Goal: Transaction & Acquisition: Purchase product/service

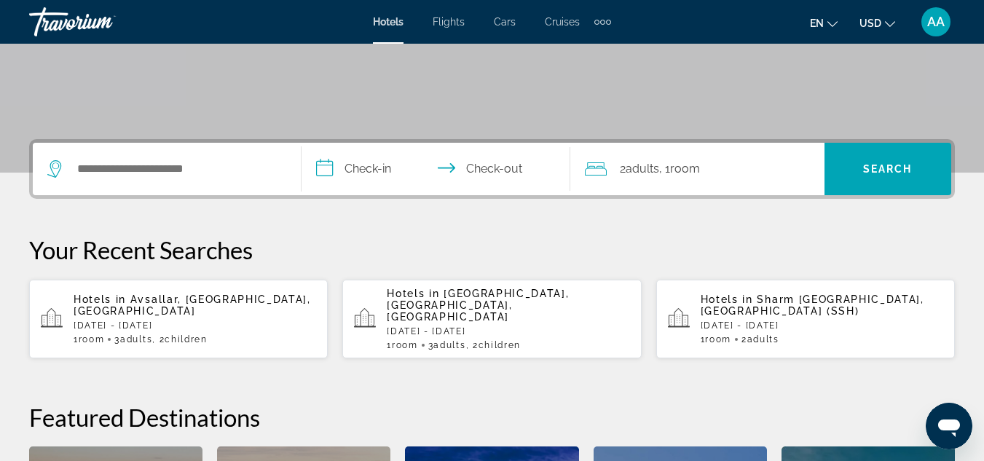
scroll to position [264, 0]
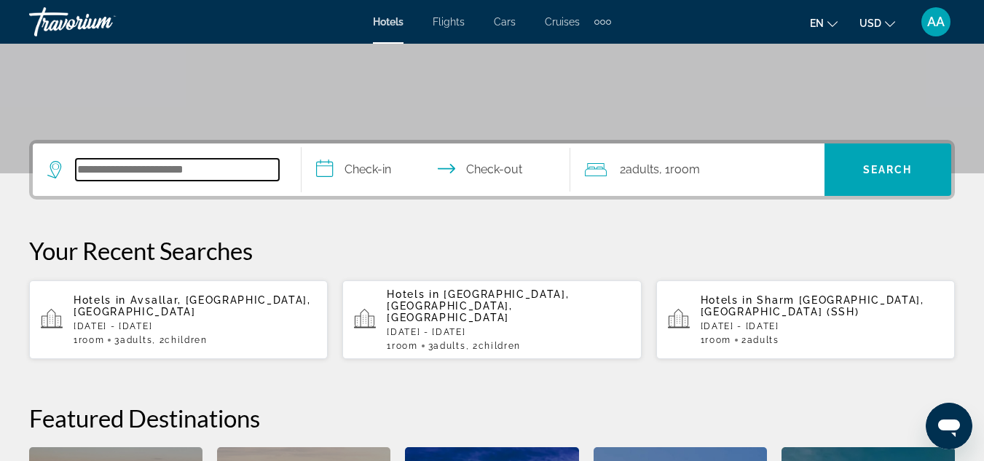
click at [213, 170] on input "Search hotel destination" at bounding box center [177, 170] width 203 height 22
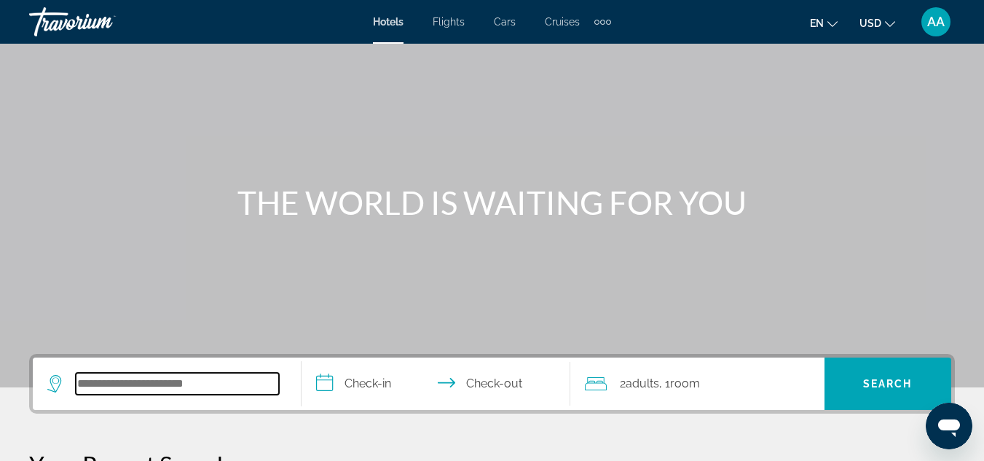
scroll to position [369, 0]
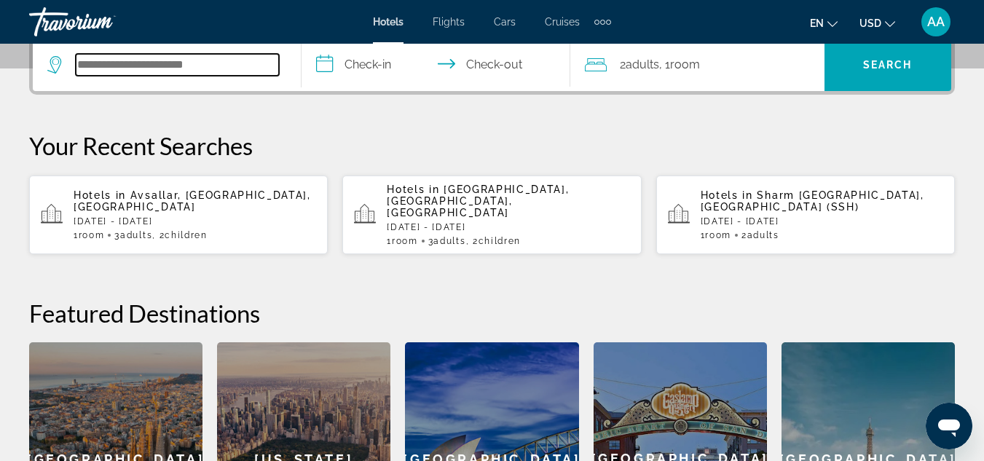
click at [159, 55] on input "Search hotel destination" at bounding box center [177, 65] width 203 height 22
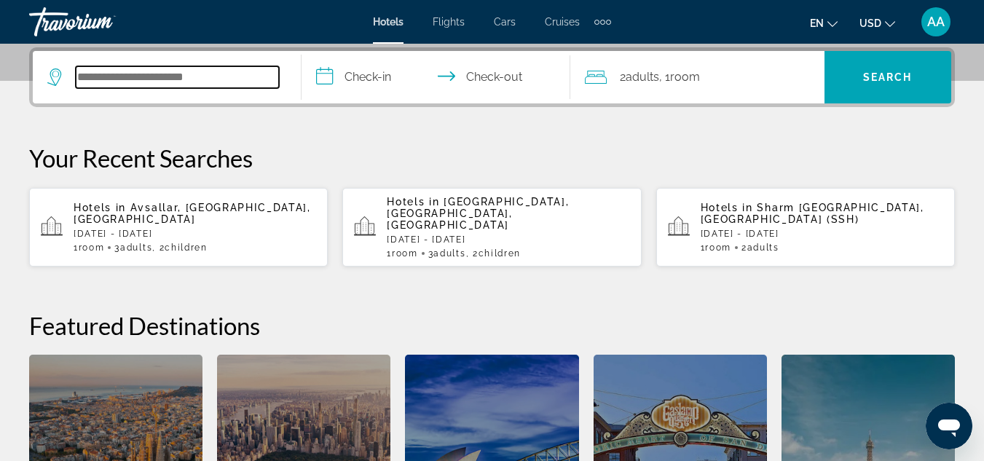
type input "*"
click at [838, 23] on icon "Change language" at bounding box center [832, 24] width 10 height 10
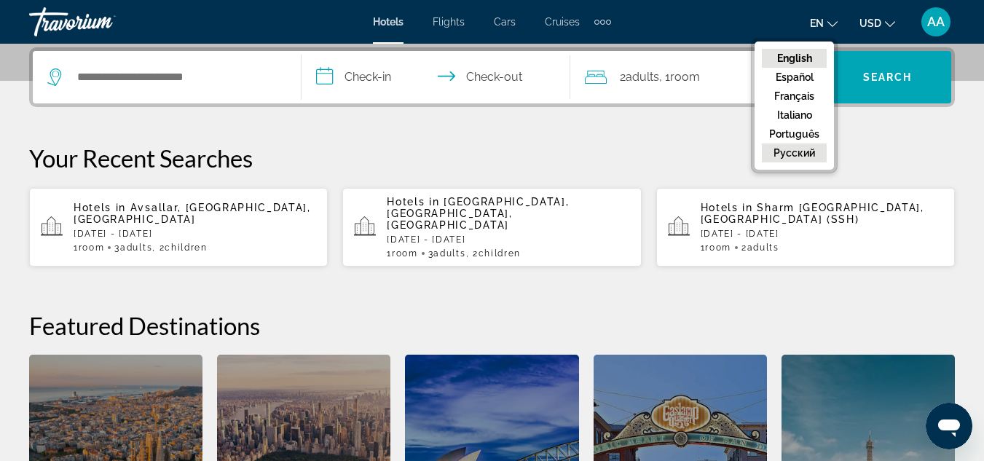
click at [805, 157] on button "русский" at bounding box center [794, 152] width 65 height 19
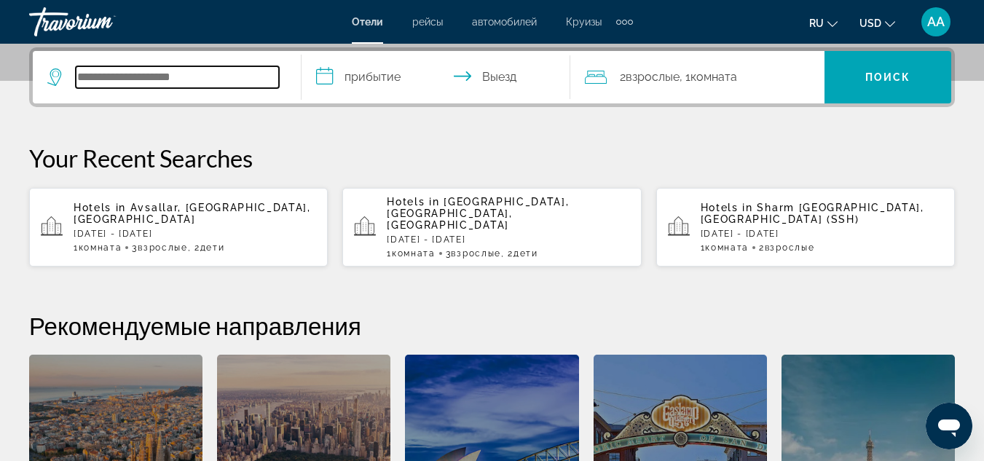
click at [109, 82] on input "Search hotel destination" at bounding box center [177, 77] width 203 height 22
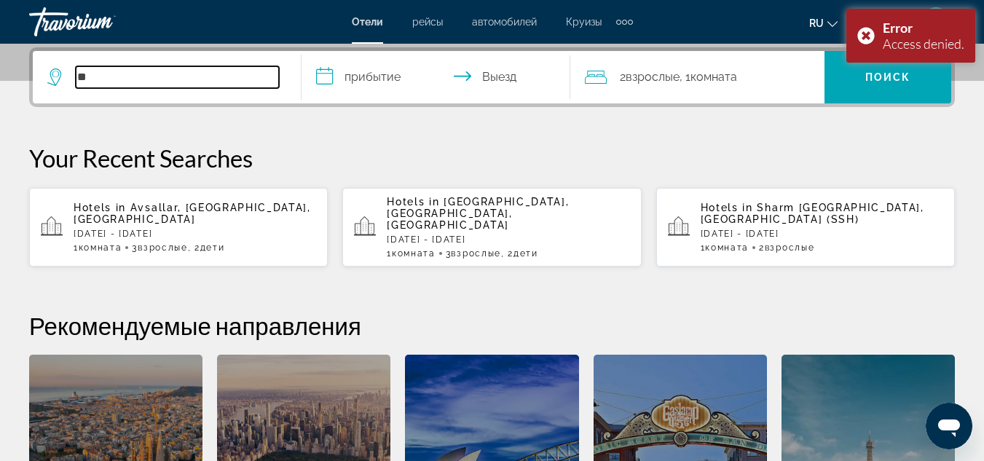
type input "*"
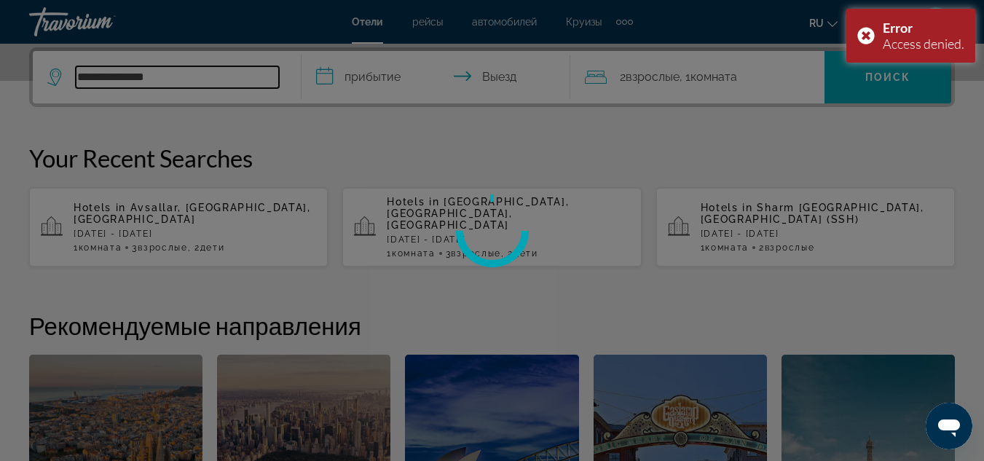
type input "**********"
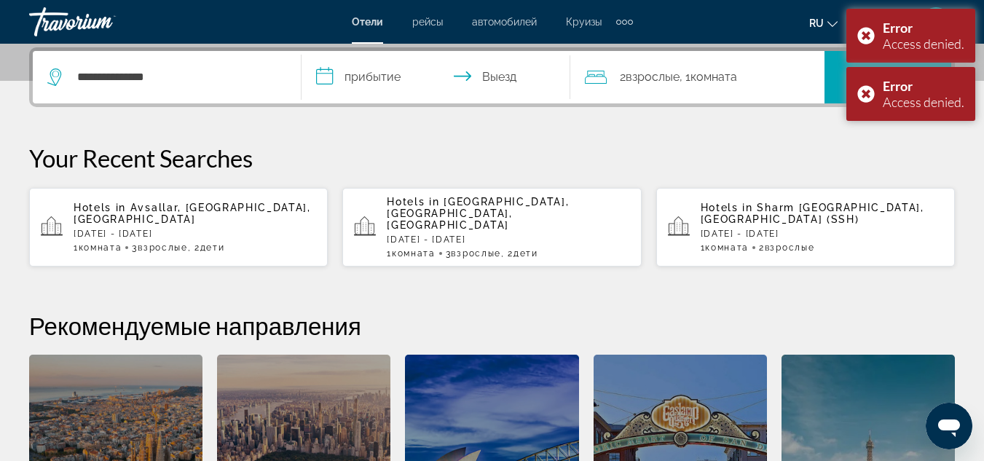
click at [374, 78] on input "**********" at bounding box center [439, 79] width 275 height 57
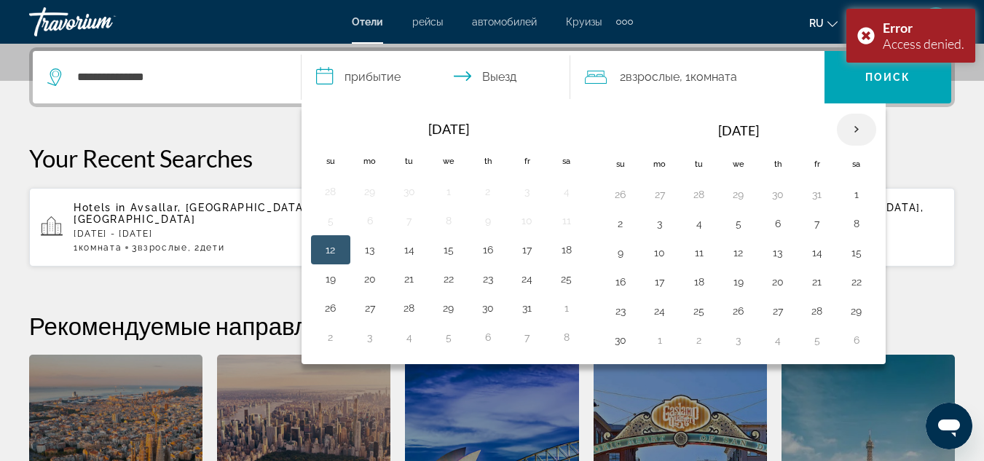
click at [853, 127] on th "Next month" at bounding box center [856, 130] width 39 height 32
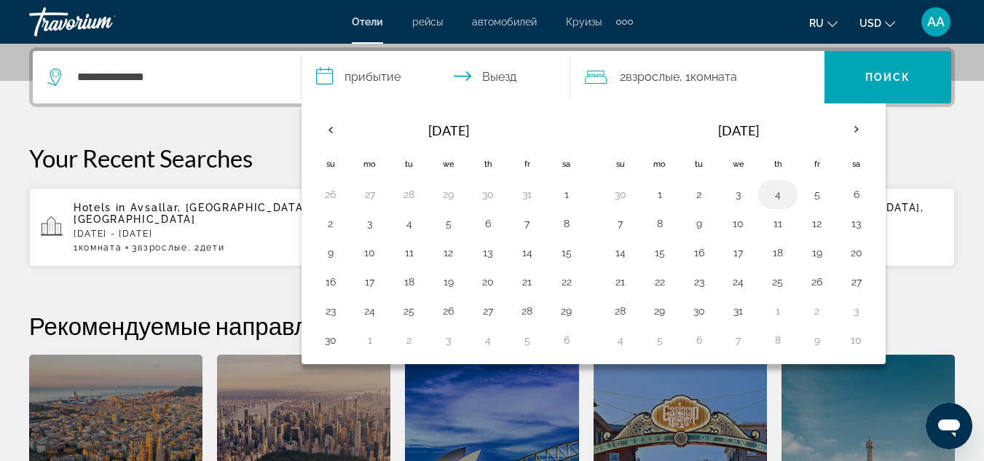
click at [773, 195] on button "4" at bounding box center [777, 194] width 23 height 20
click at [850, 194] on button "6" at bounding box center [856, 194] width 23 height 20
type input "**********"
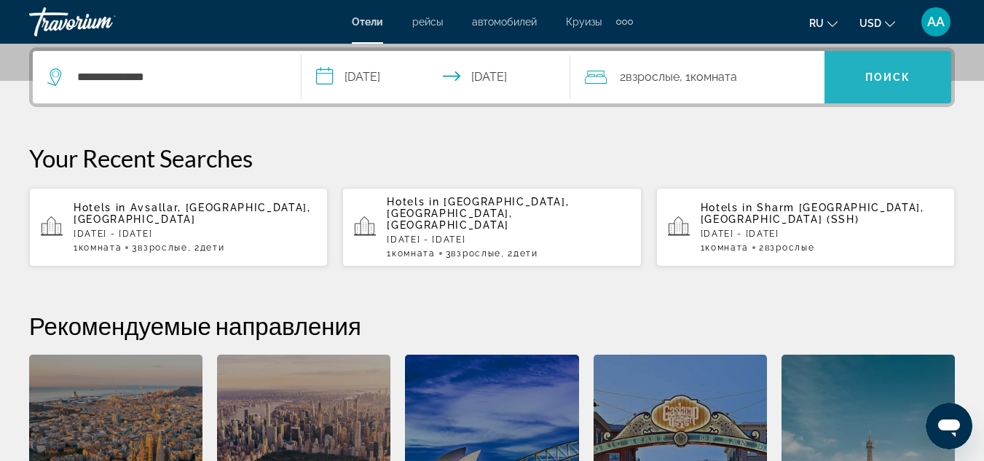
click at [869, 87] on span "Search" at bounding box center [888, 77] width 127 height 35
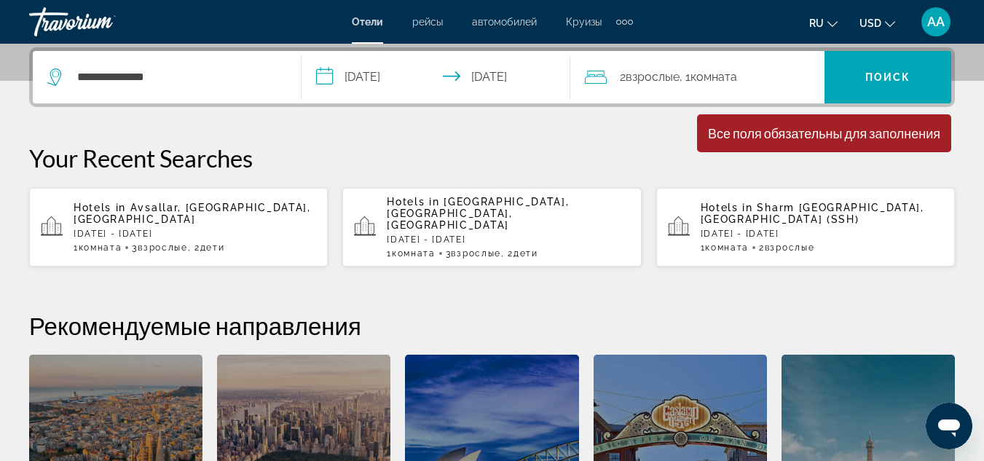
click at [733, 87] on span ", 1 Комната номера" at bounding box center [709, 77] width 58 height 20
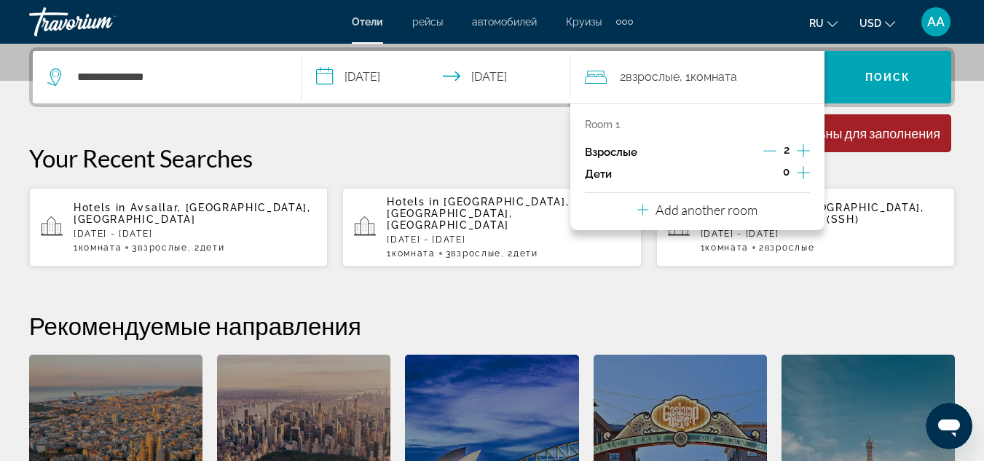
click at [799, 148] on icon "Increment adults" at bounding box center [803, 150] width 13 height 17
click at [799, 171] on icon "Increment children" at bounding box center [803, 172] width 13 height 17
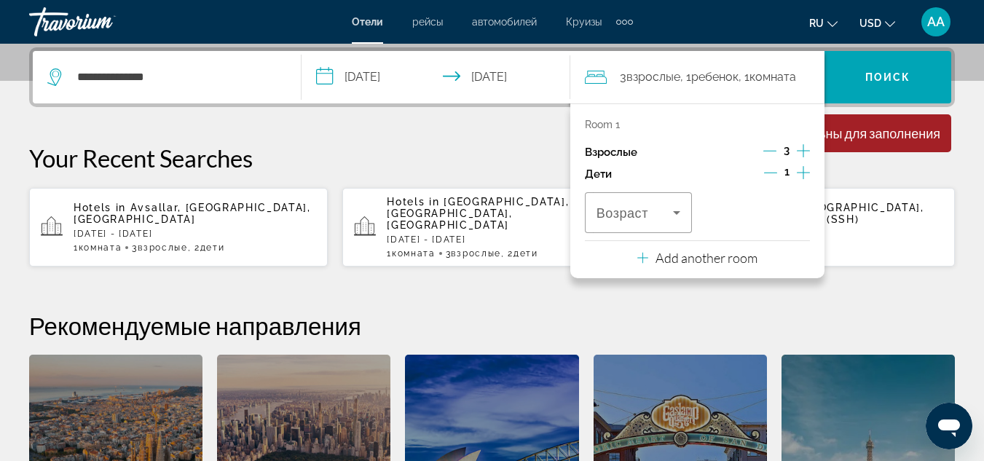
click at [799, 171] on icon "Increment children" at bounding box center [803, 172] width 13 height 17
click at [655, 215] on span "Travelers: 3 adults, 2 children" at bounding box center [635, 212] width 76 height 17
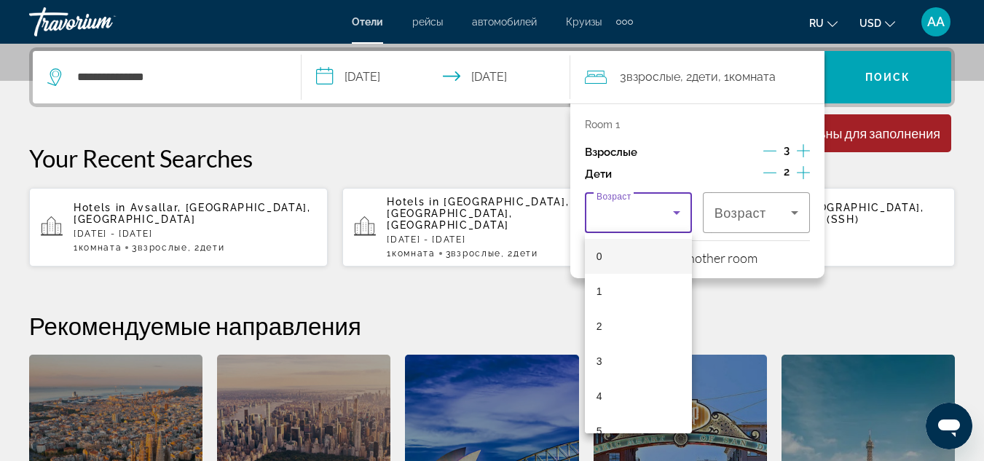
scroll to position [155, 0]
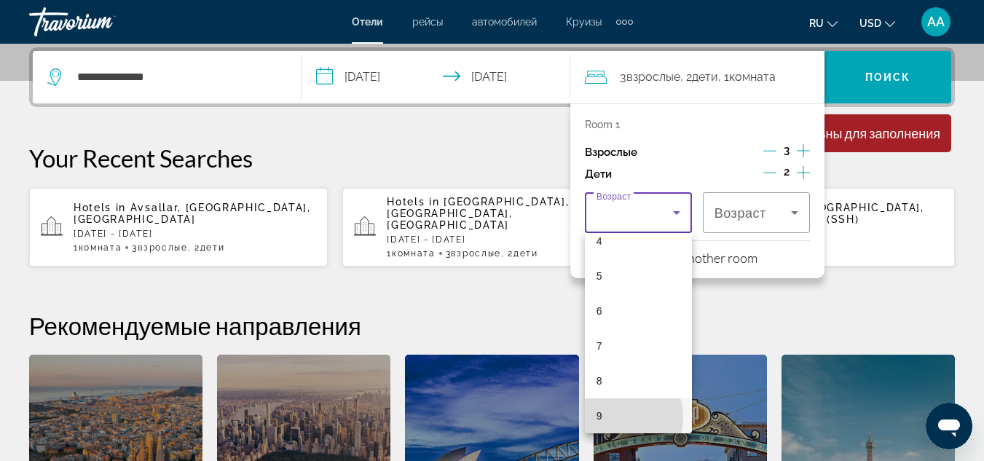
click at [614, 417] on mat-option "9" at bounding box center [638, 415] width 107 height 35
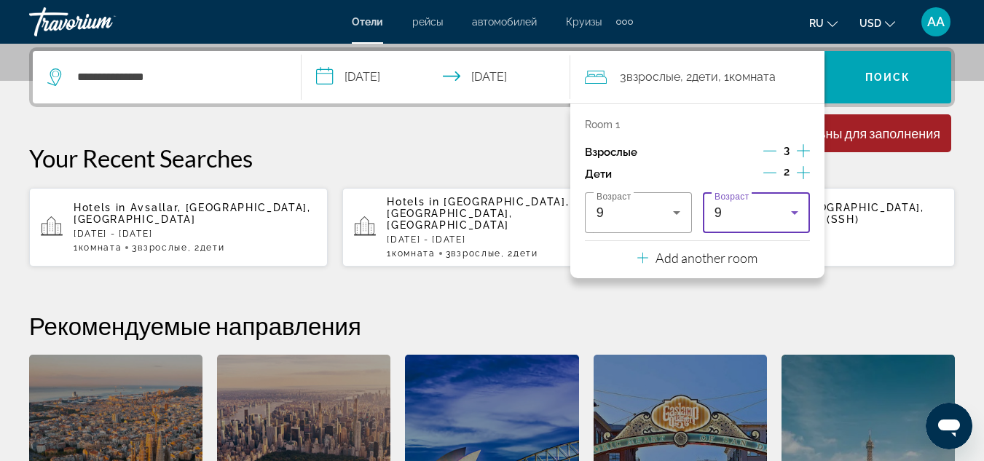
click at [733, 221] on div "9" at bounding box center [757, 212] width 84 height 41
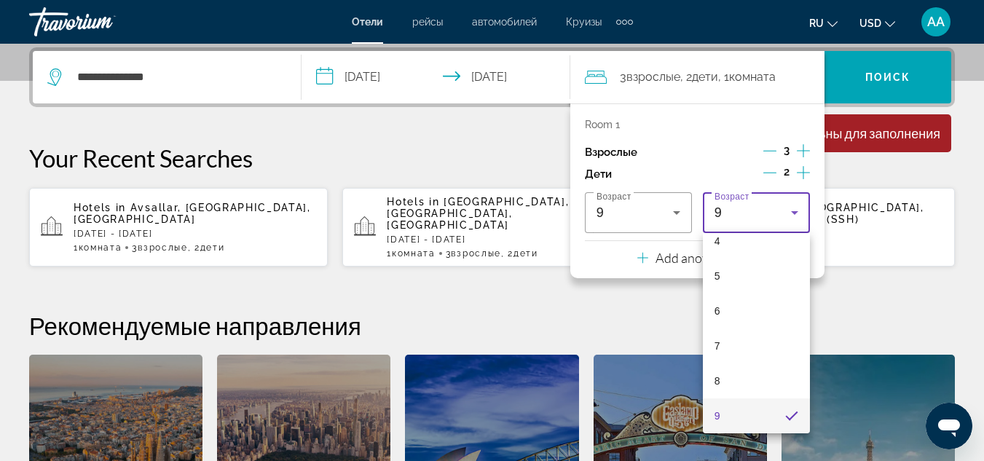
scroll to position [225, 0]
click at [719, 417] on span "11" at bounding box center [721, 415] width 12 height 17
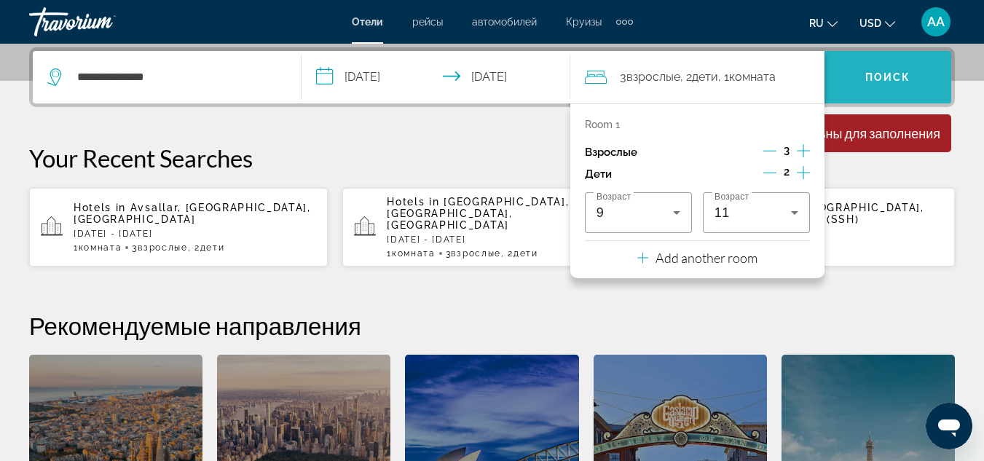
click at [894, 84] on span "Search" at bounding box center [888, 77] width 127 height 35
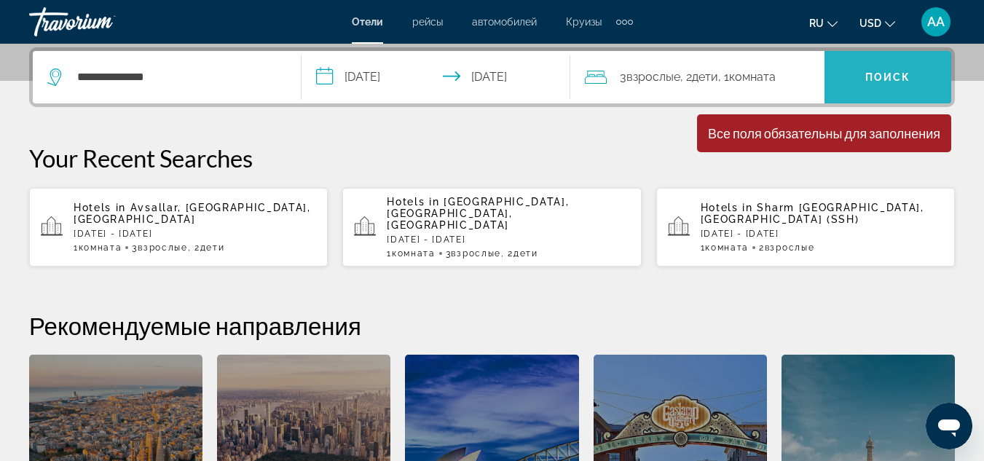
click at [894, 84] on span "Search" at bounding box center [888, 77] width 127 height 35
click at [889, 74] on span "Поиск" at bounding box center [888, 77] width 46 height 12
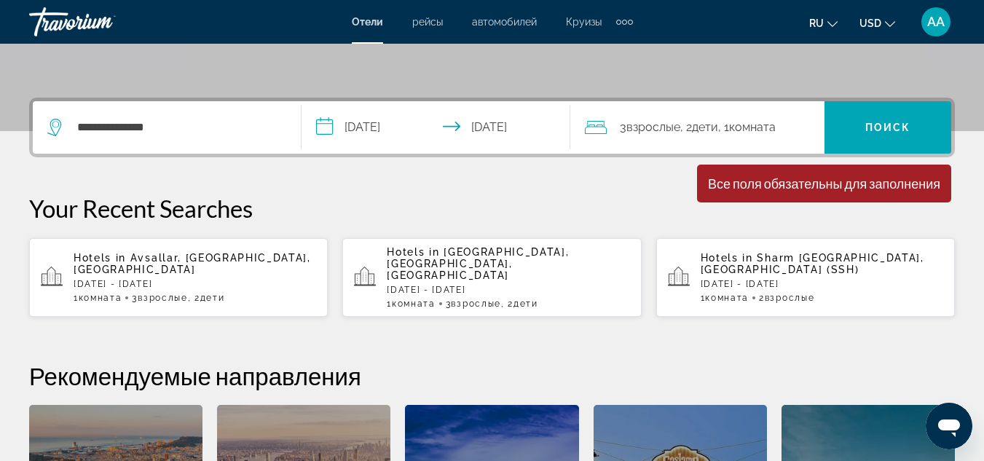
scroll to position [303, 0]
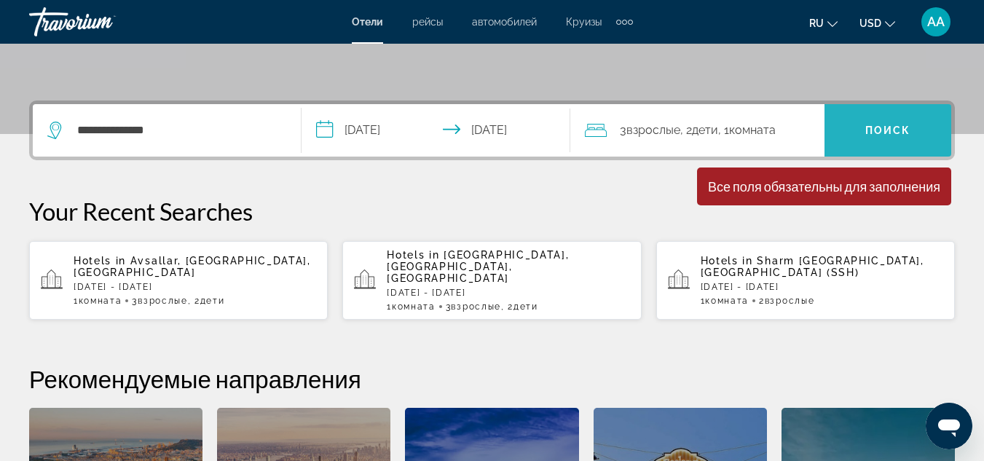
click at [877, 124] on span "Search" at bounding box center [888, 130] width 127 height 35
click at [845, 137] on span "Search" at bounding box center [888, 130] width 127 height 35
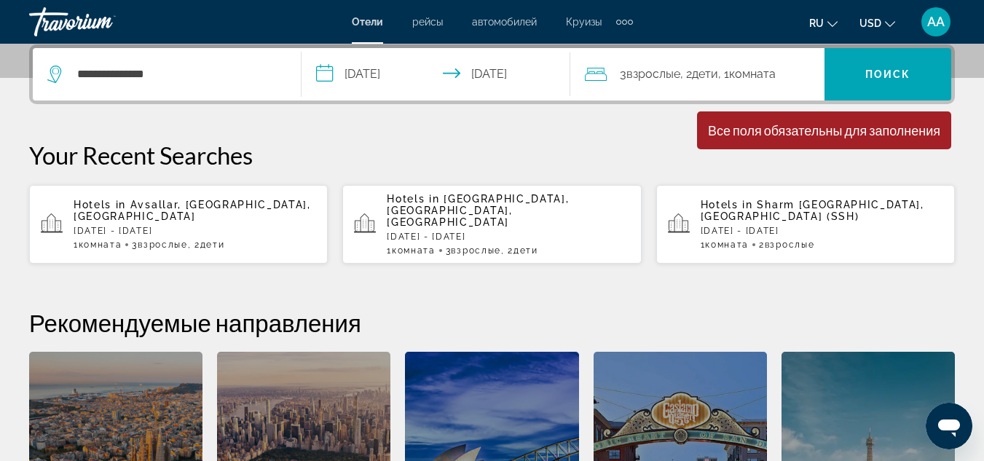
scroll to position [360, 0]
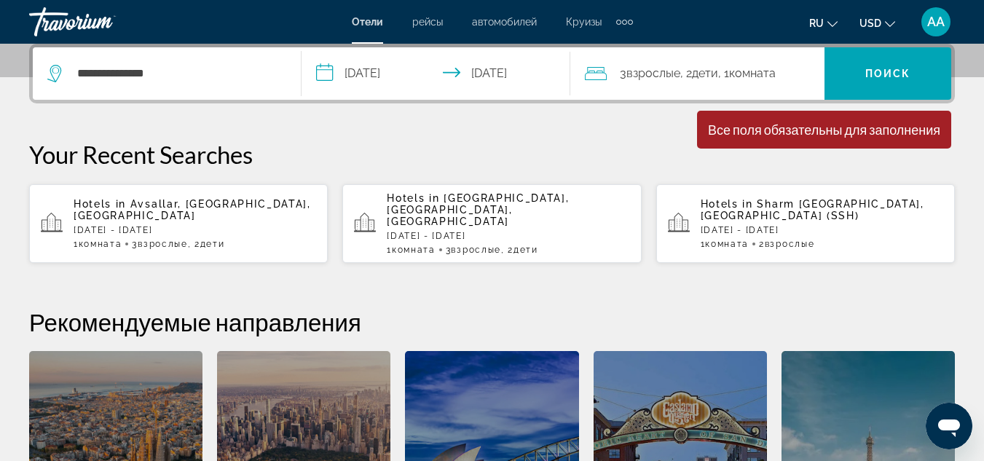
click at [219, 57] on div "**********" at bounding box center [166, 73] width 239 height 52
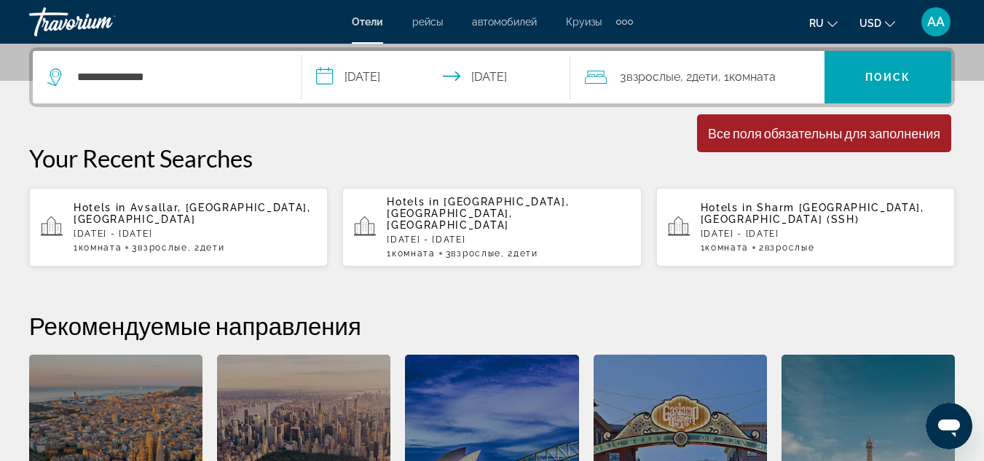
click at [213, 65] on div "**********" at bounding box center [166, 77] width 239 height 52
click at [202, 90] on div "**********" at bounding box center [166, 77] width 239 height 52
click at [59, 83] on icon "Search widget" at bounding box center [55, 76] width 17 height 17
drag, startPoint x: 181, startPoint y: 72, endPoint x: 0, endPoint y: 87, distance: 181.2
click at [0, 87] on div "**********" at bounding box center [492, 317] width 984 height 540
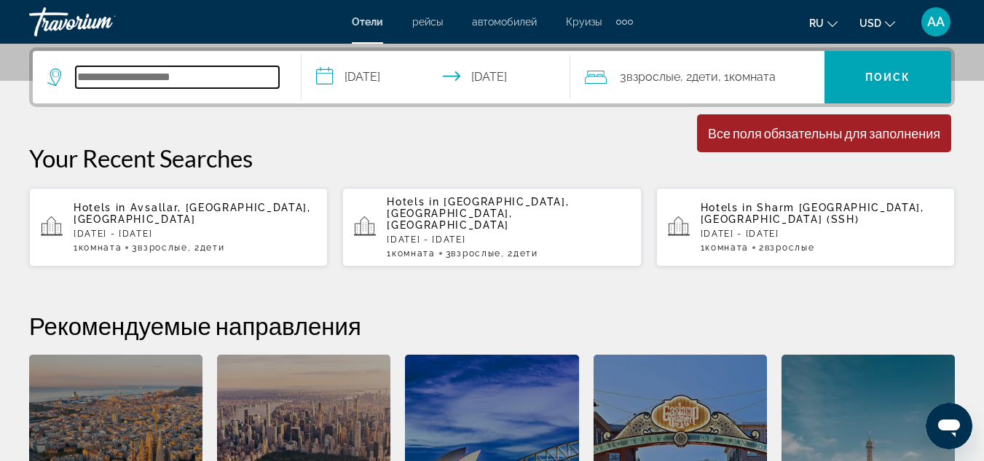
click at [119, 82] on input "Search hotel destination" at bounding box center [177, 77] width 203 height 22
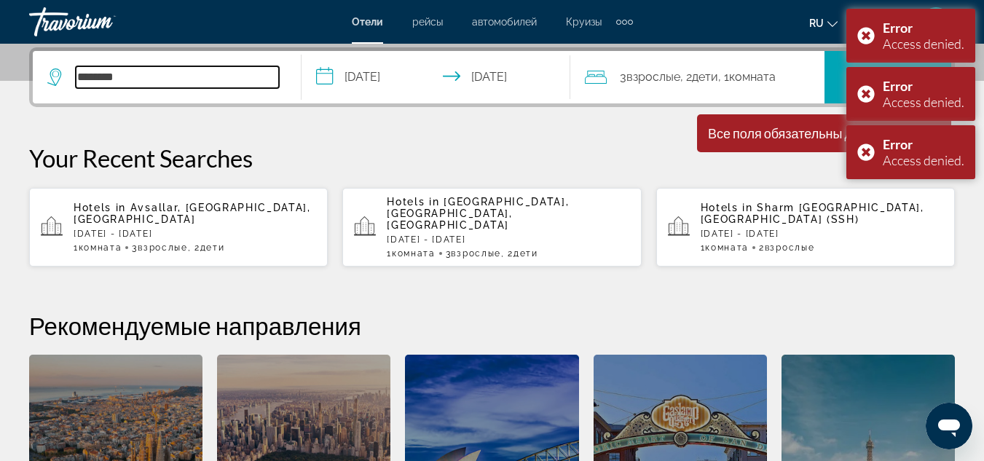
type input "*******"
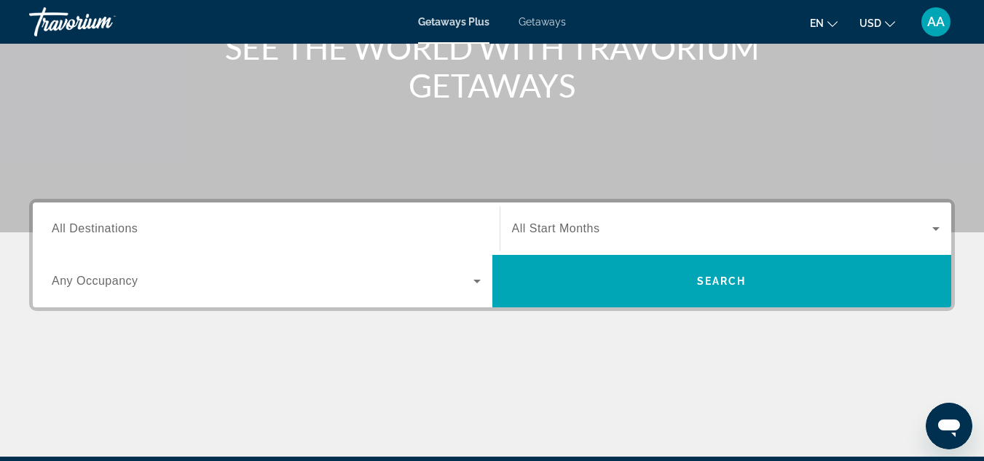
scroll to position [205, 0]
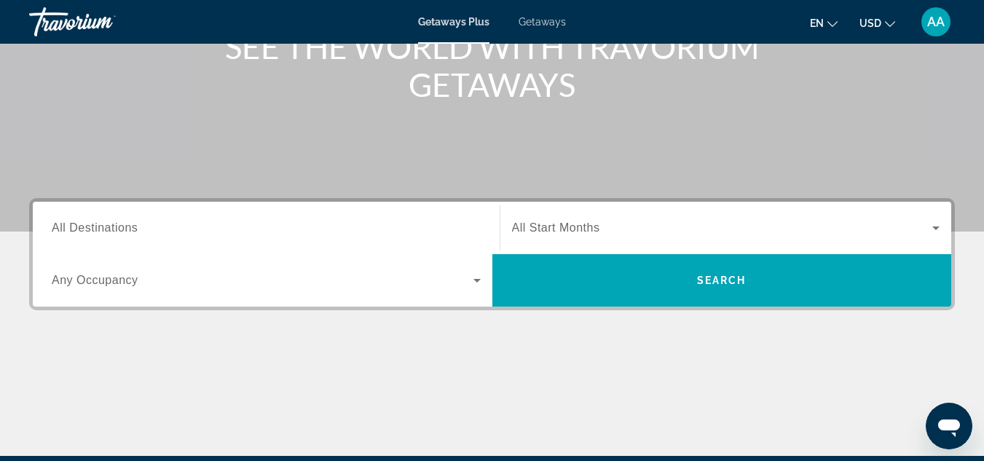
click at [553, 224] on span "All Start Months" at bounding box center [556, 227] width 88 height 12
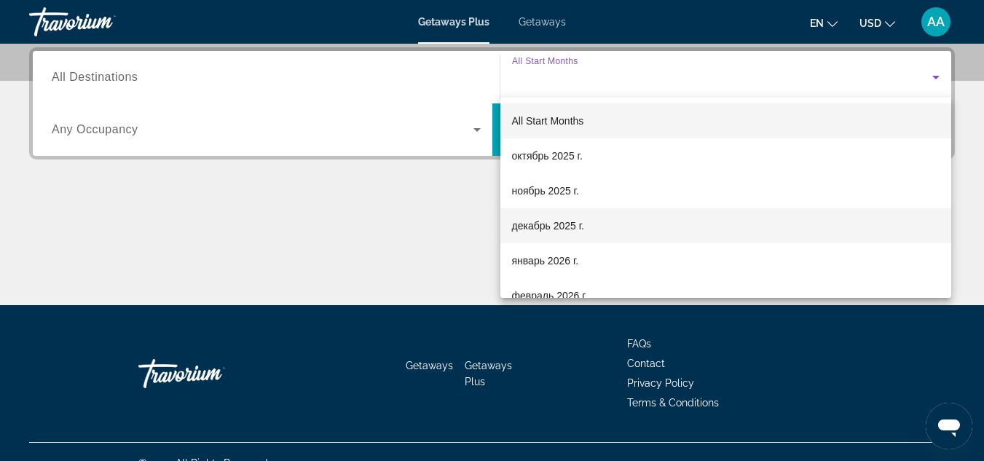
scroll to position [29, 0]
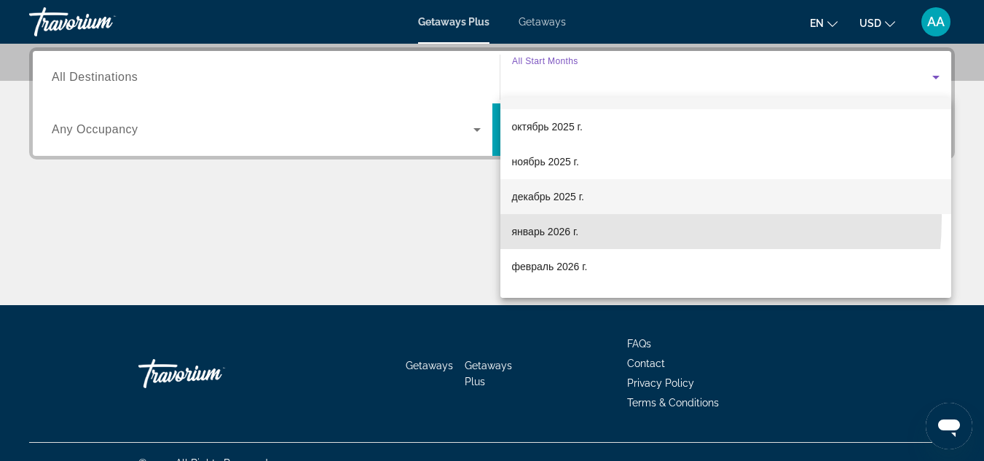
click at [556, 217] on mat-option "январь 2026 г." at bounding box center [726, 231] width 452 height 35
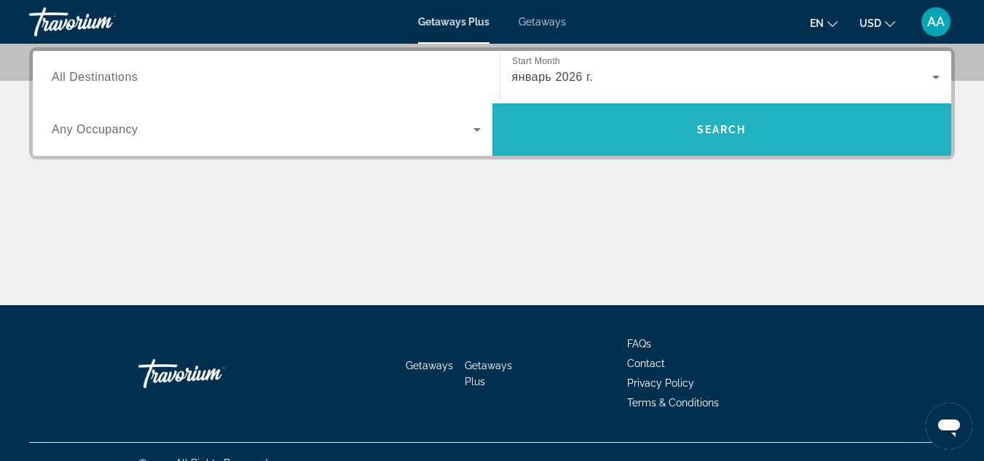
click at [577, 154] on span "Search" at bounding box center [722, 129] width 460 height 52
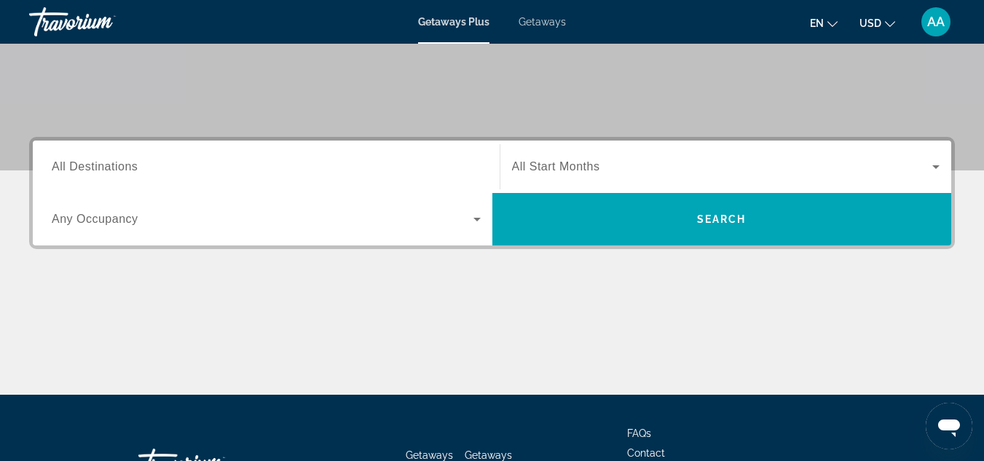
scroll to position [237, 0]
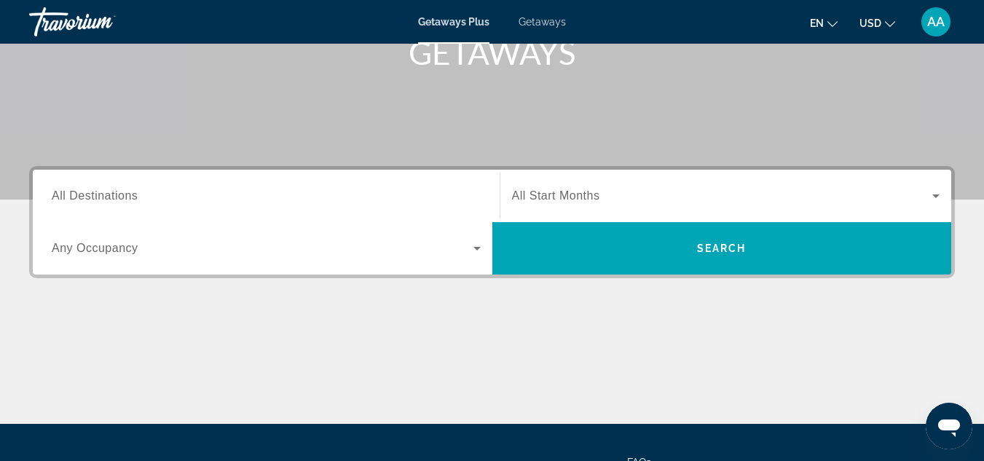
click at [103, 200] on span "All Destinations" at bounding box center [95, 195] width 86 height 12
click at [103, 200] on input "Destination All Destinations" at bounding box center [266, 196] width 429 height 17
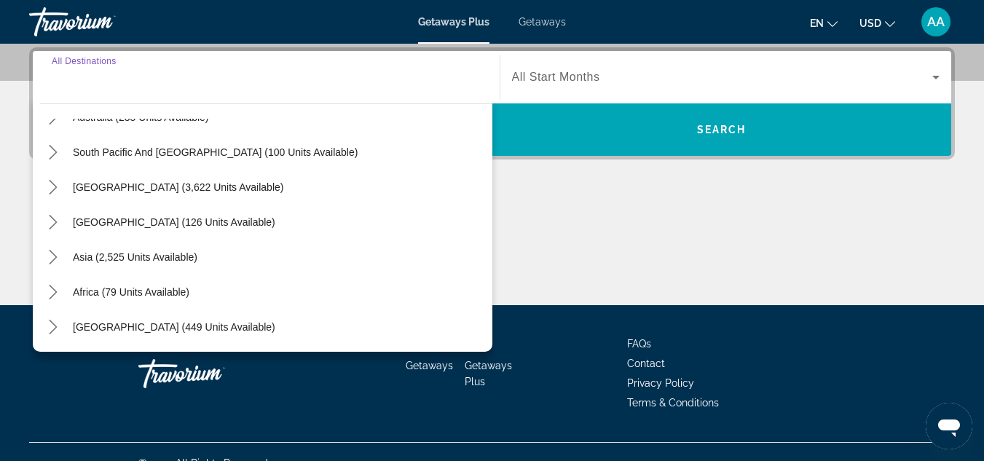
scroll to position [379, 0]
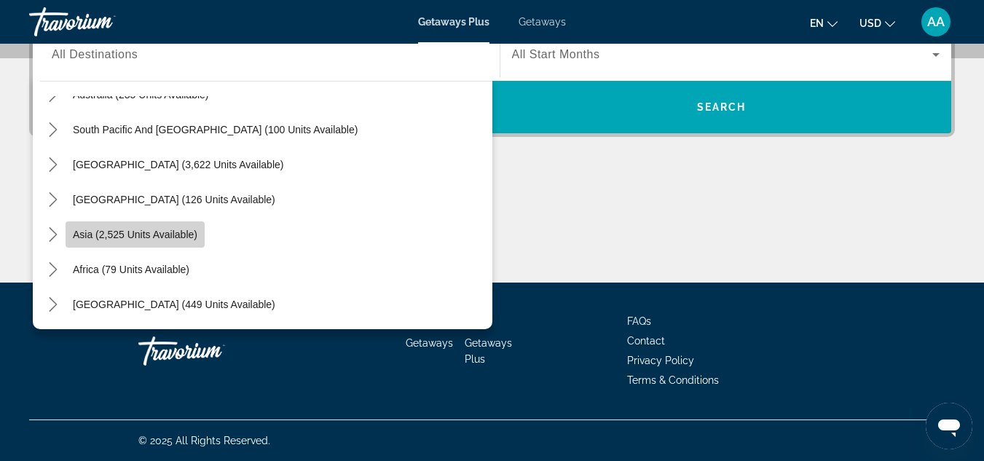
click at [152, 227] on span "Select destination: Asia (2,525 units available)" at bounding box center [135, 234] width 139 height 35
type input "**********"
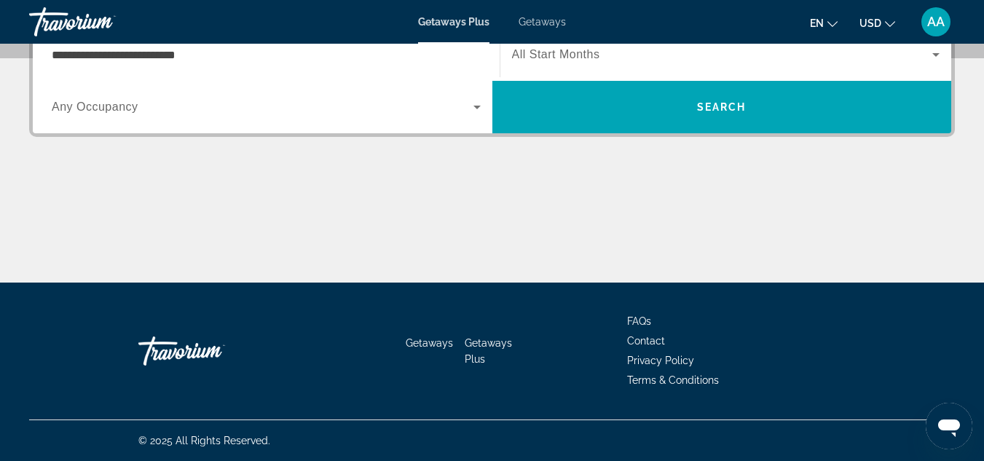
scroll to position [356, 0]
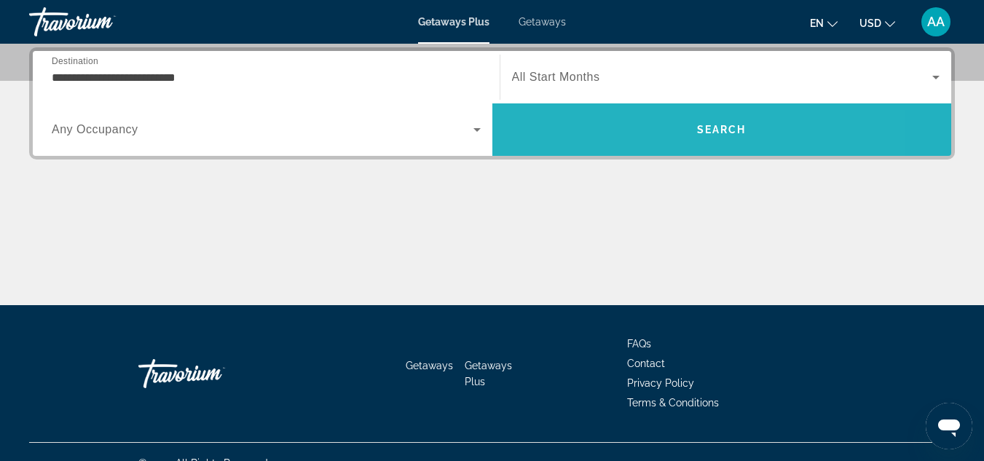
click at [559, 133] on span "Search" at bounding box center [722, 129] width 460 height 35
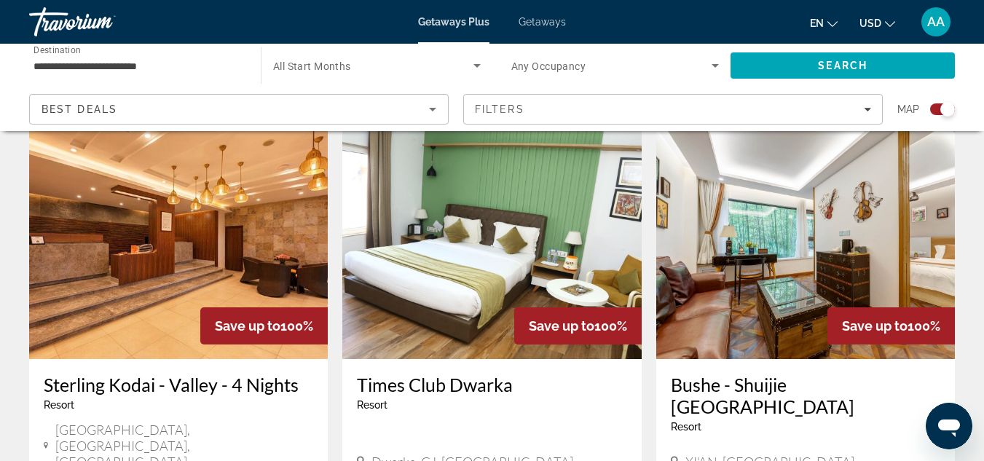
scroll to position [1042, 0]
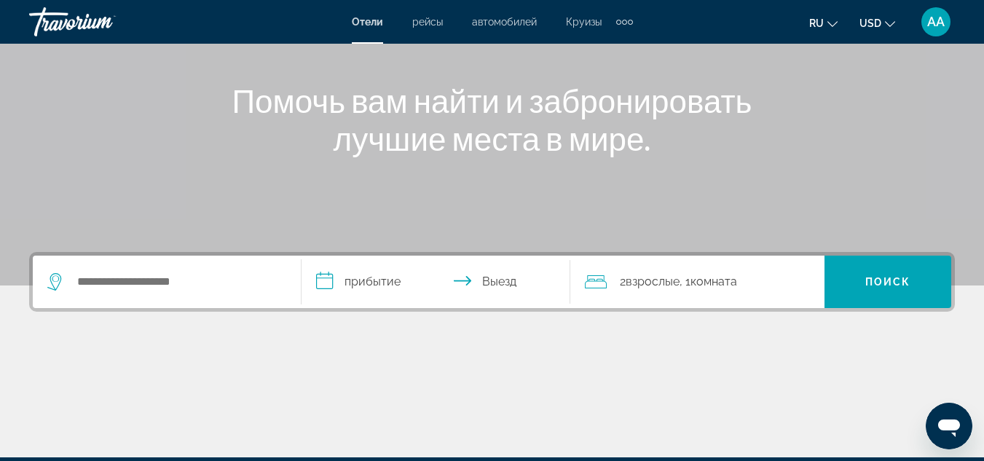
scroll to position [147, 0]
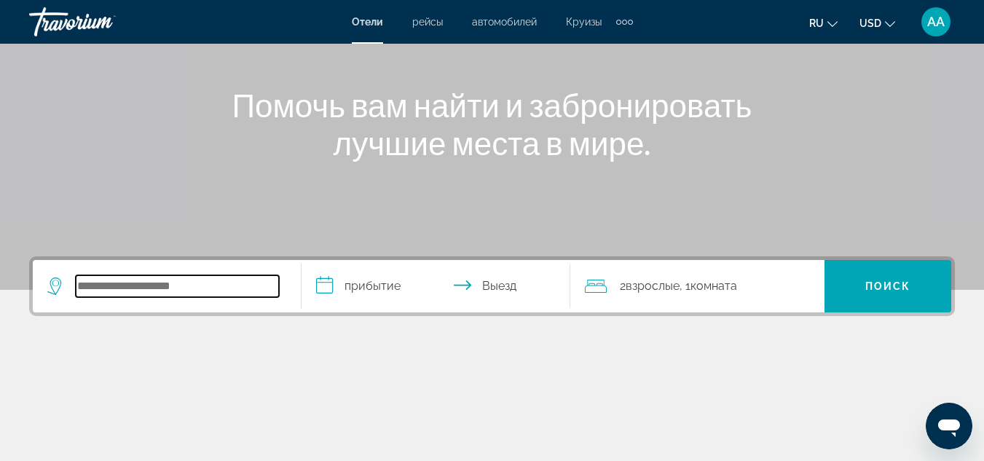
click at [152, 291] on input "Search hotel destination" at bounding box center [177, 286] width 203 height 22
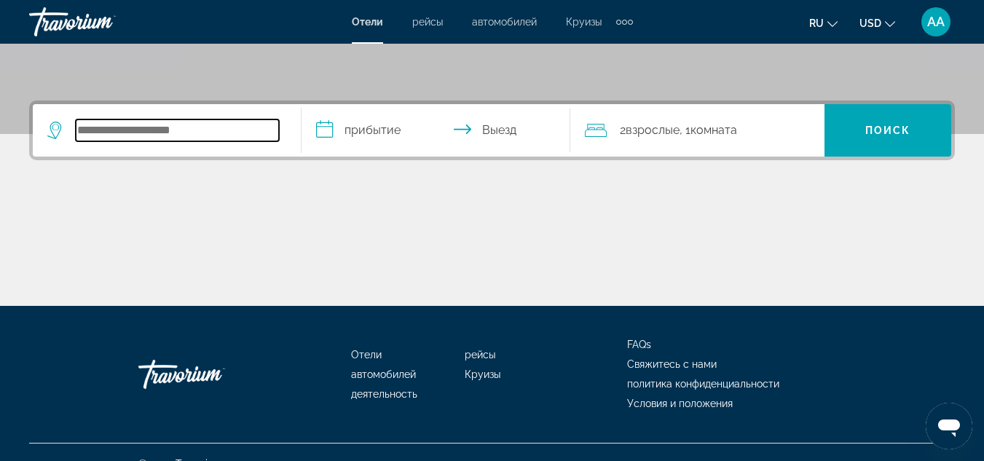
scroll to position [326, 0]
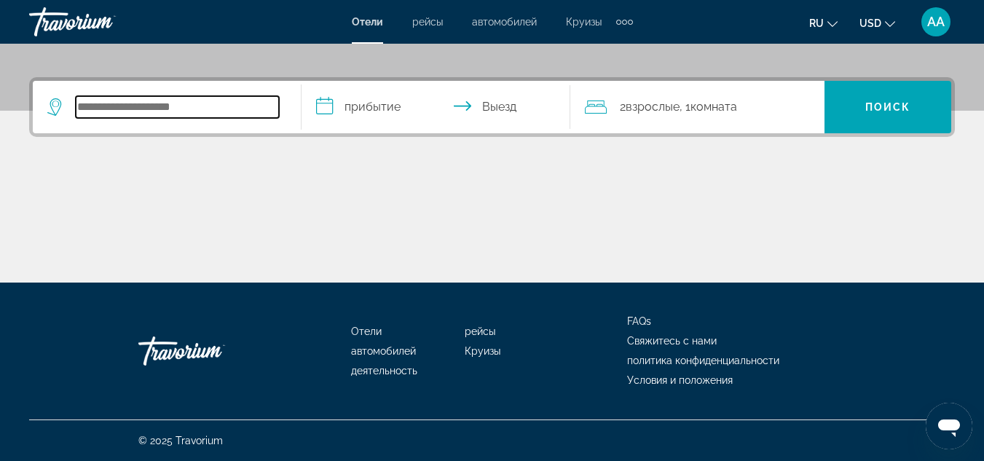
type input "*"
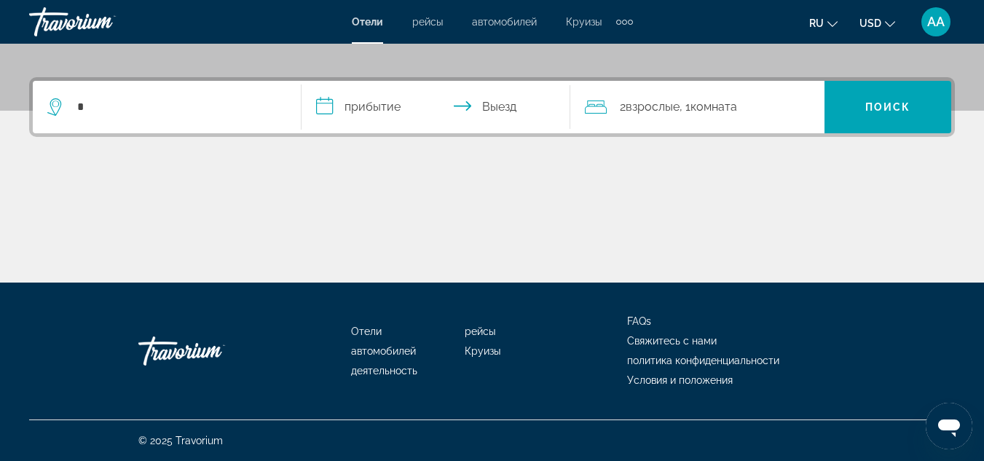
click at [102, 130] on div "*" at bounding box center [166, 107] width 239 height 52
drag, startPoint x: 98, startPoint y: 119, endPoint x: 95, endPoint y: 98, distance: 22.0
click at [95, 98] on div "*" at bounding box center [166, 107] width 239 height 52
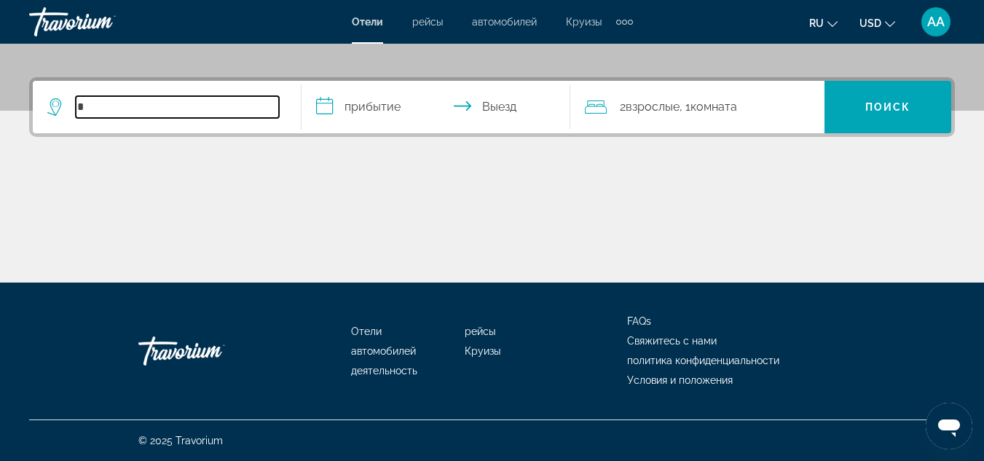
click at [95, 98] on input "*" at bounding box center [177, 107] width 203 height 22
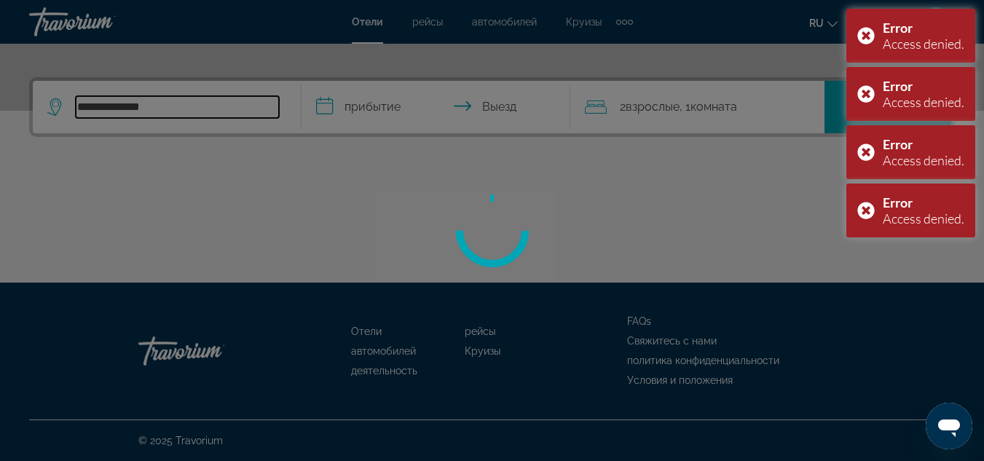
type input "**********"
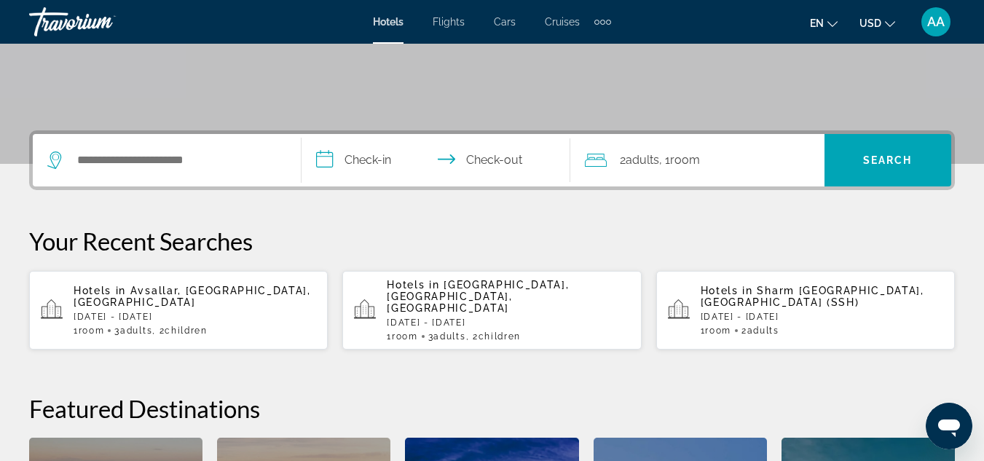
scroll to position [275, 0]
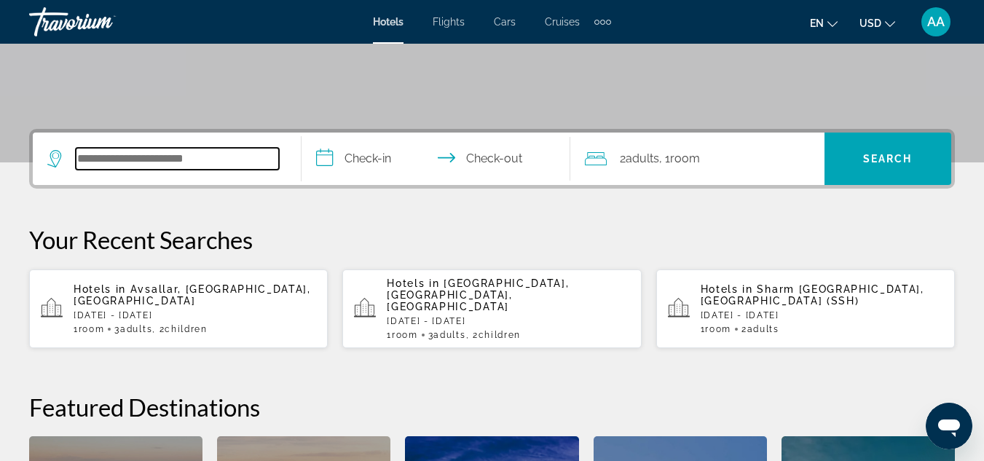
click at [167, 155] on input "Search hotel destination" at bounding box center [177, 159] width 203 height 22
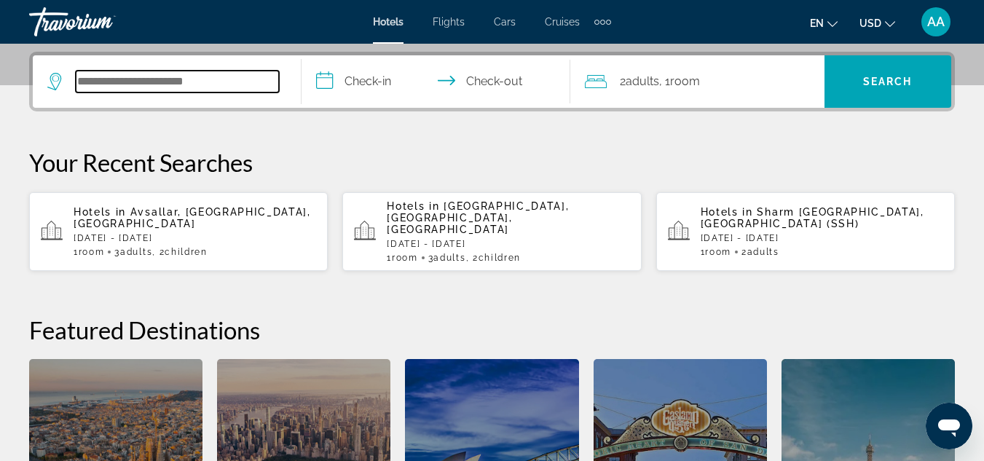
scroll to position [356, 0]
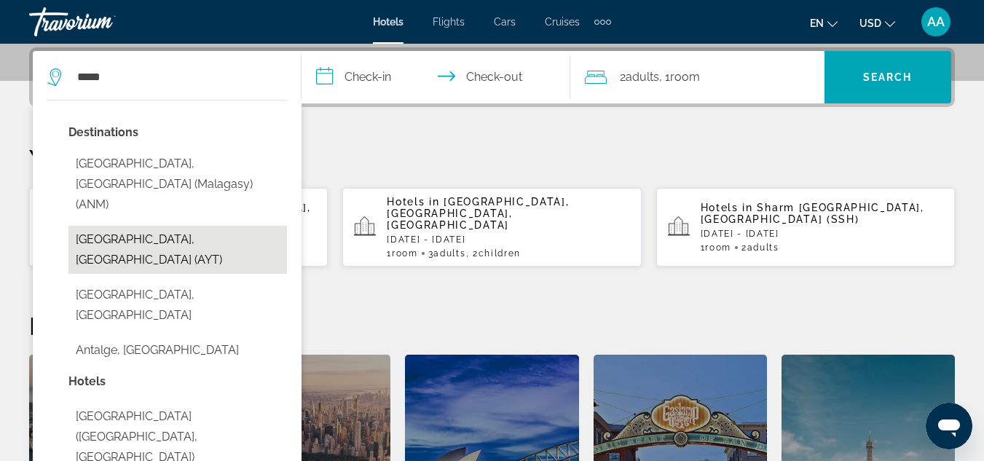
click at [150, 226] on button "[GEOGRAPHIC_DATA], [GEOGRAPHIC_DATA] (AYT)" at bounding box center [177, 250] width 219 height 48
type input "**********"
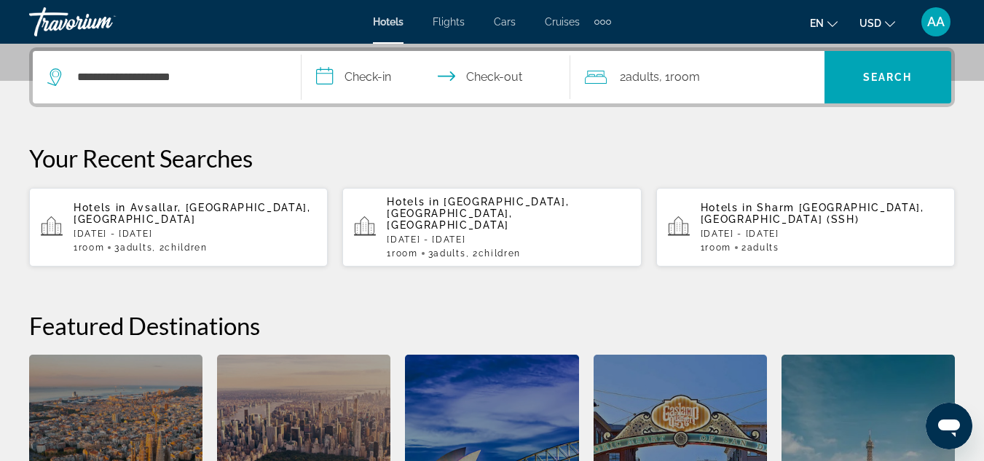
click at [313, 76] on input "**********" at bounding box center [439, 79] width 275 height 57
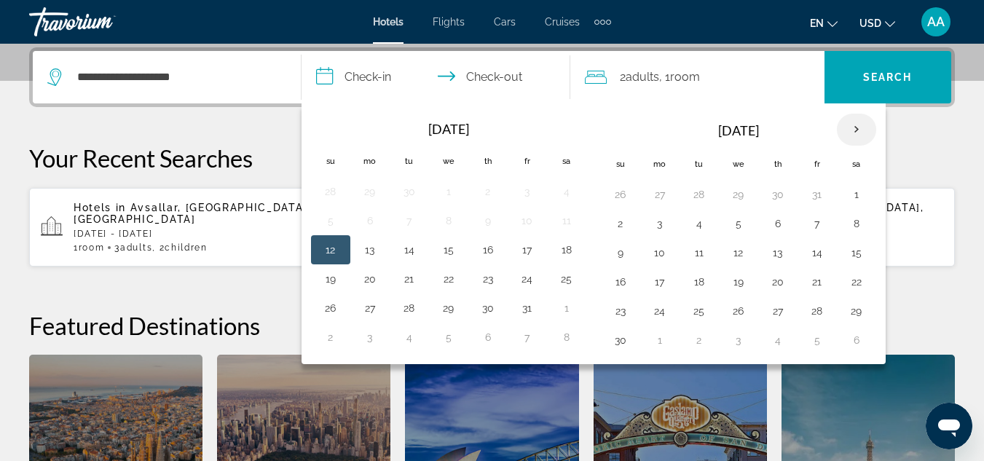
click at [858, 128] on th "Next month" at bounding box center [856, 130] width 39 height 32
click at [766, 196] on button "4" at bounding box center [777, 194] width 23 height 20
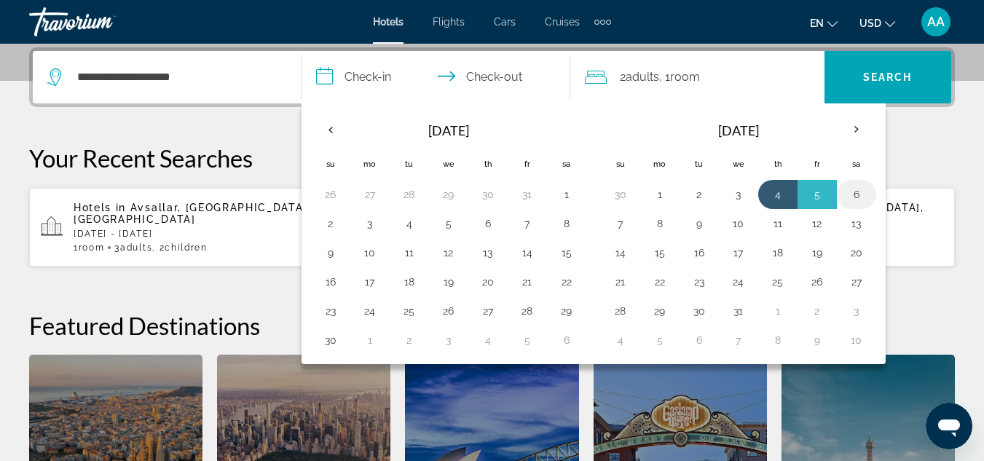
click at [858, 197] on button "6" at bounding box center [856, 194] width 23 height 20
type input "**********"
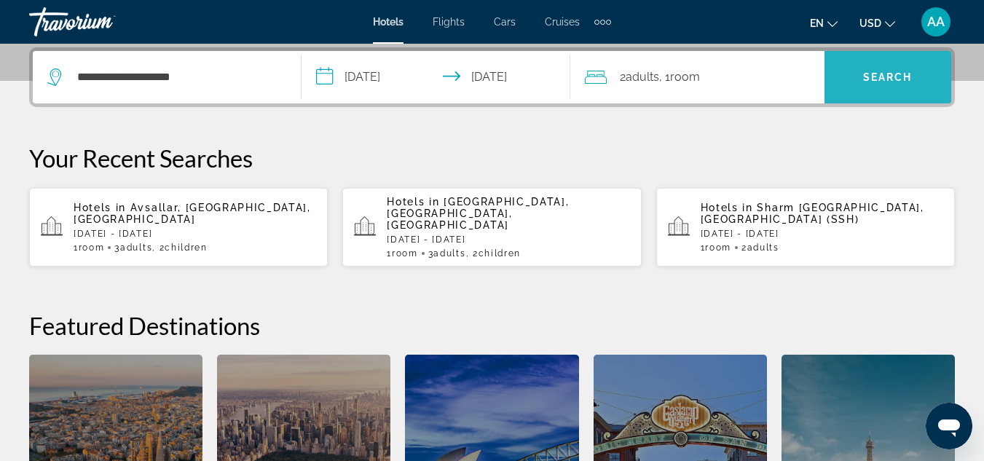
click at [884, 79] on span "Search" at bounding box center [888, 77] width 50 height 12
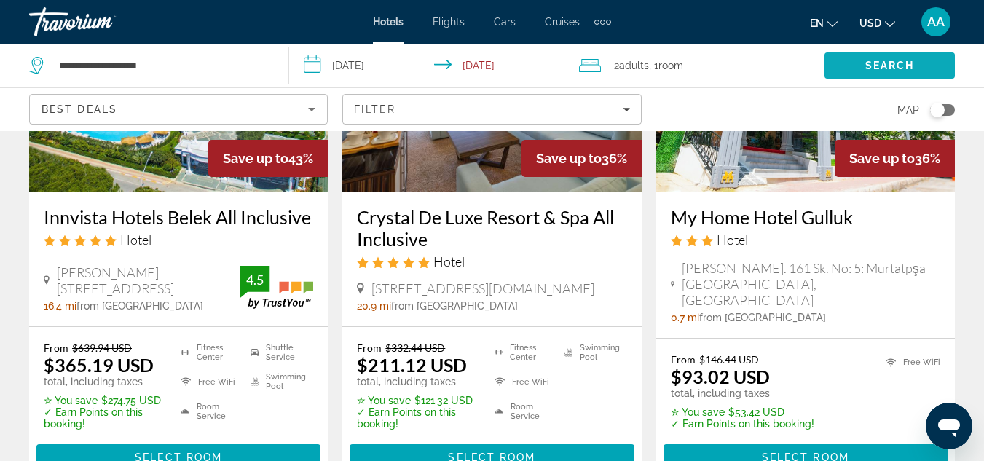
scroll to position [1372, 0]
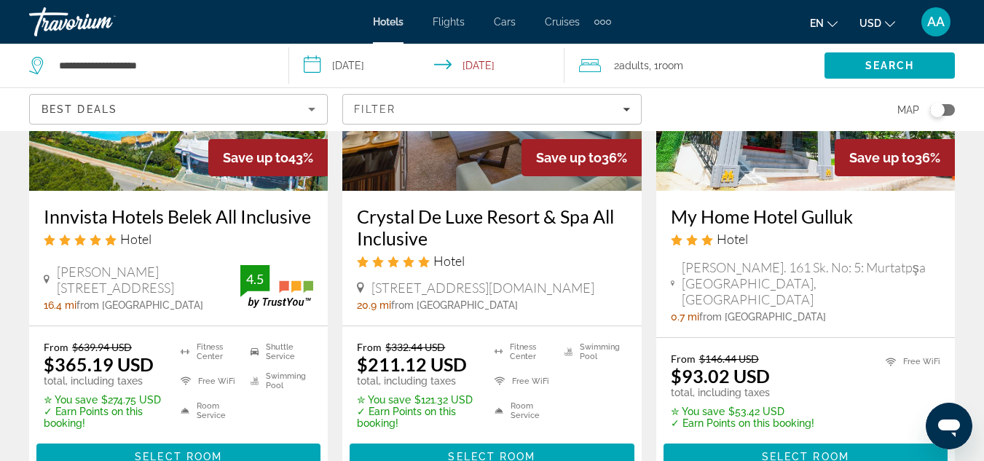
click at [159, 157] on img "Main content" at bounding box center [178, 74] width 299 height 233
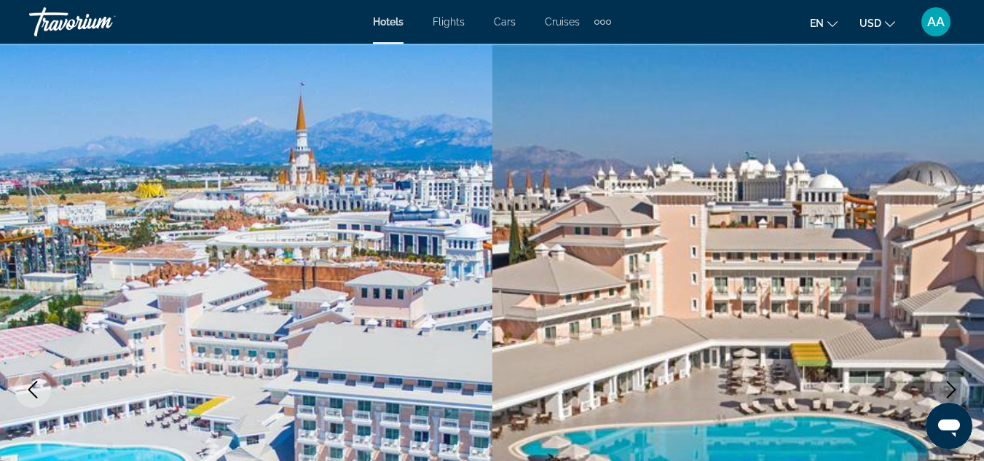
click at [159, 157] on img "Main content" at bounding box center [246, 390] width 492 height 692
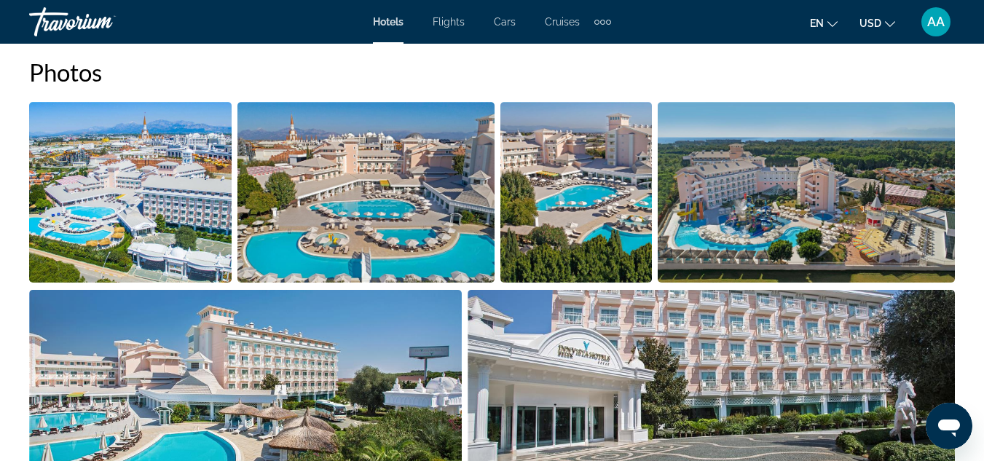
scroll to position [996, 0]
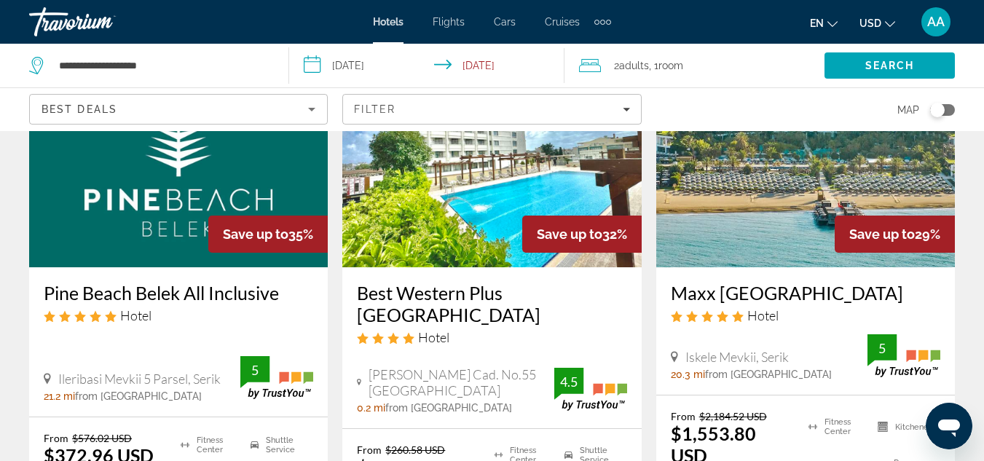
scroll to position [1828, 0]
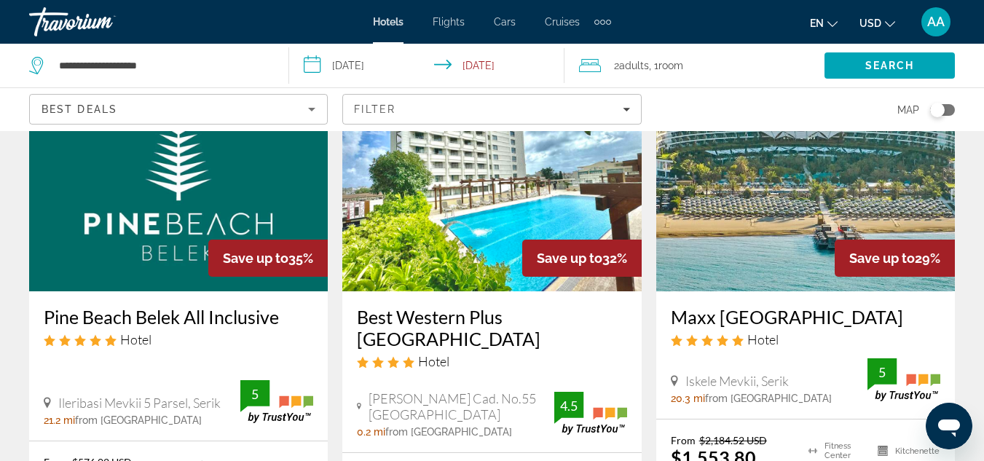
click at [141, 205] on img "Main content" at bounding box center [178, 174] width 299 height 233
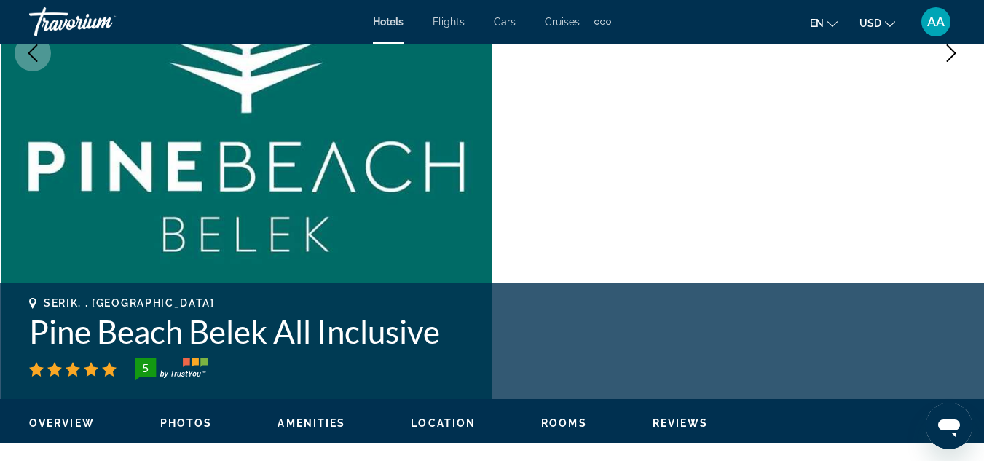
scroll to position [296, 0]
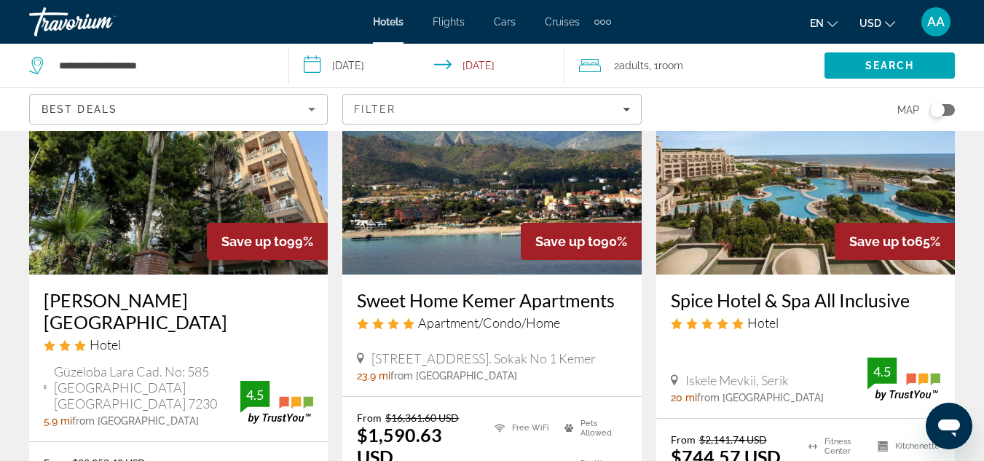
scroll to position [141, 0]
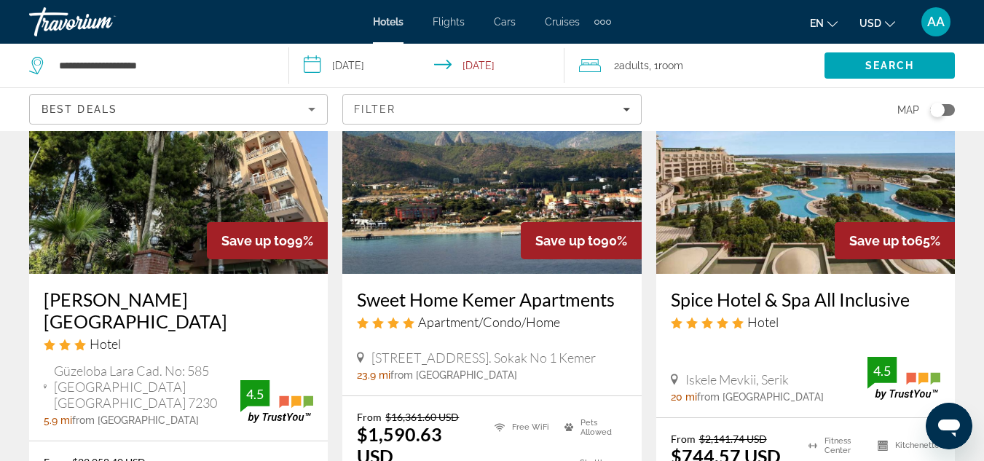
click at [741, 223] on img "Main content" at bounding box center [805, 157] width 299 height 233
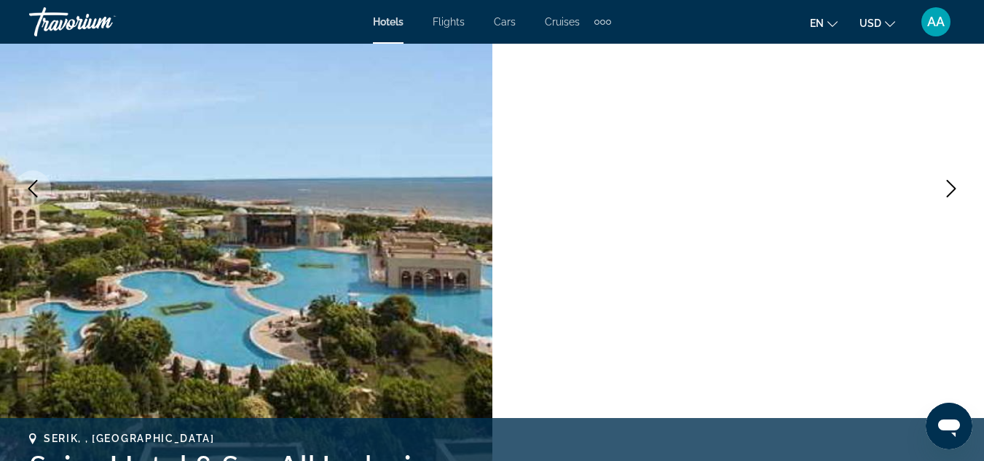
scroll to position [199, 0]
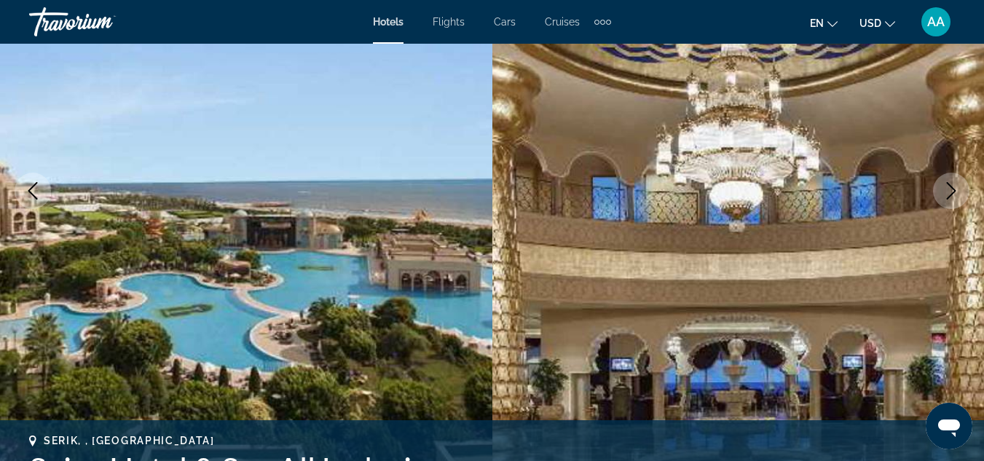
click at [951, 184] on icon "Next image" at bounding box center [951, 190] width 17 height 17
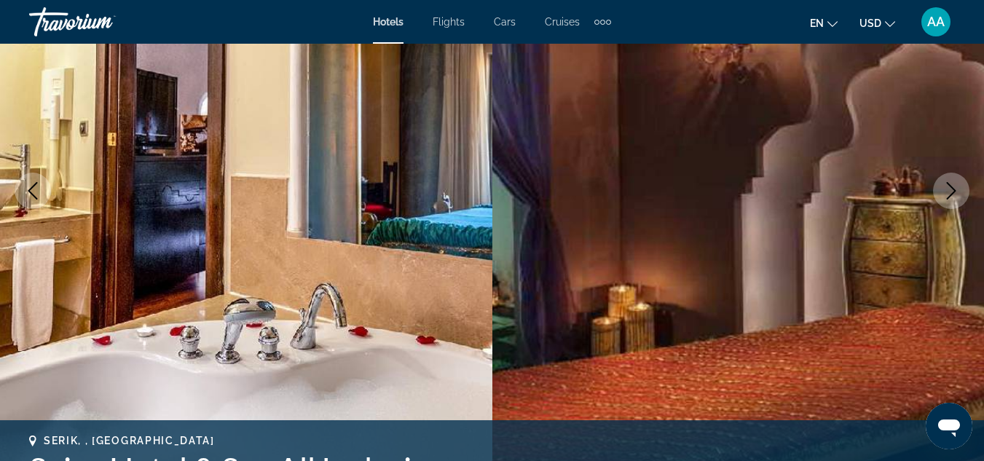
click at [951, 184] on icon "Next image" at bounding box center [951, 190] width 17 height 17
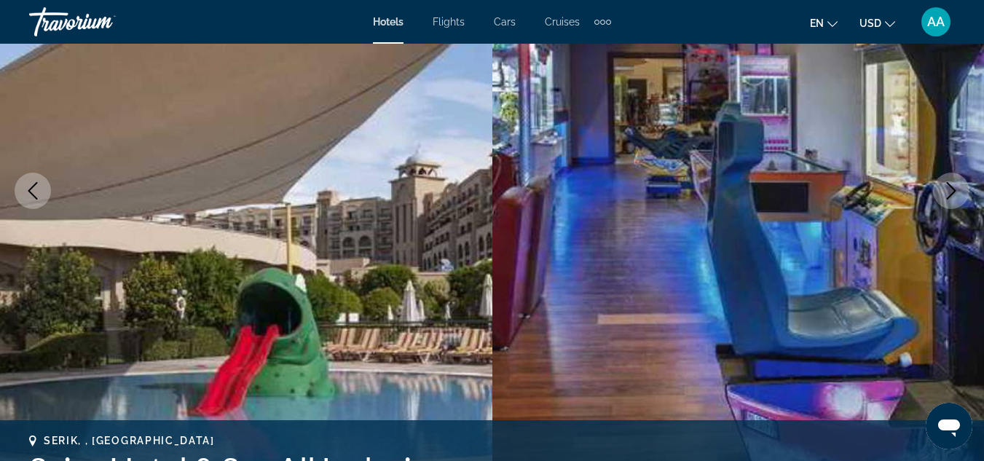
click at [951, 184] on icon "Next image" at bounding box center [951, 190] width 17 height 17
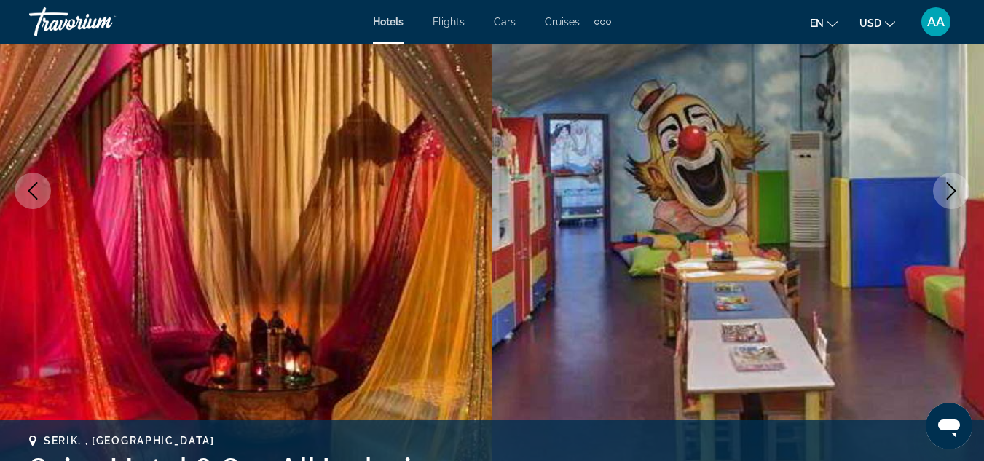
click at [951, 189] on icon "Next image" at bounding box center [951, 190] width 17 height 17
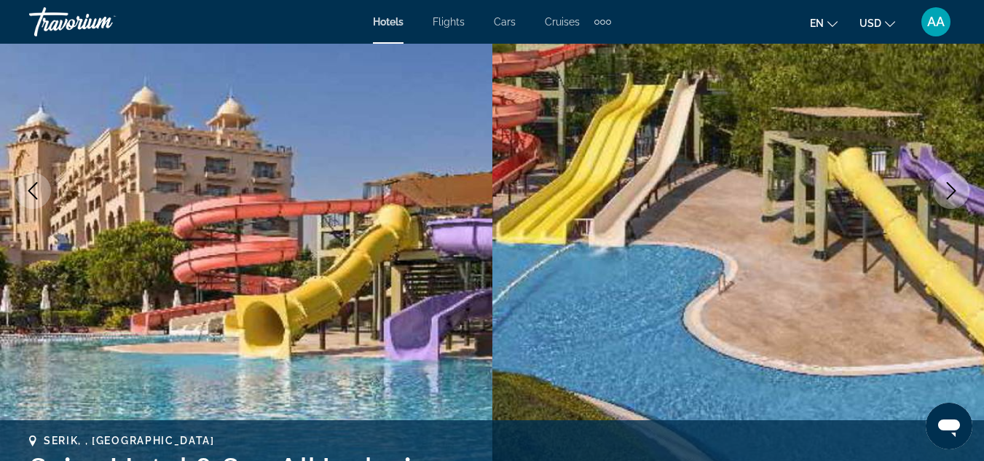
click at [951, 189] on icon "Next image" at bounding box center [951, 190] width 17 height 17
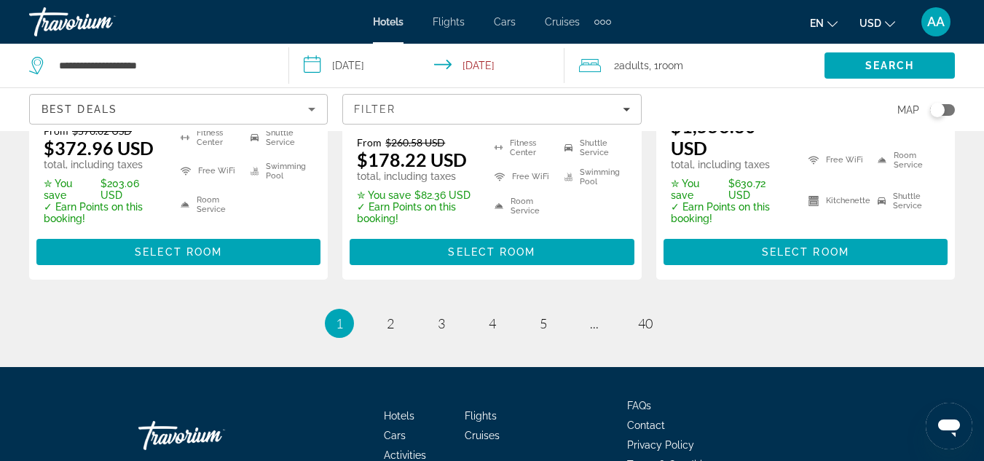
scroll to position [2239, 0]
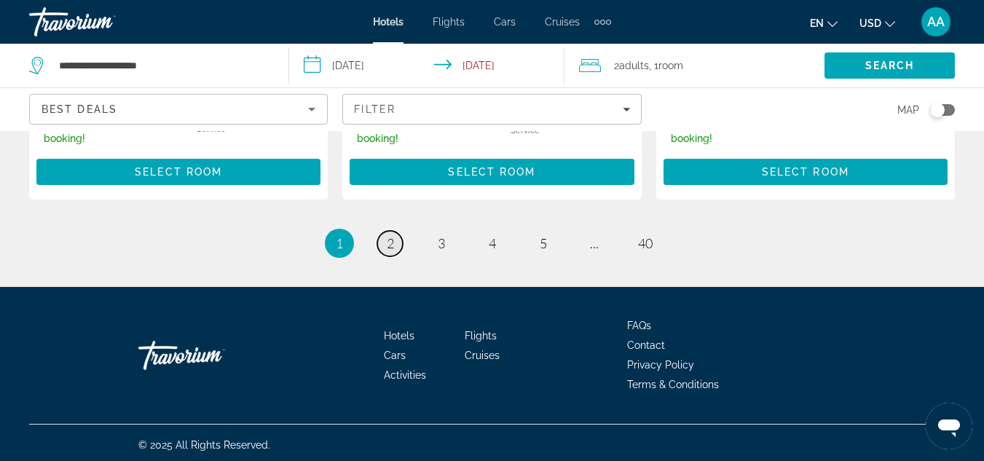
click at [385, 242] on link "page 2" at bounding box center [389, 243] width 25 height 25
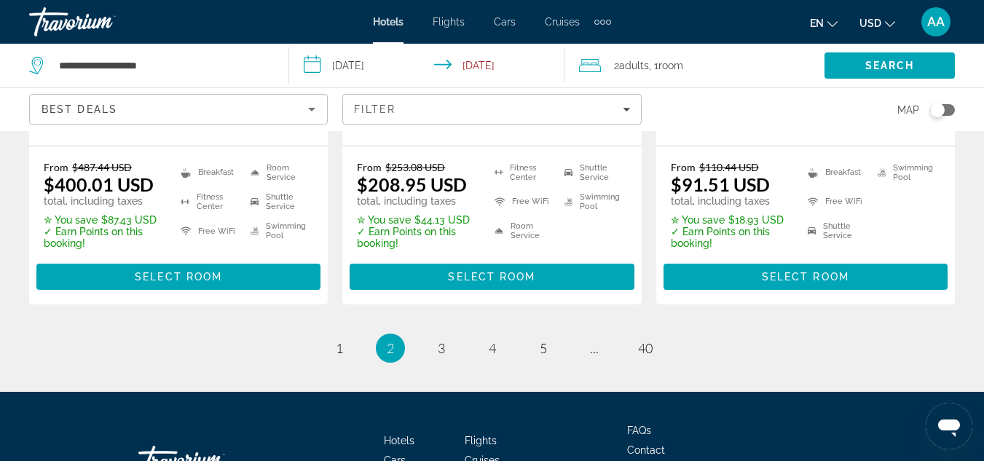
scroll to position [2136, 0]
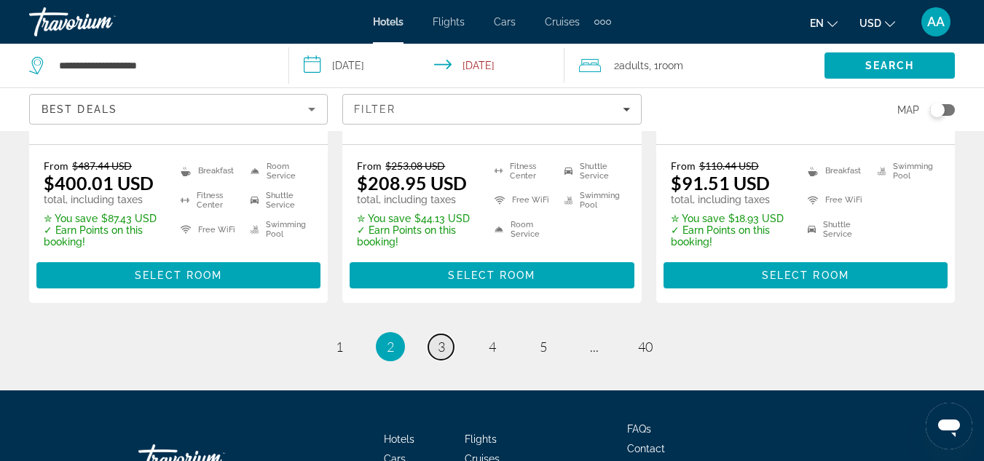
click at [433, 334] on link "page 3" at bounding box center [440, 346] width 25 height 25
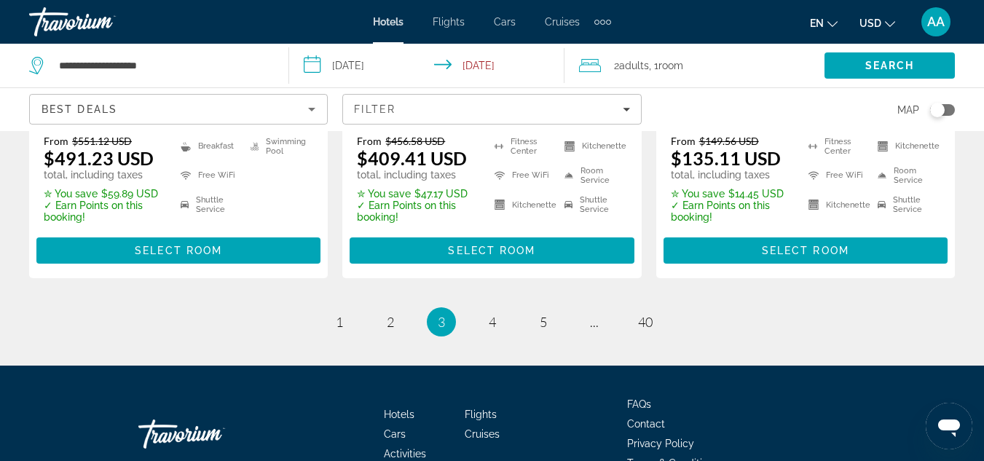
scroll to position [2187, 0]
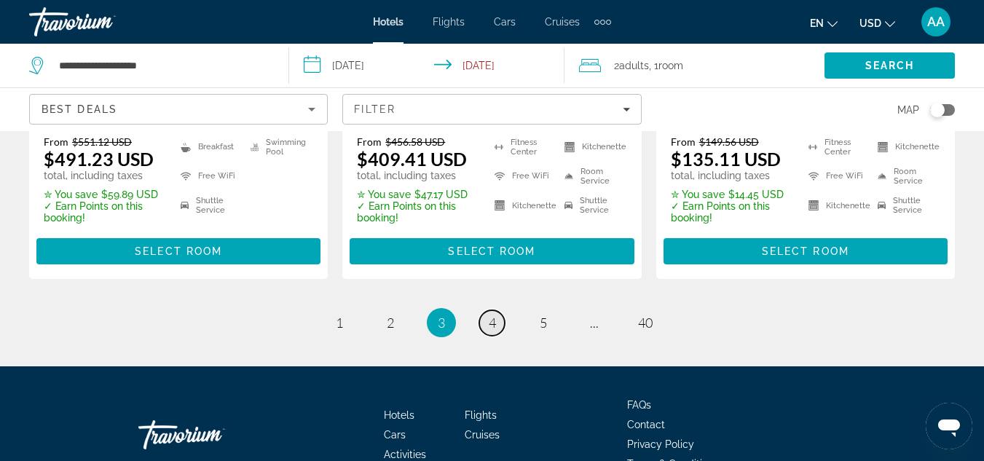
click at [495, 315] on span "4" at bounding box center [492, 323] width 7 height 16
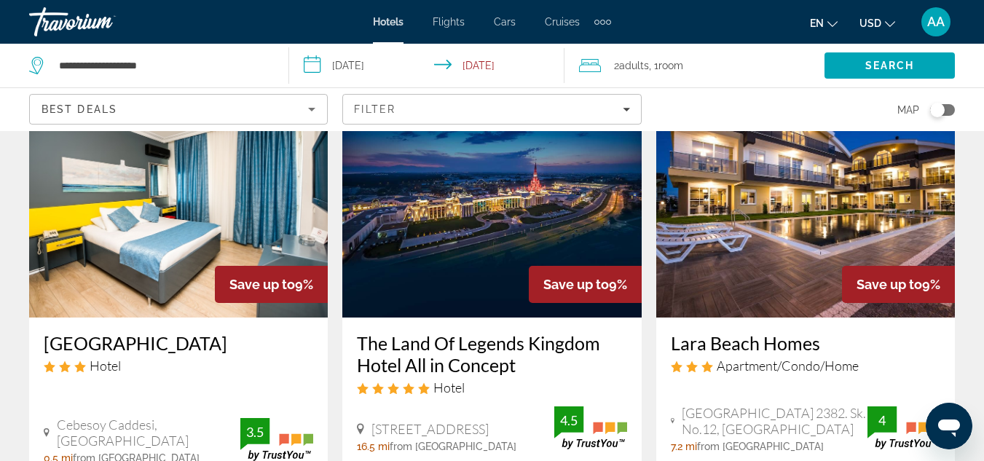
scroll to position [673, 0]
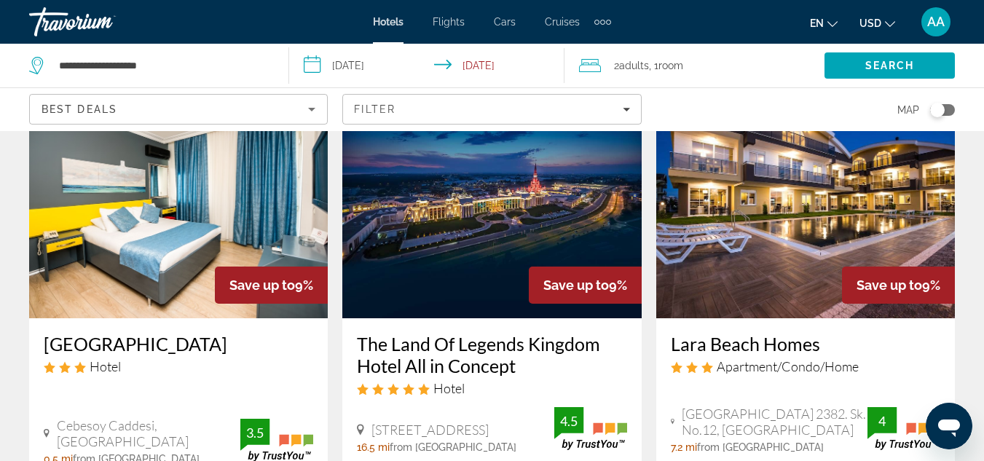
click at [495, 246] on img "Main content" at bounding box center [491, 201] width 299 height 233
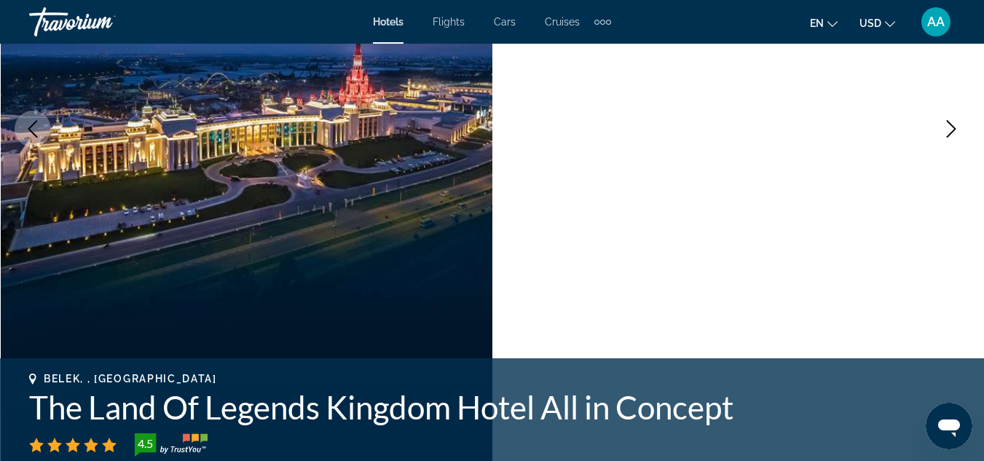
scroll to position [258, 0]
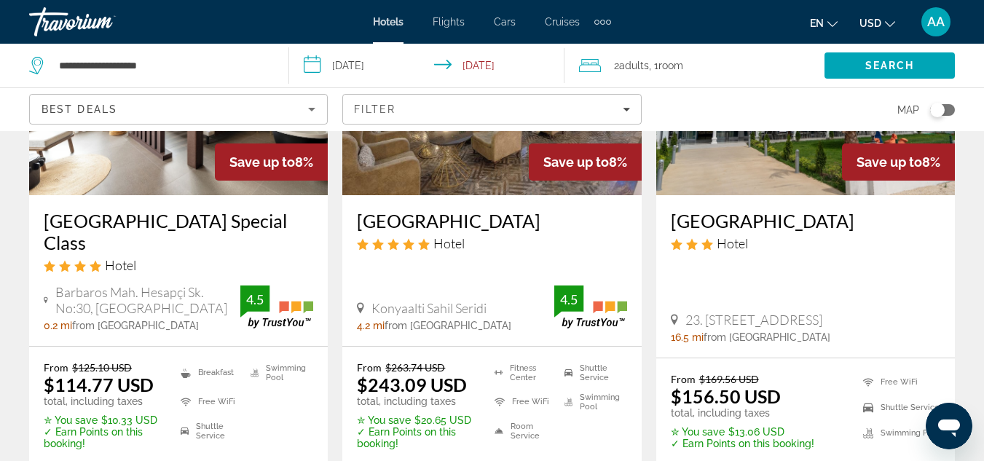
scroll to position [1368, 0]
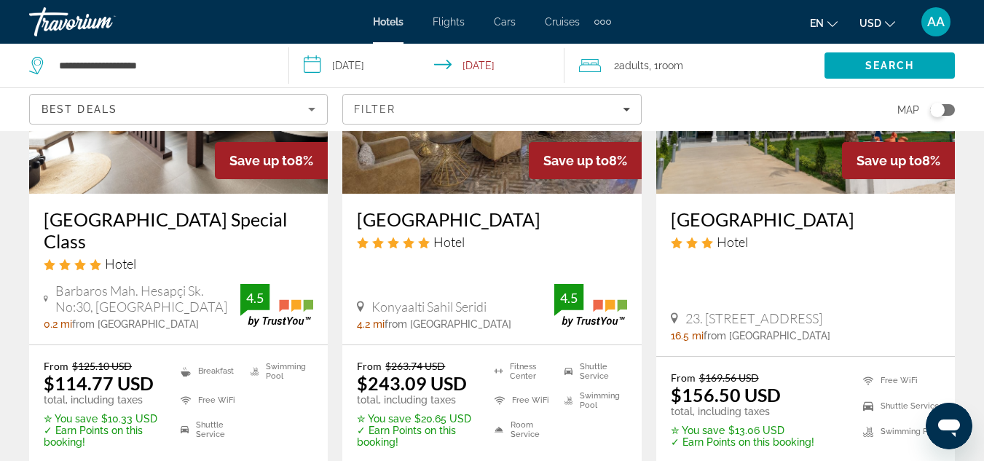
click at [416, 178] on img "Main content" at bounding box center [491, 77] width 299 height 233
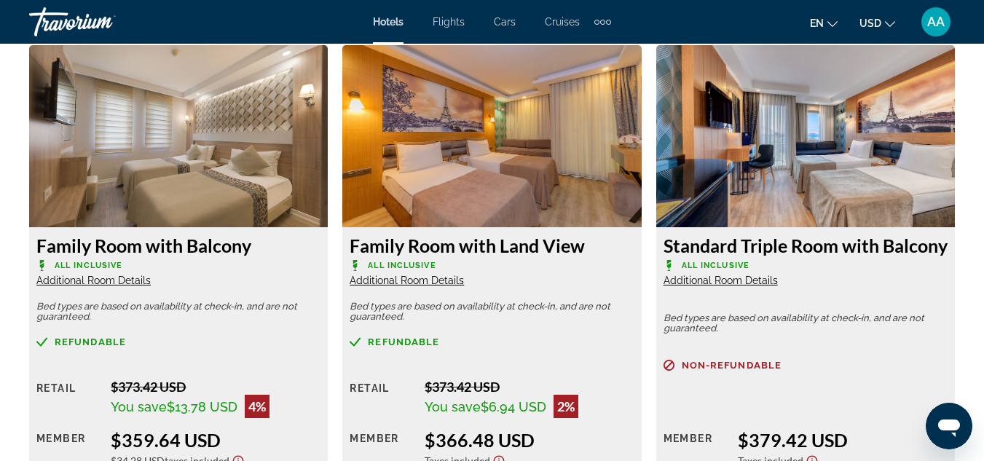
scroll to position [3808, 0]
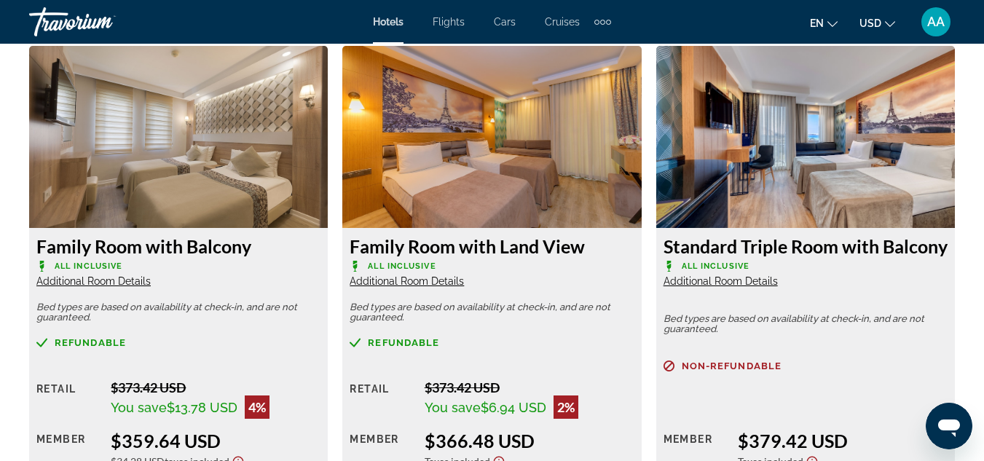
click at [829, 101] on img "Main content" at bounding box center [805, 137] width 299 height 182
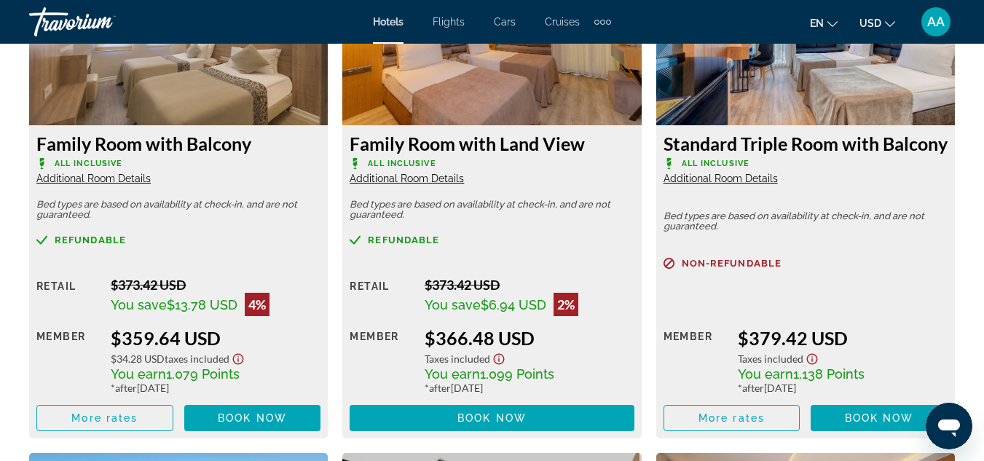
scroll to position [3914, 0]
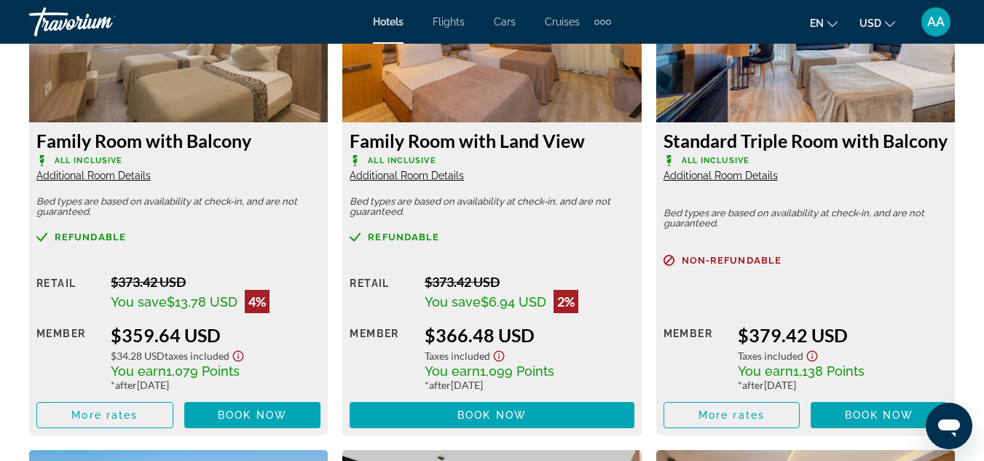
click at [789, 106] on img "Main content" at bounding box center [805, 31] width 299 height 182
click at [744, 150] on h3 "Standard Triple Room with Balcony" at bounding box center [806, 141] width 284 height 22
click at [702, 152] on h3 "Standard Triple Room with Balcony" at bounding box center [806, 141] width 284 height 22
click at [492, 66] on img "Main content" at bounding box center [491, 31] width 299 height 182
click at [450, 133] on h3 "Family Room with Land View" at bounding box center [492, 141] width 284 height 22
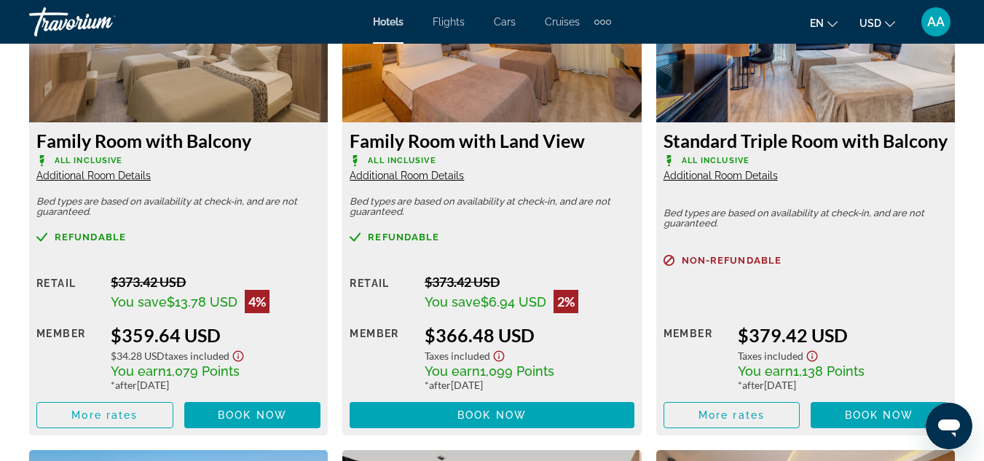
click at [430, 150] on h3 "Family Room with Land View" at bounding box center [492, 141] width 284 height 22
click at [704, 152] on h3 "Standard Triple Room with Balcony" at bounding box center [806, 141] width 284 height 22
click at [701, 165] on span "All Inclusive" at bounding box center [716, 160] width 68 height 9
click at [694, 259] on span "Non-refundable" at bounding box center [732, 260] width 100 height 9
click at [445, 286] on div "$373.42 USD" at bounding box center [530, 282] width 210 height 16
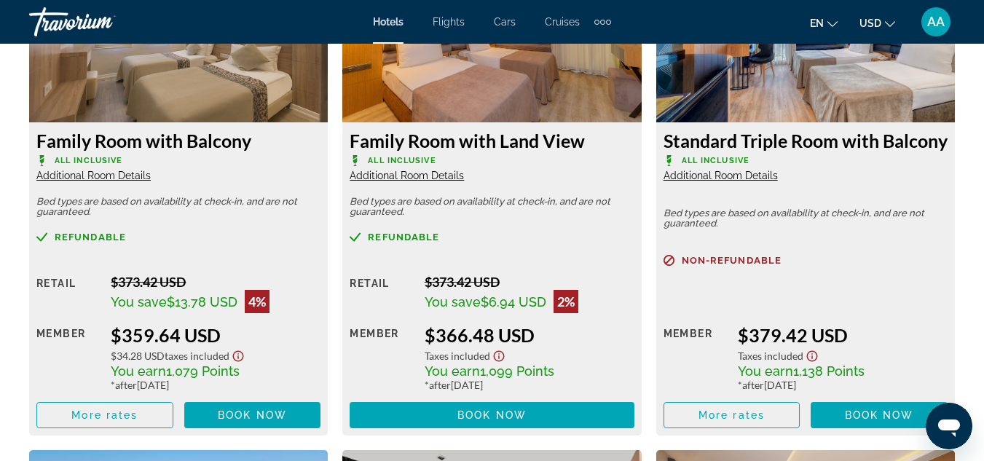
click at [447, 104] on img "Main content" at bounding box center [491, 31] width 299 height 182
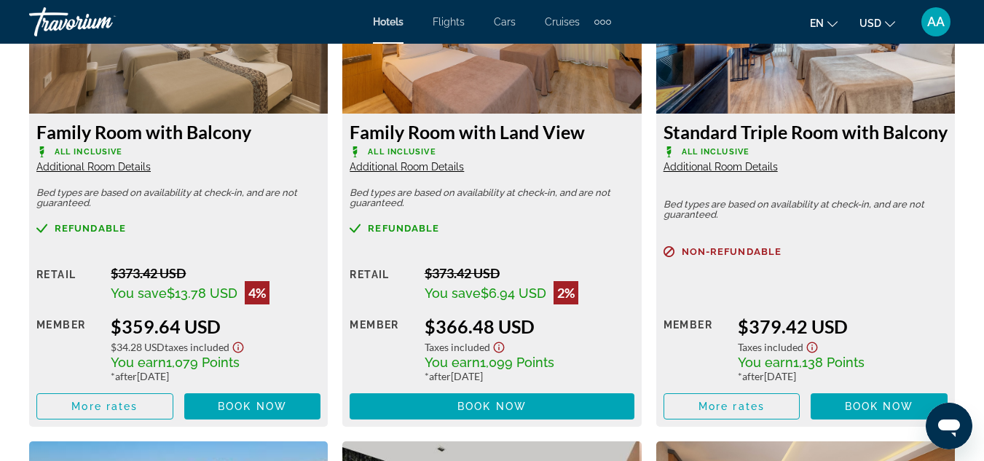
scroll to position [3923, 0]
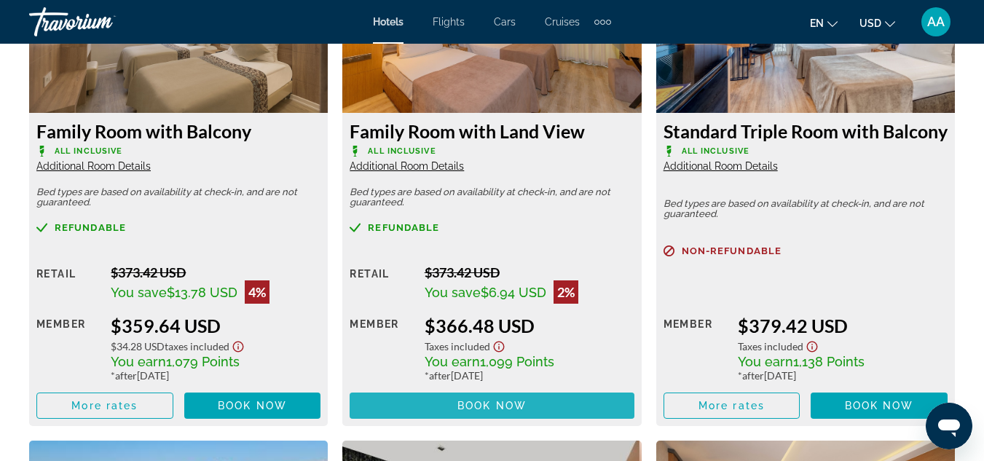
click at [428, 398] on span "Main content" at bounding box center [492, 405] width 284 height 35
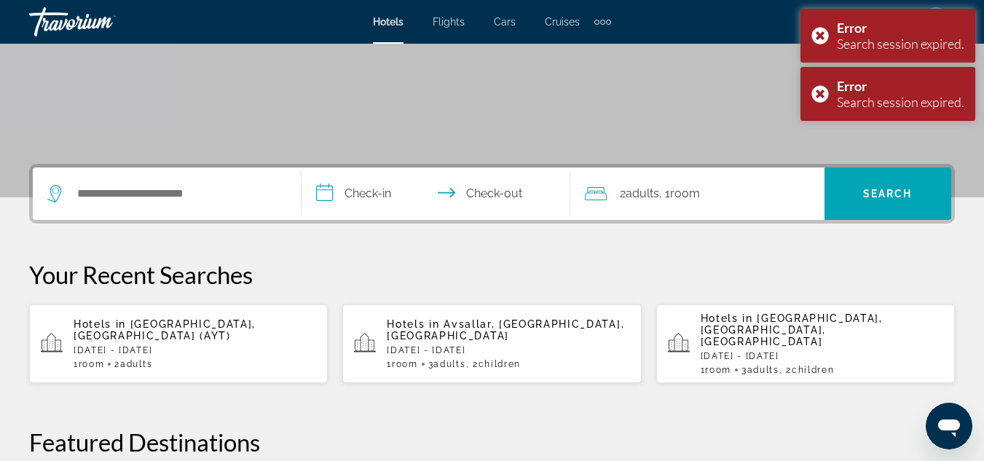
scroll to position [230, 0]
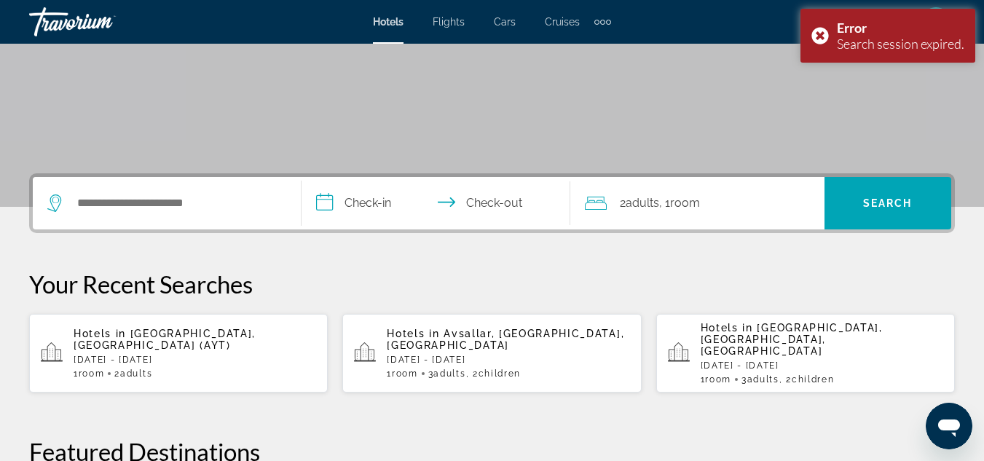
click at [154, 349] on div "Hotels in Antalya, Turkey (AYT) Thu, 04 Dec - Sat, 06 Dec 1 Room rooms 2 Adult …" at bounding box center [195, 353] width 243 height 51
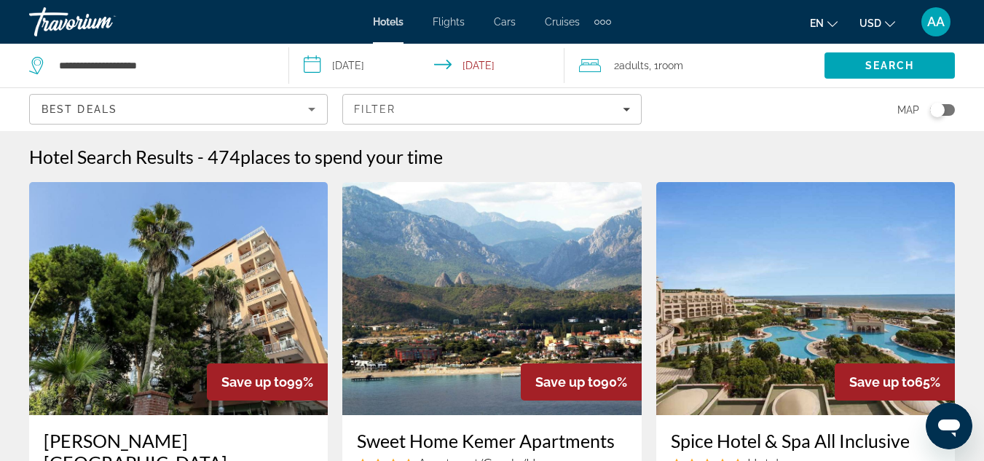
click at [612, 62] on div "2 Adult Adults , 1 Room rooms" at bounding box center [701, 65] width 245 height 20
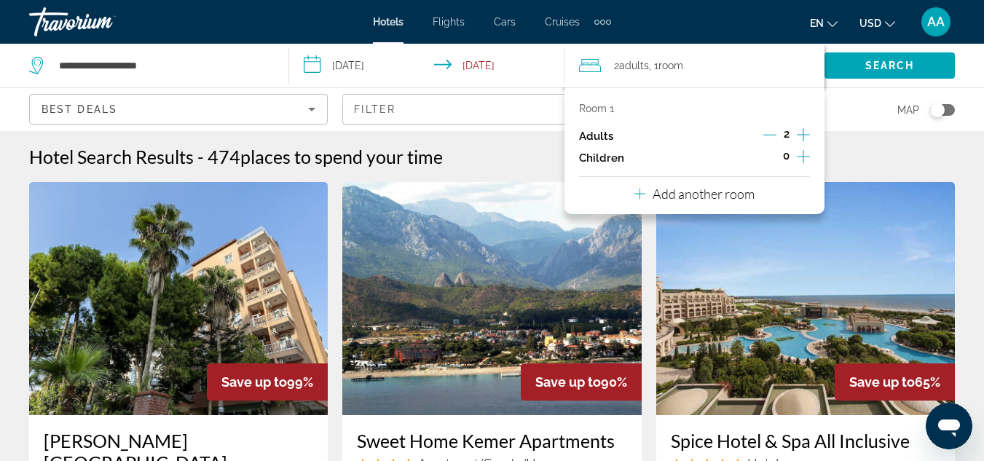
click at [801, 134] on icon "Increment adults" at bounding box center [803, 134] width 13 height 17
click at [806, 152] on icon "Increment children" at bounding box center [803, 156] width 13 height 17
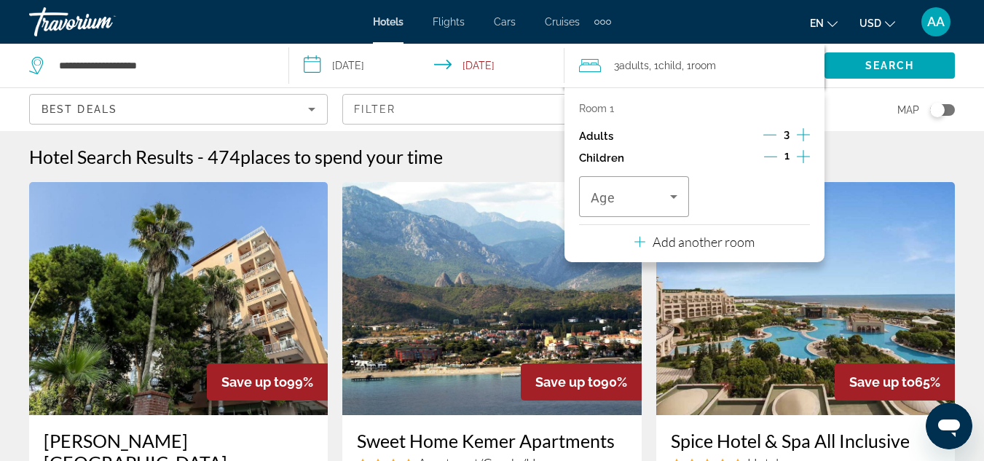
click at [806, 152] on icon "Increment children" at bounding box center [803, 156] width 13 height 17
click at [655, 191] on span "Travelers: 3 adults, 2 children" at bounding box center [630, 196] width 79 height 17
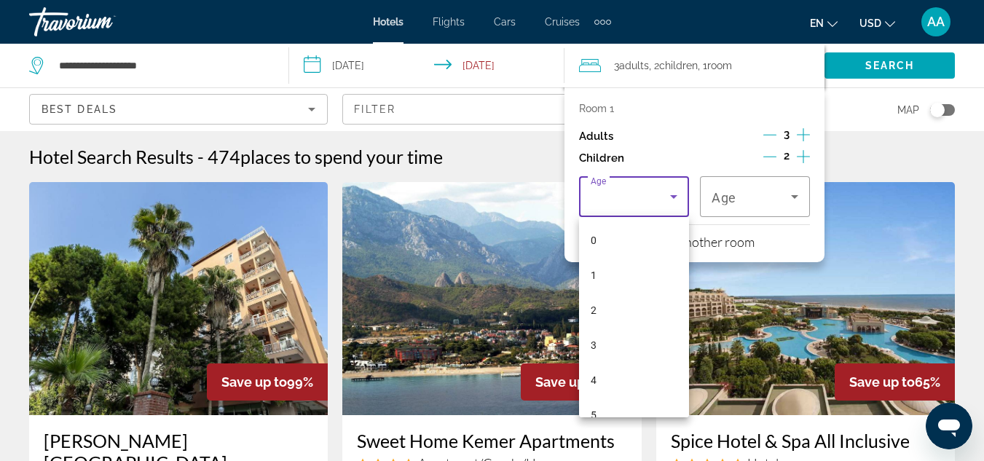
scroll to position [155, 0]
click at [591, 404] on span "9" at bounding box center [594, 399] width 6 height 17
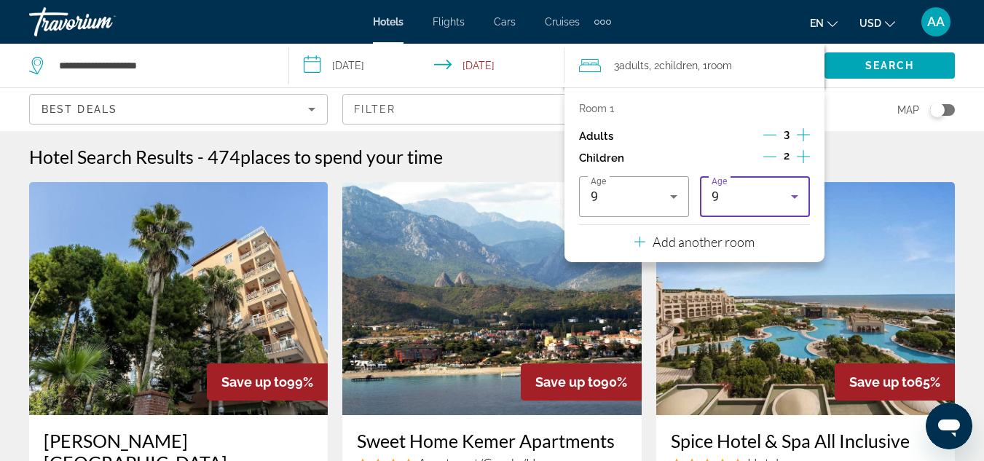
click at [755, 200] on div "9" at bounding box center [751, 196] width 79 height 17
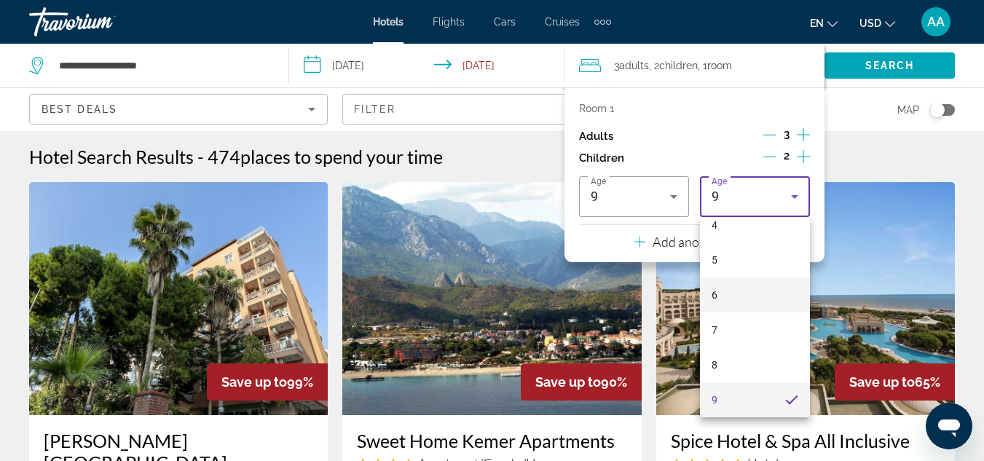
scroll to position [225, 0]
click at [721, 189] on div at bounding box center [492, 230] width 984 height 461
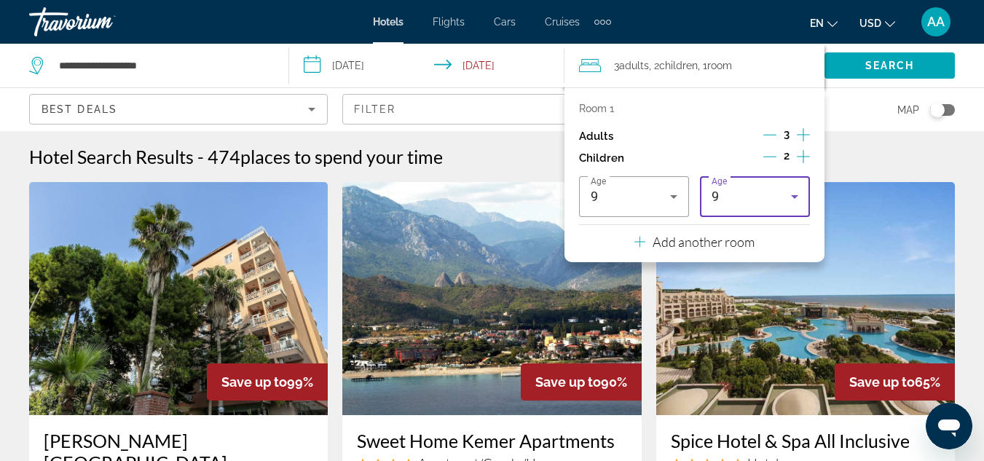
drag, startPoint x: 717, startPoint y: 195, endPoint x: 697, endPoint y: 200, distance: 20.3
click at [697, 200] on div "Age 9 Age 9" at bounding box center [694, 196] width 231 height 41
click at [723, 196] on div "9" at bounding box center [751, 196] width 79 height 17
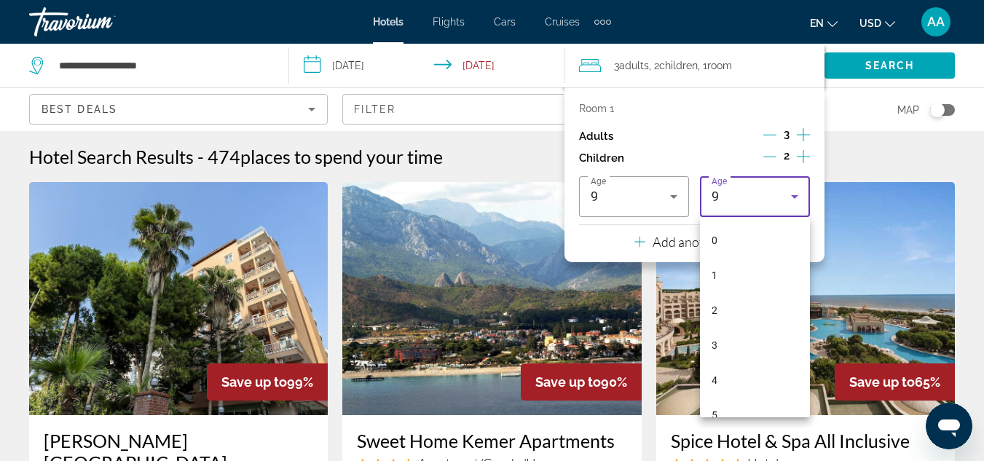
scroll to position [155, 0]
click at [723, 196] on div at bounding box center [492, 230] width 984 height 461
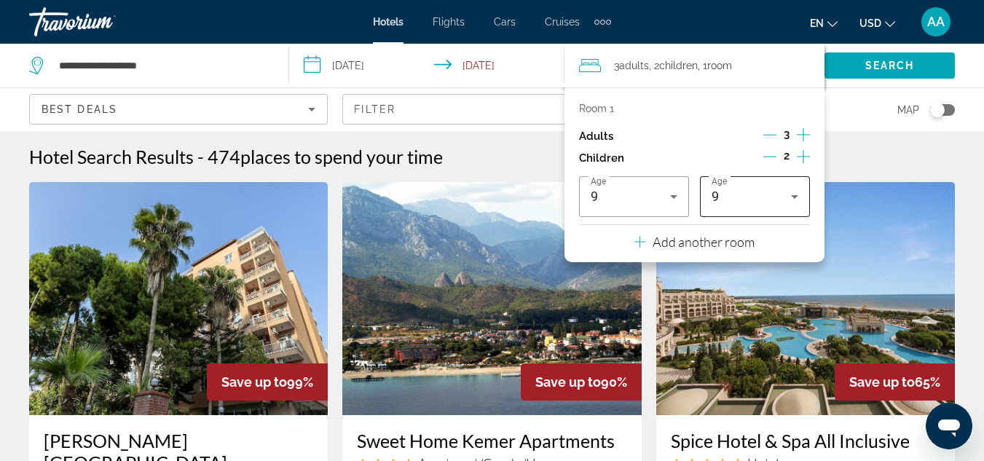
click at [723, 196] on div "9" at bounding box center [751, 196] width 79 height 17
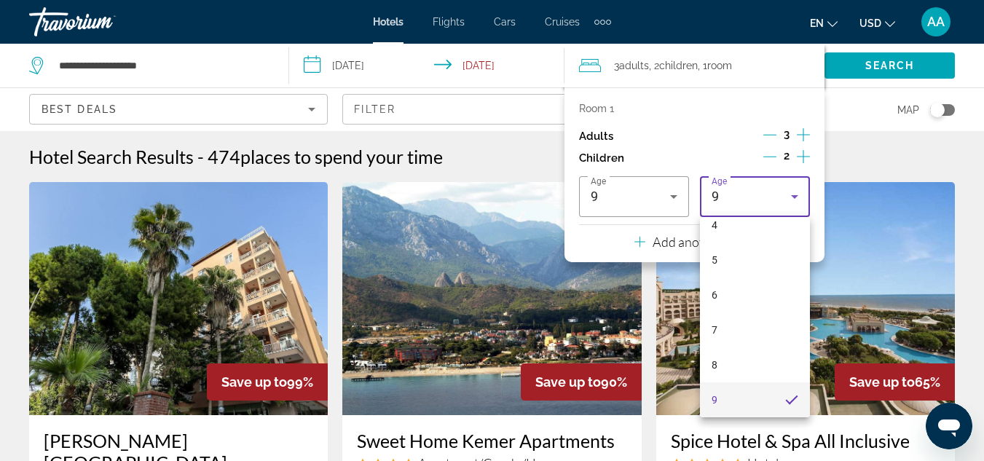
click at [715, 201] on div at bounding box center [492, 230] width 984 height 461
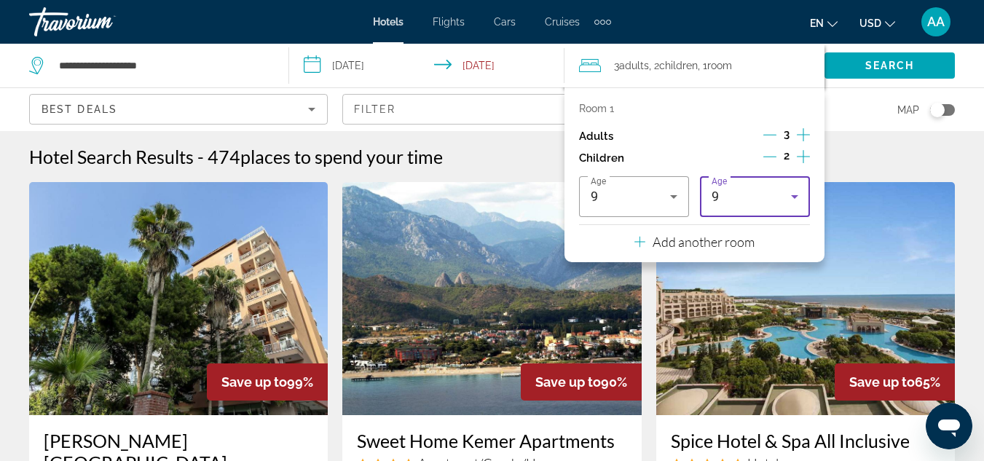
click at [715, 201] on span "9" at bounding box center [716, 196] width 8 height 15
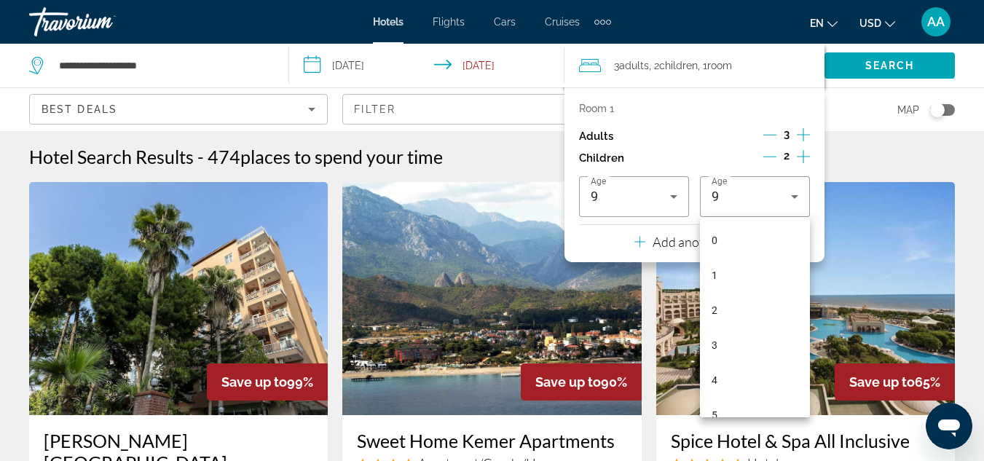
scroll to position [0, 0]
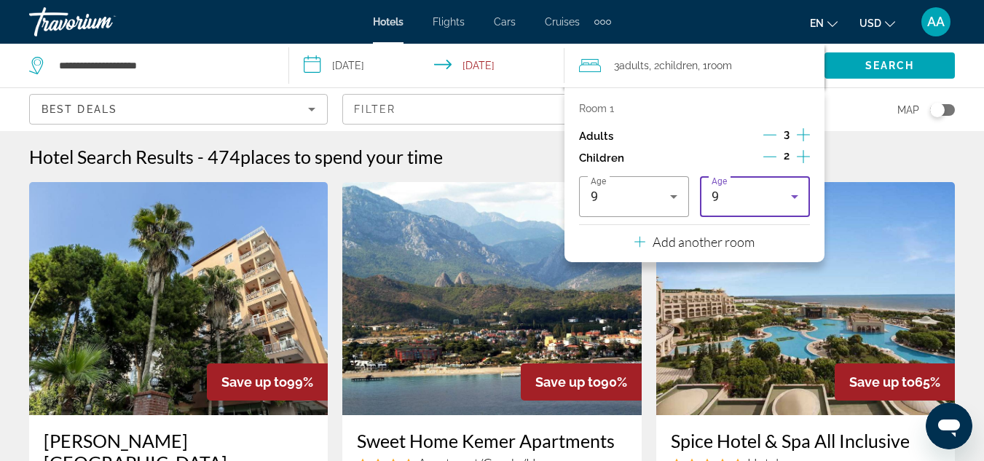
click at [748, 201] on div "9" at bounding box center [751, 196] width 79 height 17
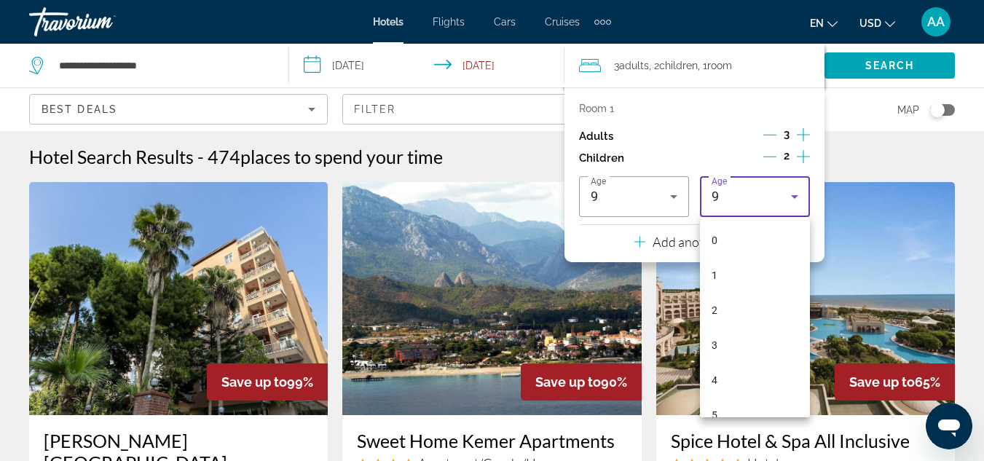
scroll to position [155, 0]
click at [748, 201] on div at bounding box center [492, 230] width 984 height 461
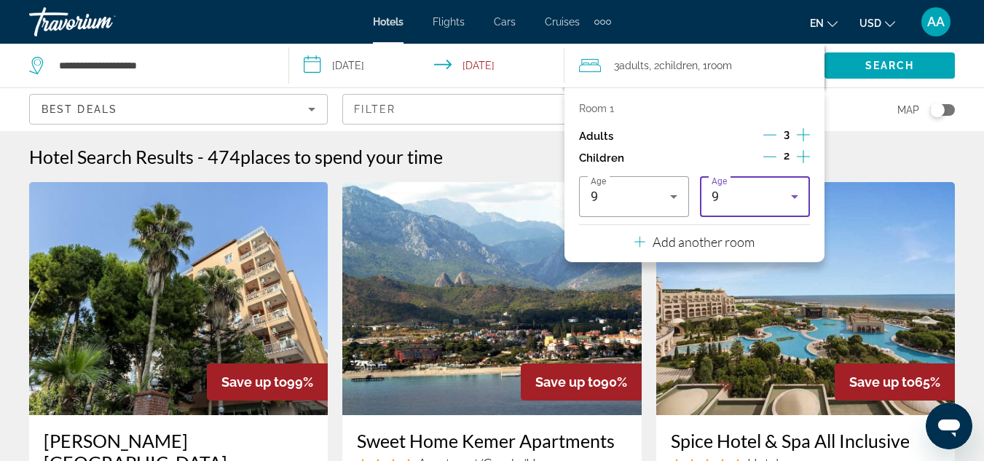
click at [748, 201] on div "9" at bounding box center [751, 196] width 79 height 17
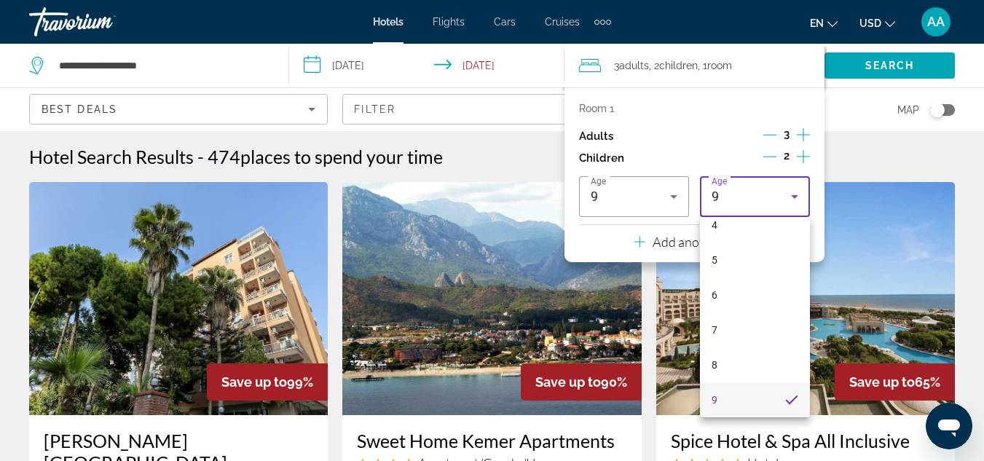
scroll to position [225, 0]
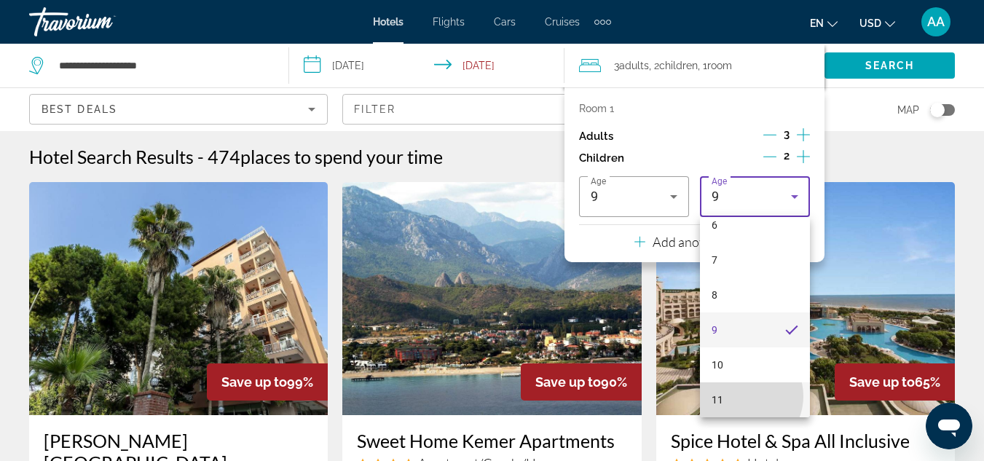
click at [744, 396] on mat-option "11" at bounding box center [755, 399] width 110 height 35
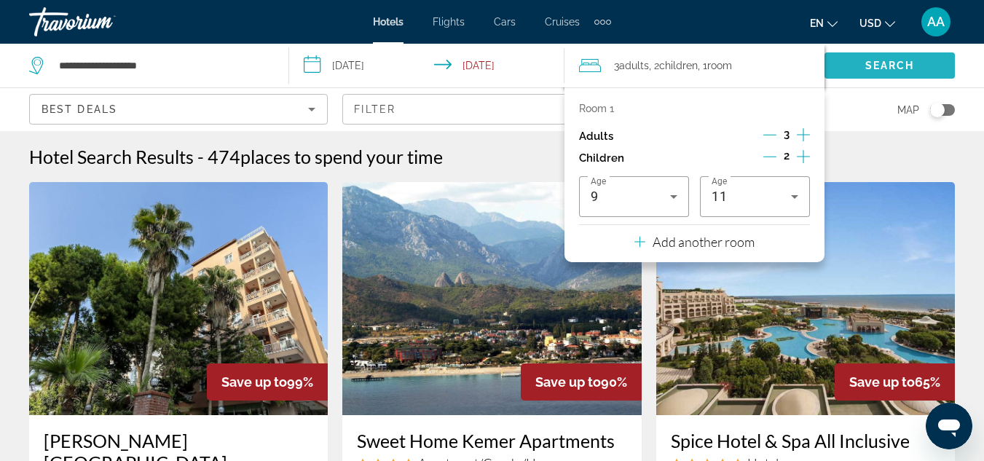
click at [894, 60] on span "Search" at bounding box center [890, 66] width 50 height 12
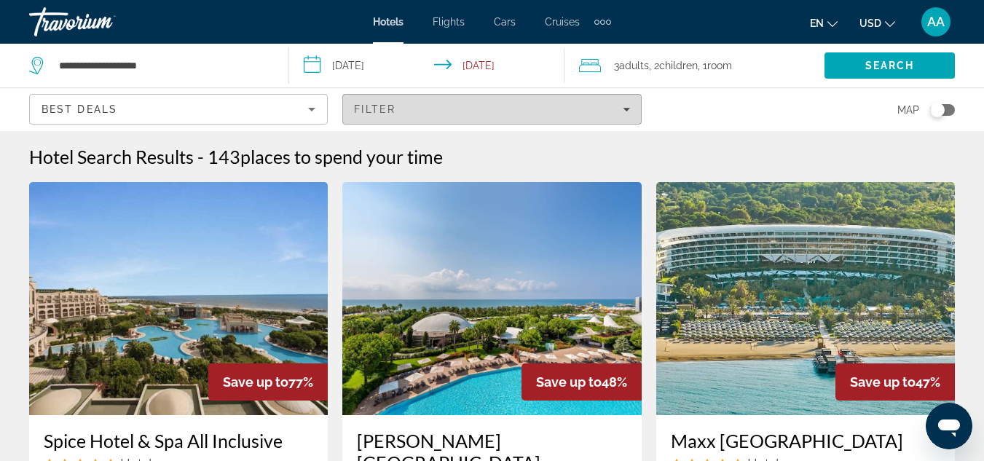
click at [627, 115] on span "Filters" at bounding box center [491, 109] width 297 height 35
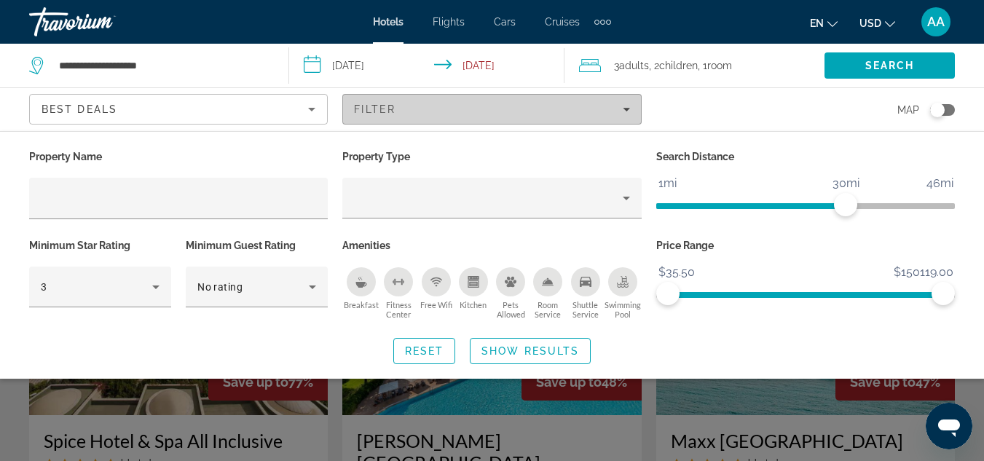
click at [627, 99] on span "Filters" at bounding box center [491, 109] width 297 height 35
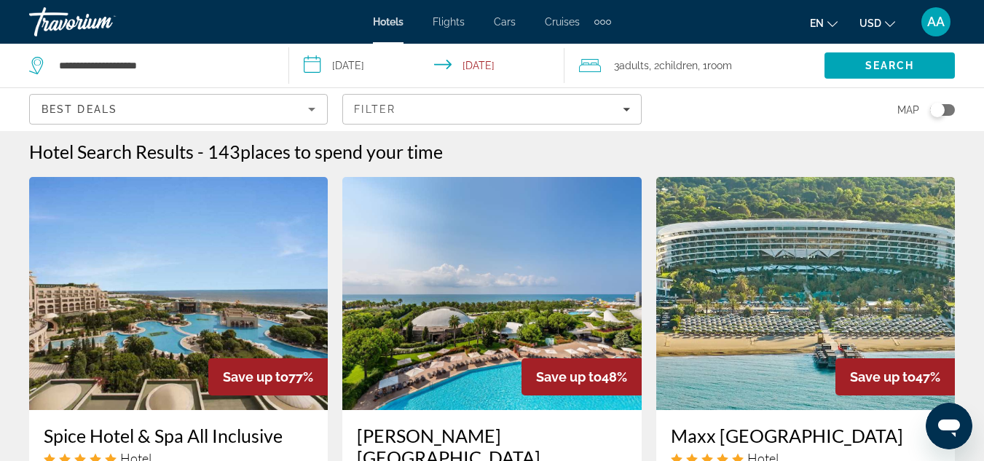
scroll to position [6, 0]
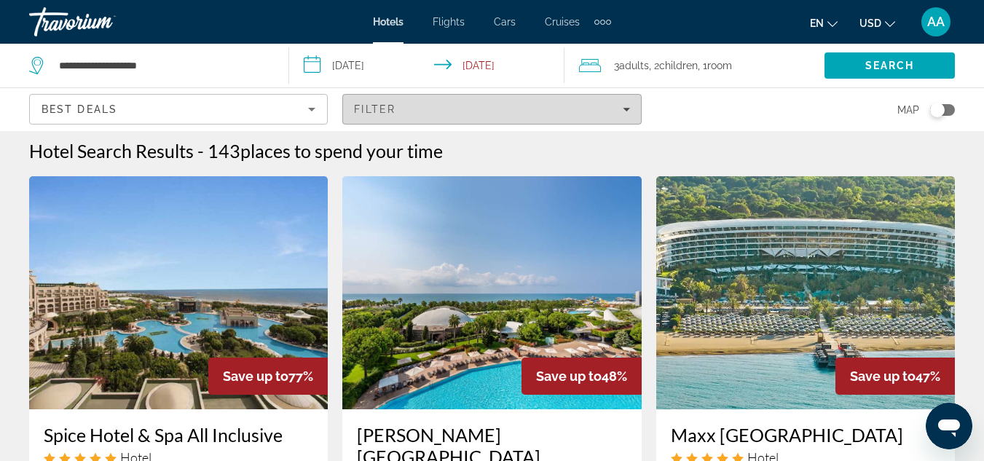
click at [618, 122] on span "Filters" at bounding box center [491, 109] width 297 height 35
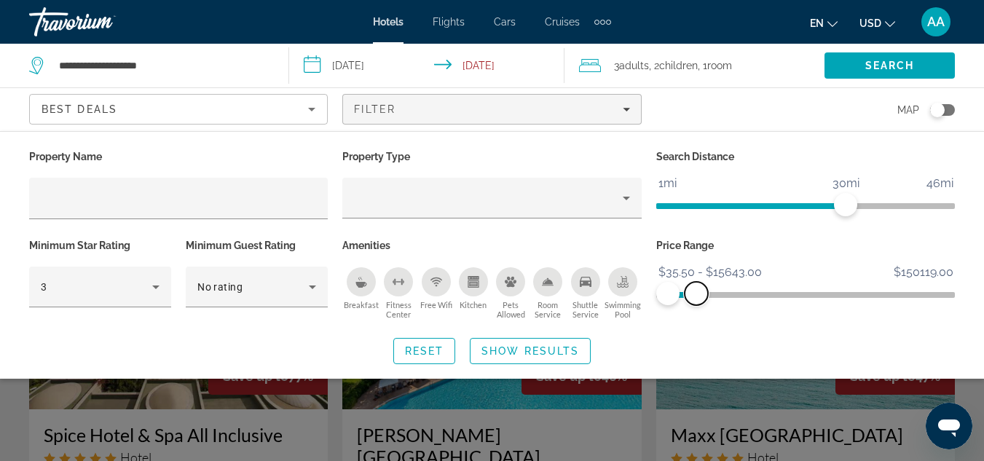
drag, startPoint x: 943, startPoint y: 290, endPoint x: 696, endPoint y: 310, distance: 247.8
click at [696, 310] on div "Price Range $35.50 $150119.00 $35.50 $15643.00 $35.50 - $15643.00" at bounding box center [805, 279] width 313 height 88
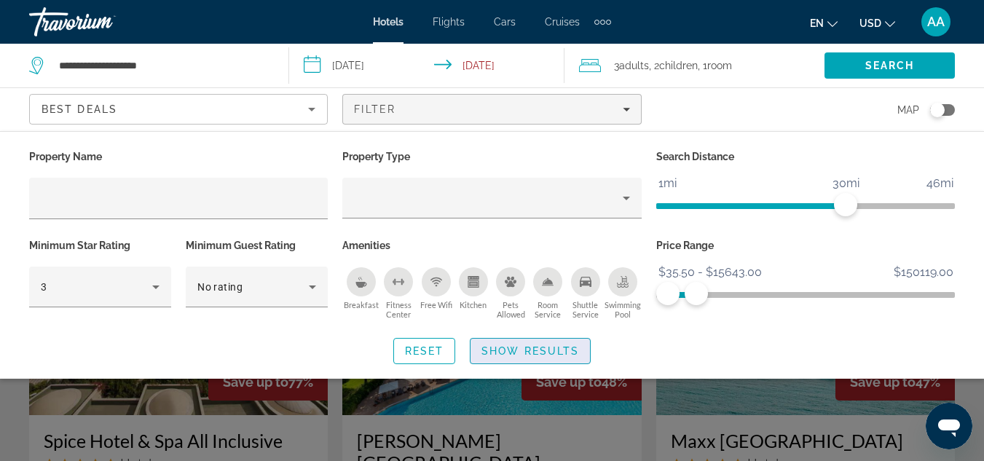
click at [554, 347] on span "Show Results" at bounding box center [530, 351] width 98 height 12
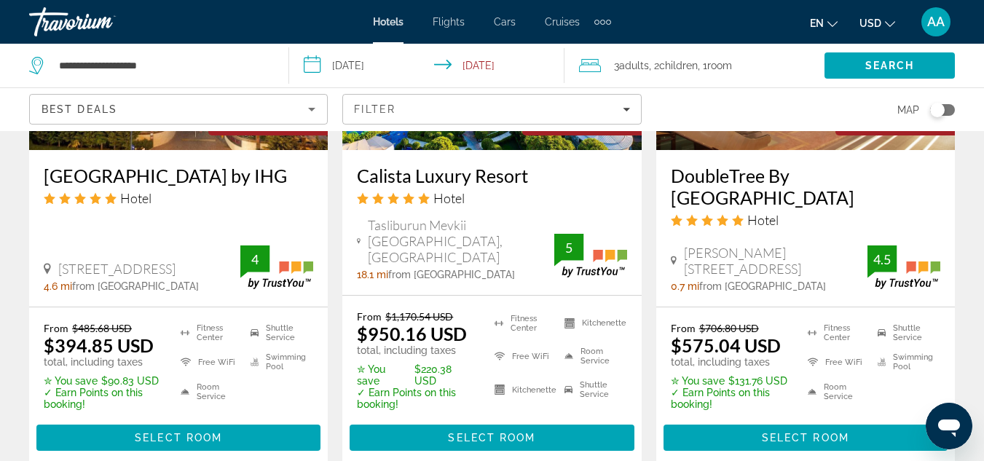
scroll to position [1473, 0]
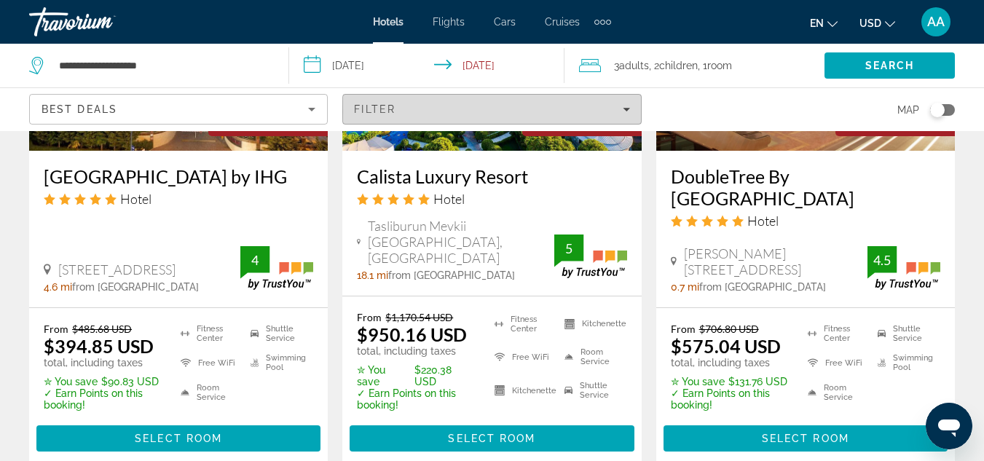
click at [629, 112] on icon "Filters" at bounding box center [626, 109] width 7 height 7
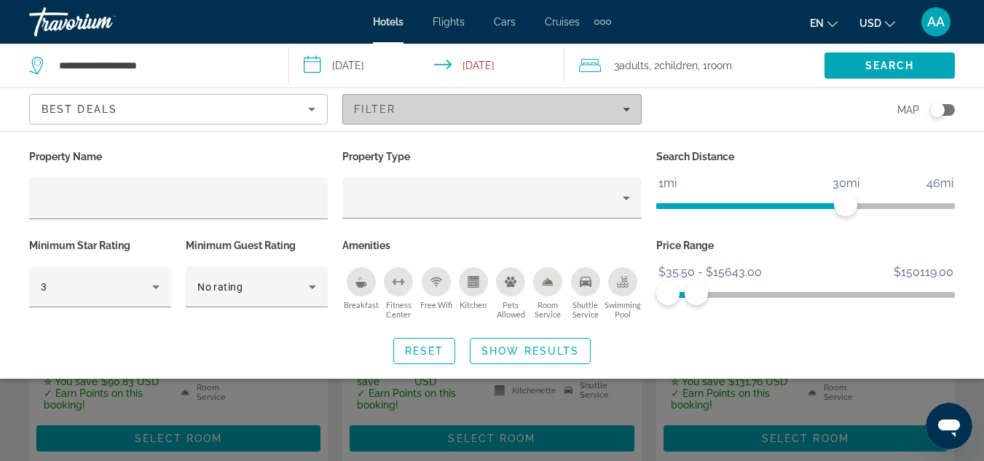
click at [621, 114] on div "Filter" at bounding box center [491, 109] width 275 height 12
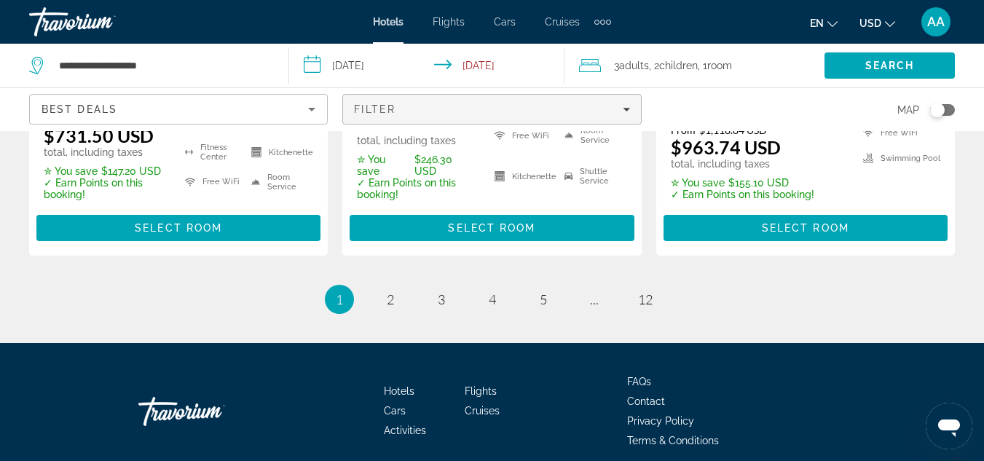
scroll to position [2314, 0]
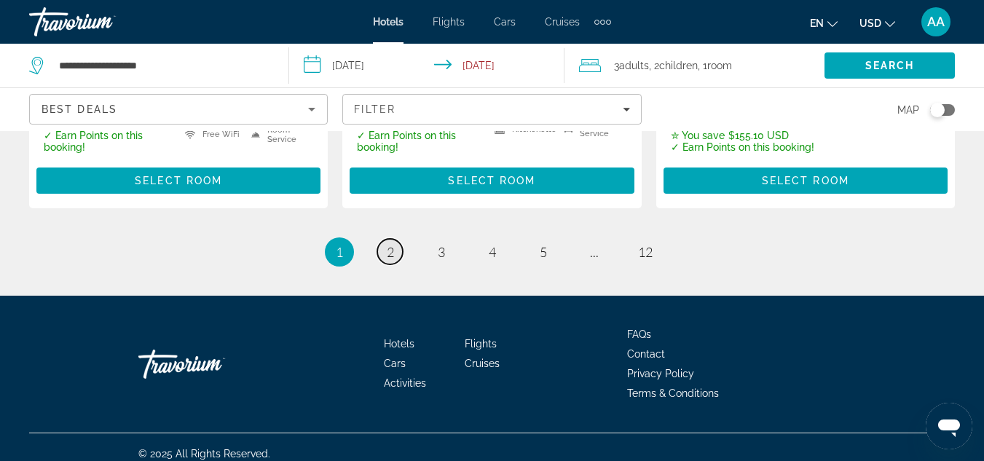
click at [387, 244] on span "2" at bounding box center [390, 252] width 7 height 16
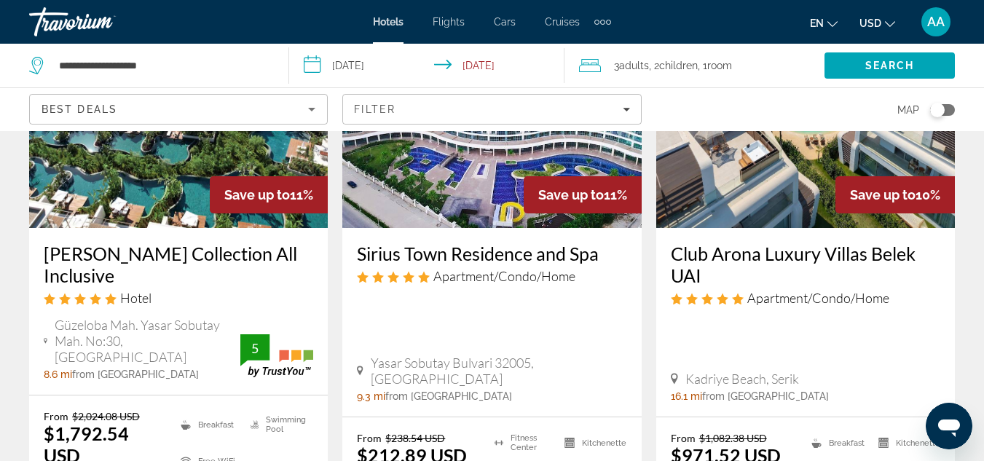
scroll to position [188, 0]
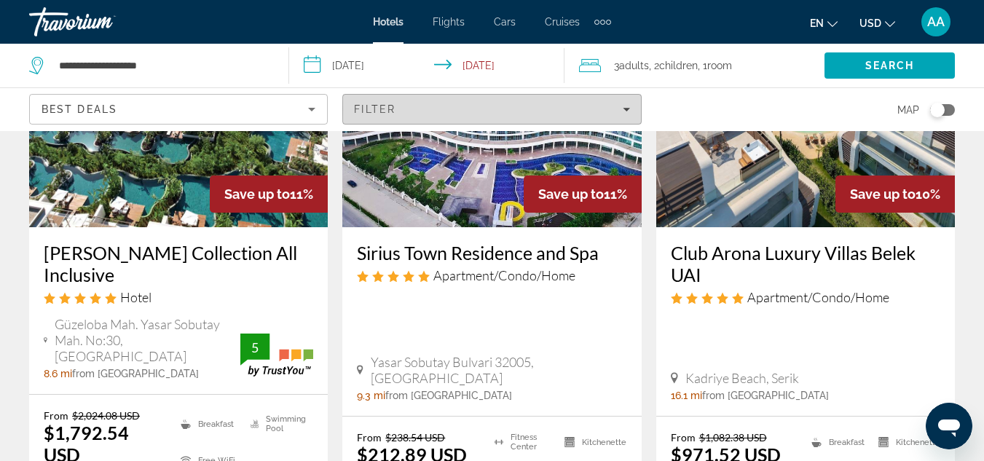
click at [626, 109] on icon "Filters" at bounding box center [626, 110] width 7 height 4
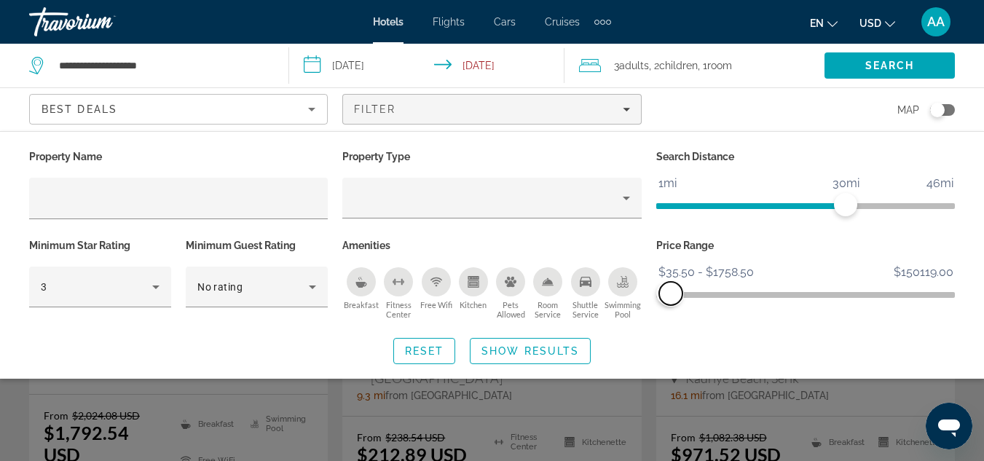
drag, startPoint x: 697, startPoint y: 292, endPoint x: 671, endPoint y: 294, distance: 26.3
click at [671, 294] on span "ngx-slider-max" at bounding box center [670, 293] width 23 height 23
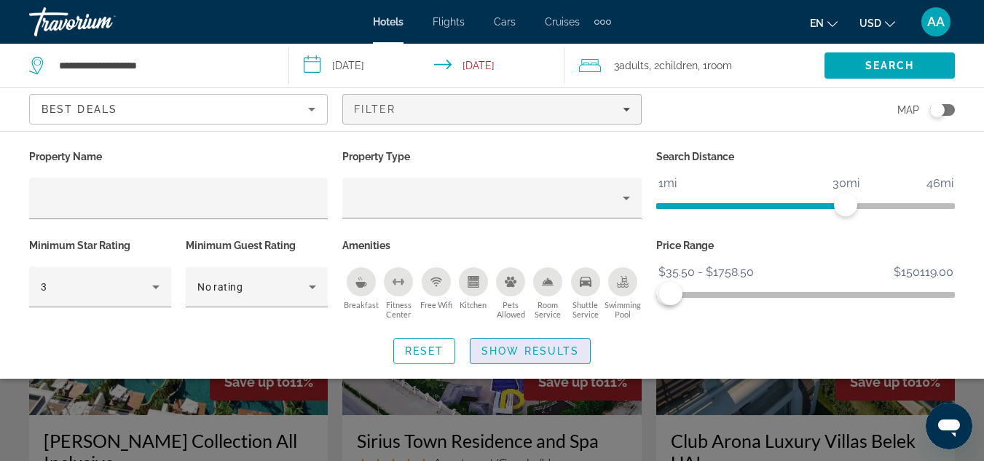
click at [527, 341] on span "Search widget" at bounding box center [530, 351] width 119 height 35
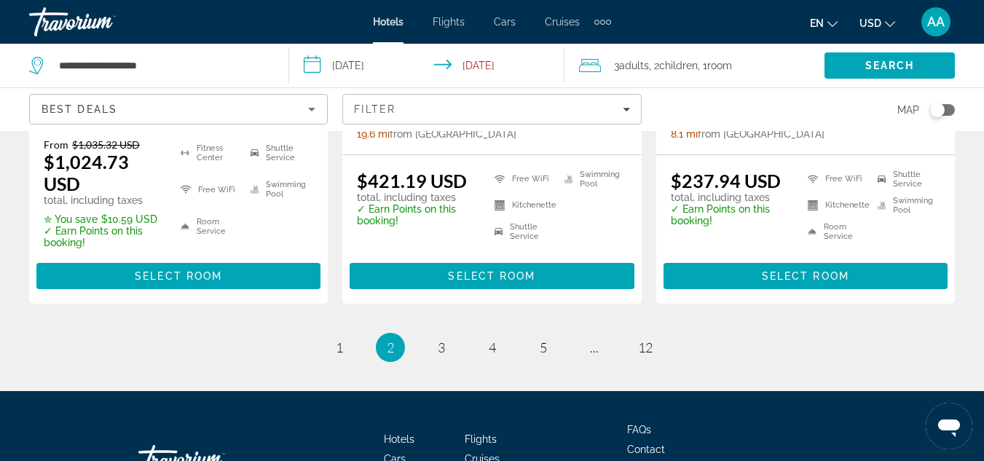
scroll to position [2287, 0]
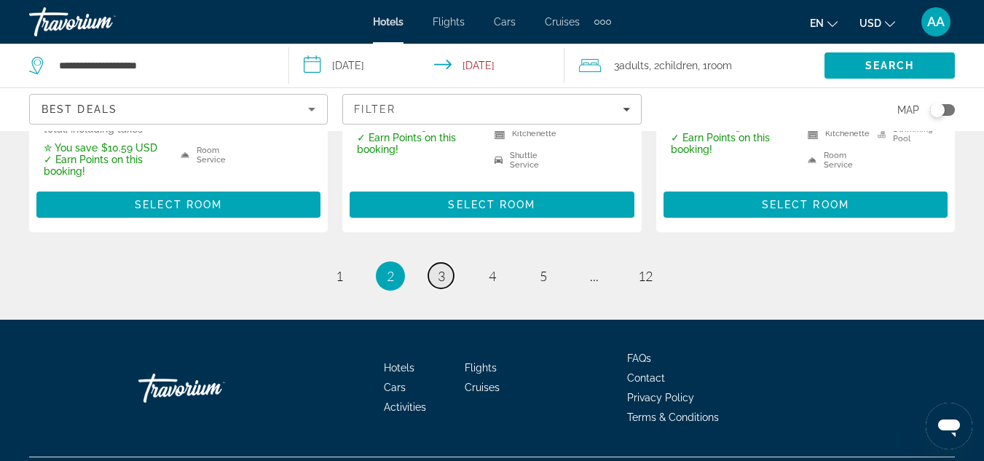
click at [441, 268] on span "3" at bounding box center [441, 276] width 7 height 16
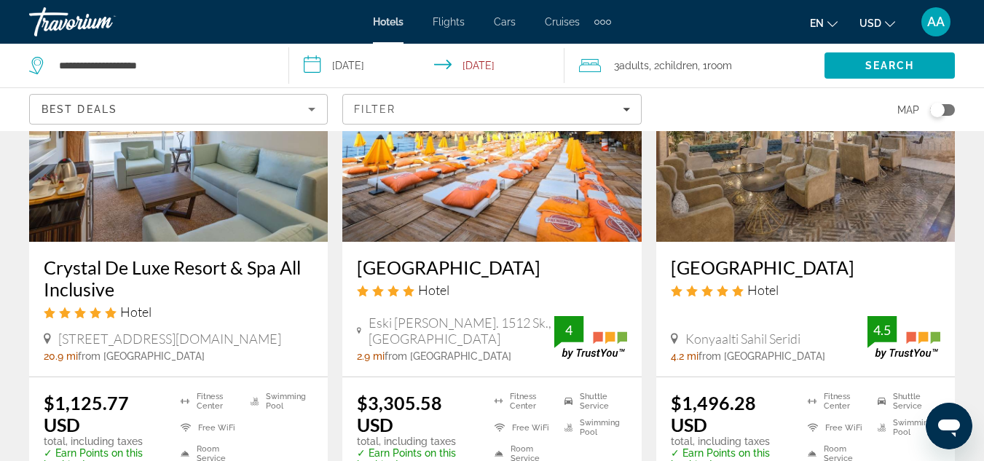
scroll to position [715, 0]
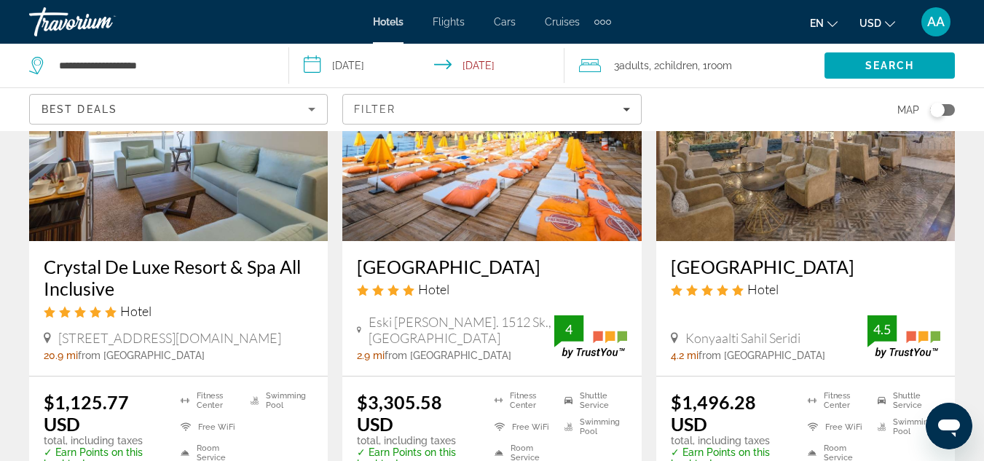
click at [796, 168] on img "Main content" at bounding box center [805, 124] width 299 height 233
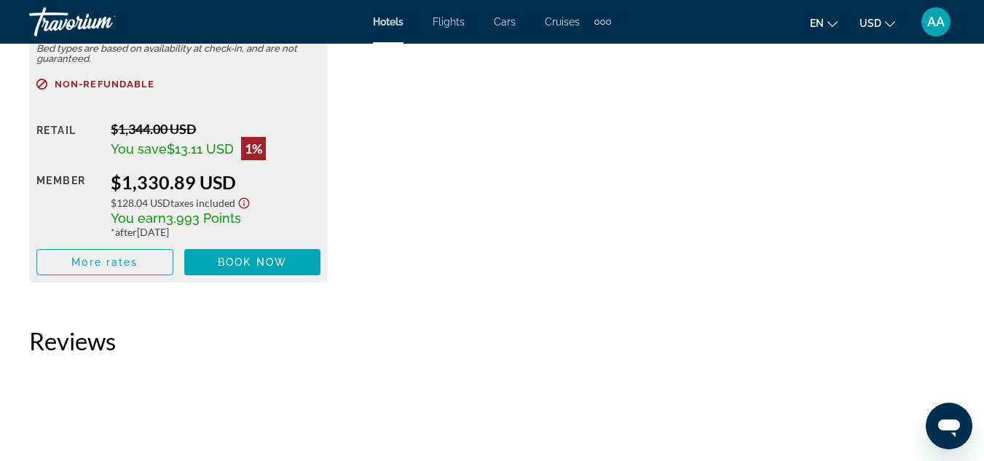
scroll to position [2530, 0]
click at [240, 251] on span "Main content" at bounding box center [252, 261] width 137 height 35
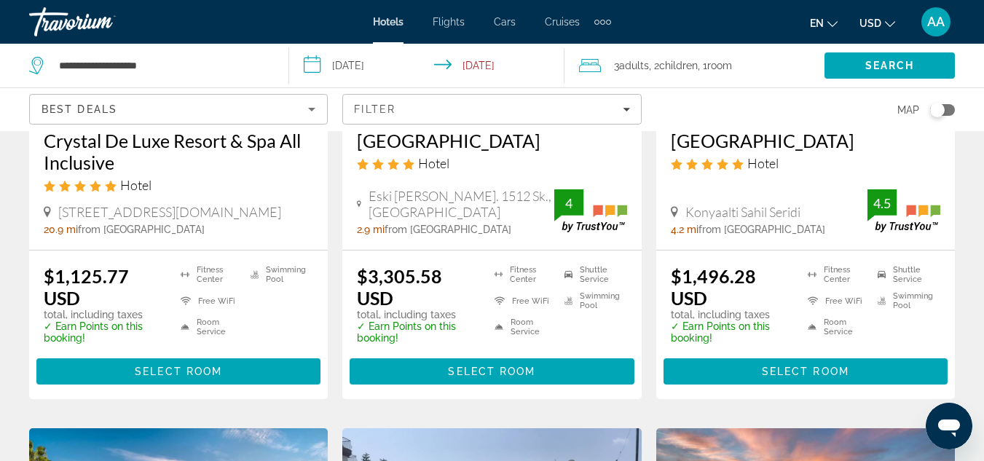
scroll to position [841, 0]
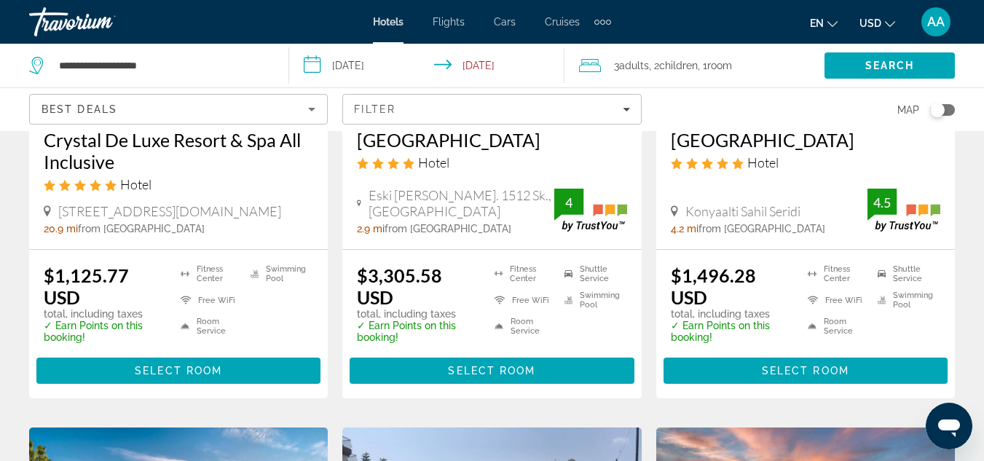
click at [730, 64] on span "Room" at bounding box center [719, 66] width 25 height 12
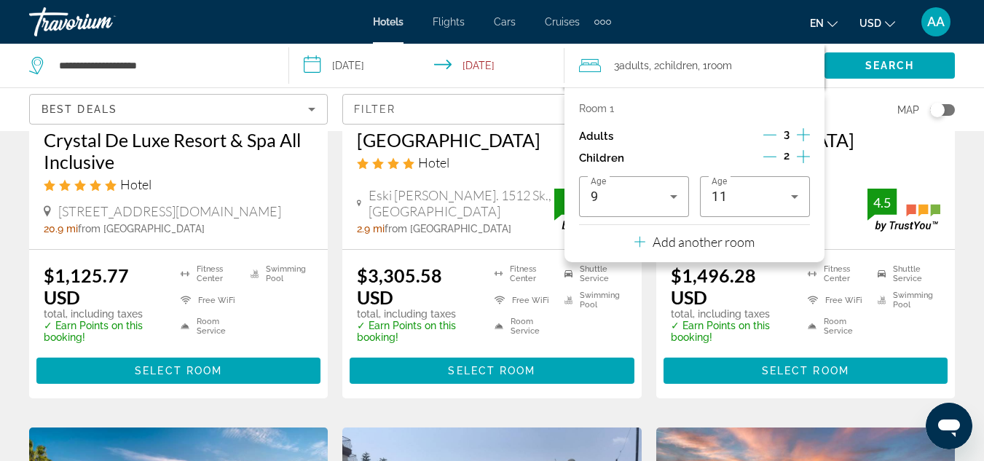
click at [610, 106] on p "Room 1" at bounding box center [596, 109] width 35 height 12
click at [596, 111] on p "Room 1" at bounding box center [596, 109] width 35 height 12
click at [643, 247] on icon "Travelers: 3 adults, 2 children" at bounding box center [639, 241] width 11 height 17
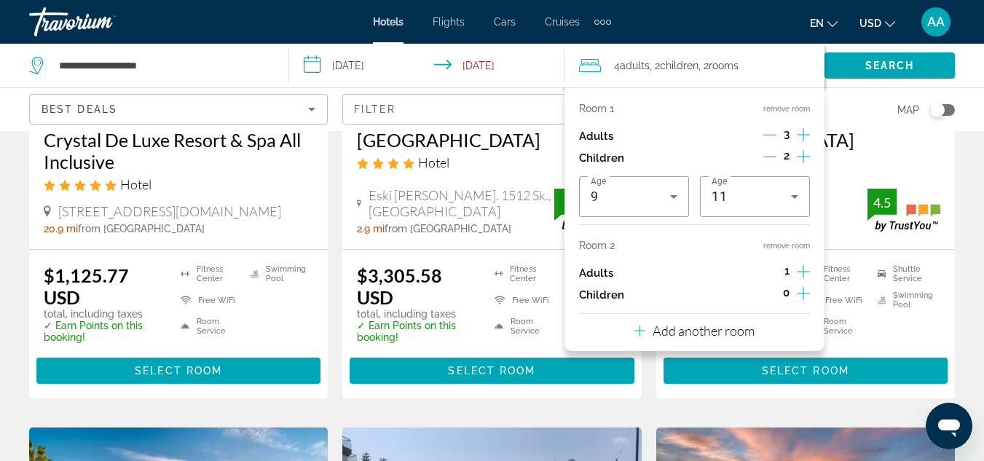
click at [772, 136] on icon "Decrement adults" at bounding box center [769, 134] width 13 height 13
click at [798, 290] on icon "Increment children" at bounding box center [803, 293] width 13 height 17
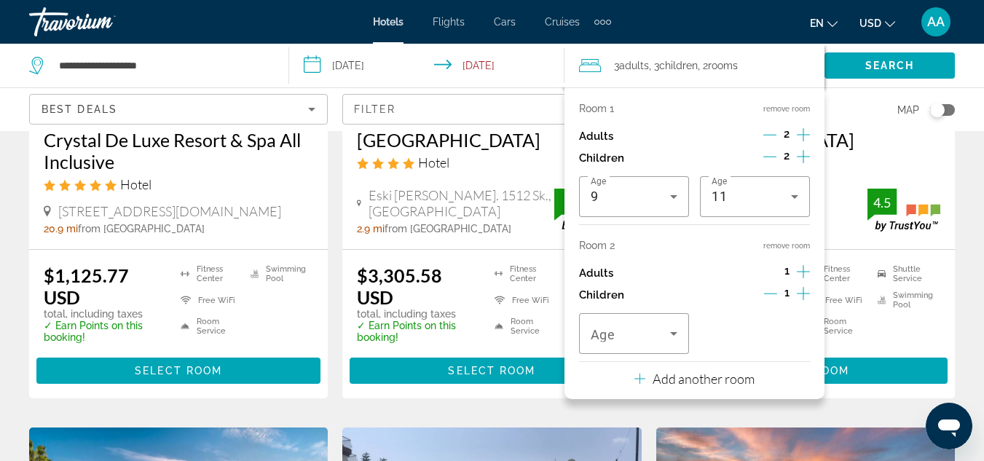
click at [798, 290] on icon "Increment children" at bounding box center [803, 293] width 13 height 17
click at [772, 153] on icon "Decrement children" at bounding box center [769, 156] width 13 height 13
click at [772, 153] on icon "Decrement children" at bounding box center [770, 156] width 13 height 13
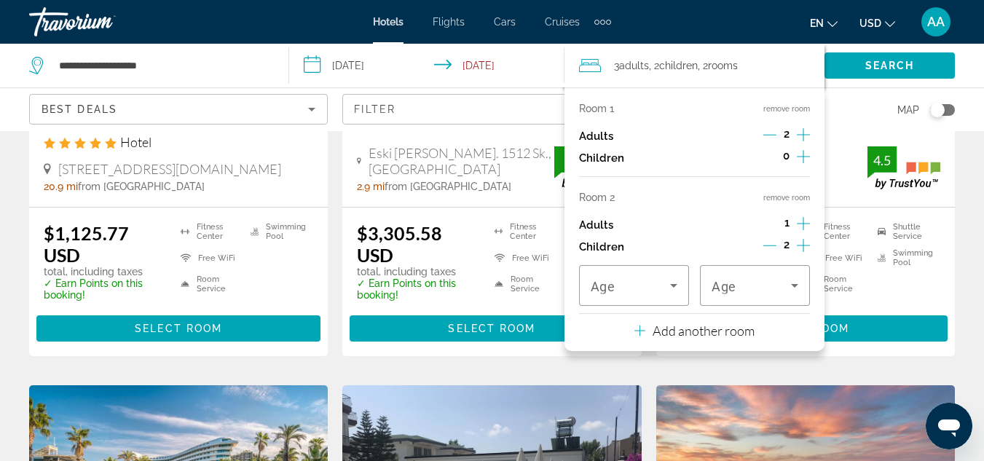
scroll to position [886, 0]
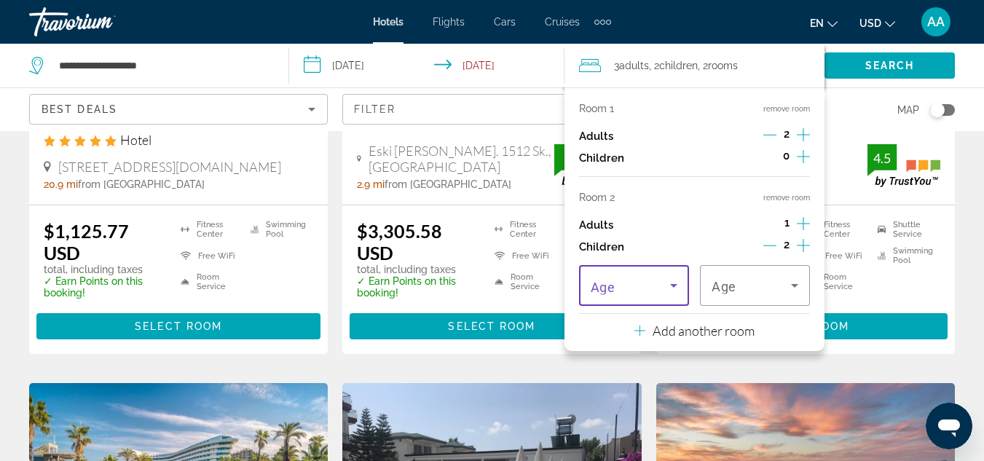
click at [633, 284] on span "Travelers: 3 adults, 2 children" at bounding box center [630, 285] width 79 height 17
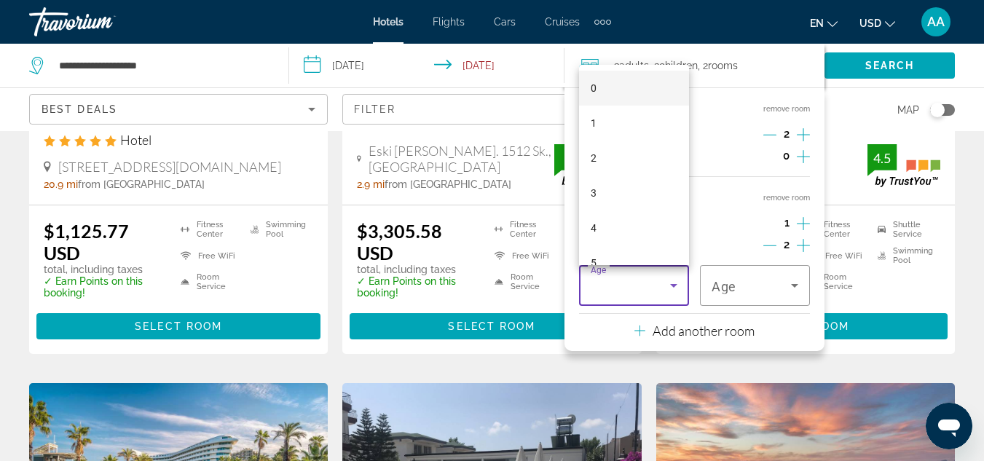
scroll to position [155, 0]
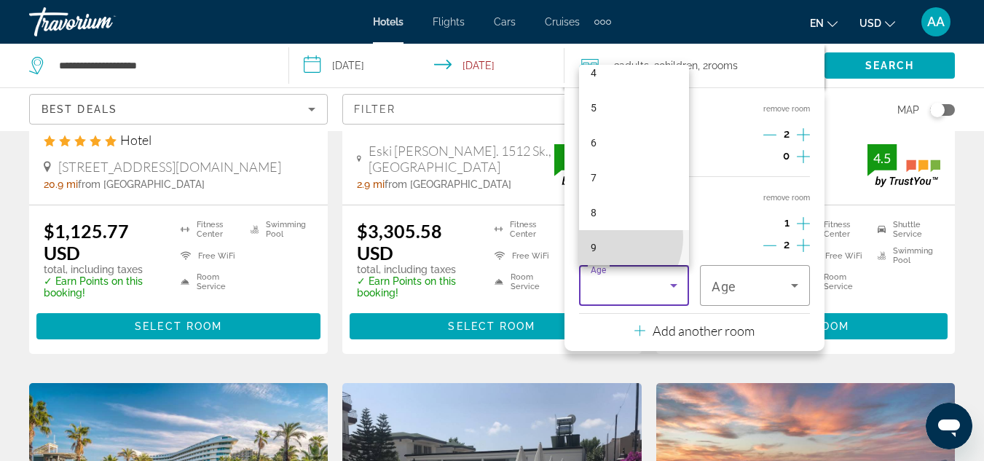
click at [605, 237] on mat-option "9" at bounding box center [634, 247] width 110 height 35
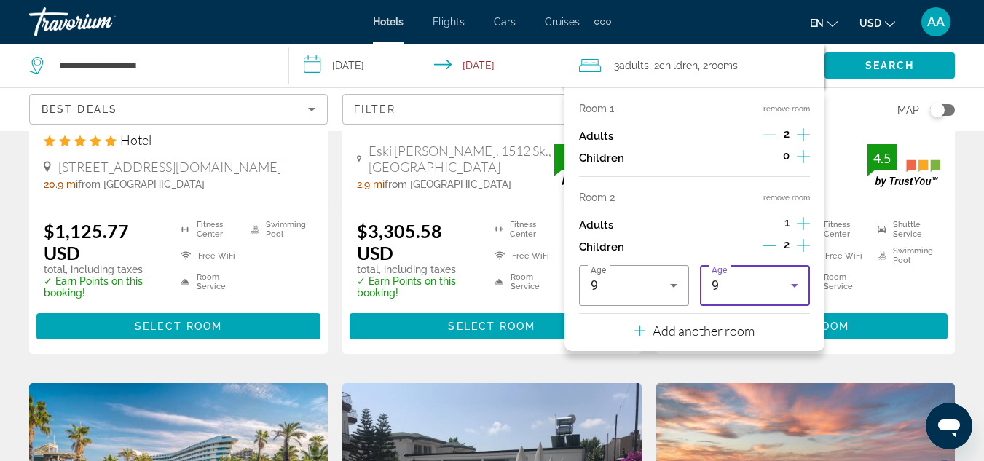
click at [725, 286] on div "9" at bounding box center [751, 285] width 79 height 17
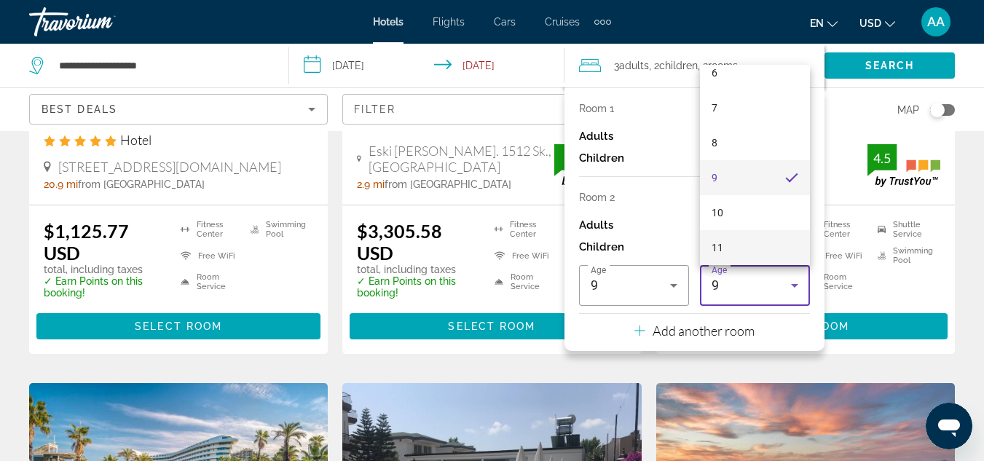
scroll to position [441, 0]
click at [732, 247] on mat-option "17" at bounding box center [755, 241] width 110 height 35
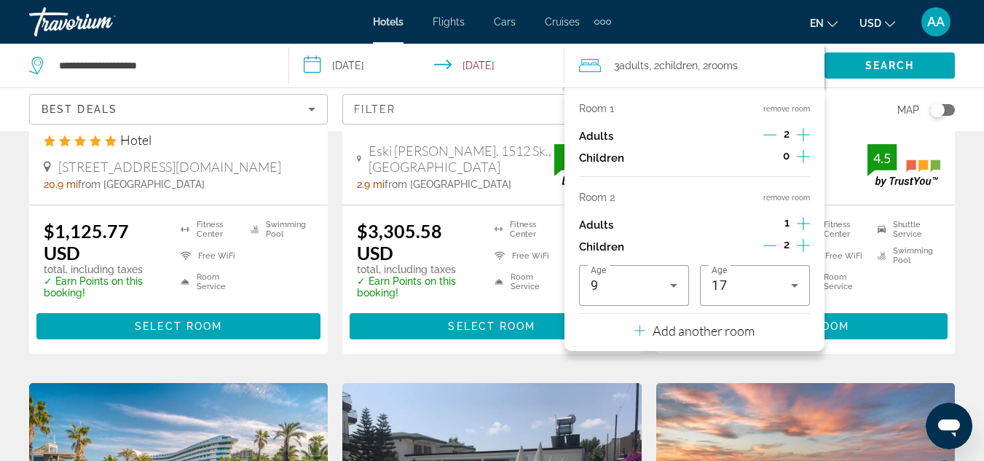
click at [707, 334] on p "Add another room" at bounding box center [704, 331] width 102 height 16
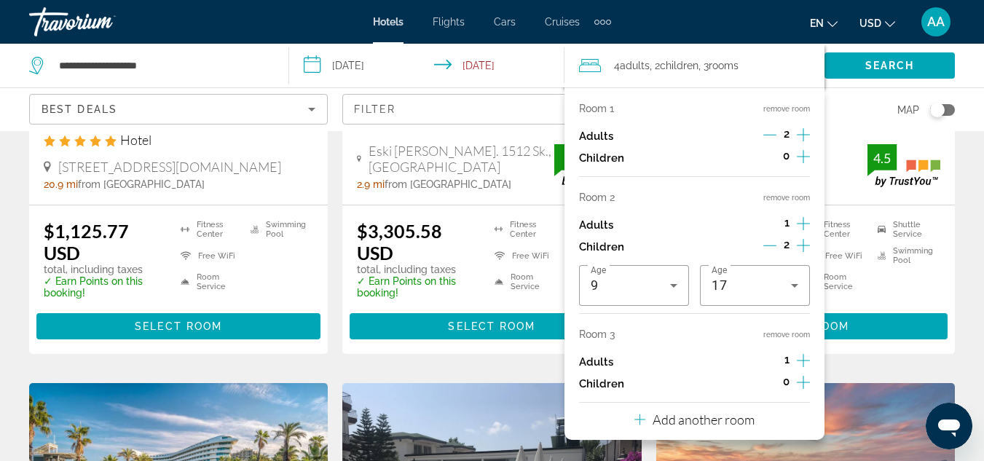
click at [799, 381] on icon "Increment children" at bounding box center [803, 382] width 13 height 17
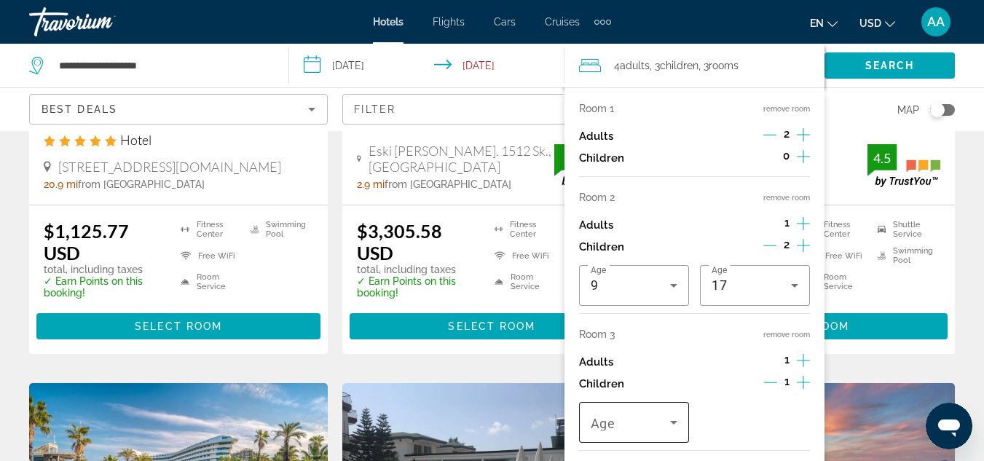
click at [607, 425] on span "Age" at bounding box center [603, 423] width 25 height 15
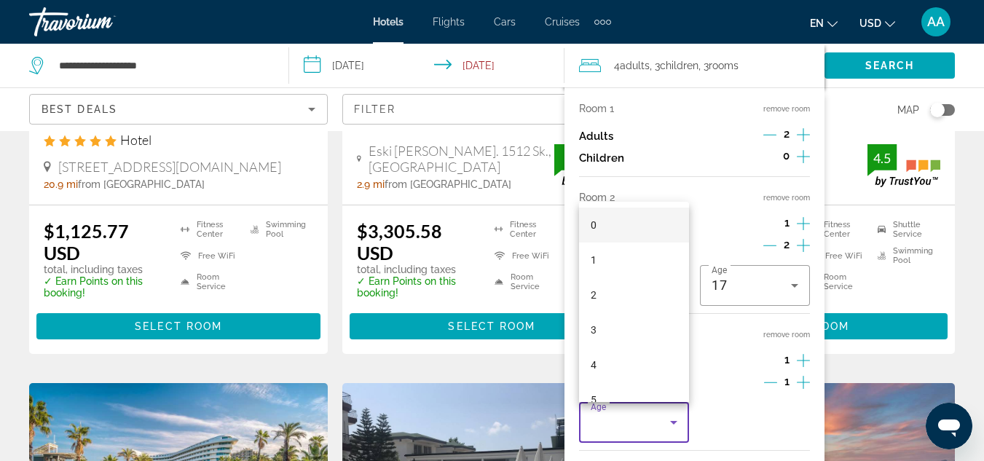
scroll to position [225, 0]
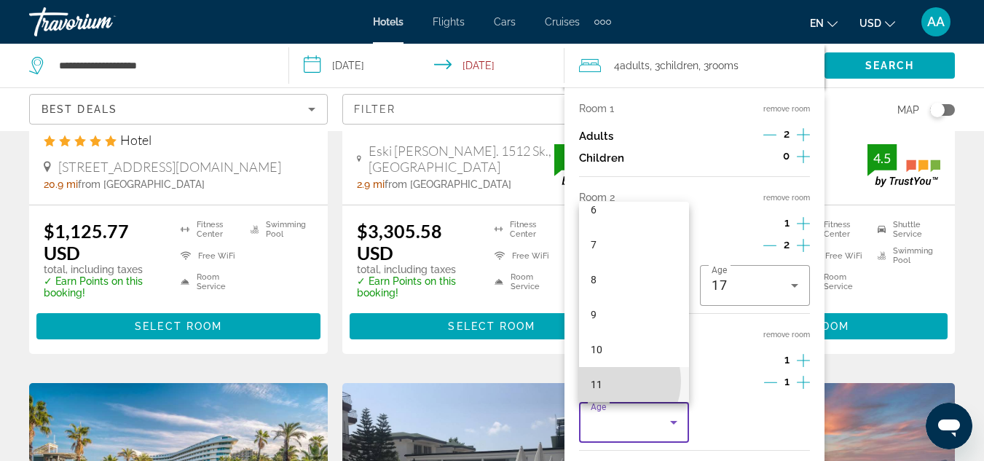
click at [608, 381] on mat-option "11" at bounding box center [634, 384] width 110 height 35
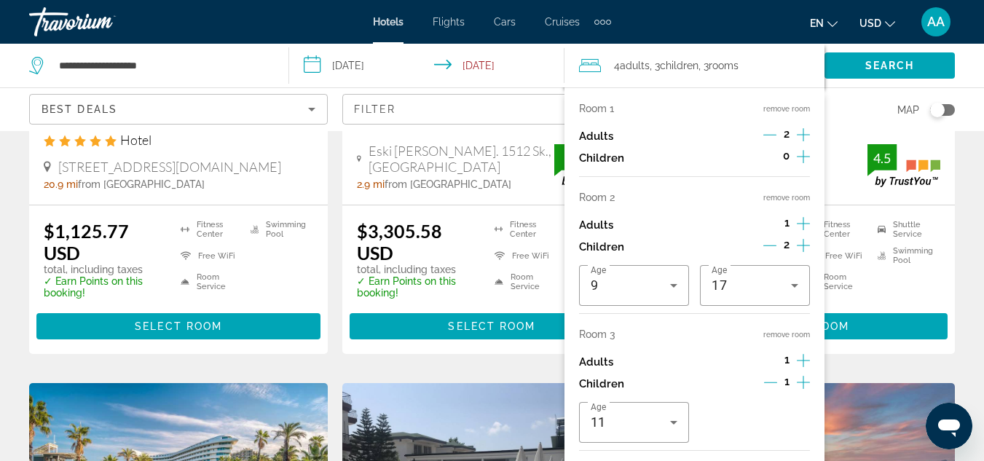
click at [779, 334] on button "remove room" at bounding box center [786, 334] width 47 height 9
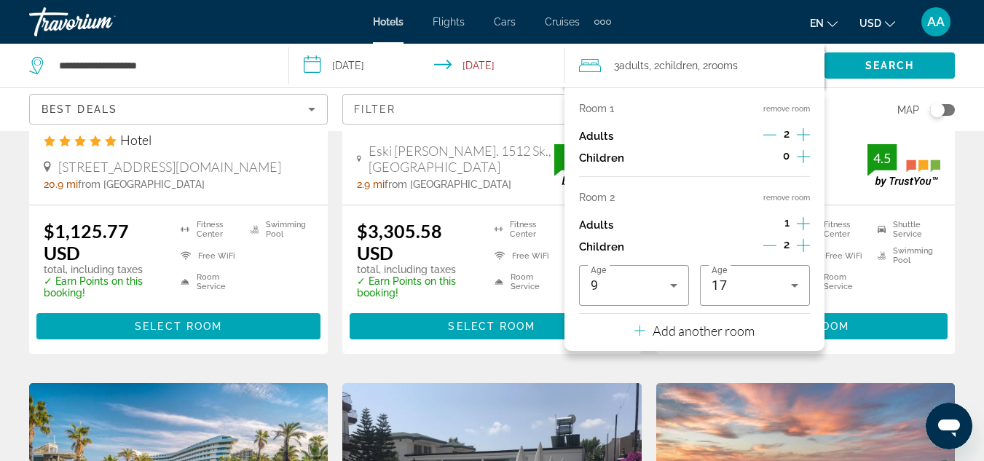
click at [773, 133] on icon "Decrement adults" at bounding box center [769, 134] width 13 height 13
click at [801, 154] on icon "Increment children" at bounding box center [803, 156] width 13 height 17
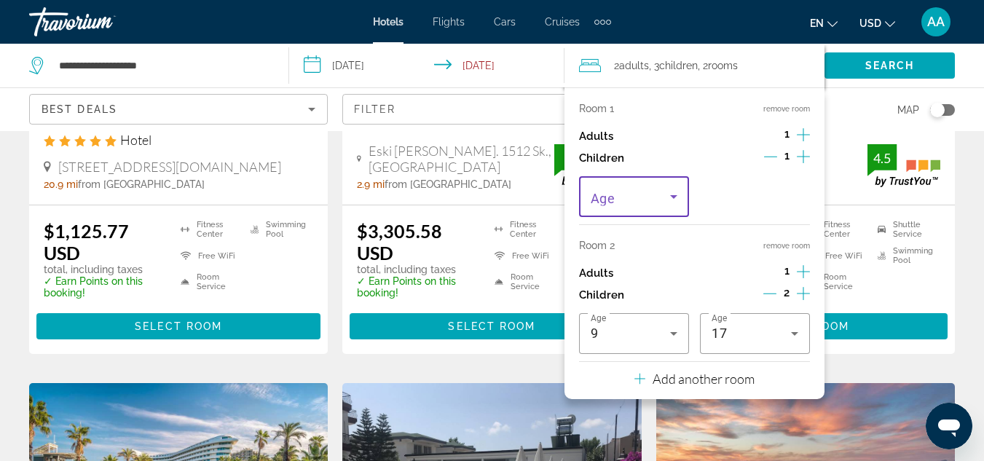
click at [650, 196] on span "Travelers: 2 adults, 3 children" at bounding box center [630, 196] width 79 height 17
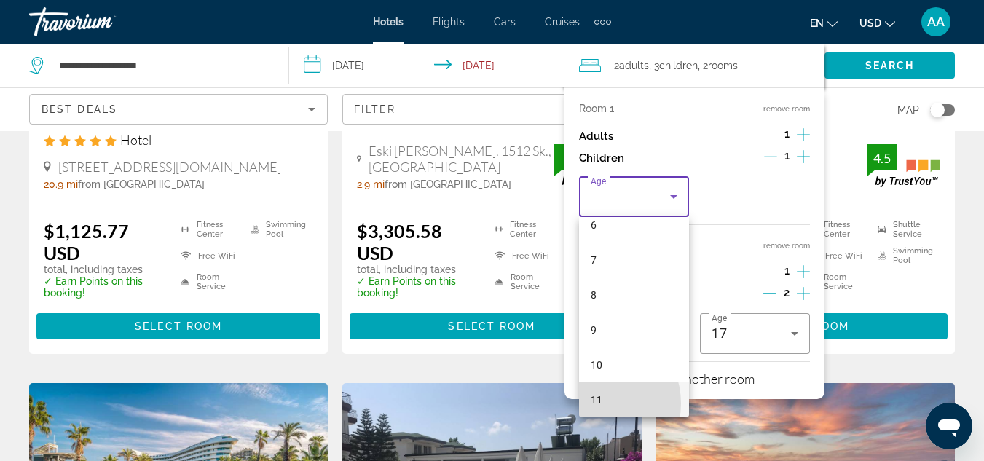
click at [595, 404] on span "11" at bounding box center [597, 399] width 12 height 17
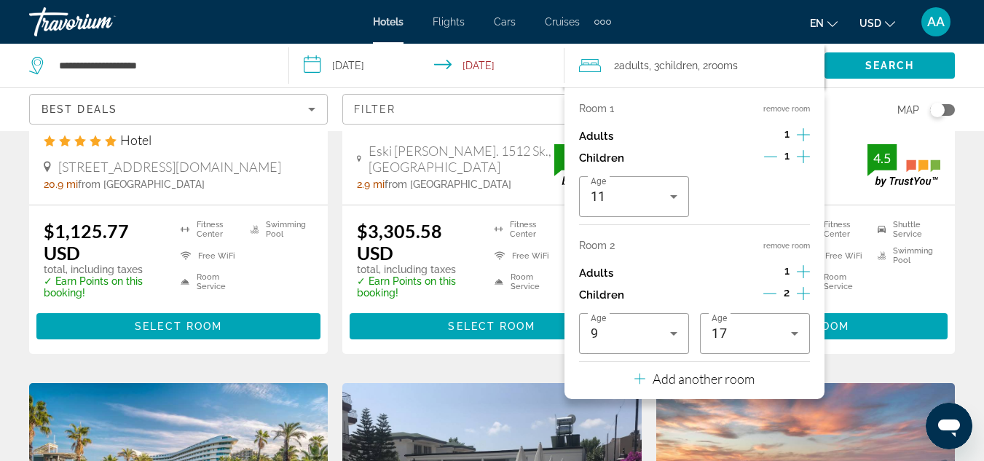
click at [868, 359] on div "Palmera House Hotel Hotel Kizilsaray Mahallesi Sarampol Cd 77. Sk, Antalya 0.5 …" at bounding box center [492, 412] width 940 height 2233
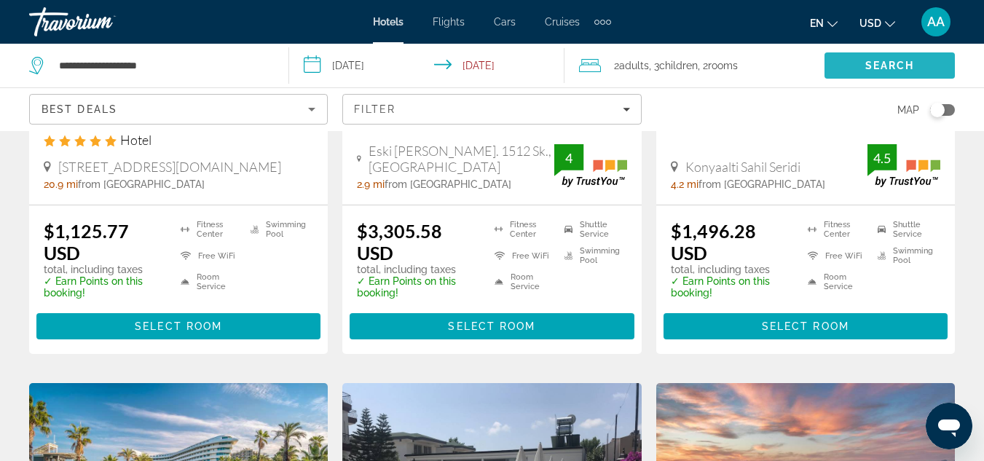
click at [875, 58] on span "Search" at bounding box center [890, 65] width 130 height 35
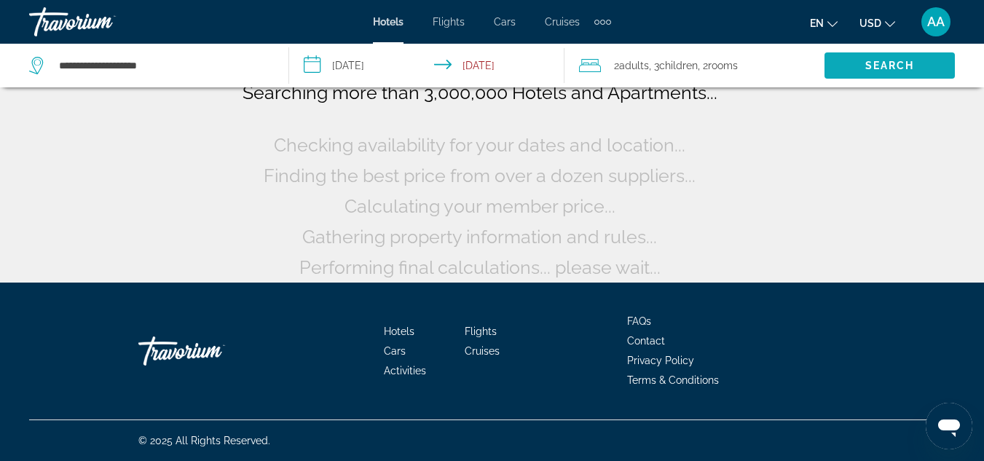
scroll to position [127, 0]
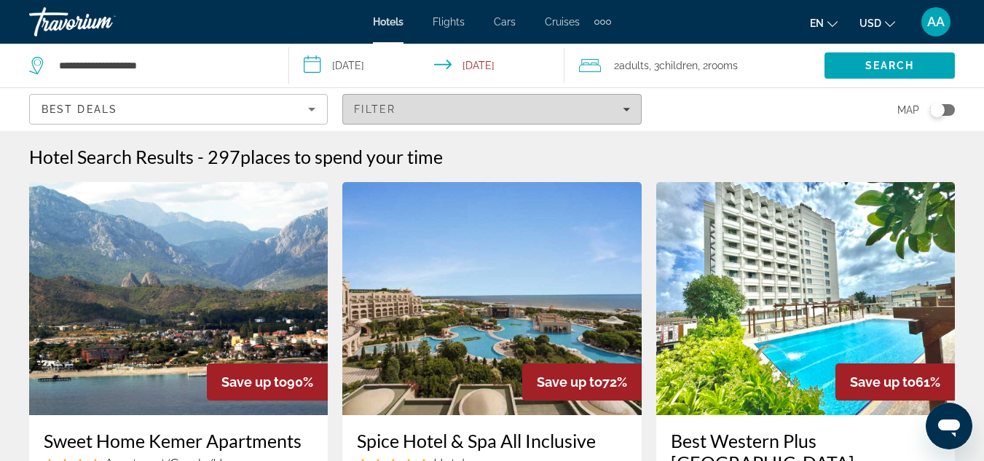
click at [628, 109] on icon "Filters" at bounding box center [626, 110] width 7 height 4
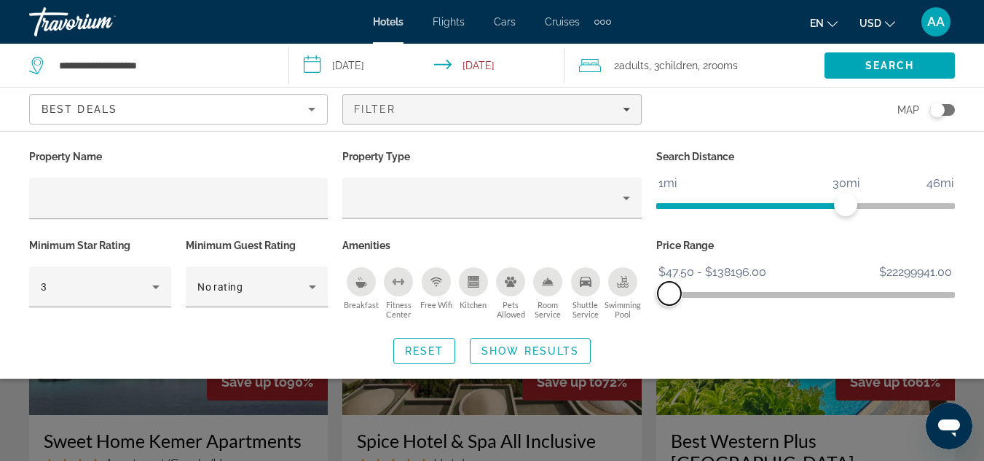
drag, startPoint x: 948, startPoint y: 288, endPoint x: 669, endPoint y: 296, distance: 279.1
click at [669, 296] on span "ngx-slider-max" at bounding box center [669, 293] width 23 height 23
click at [915, 59] on span "Search" at bounding box center [890, 65] width 130 height 35
click at [508, 349] on span "Show Results" at bounding box center [530, 351] width 98 height 12
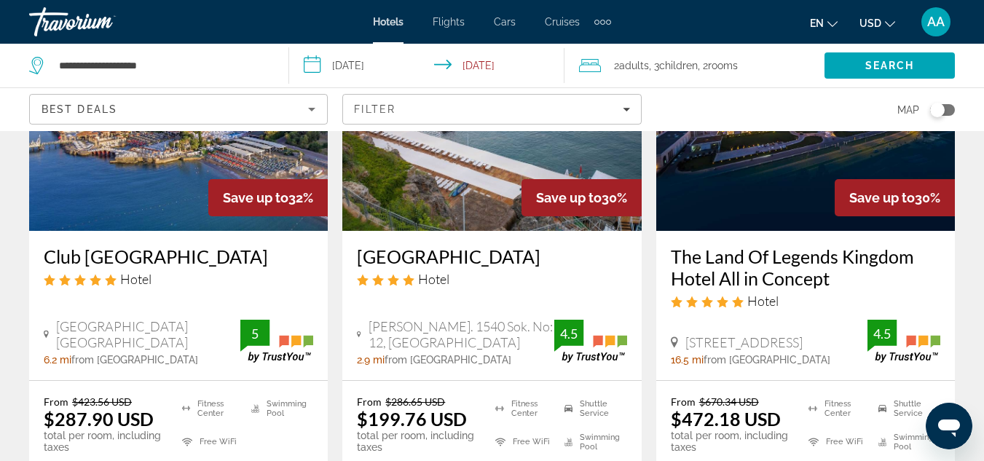
scroll to position [1334, 0]
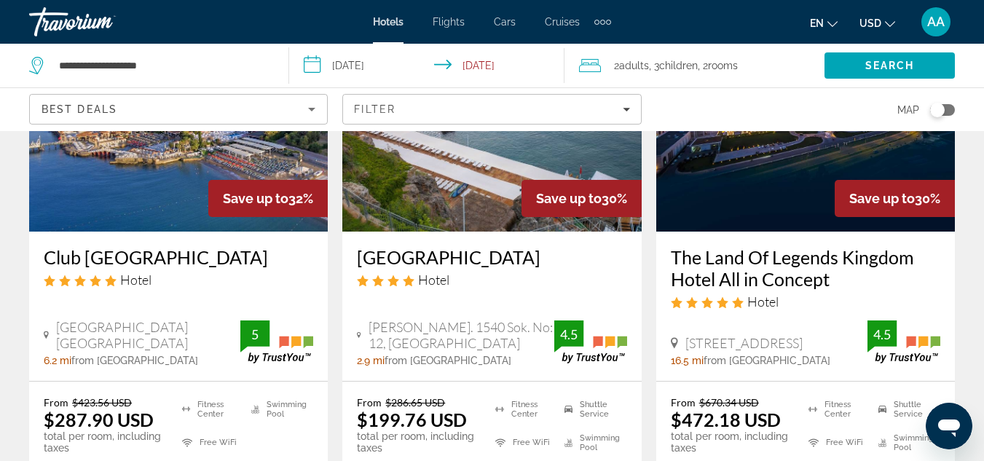
click at [759, 130] on div "Map" at bounding box center [805, 109] width 299 height 43
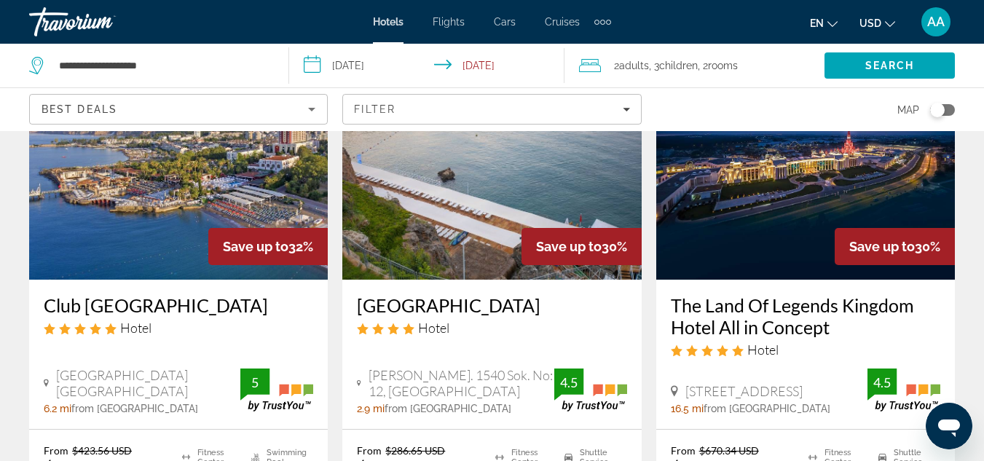
scroll to position [1286, 0]
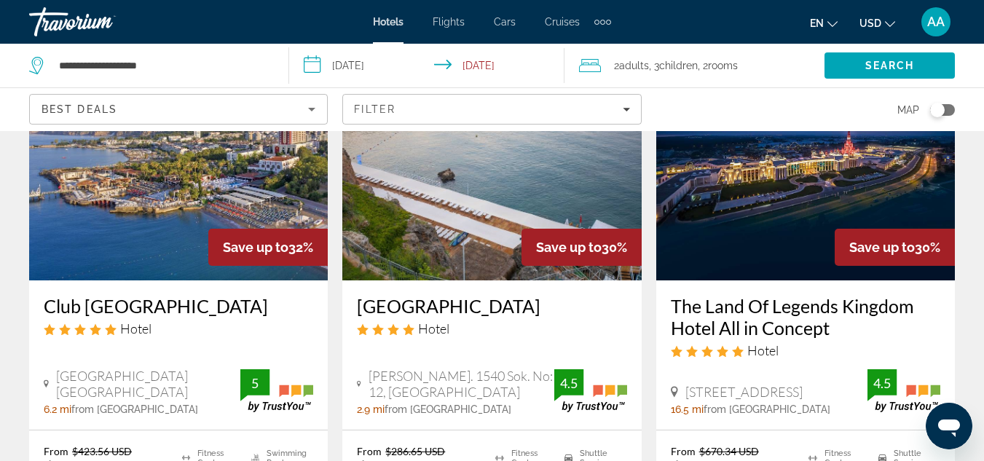
click at [822, 170] on img "Main content" at bounding box center [805, 163] width 299 height 233
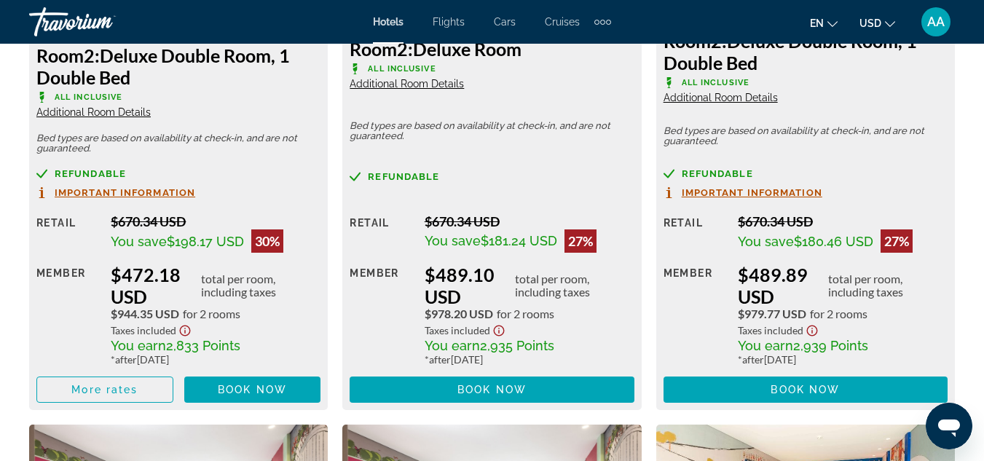
scroll to position [2553, 0]
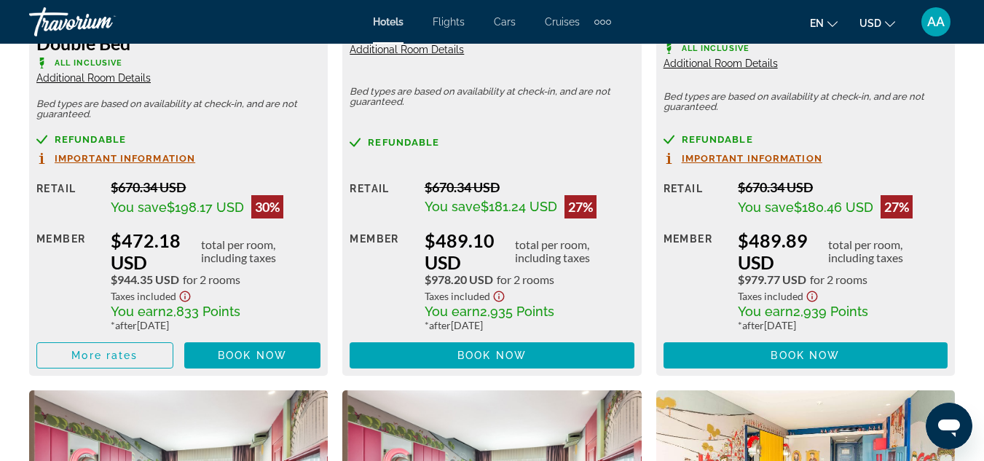
click at [147, 162] on span "Important Information" at bounding box center [125, 158] width 141 height 9
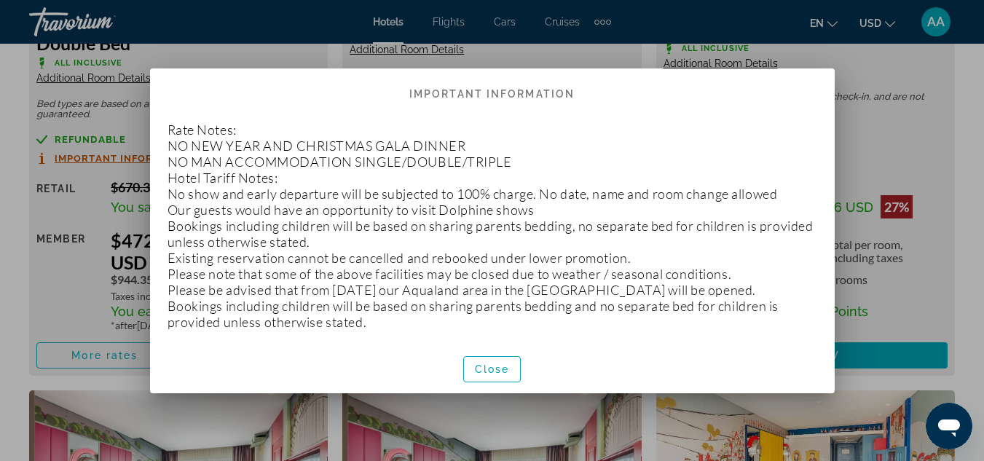
scroll to position [0, 0]
click at [147, 162] on div "Cancellation Policy Important Information Rate Notes: NO NEW YEAR AND CHRISTMAS…" at bounding box center [492, 230] width 699 height 325
click at [492, 374] on span "Close" at bounding box center [492, 369] width 35 height 12
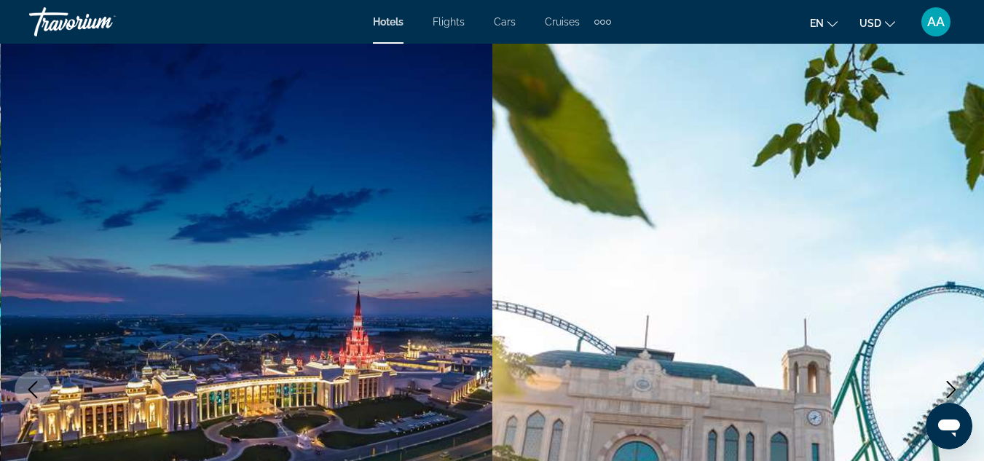
scroll to position [2553, 0]
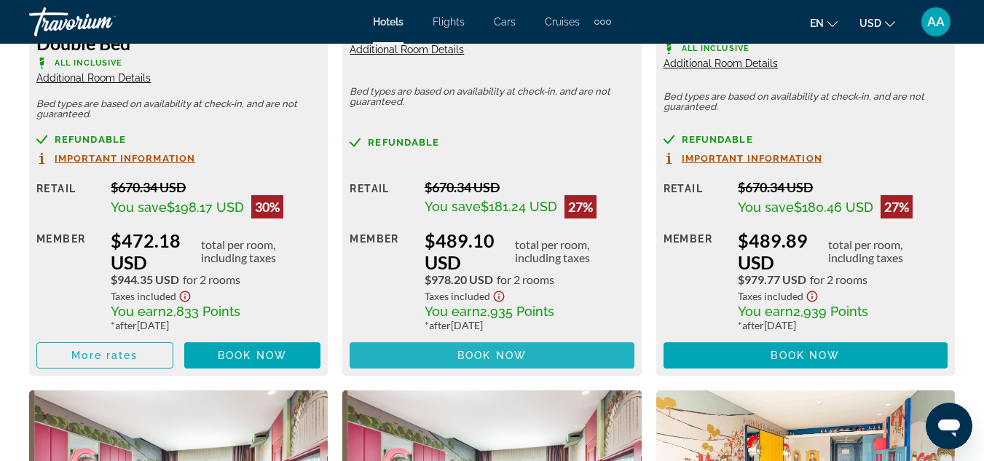
click at [493, 346] on span "Main content" at bounding box center [492, 355] width 284 height 35
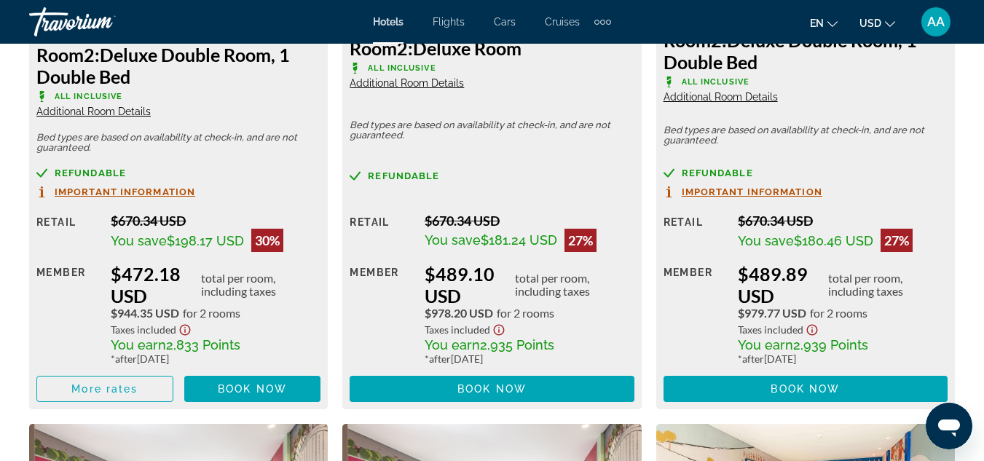
scroll to position [2519, 0]
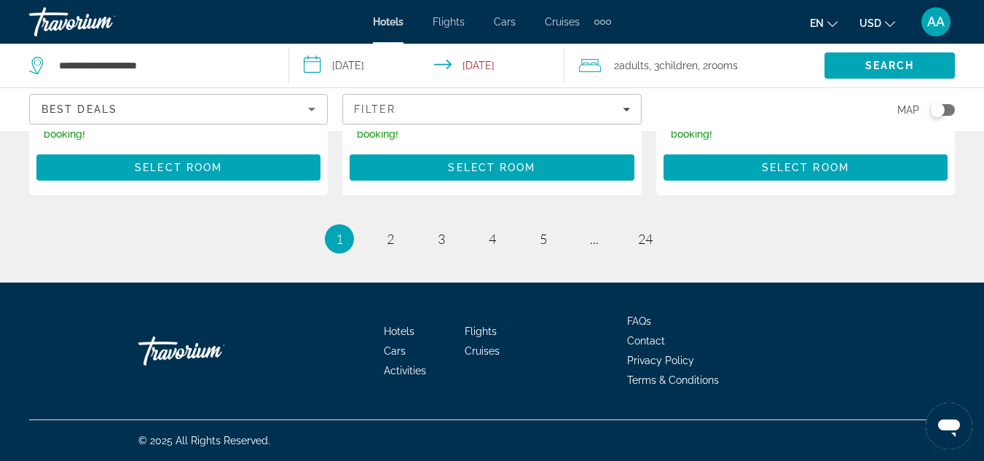
scroll to position [2302, 0]
click at [388, 245] on span "2" at bounding box center [390, 239] width 7 height 16
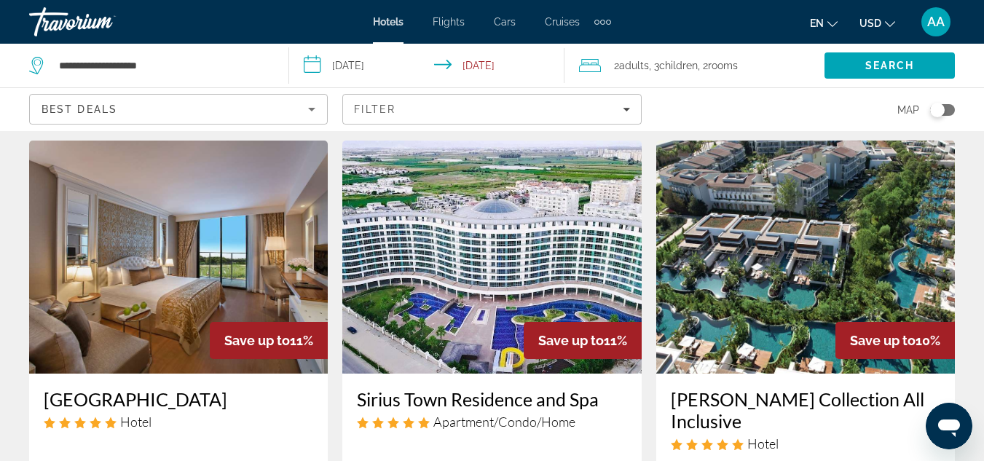
scroll to position [1784, 0]
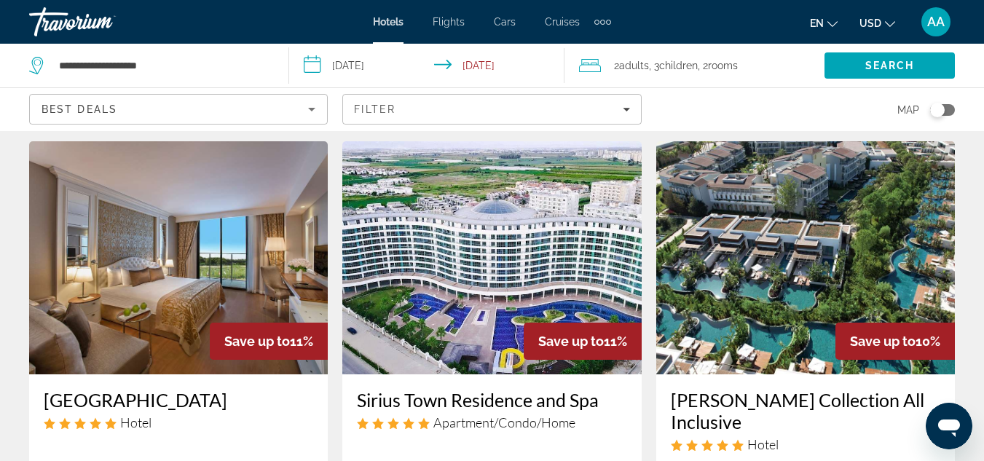
click at [733, 255] on img "Main content" at bounding box center [805, 257] width 299 height 233
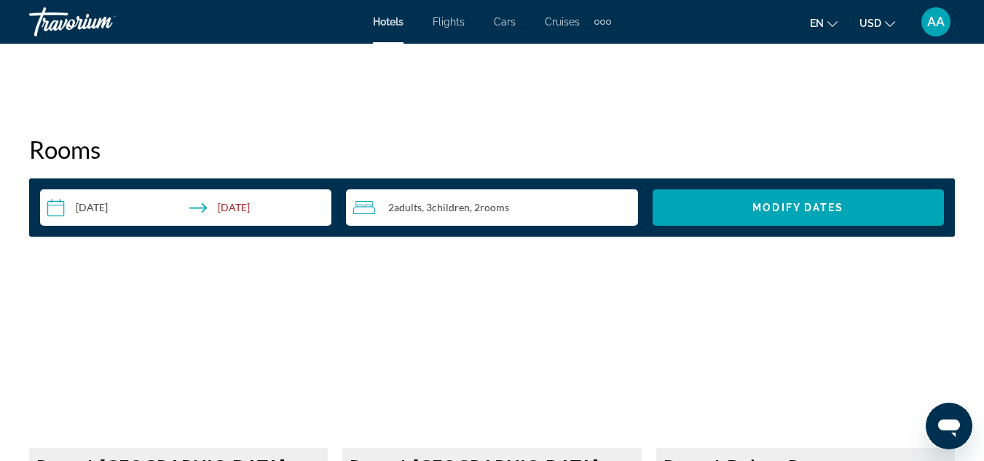
scroll to position [2046, 0]
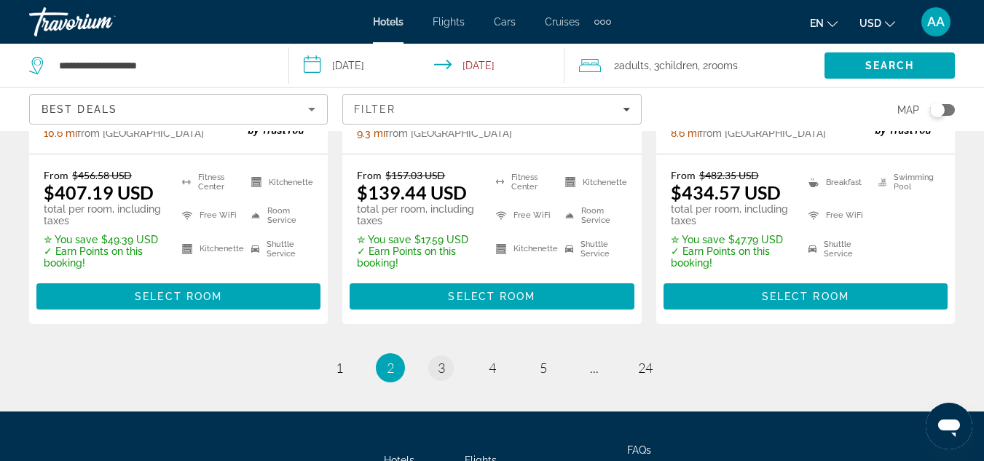
scroll to position [2248, 0]
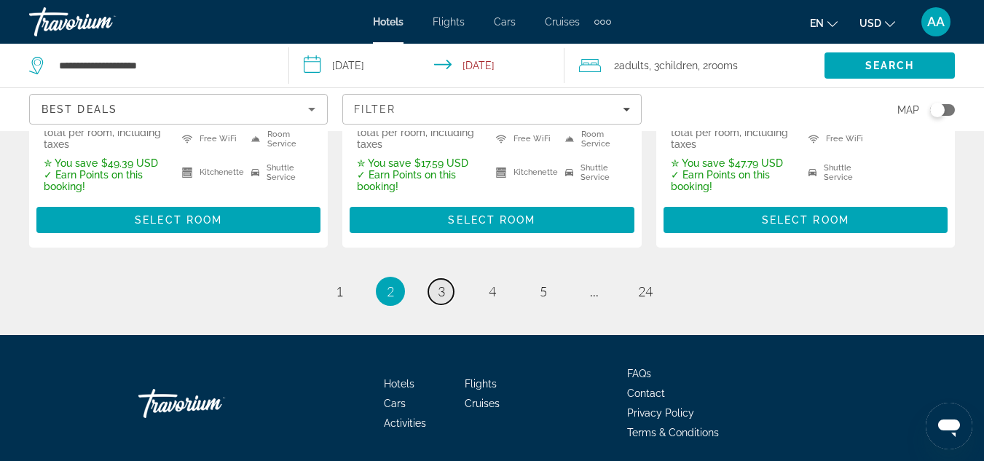
click at [440, 283] on span "3" at bounding box center [441, 291] width 7 height 16
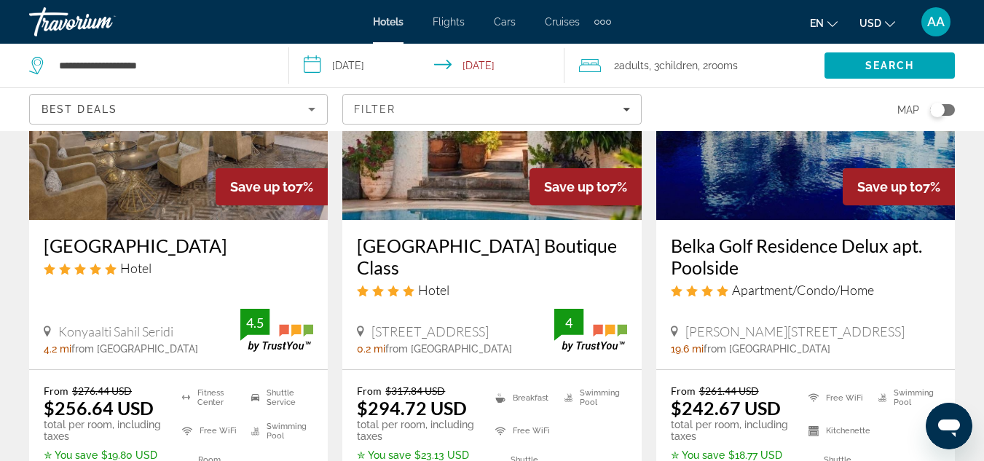
scroll to position [1379, 0]
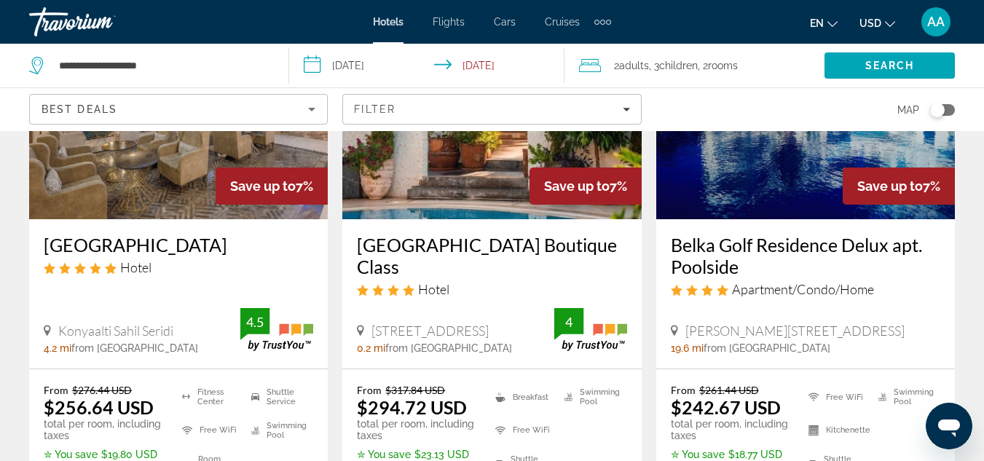
click at [158, 234] on h3 "[GEOGRAPHIC_DATA]" at bounding box center [179, 245] width 270 height 22
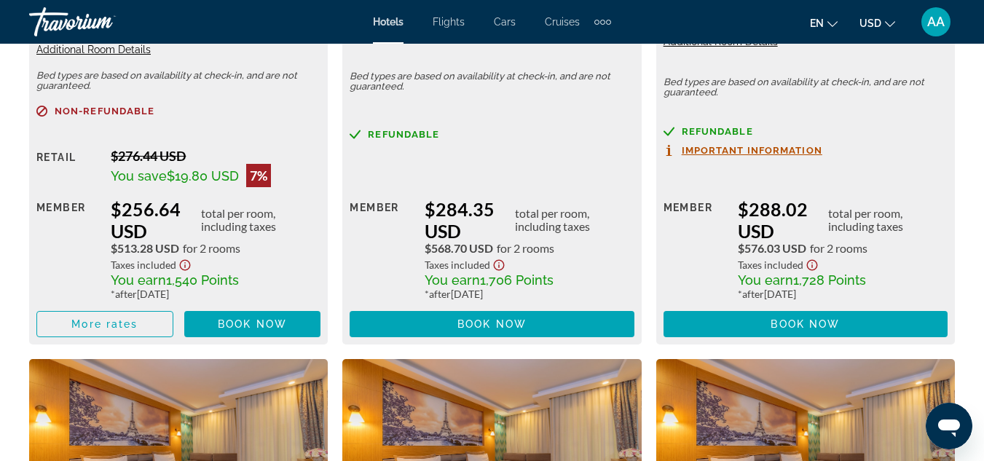
scroll to position [2614, 0]
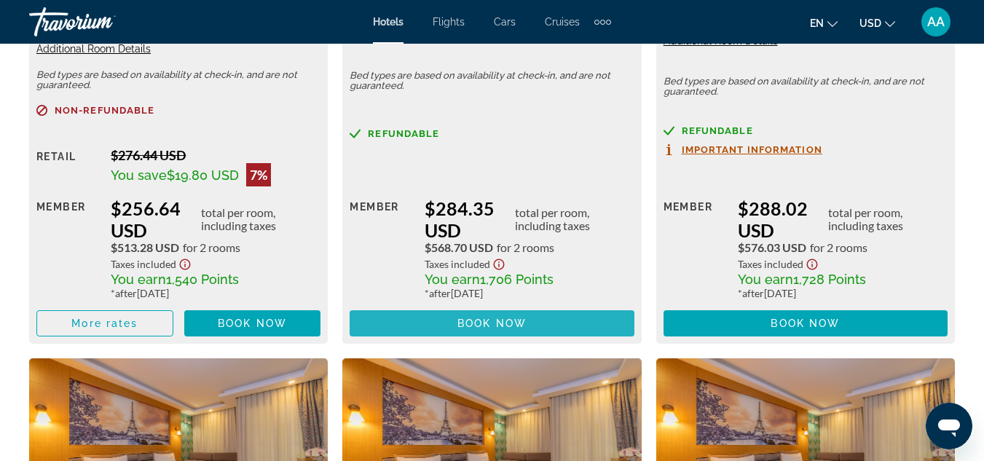
click at [459, 326] on span "Book now" at bounding box center [491, 324] width 69 height 12
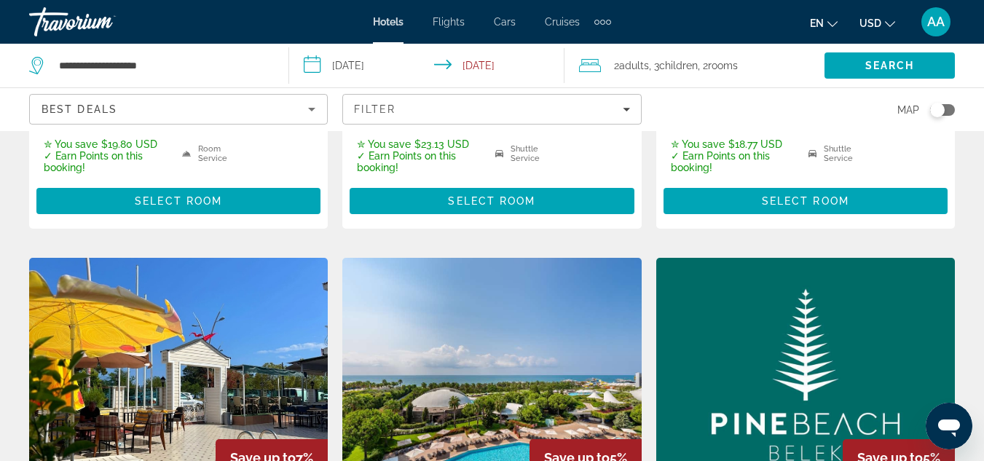
scroll to position [1745, 0]
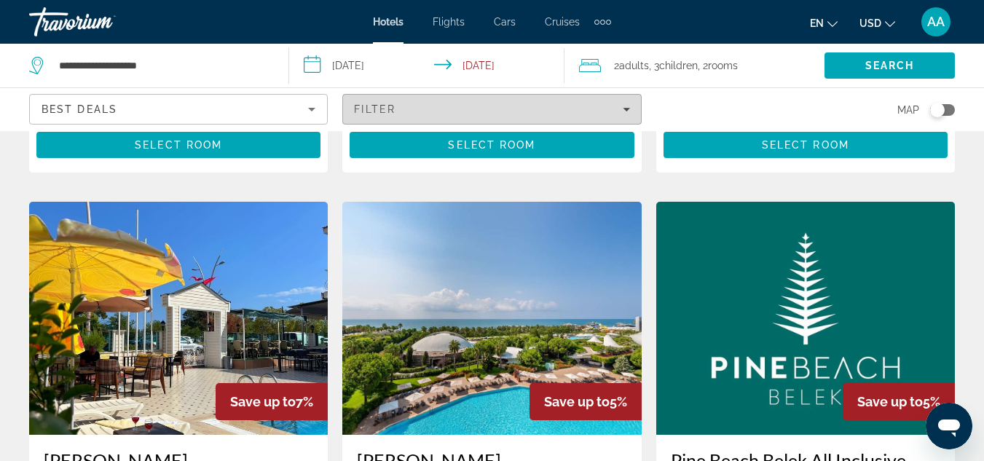
click at [631, 111] on span "Filters" at bounding box center [491, 109] width 297 height 35
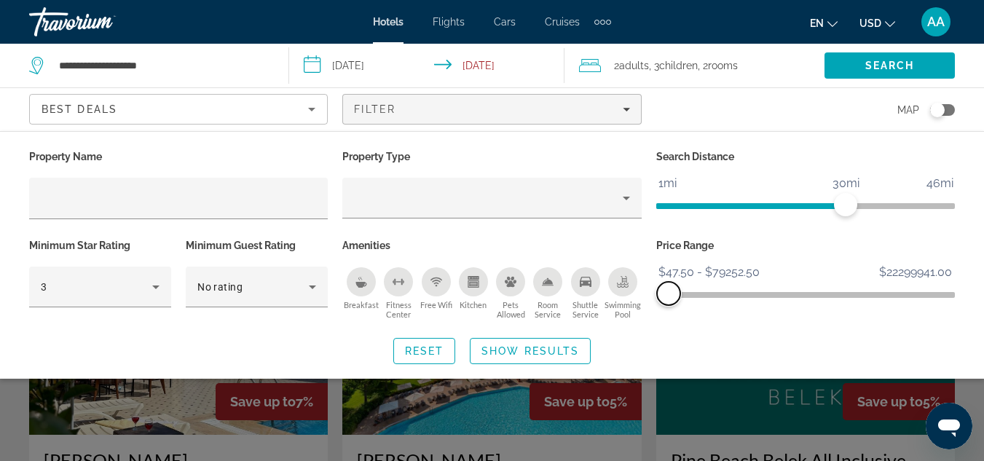
click at [669, 290] on span "ngx-slider-max" at bounding box center [668, 293] width 23 height 23
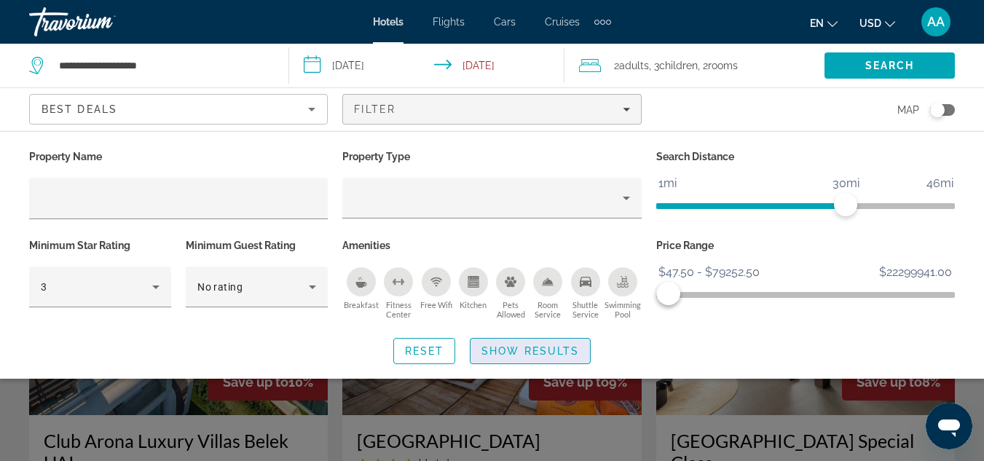
click at [581, 349] on span "Search widget" at bounding box center [530, 351] width 119 height 35
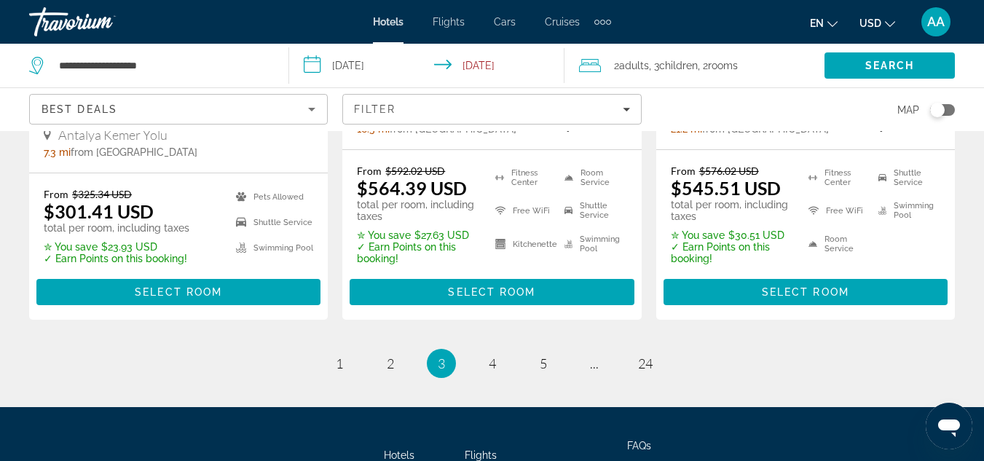
scroll to position [2182, 0]
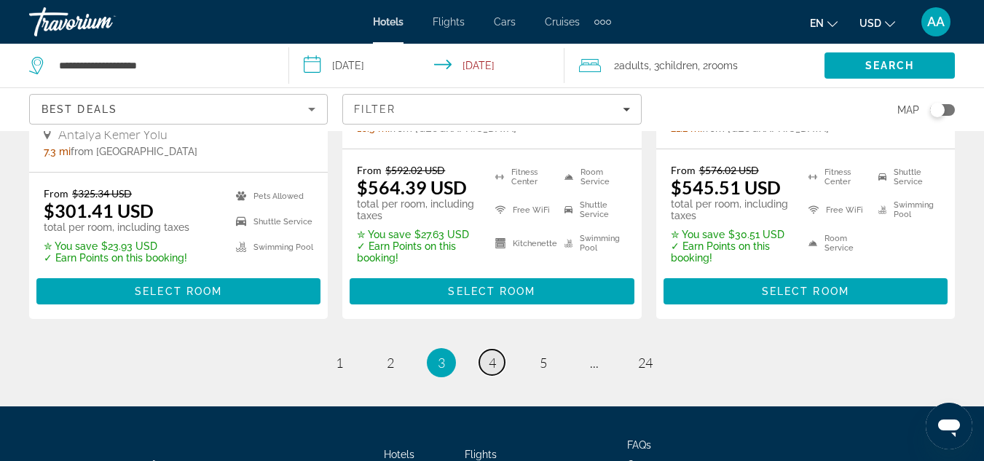
click at [481, 350] on link "page 4" at bounding box center [491, 362] width 25 height 25
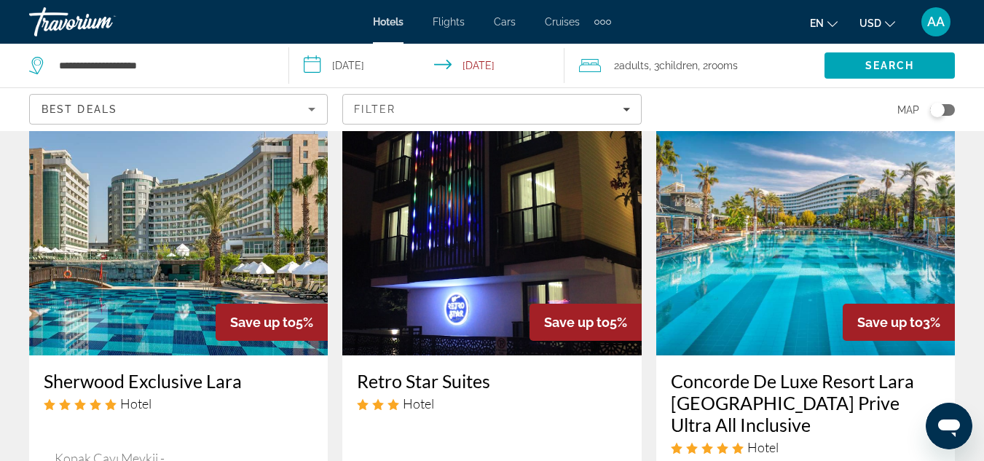
scroll to position [59, 0]
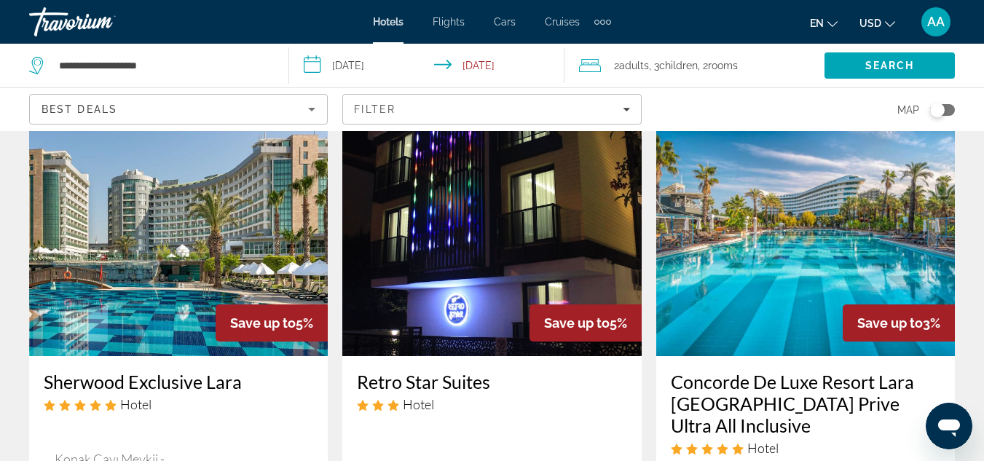
click at [786, 249] on img "Main content" at bounding box center [805, 239] width 299 height 233
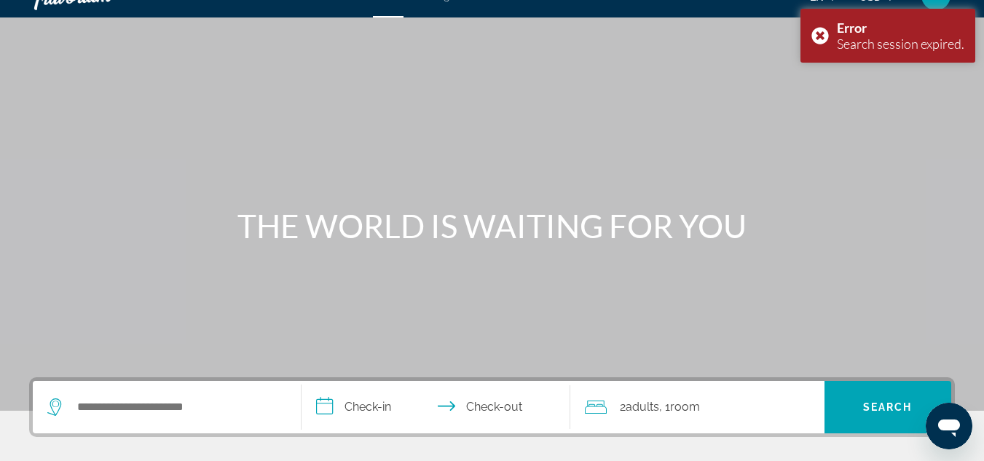
scroll to position [25, 0]
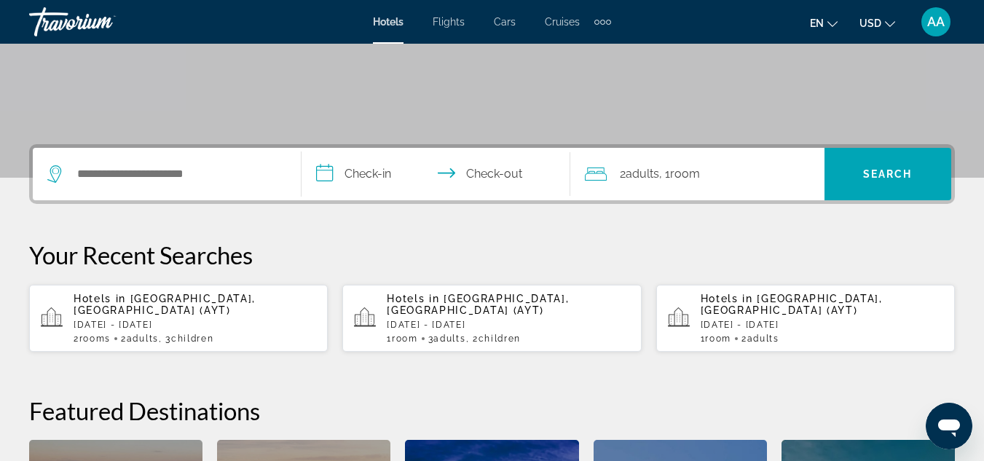
scroll to position [259, 0]
click at [199, 320] on p "[DATE] - [DATE]" at bounding box center [195, 325] width 243 height 10
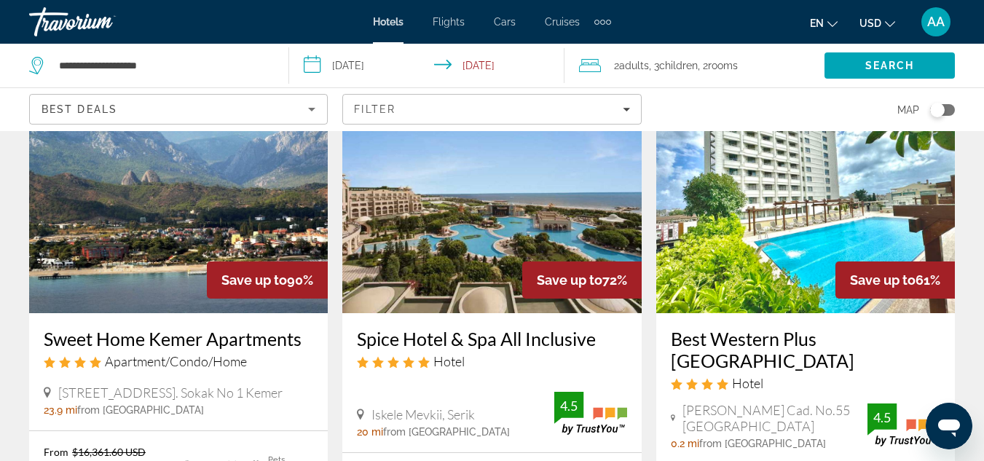
scroll to position [101, 0]
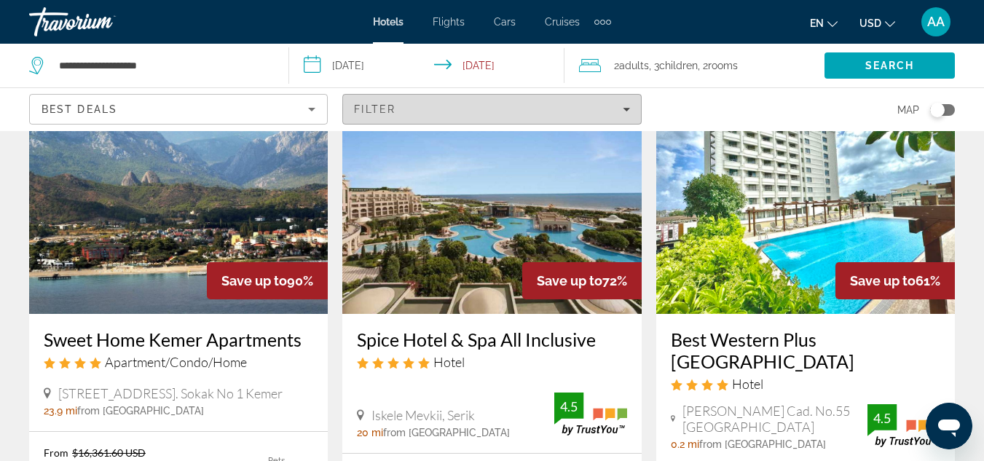
click at [624, 111] on icon "Filters" at bounding box center [626, 109] width 7 height 7
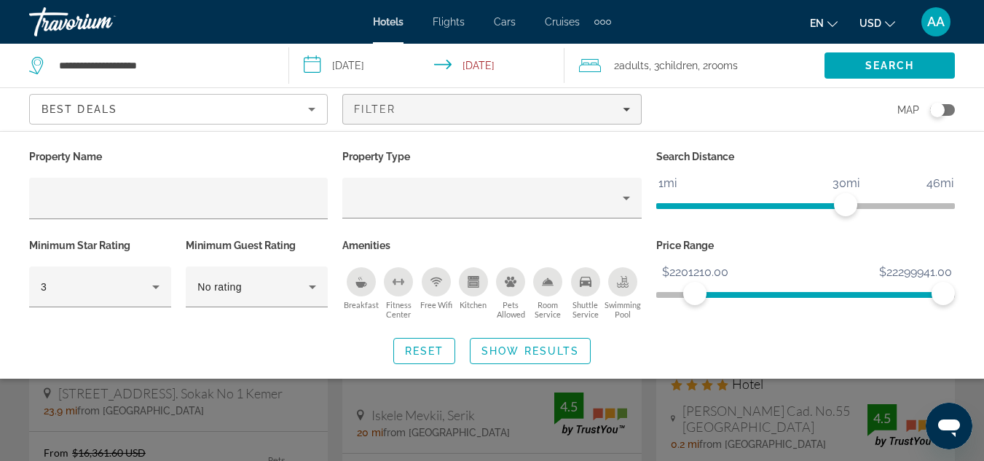
click at [695, 295] on ngx-slider "$47.50 $22299941.00 $2201210.00 $22299941.00" at bounding box center [805, 293] width 299 height 3
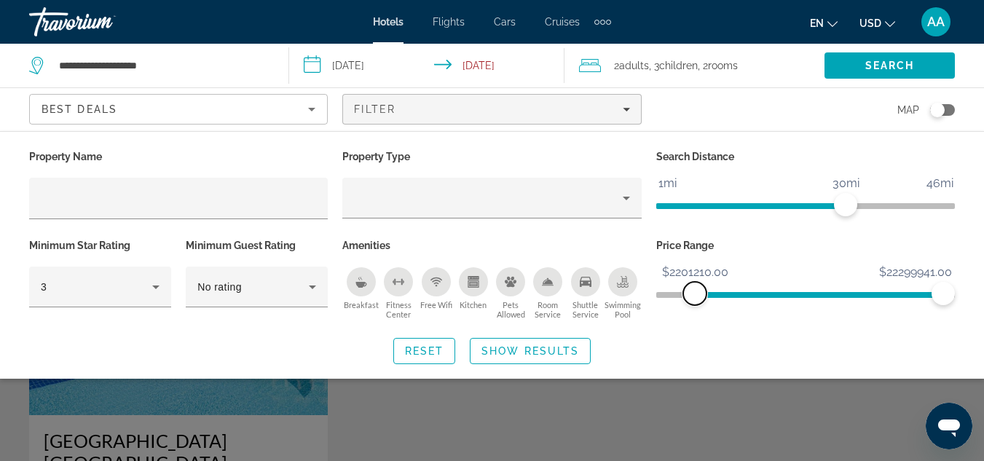
click at [695, 296] on span "ngx-slider" at bounding box center [694, 293] width 23 height 23
click at [655, 294] on div "Price Range $47.50 $22299941.00 $2201210.00 $22299941.00" at bounding box center [805, 279] width 313 height 88
drag, startPoint x: 686, startPoint y: 294, endPoint x: 630, endPoint y: 291, distance: 56.2
click at [630, 291] on div "Property Name Property Type Search Distance 1mi 46mi 30mi Minimum Star Rating 3…" at bounding box center [492, 234] width 940 height 177
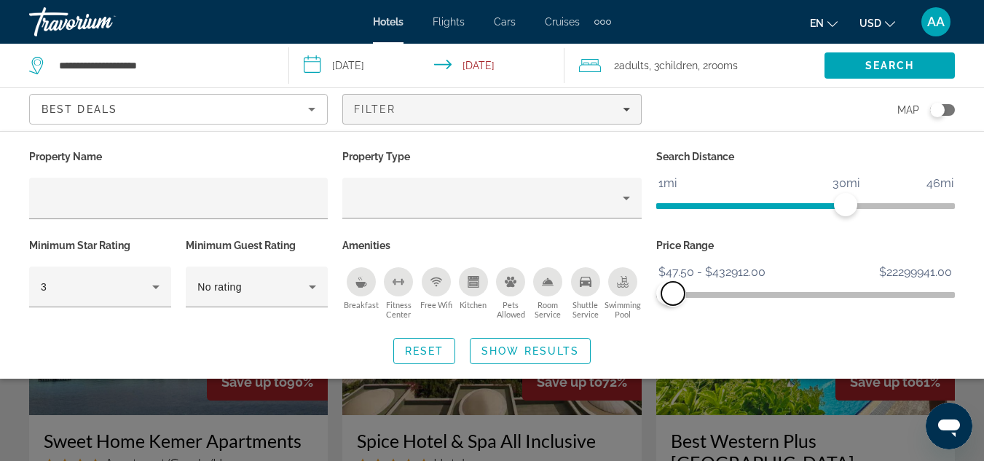
drag, startPoint x: 951, startPoint y: 296, endPoint x: 672, endPoint y: 287, distance: 278.4
click at [672, 287] on span "ngx-slider-max" at bounding box center [672, 293] width 23 height 23
click at [668, 289] on span "ngx-slider-max" at bounding box center [667, 293] width 23 height 23
click at [540, 346] on span "Show Results" at bounding box center [530, 351] width 98 height 12
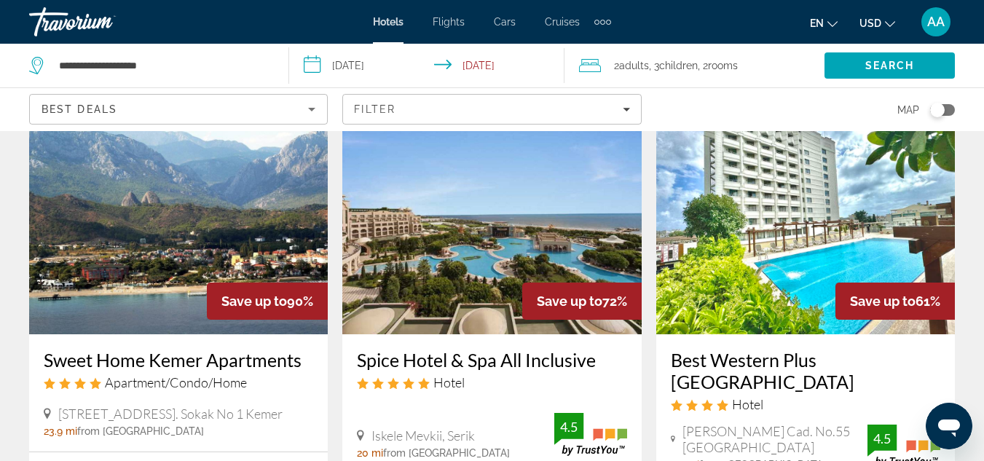
scroll to position [80, 0]
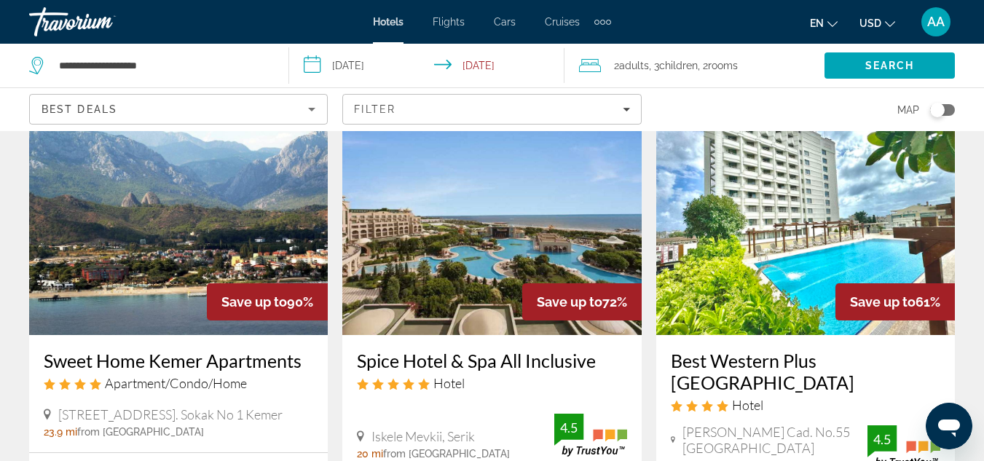
click at [500, 241] on img "Main content" at bounding box center [491, 218] width 299 height 233
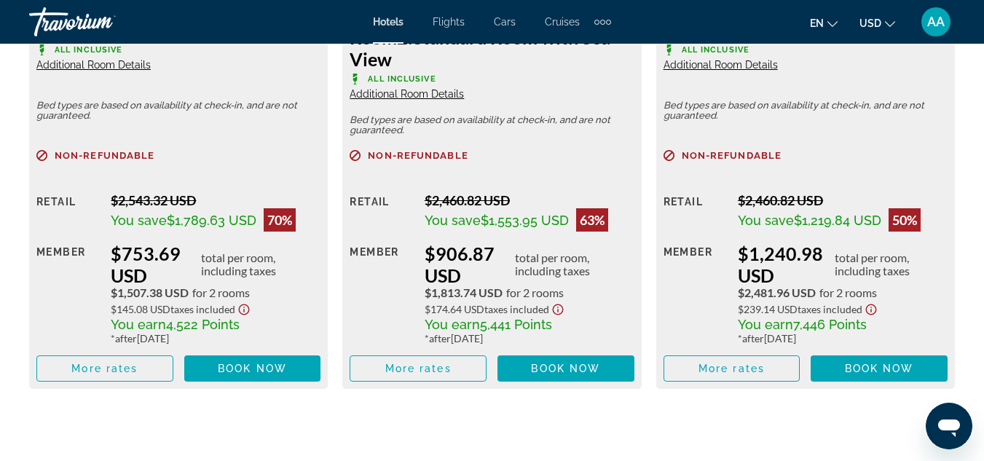
scroll to position [2538, 0]
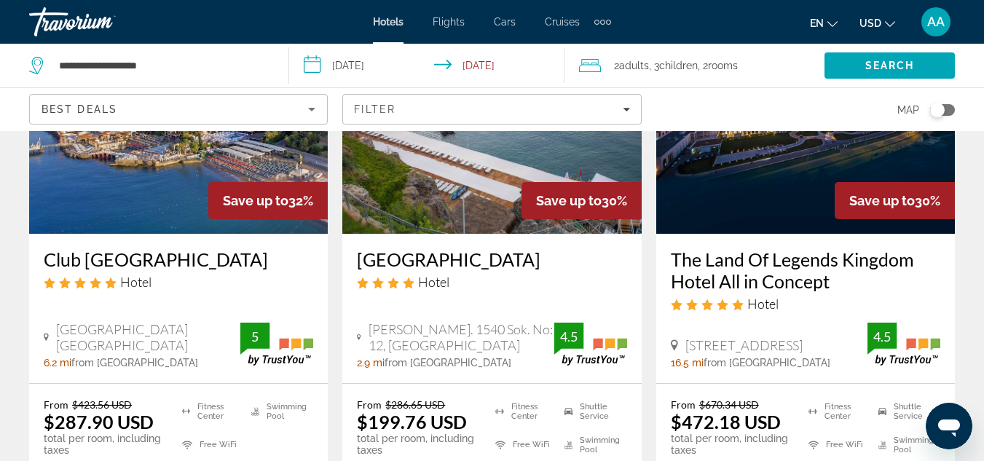
scroll to position [1332, 0]
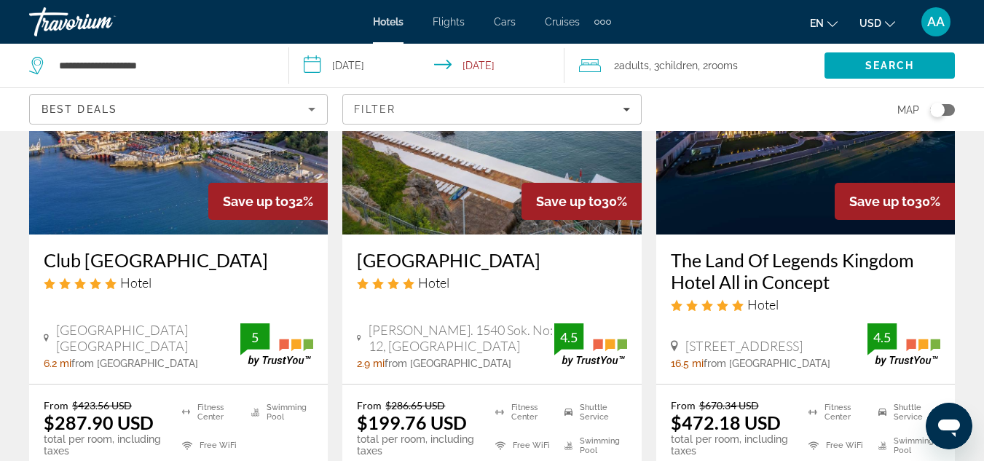
click at [423, 173] on img "Main content" at bounding box center [491, 117] width 299 height 233
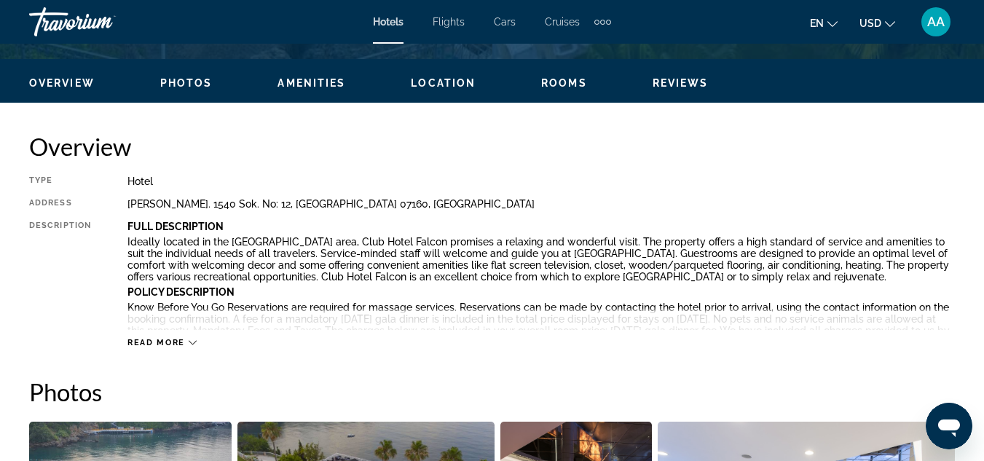
scroll to position [760, 0]
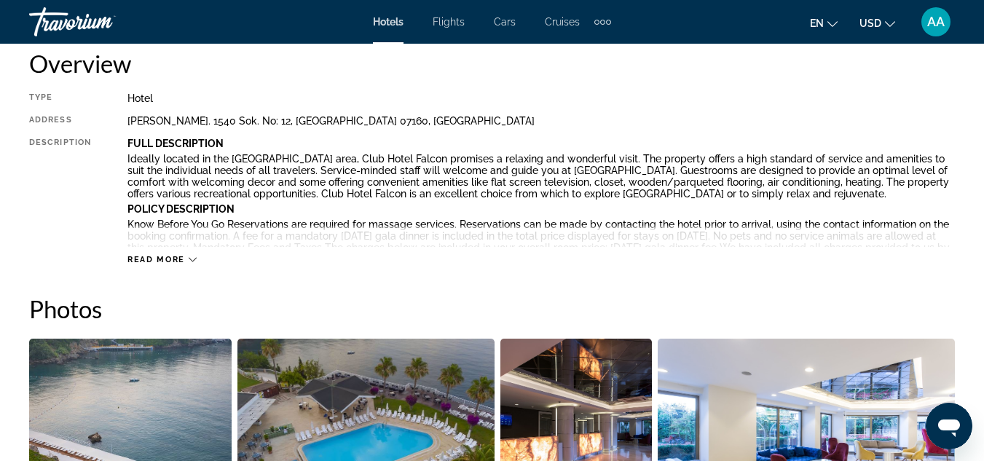
click at [182, 256] on span "Read more" at bounding box center [156, 259] width 58 height 9
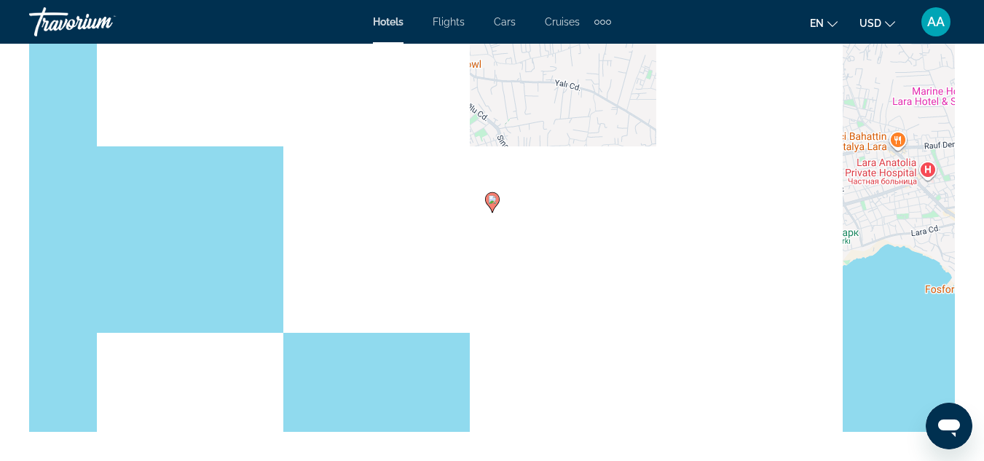
scroll to position [1750, 0]
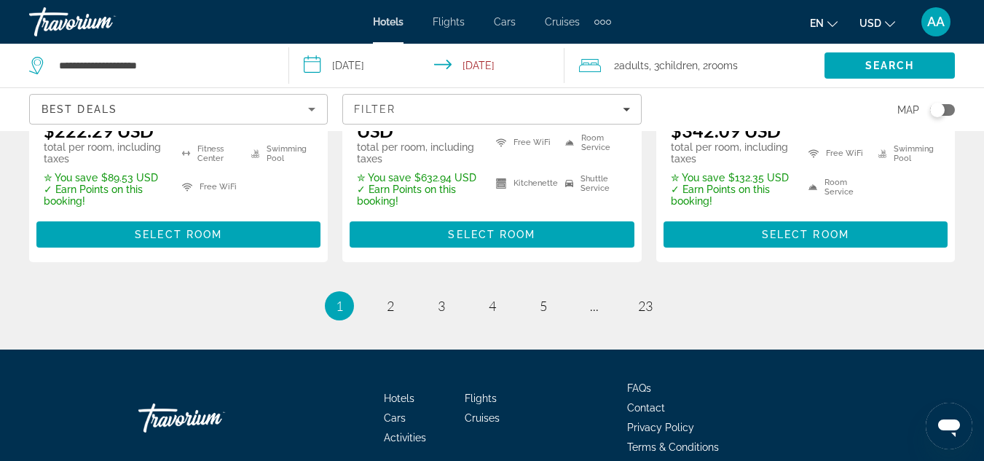
scroll to position [2303, 0]
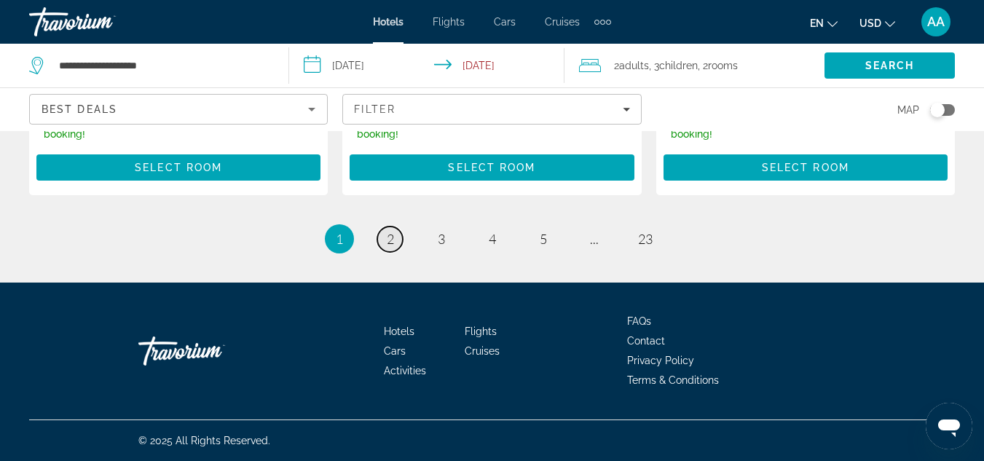
click at [385, 236] on link "page 2" at bounding box center [389, 239] width 25 height 25
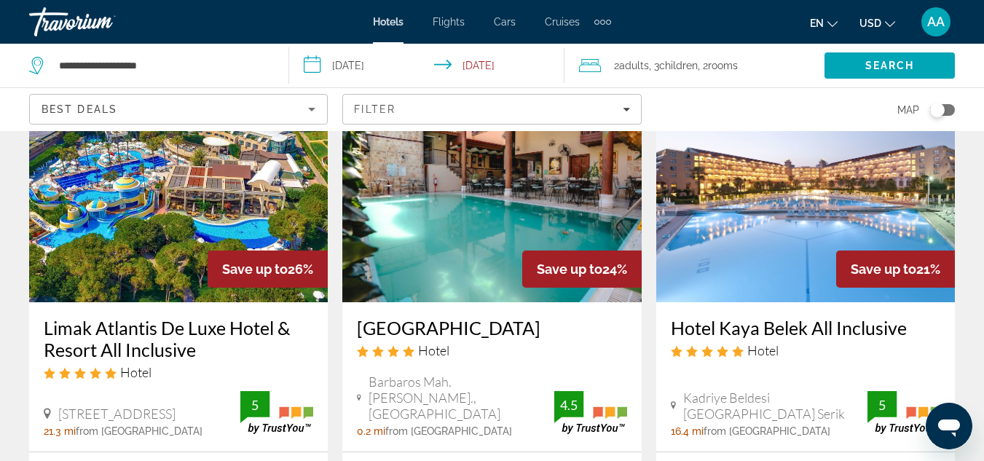
scroll to position [112, 0]
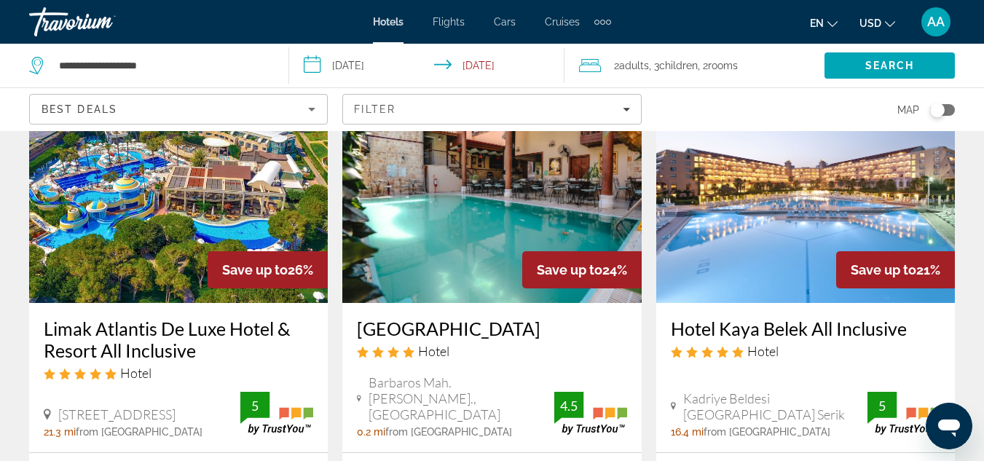
click at [731, 204] on img "Main content" at bounding box center [805, 186] width 299 height 233
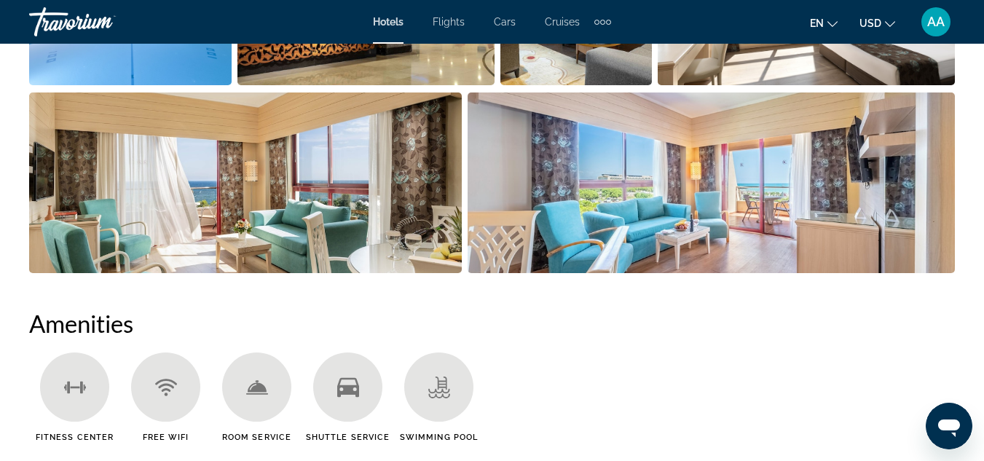
scroll to position [1189, 0]
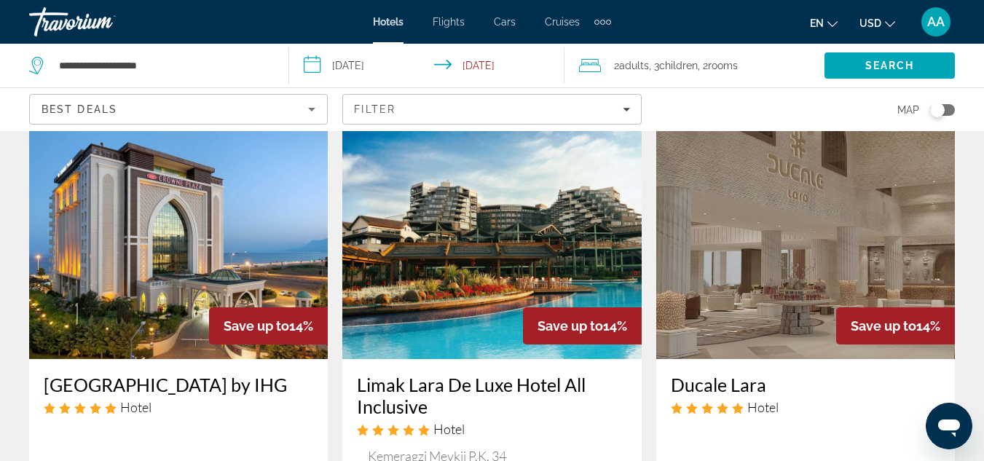
scroll to position [1199, 0]
click at [513, 269] on img "Main content" at bounding box center [491, 243] width 299 height 233
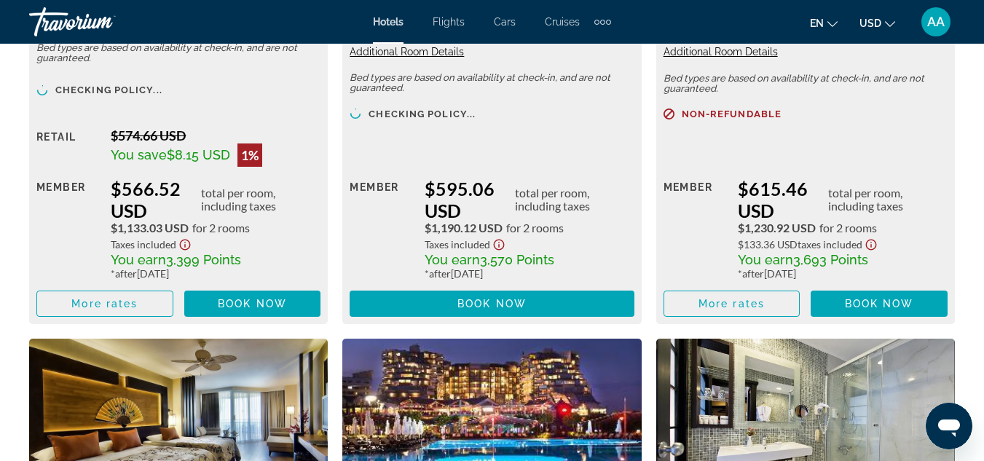
scroll to position [2612, 0]
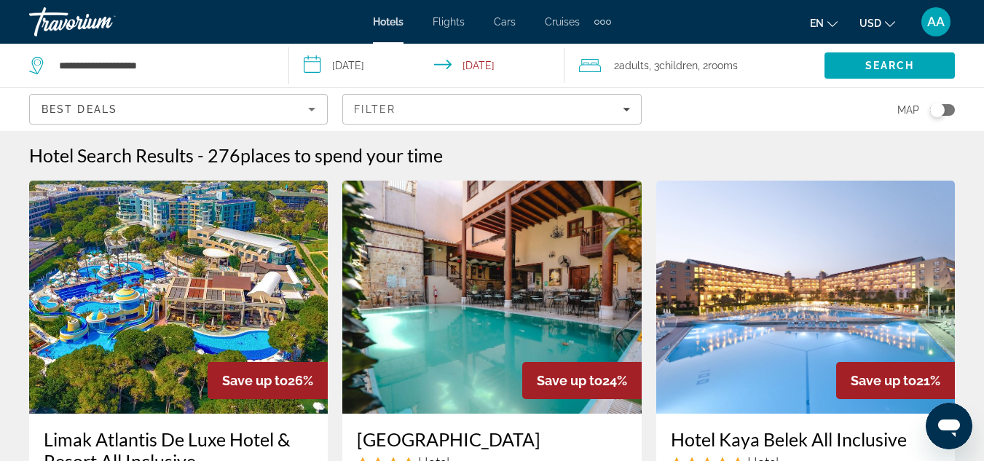
scroll to position [2, 0]
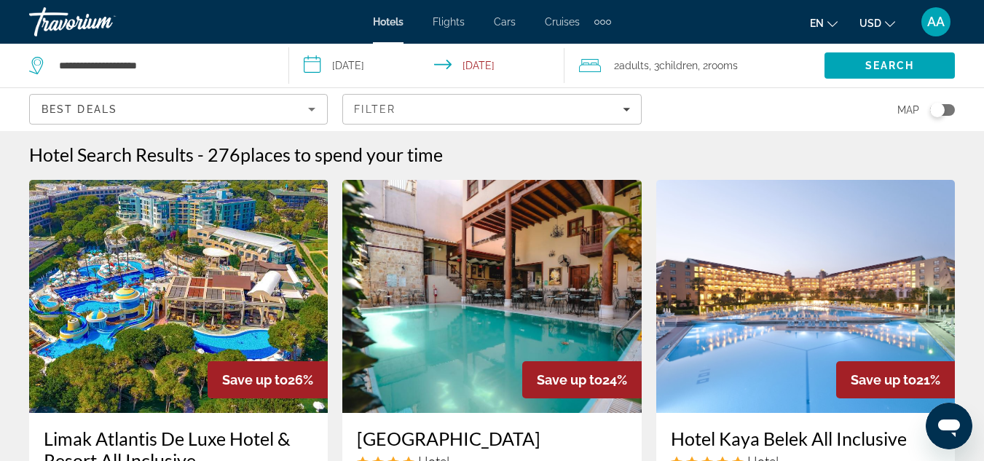
click at [170, 244] on img "Main content" at bounding box center [178, 296] width 299 height 233
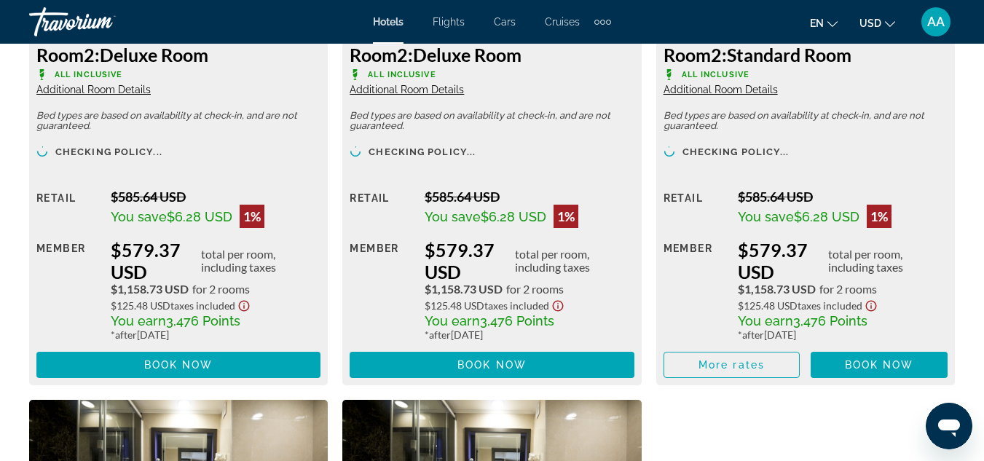
scroll to position [2487, 0]
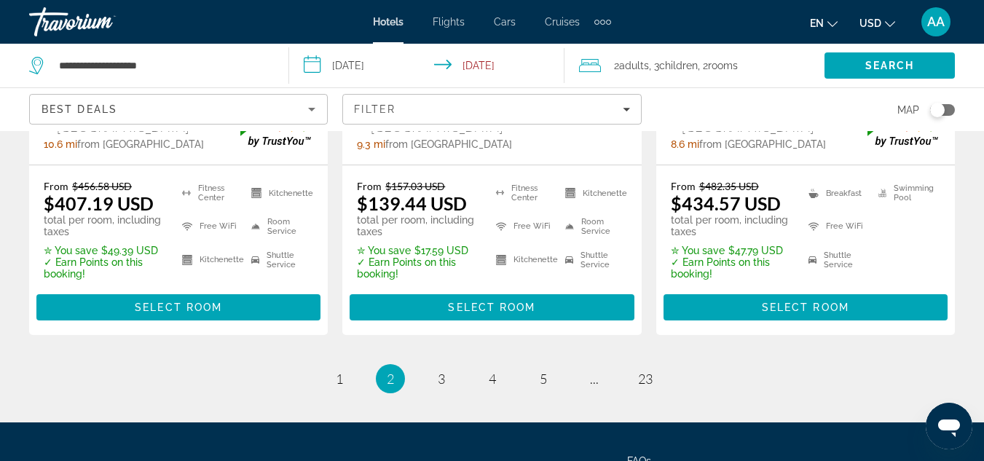
scroll to position [2246, 0]
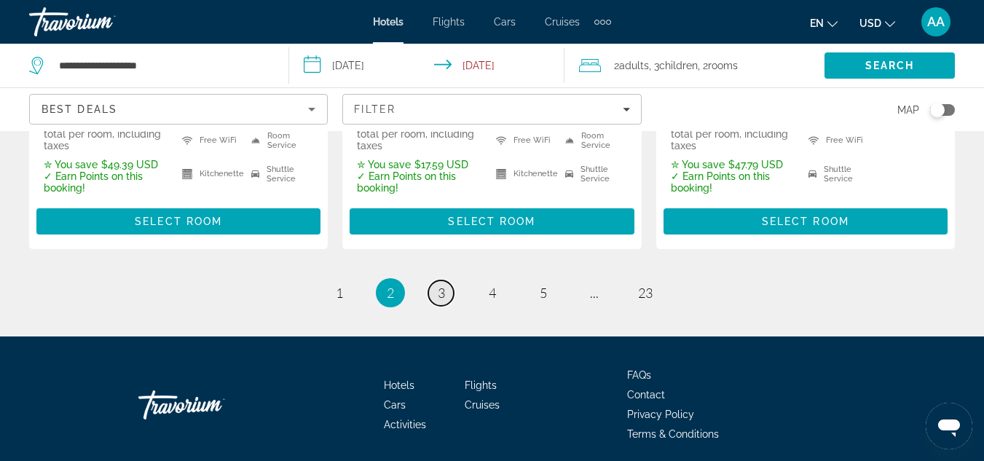
click at [444, 280] on link "page 3" at bounding box center [440, 292] width 25 height 25
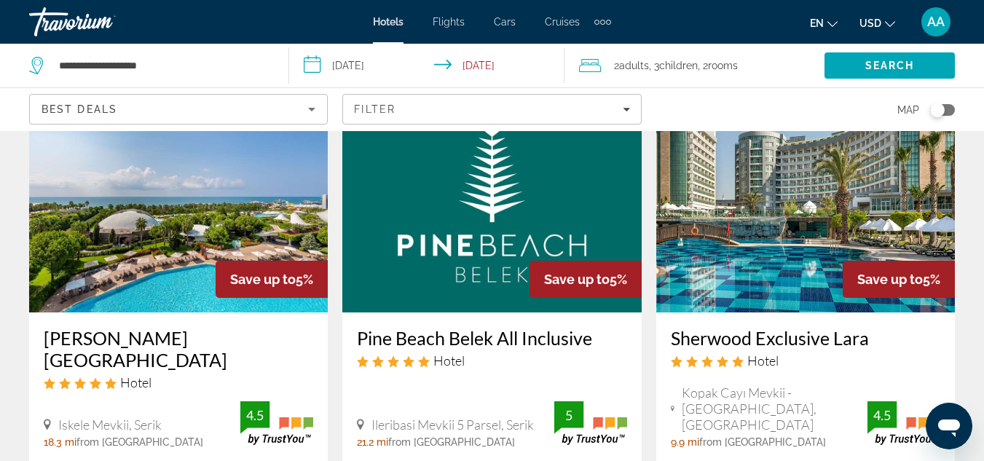
scroll to position [1794, 0]
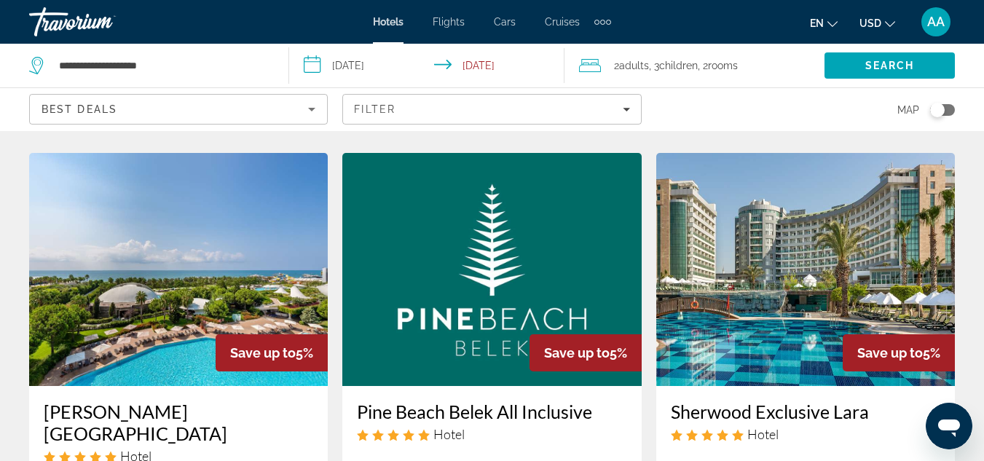
click at [714, 213] on img "Main content" at bounding box center [805, 269] width 299 height 233
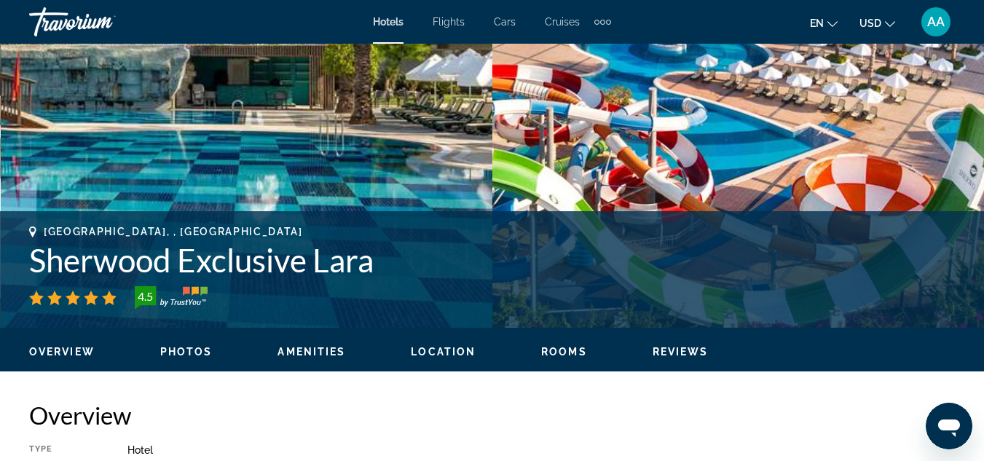
scroll to position [417, 0]
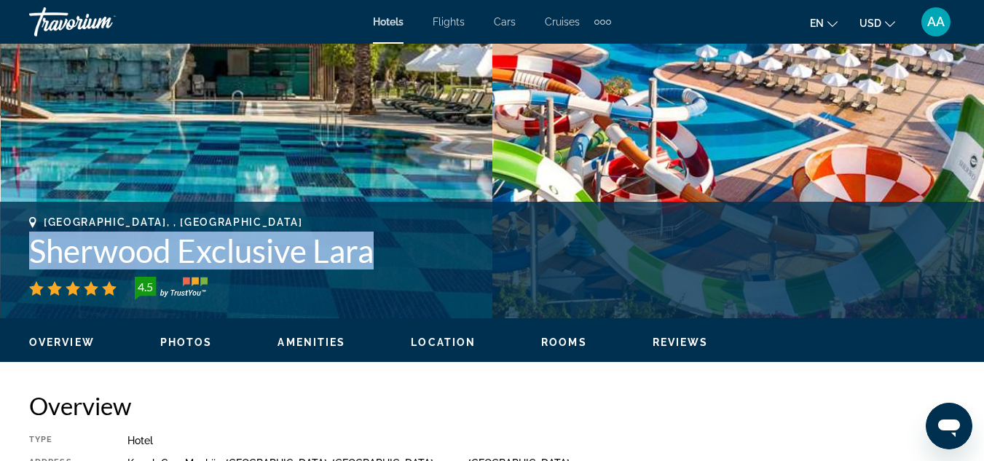
drag, startPoint x: 29, startPoint y: 248, endPoint x: 387, endPoint y: 267, distance: 358.2
click at [387, 267] on h1 "Sherwood Exclusive Lara" at bounding box center [492, 251] width 926 height 38
copy h1 "Sherwood Exclusive Lara"
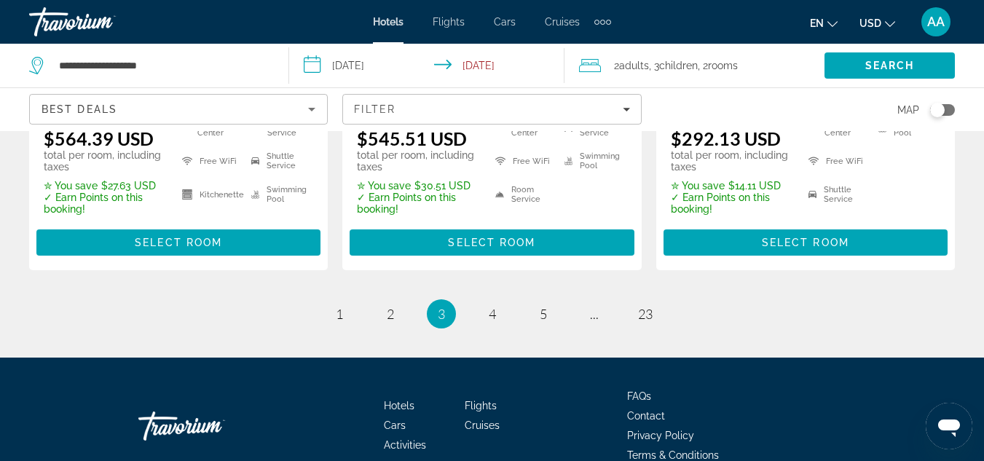
scroll to position [2231, 0]
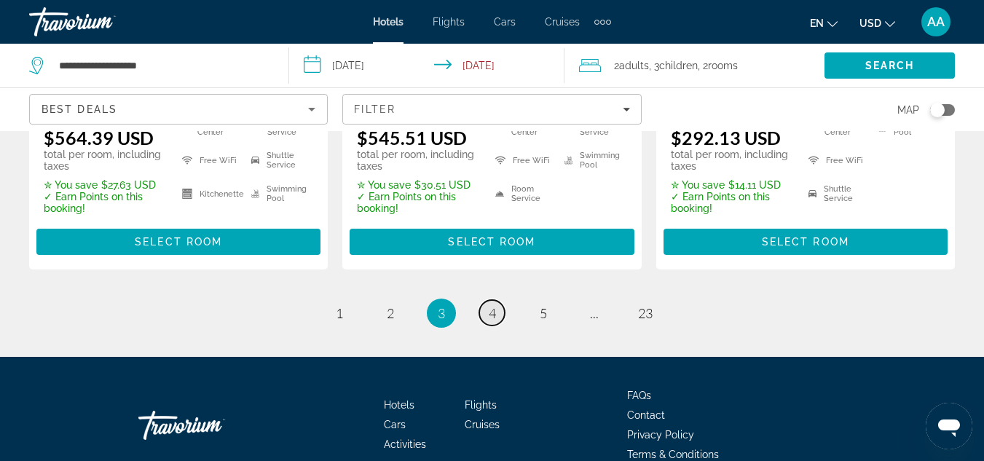
click at [484, 300] on link "page 4" at bounding box center [491, 312] width 25 height 25
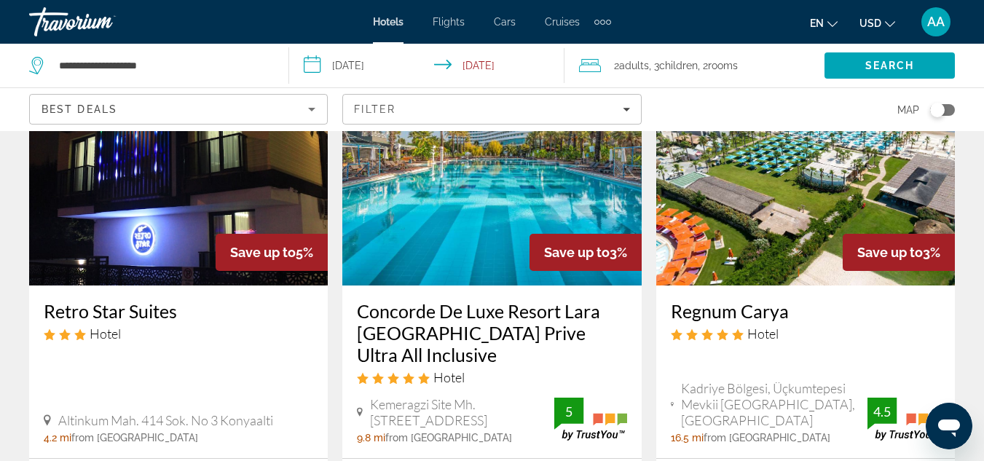
scroll to position [129, 0]
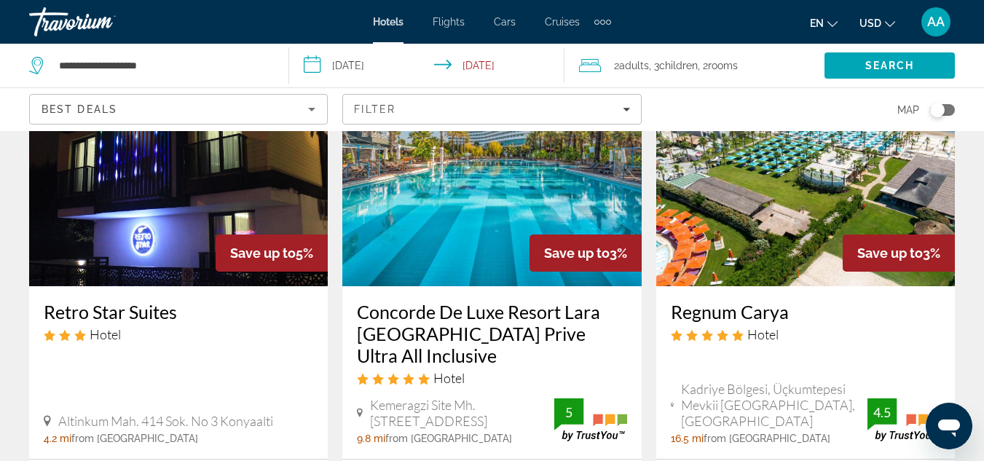
click at [484, 211] on img "Main content" at bounding box center [491, 169] width 299 height 233
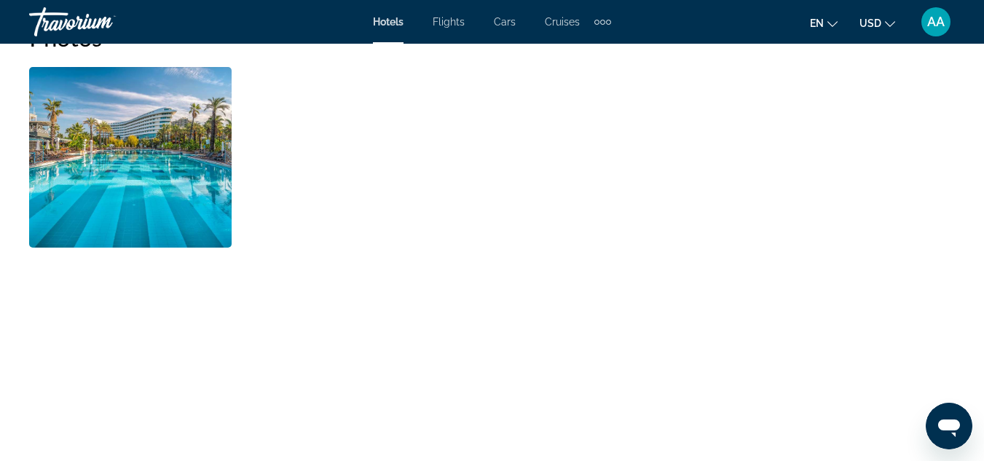
scroll to position [1054, 0]
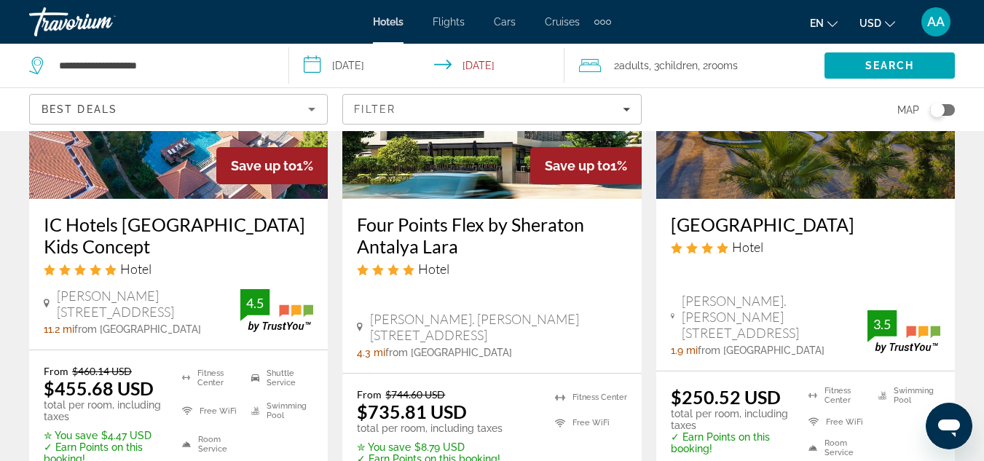
scroll to position [2002, 0]
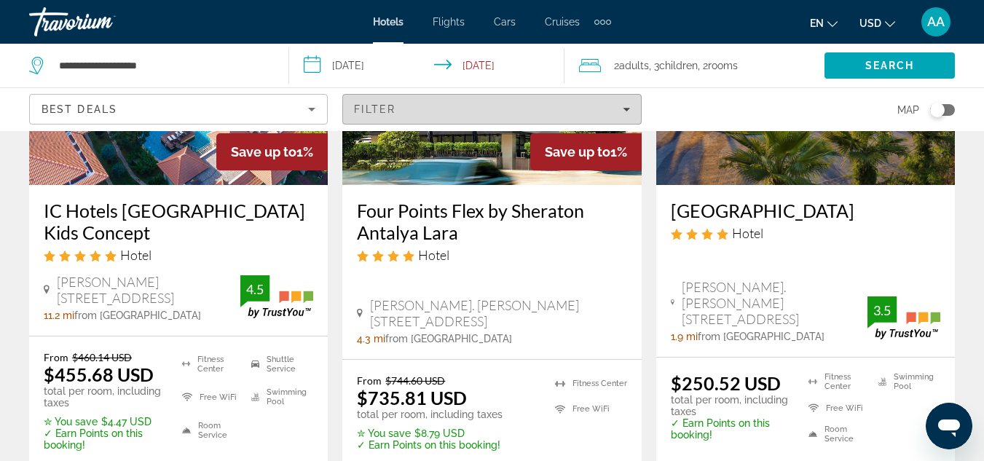
click at [621, 109] on div "Filter" at bounding box center [491, 109] width 275 height 12
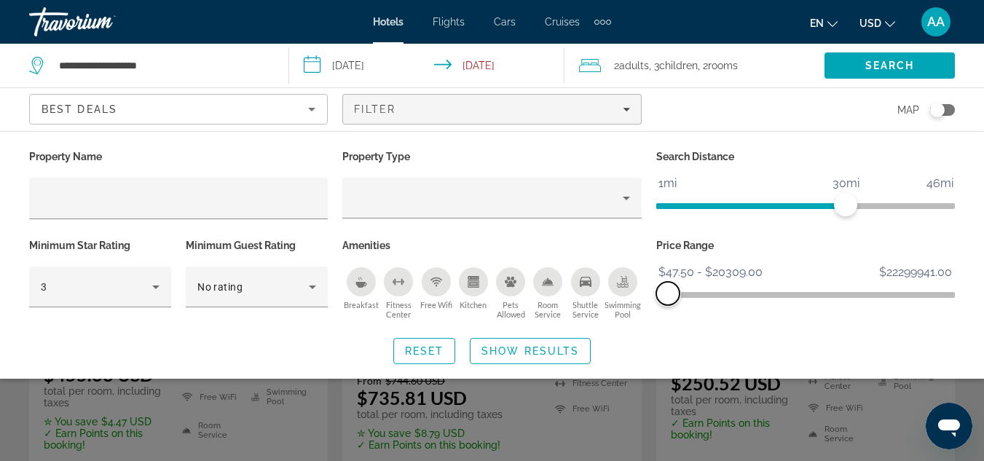
click at [668, 288] on span "ngx-slider-max" at bounding box center [667, 293] width 23 height 23
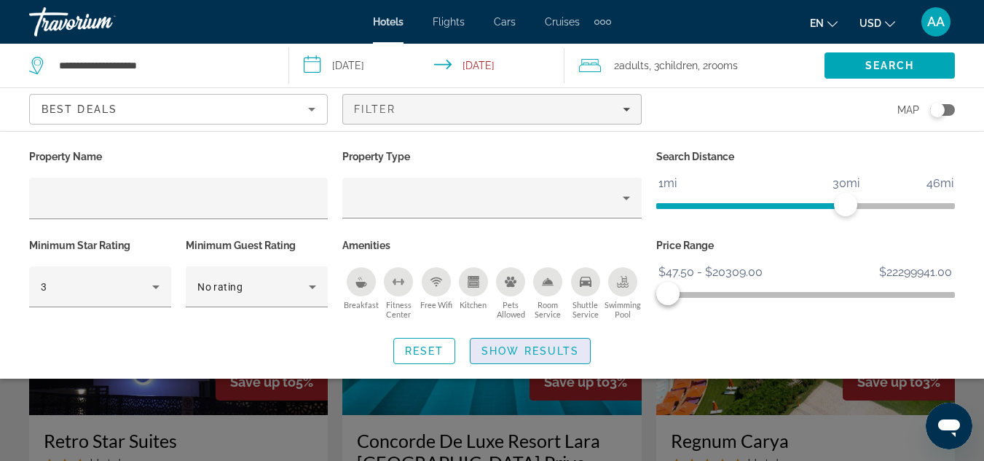
click at [546, 342] on span "Search widget" at bounding box center [530, 351] width 119 height 35
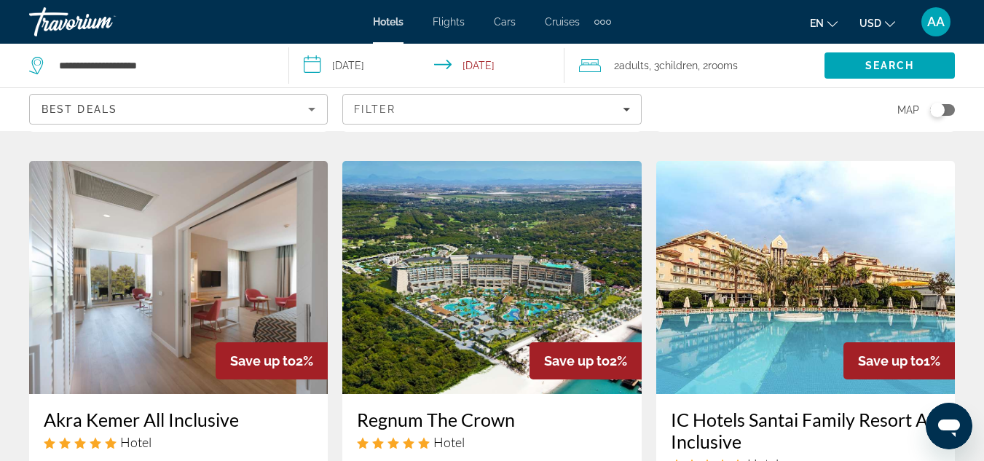
scroll to position [1373, 0]
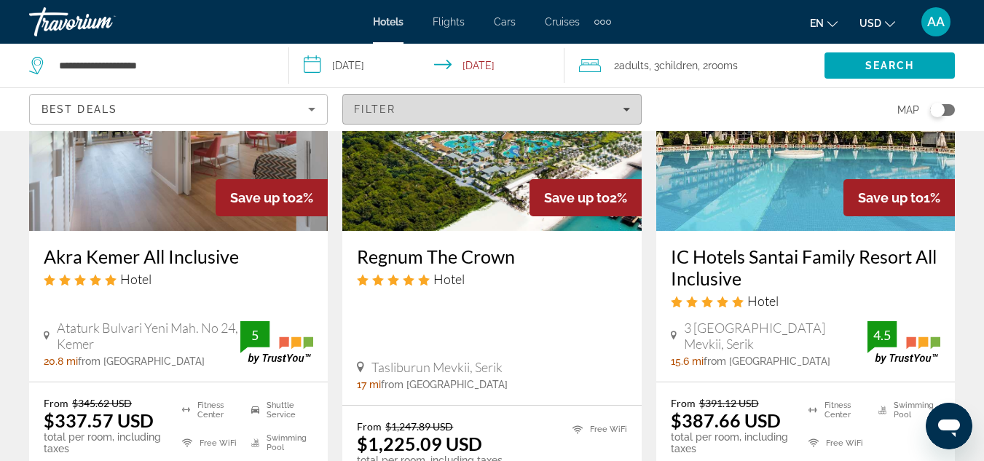
click at [632, 112] on span "Filters" at bounding box center [491, 109] width 297 height 35
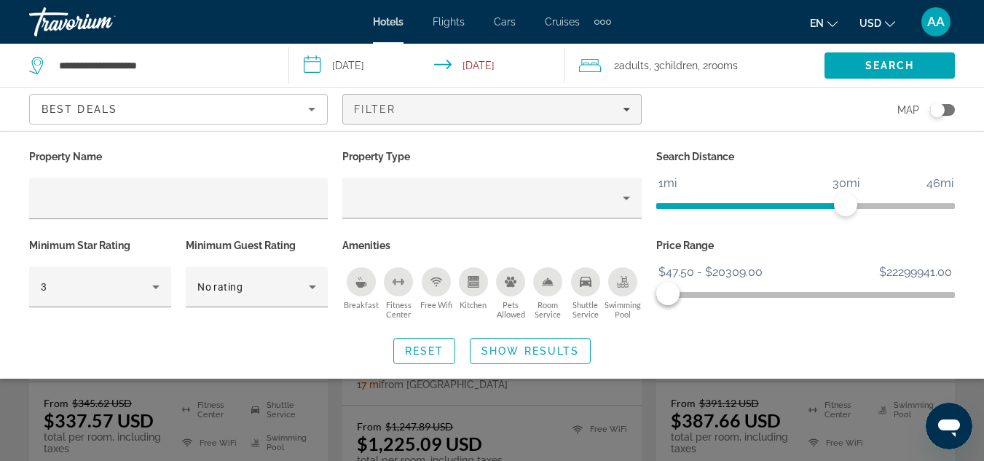
click at [230, 225] on div "Hotel Filters" at bounding box center [178, 227] width 299 height 16
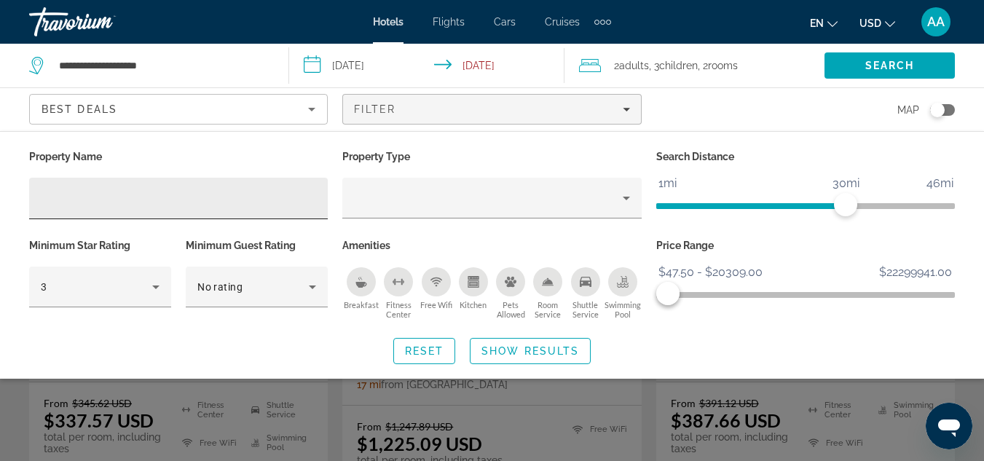
click at [201, 208] on div "Hotel Filters" at bounding box center [178, 199] width 275 height 42
click at [196, 202] on input "Hotel Filters" at bounding box center [178, 198] width 275 height 17
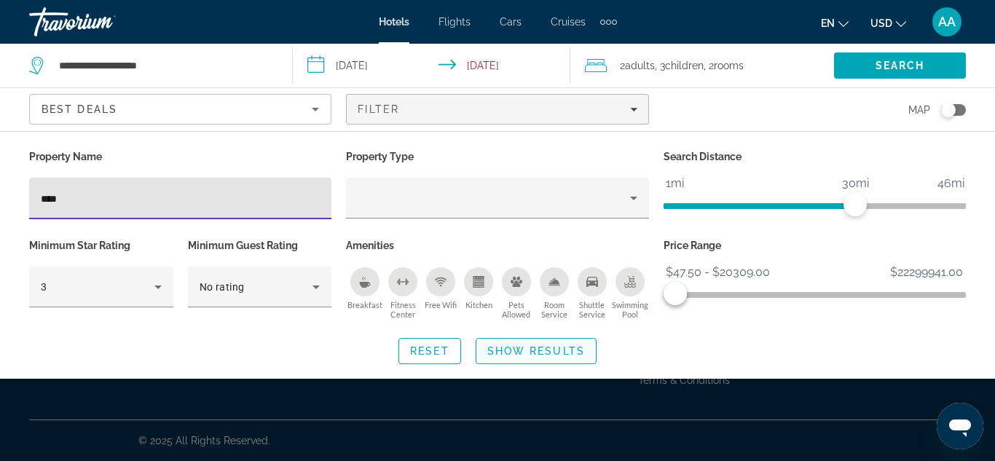
type input "****"
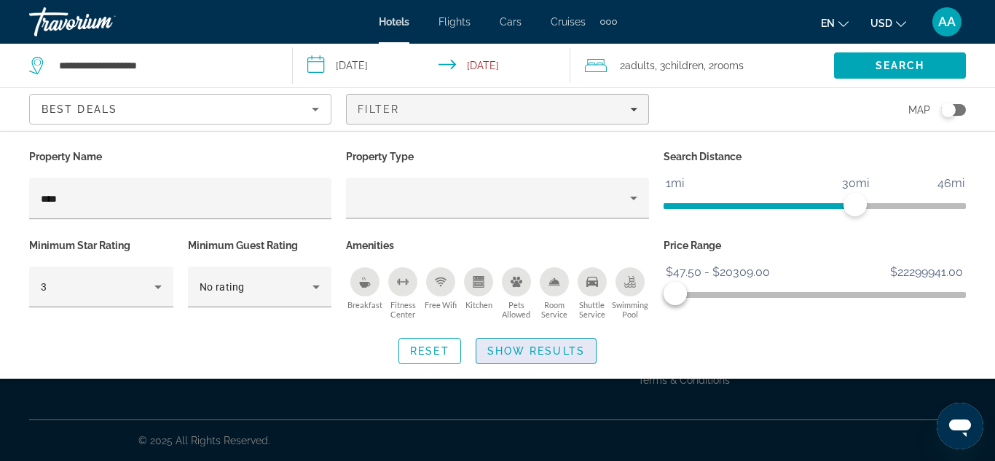
click at [540, 351] on span "Show Results" at bounding box center [536, 351] width 98 height 12
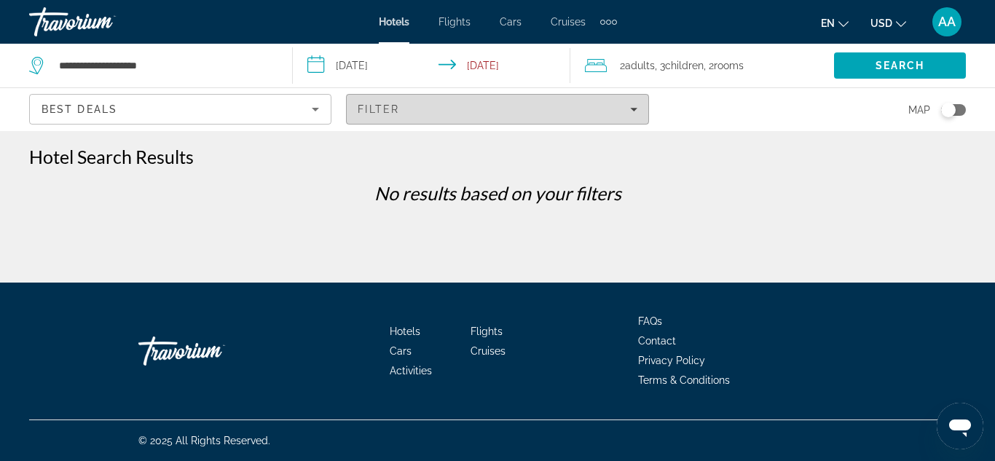
click at [637, 117] on span "Filters" at bounding box center [497, 109] width 301 height 35
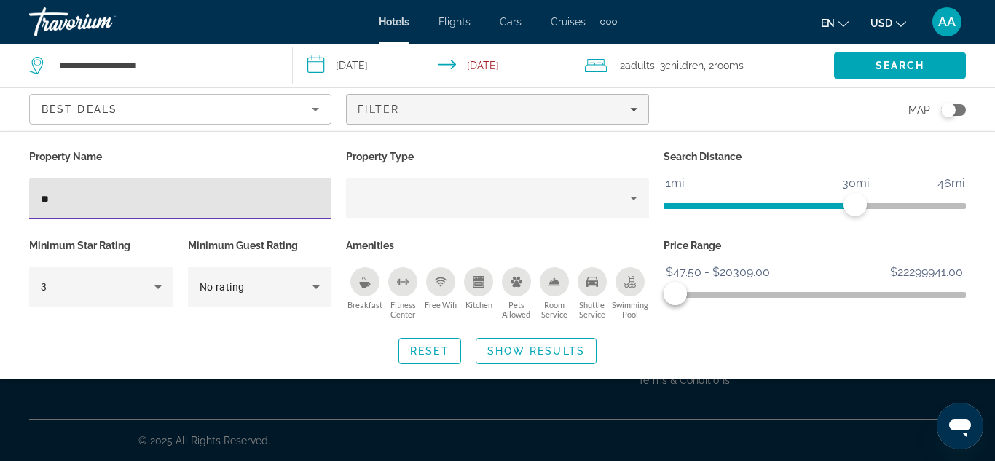
type input "*"
type input "****"
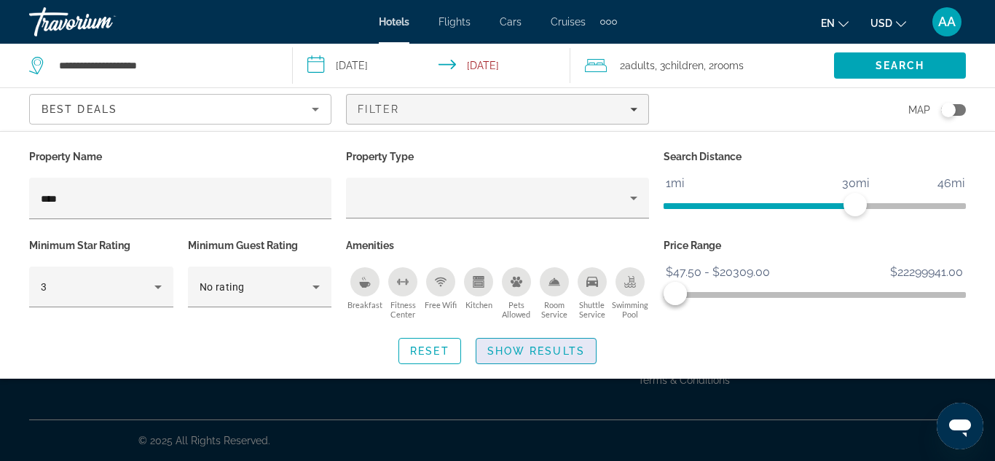
click at [555, 339] on span "Search widget" at bounding box center [535, 351] width 119 height 35
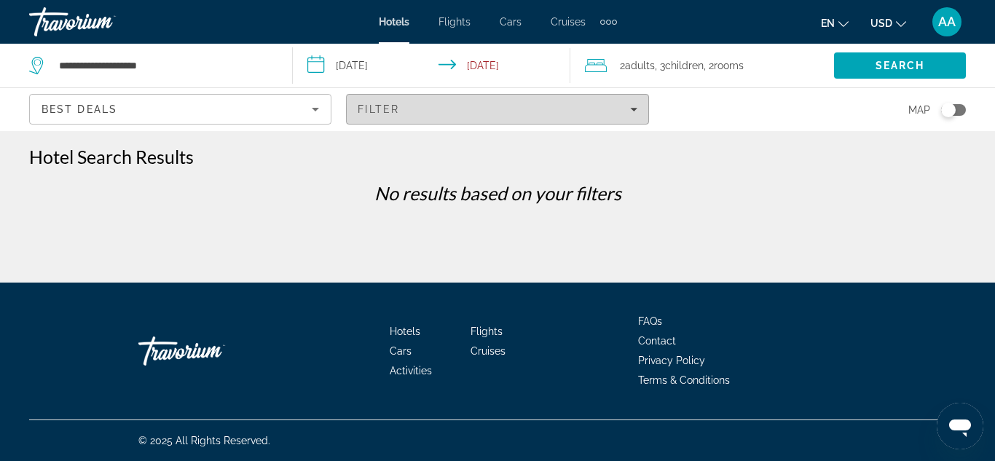
click at [640, 111] on span "Filters" at bounding box center [497, 109] width 301 height 35
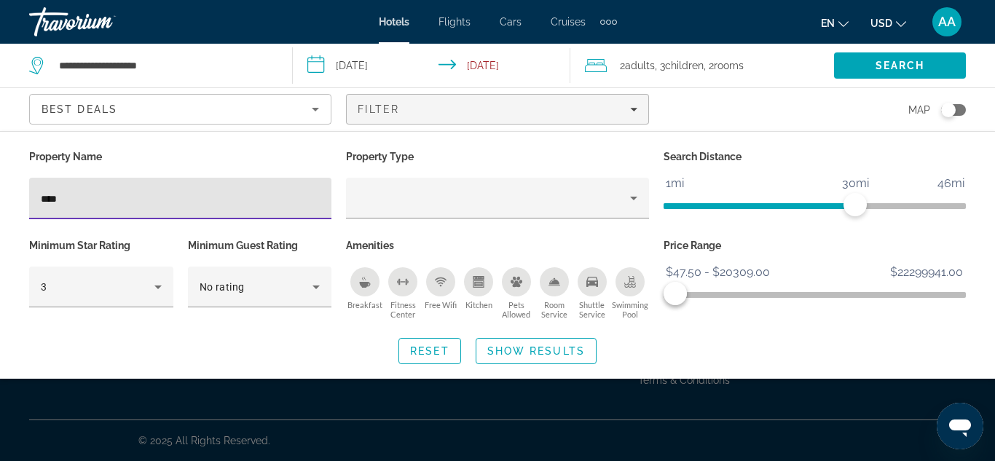
drag, startPoint x: 70, startPoint y: 205, endPoint x: 0, endPoint y: 199, distance: 70.2
click at [0, 199] on div "Property Name **** Property Type Search Distance 1mi 46mi 30mi Minimum Star Rat…" at bounding box center [497, 255] width 995 height 218
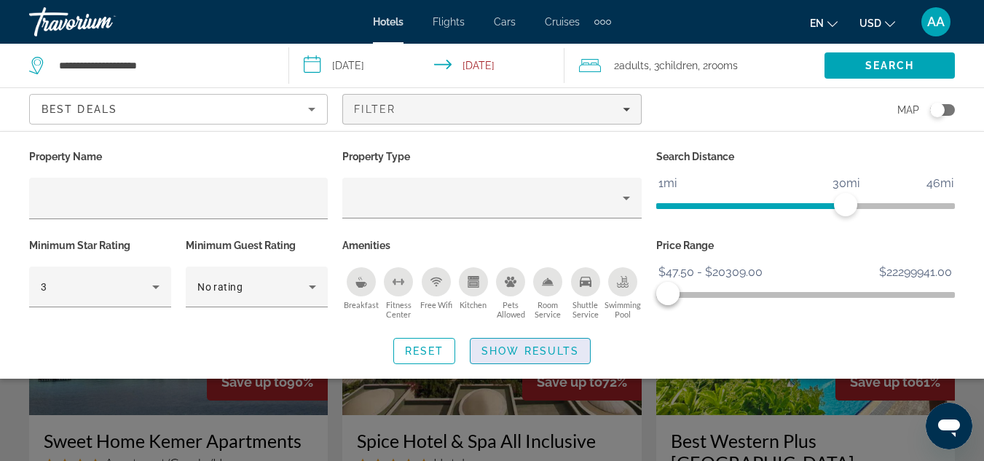
click at [527, 340] on span "Search widget" at bounding box center [530, 351] width 119 height 35
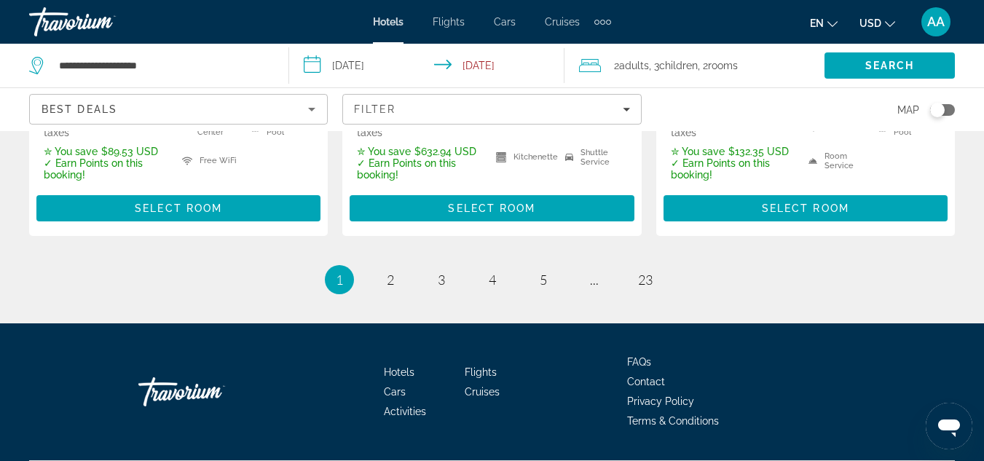
scroll to position [2303, 0]
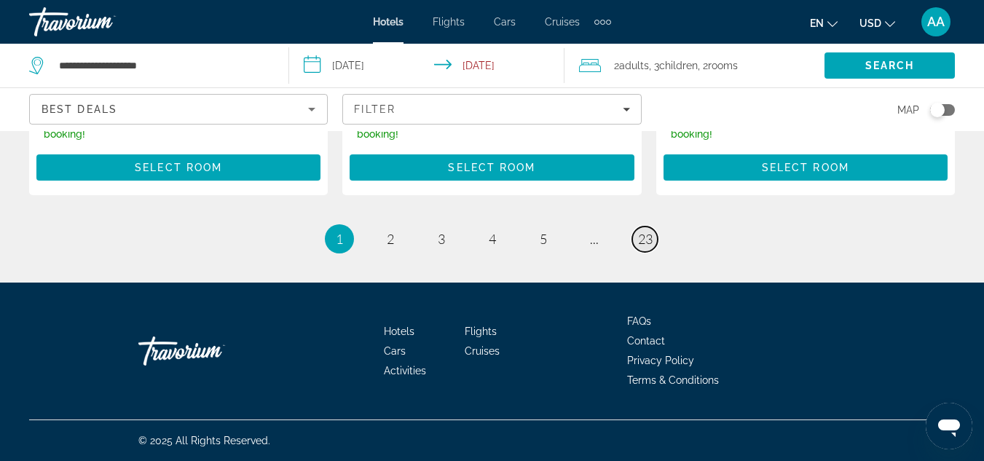
click at [636, 234] on link "page 23" at bounding box center [644, 239] width 25 height 25
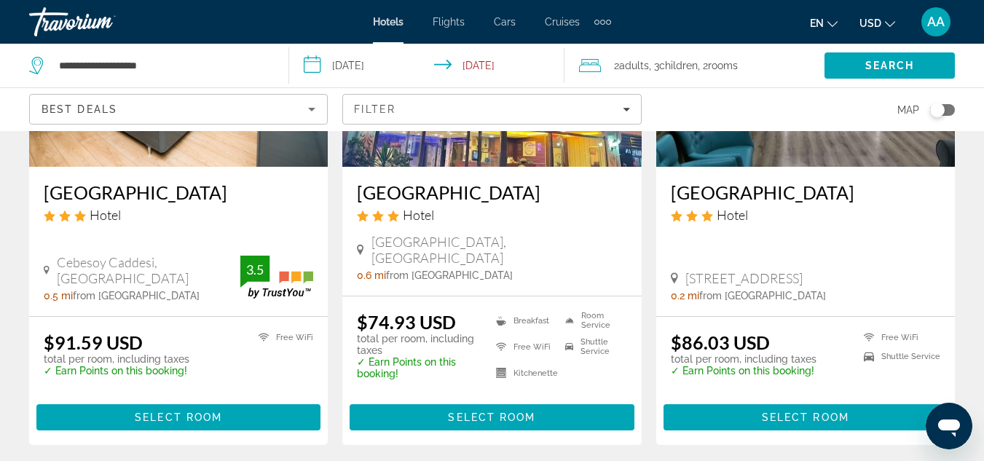
scroll to position [812, 0]
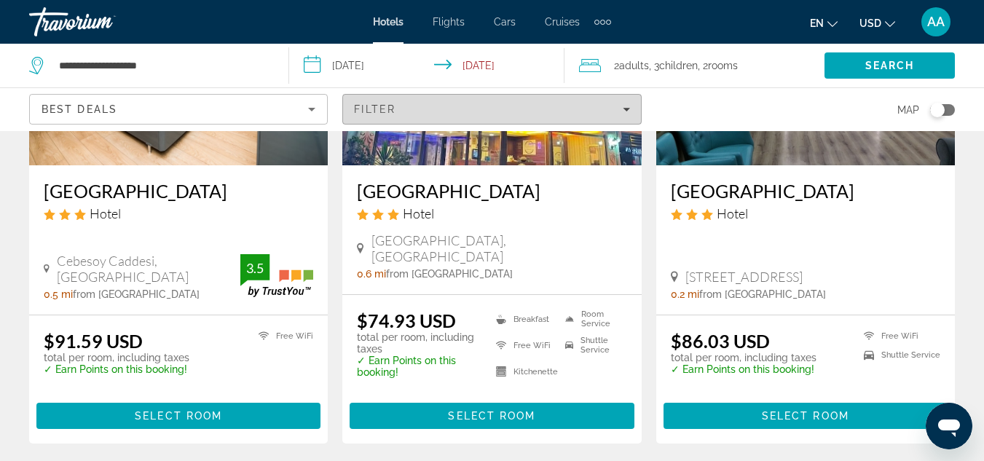
click at [615, 117] on span "Filters" at bounding box center [491, 109] width 297 height 35
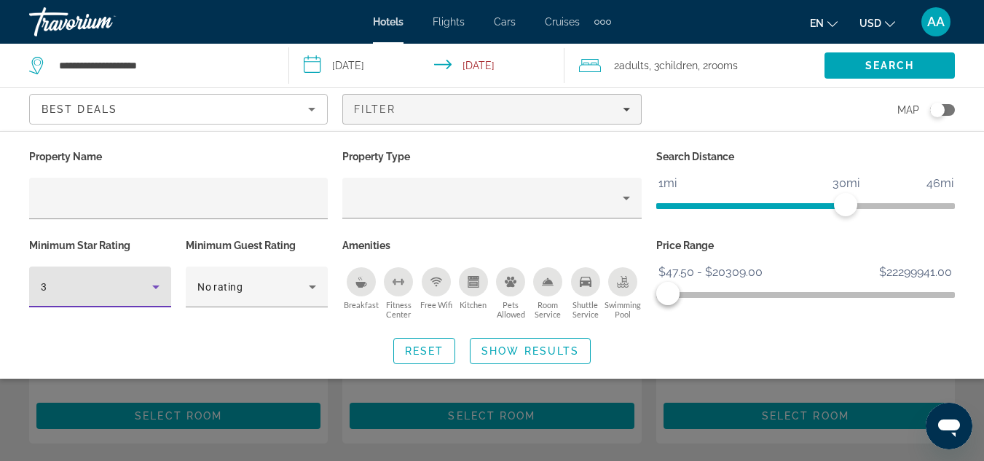
click at [152, 291] on icon "Hotel Filters" at bounding box center [155, 286] width 17 height 17
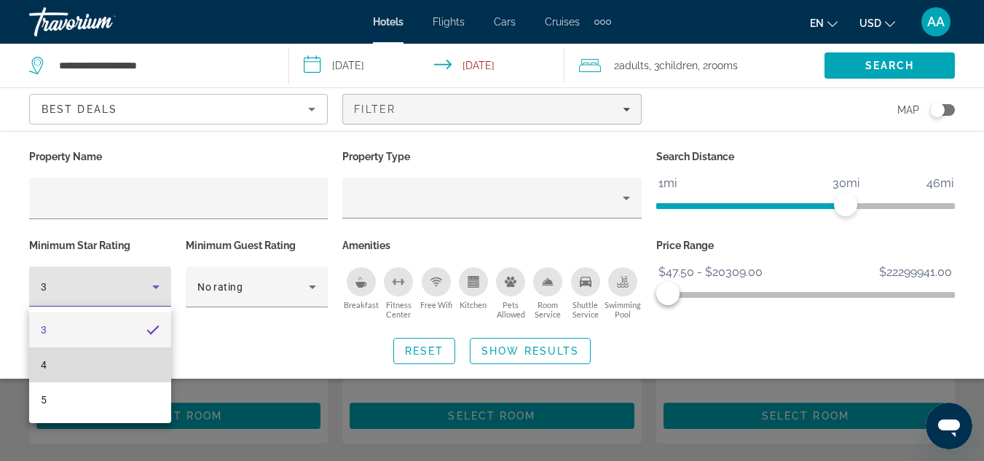
click at [90, 353] on mat-option "4" at bounding box center [100, 364] width 142 height 35
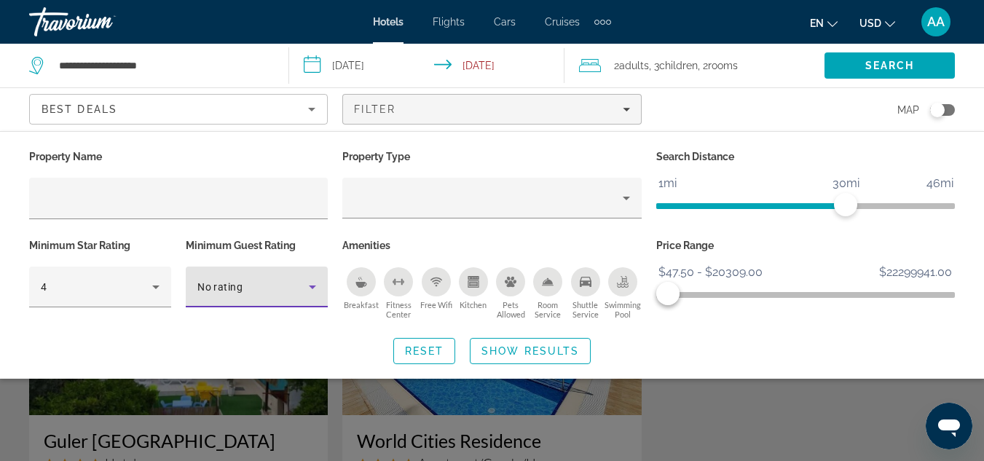
click at [307, 280] on icon "Hotel Filters" at bounding box center [312, 286] width 17 height 17
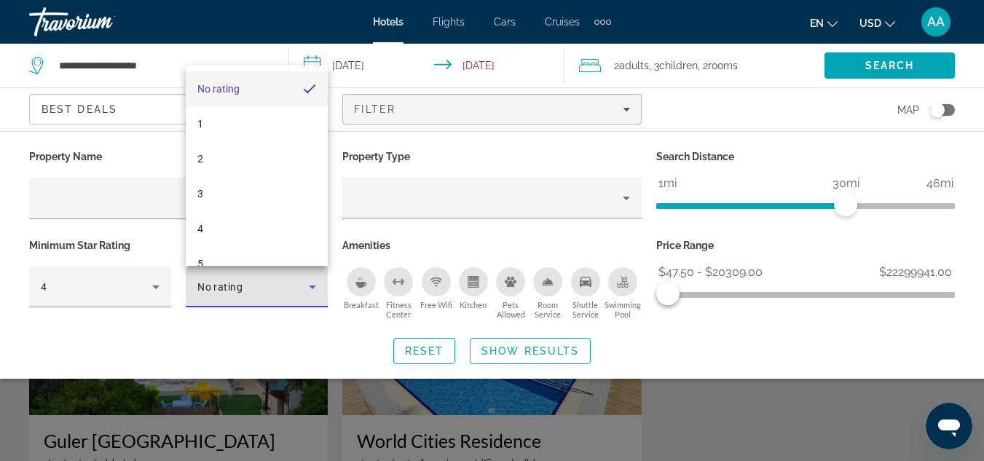
click at [296, 319] on div at bounding box center [492, 230] width 984 height 461
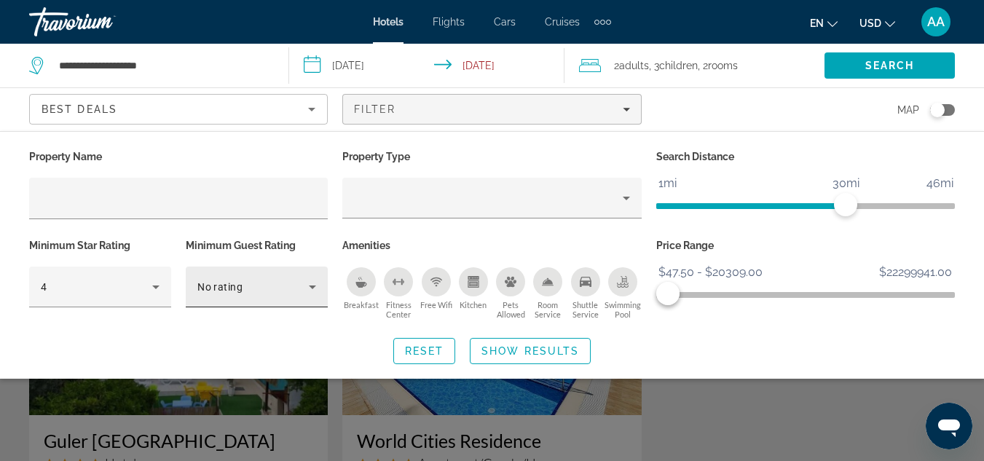
click at [324, 284] on div "No rating" at bounding box center [257, 287] width 142 height 41
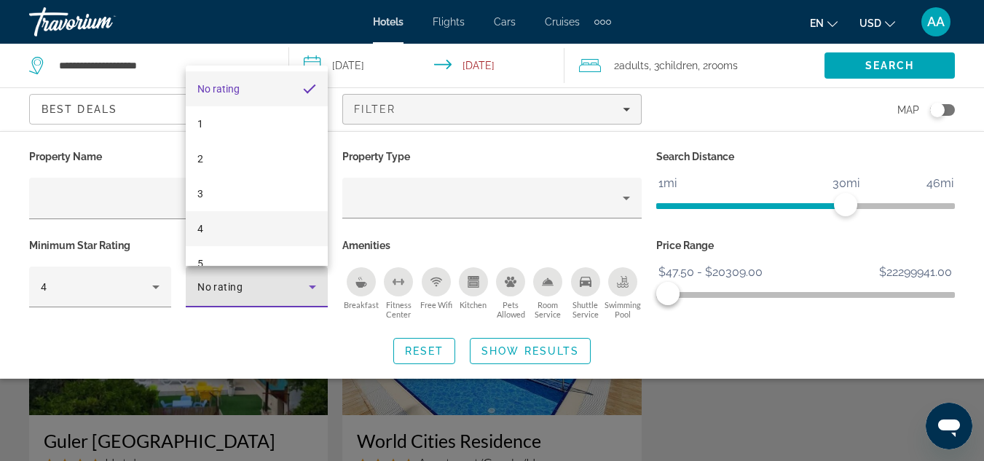
click at [285, 216] on mat-option "4" at bounding box center [257, 228] width 142 height 35
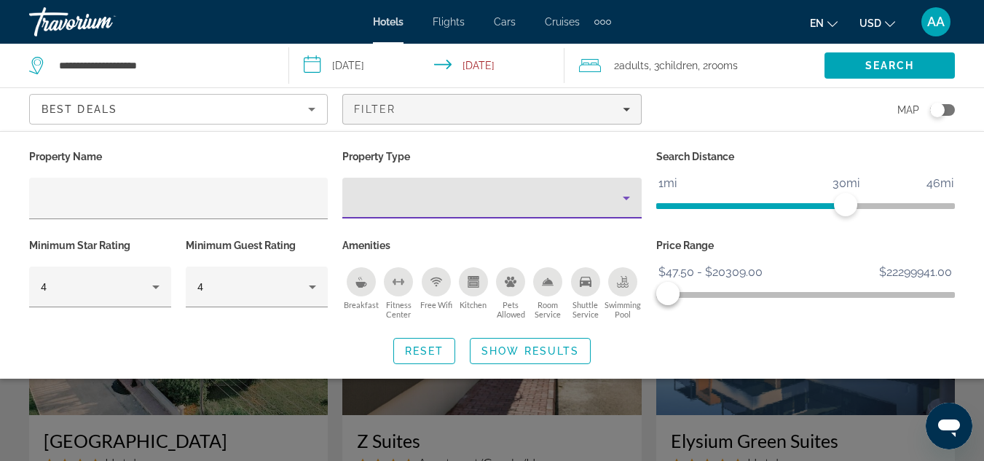
click at [626, 203] on icon "Property type" at bounding box center [626, 197] width 17 height 17
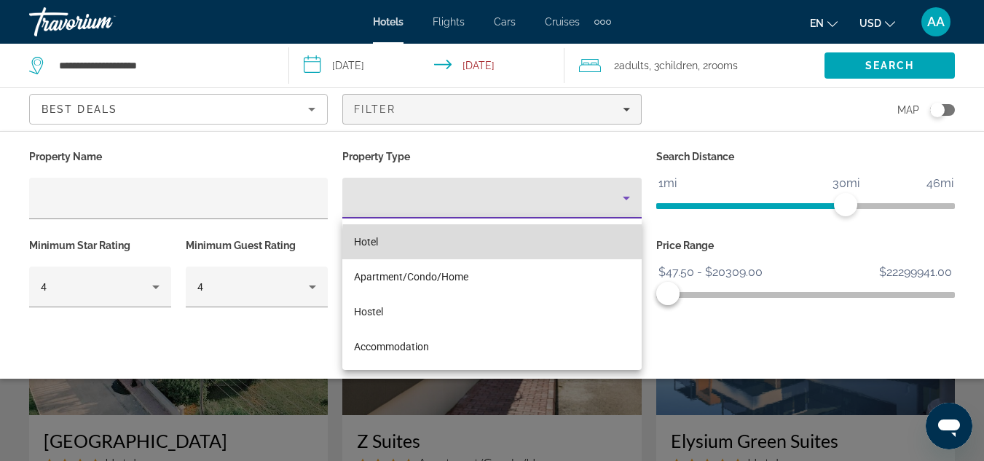
click at [554, 248] on mat-option "Hotel" at bounding box center [491, 241] width 299 height 35
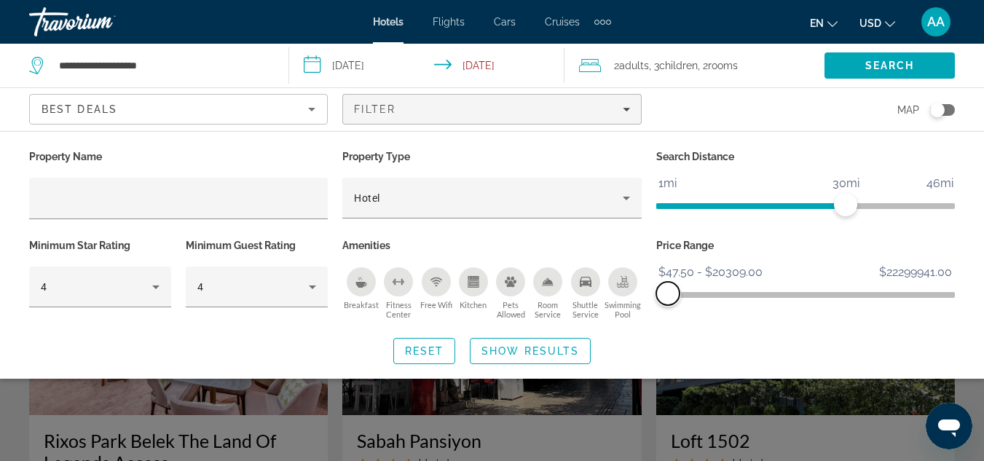
drag, startPoint x: 657, startPoint y: 287, endPoint x: 668, endPoint y: 290, distance: 11.3
click at [668, 290] on span "ngx-slider-max" at bounding box center [667, 293] width 23 height 23
click at [543, 342] on span "Search widget" at bounding box center [530, 351] width 119 height 35
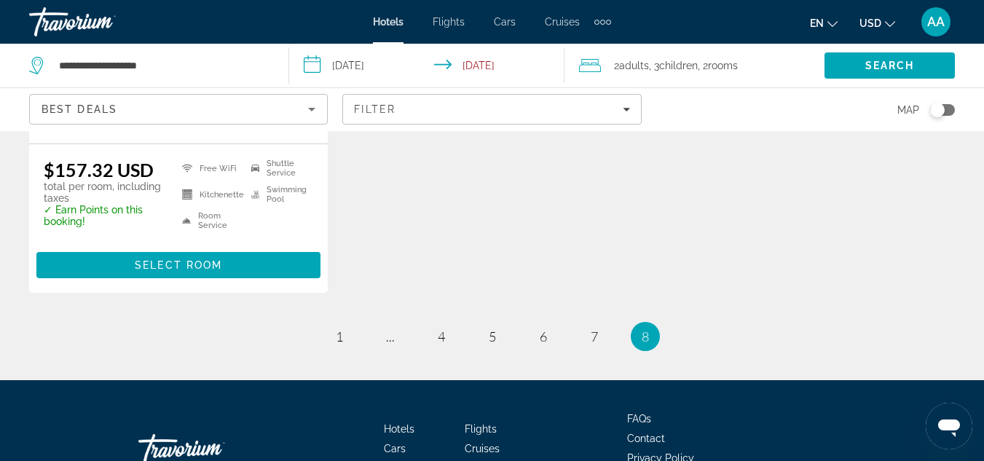
scroll to position [986, 0]
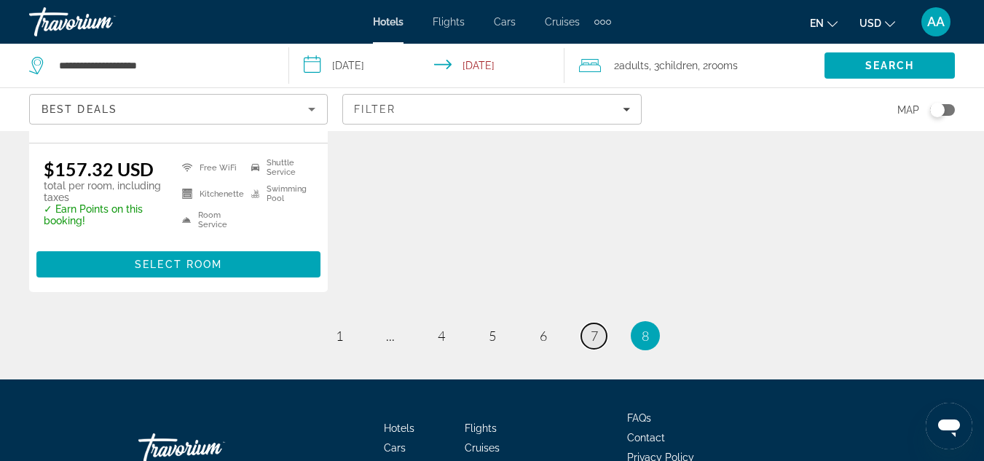
click at [593, 333] on span "7" at bounding box center [594, 336] width 7 height 16
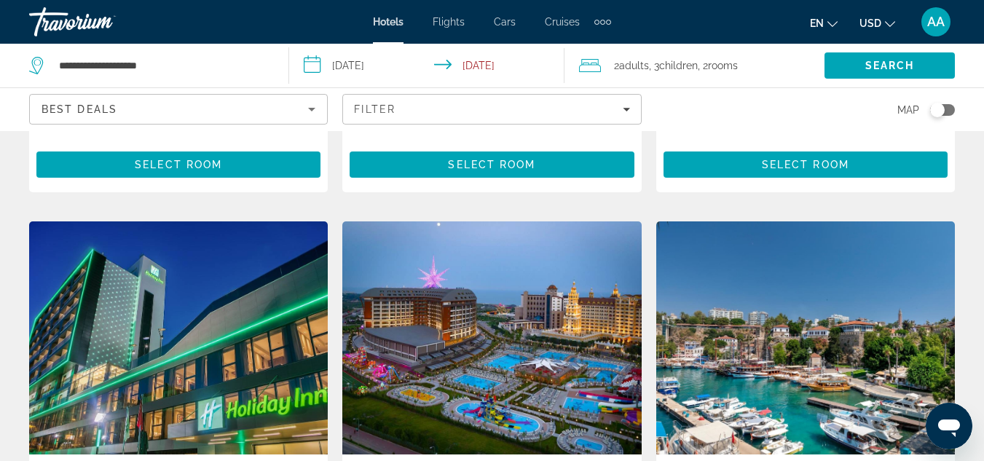
scroll to position [650, 0]
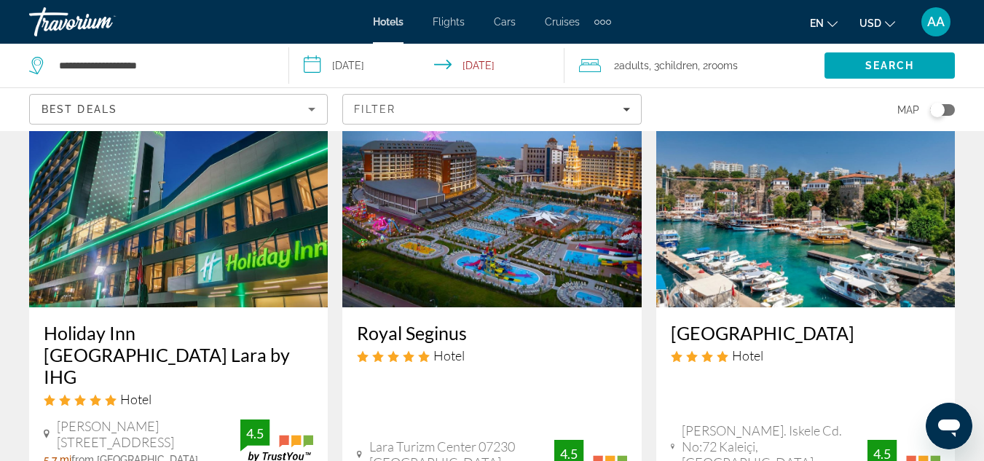
click at [512, 241] on img "Main content" at bounding box center [491, 190] width 299 height 233
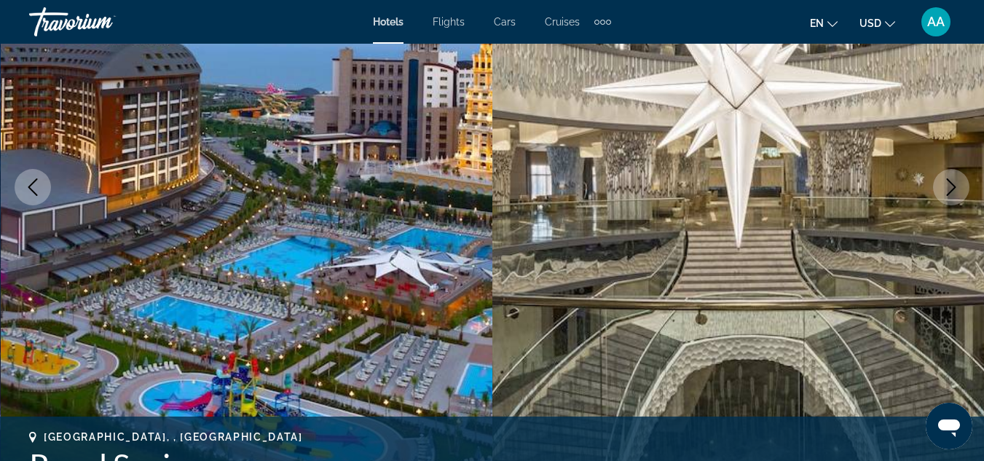
scroll to position [203, 0]
click at [952, 184] on icon "Next image" at bounding box center [951, 186] width 17 height 17
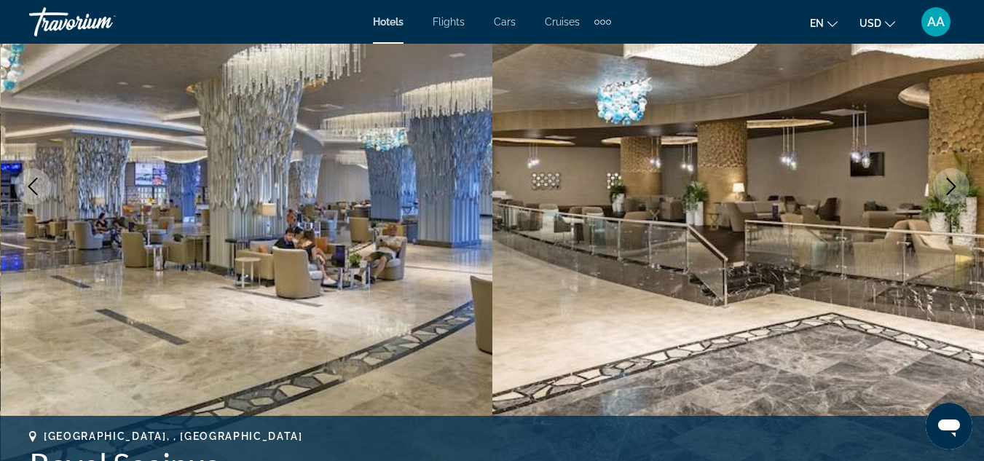
click at [952, 184] on icon "Next image" at bounding box center [951, 186] width 17 height 17
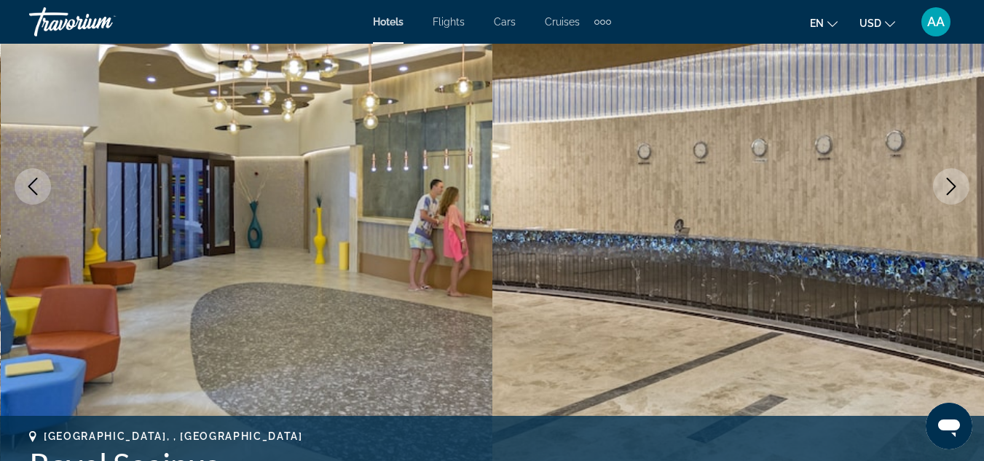
click at [26, 184] on icon "Previous image" at bounding box center [32, 186] width 17 height 17
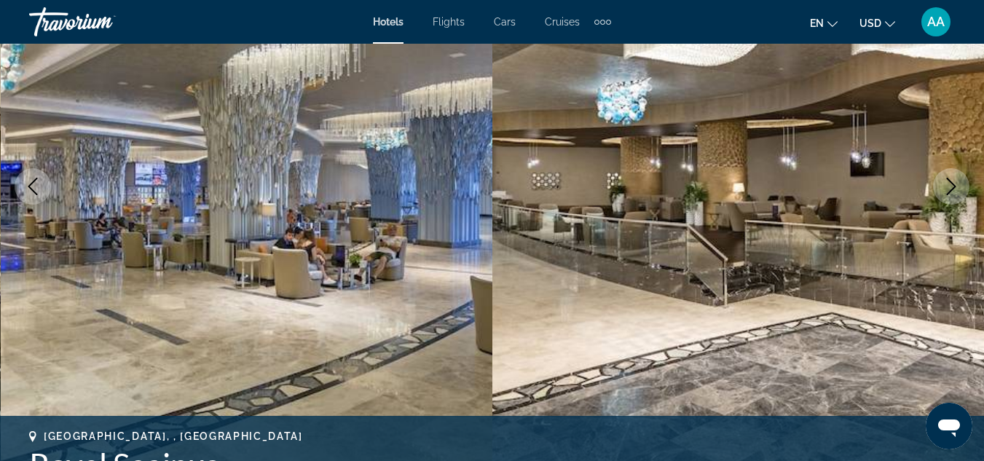
click at [26, 184] on icon "Previous image" at bounding box center [32, 186] width 17 height 17
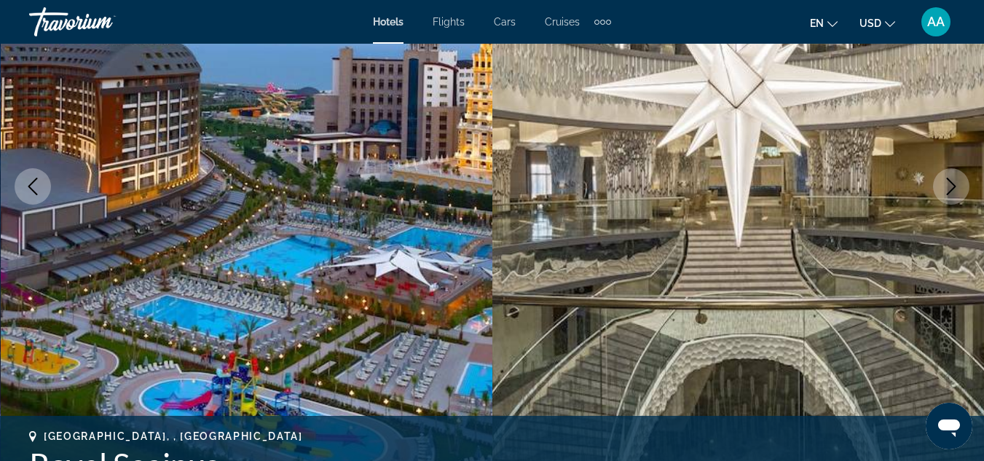
click at [36, 181] on icon "Previous image" at bounding box center [32, 186] width 17 height 17
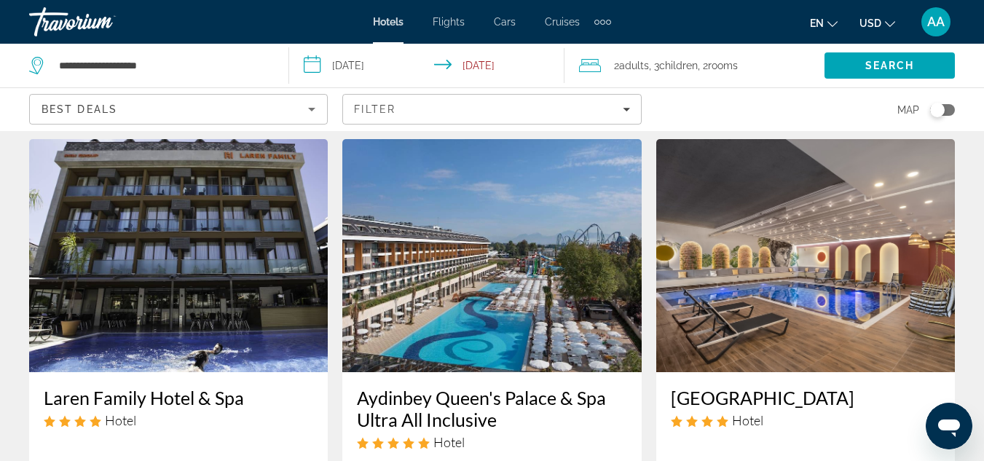
scroll to position [1168, 0]
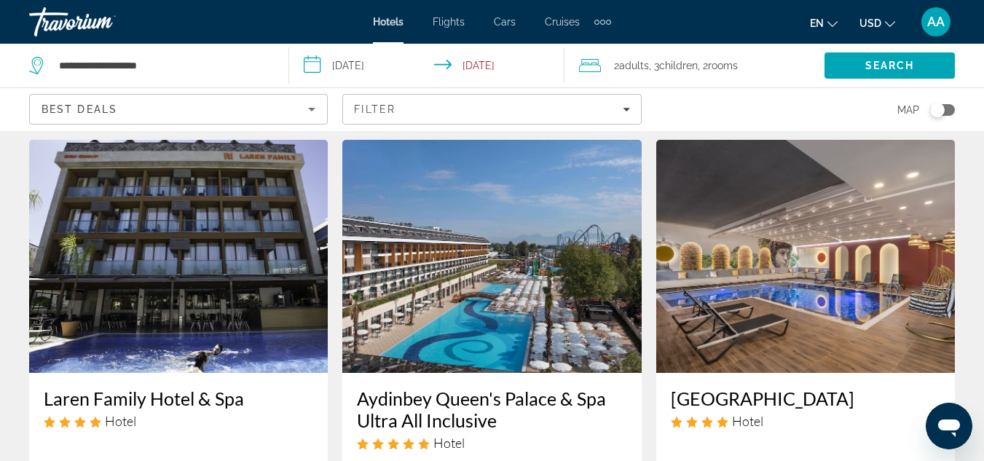
click at [499, 140] on img "Main content" at bounding box center [491, 256] width 299 height 233
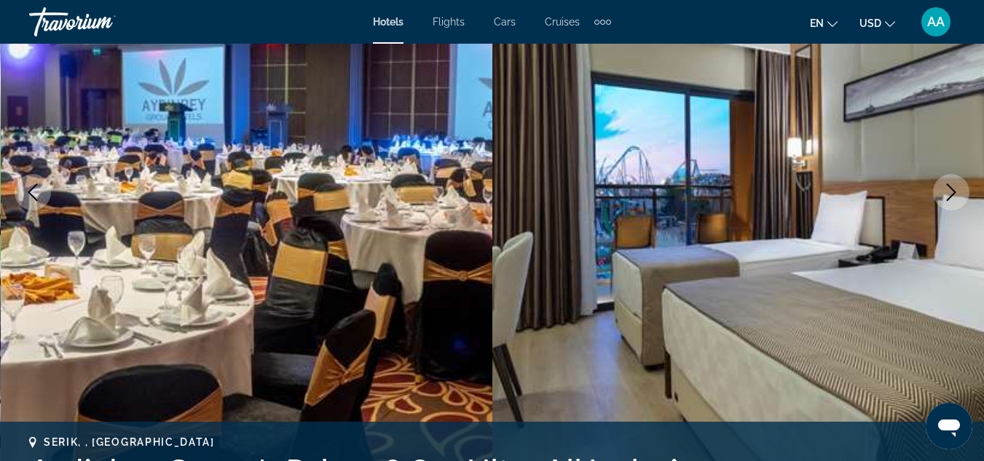
scroll to position [157, 0]
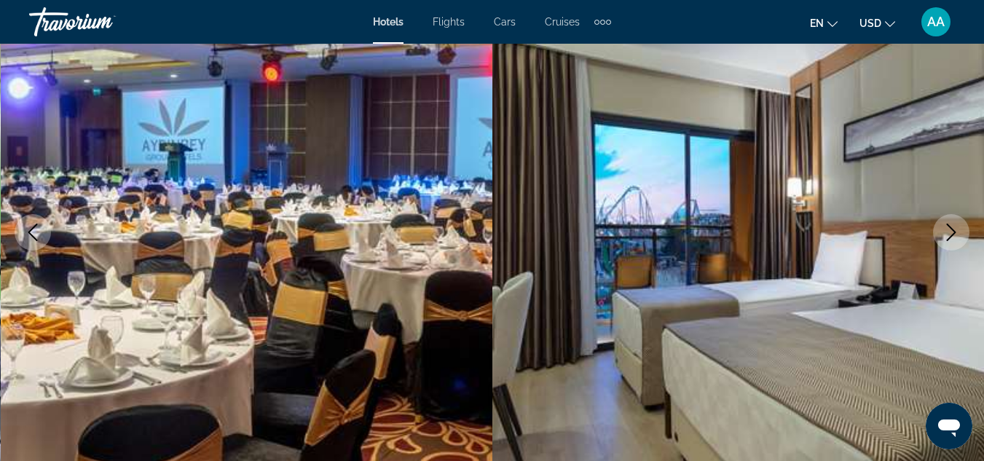
click at [956, 227] on icon "Next image" at bounding box center [951, 232] width 17 height 17
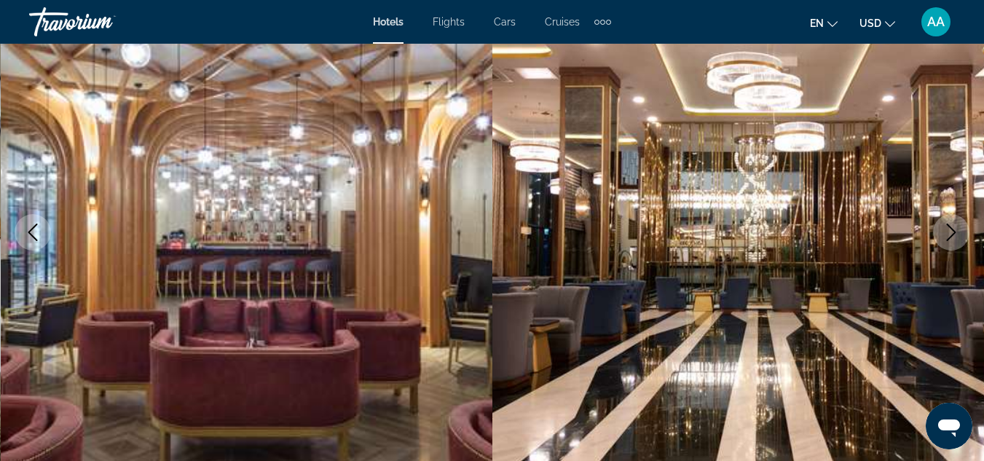
click at [956, 227] on icon "Next image" at bounding box center [951, 232] width 17 height 17
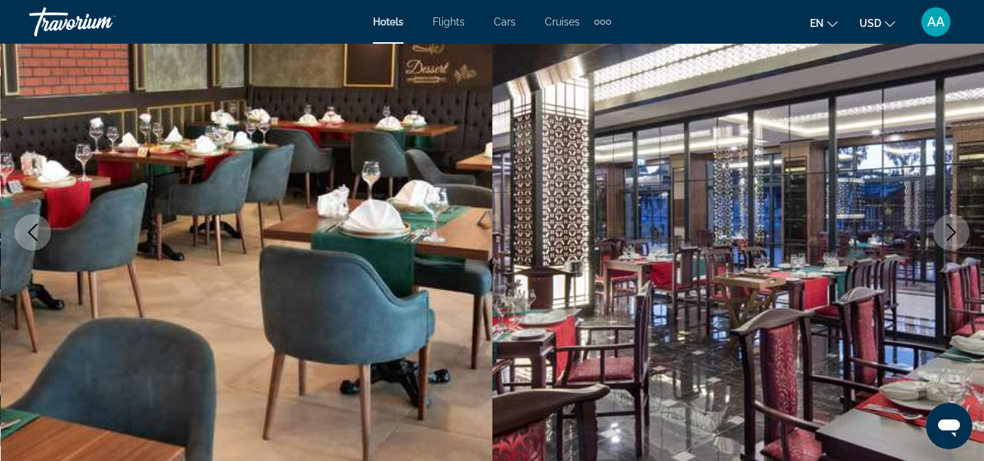
click at [956, 227] on icon "Next image" at bounding box center [951, 232] width 17 height 17
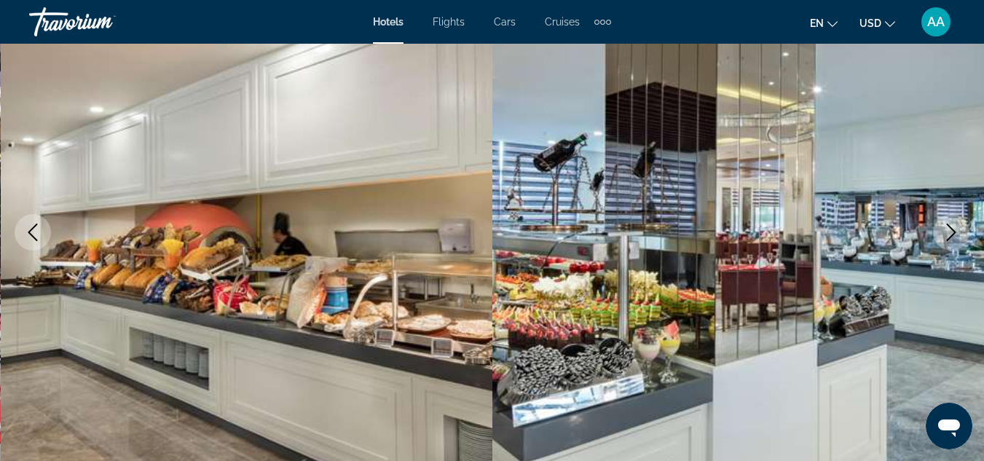
click at [956, 227] on icon "Next image" at bounding box center [951, 232] width 17 height 17
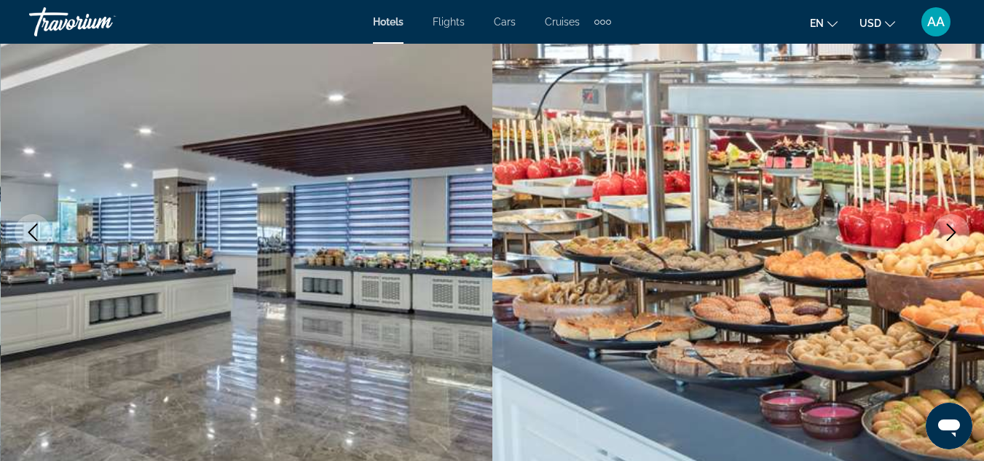
click at [956, 227] on icon "Next image" at bounding box center [951, 232] width 17 height 17
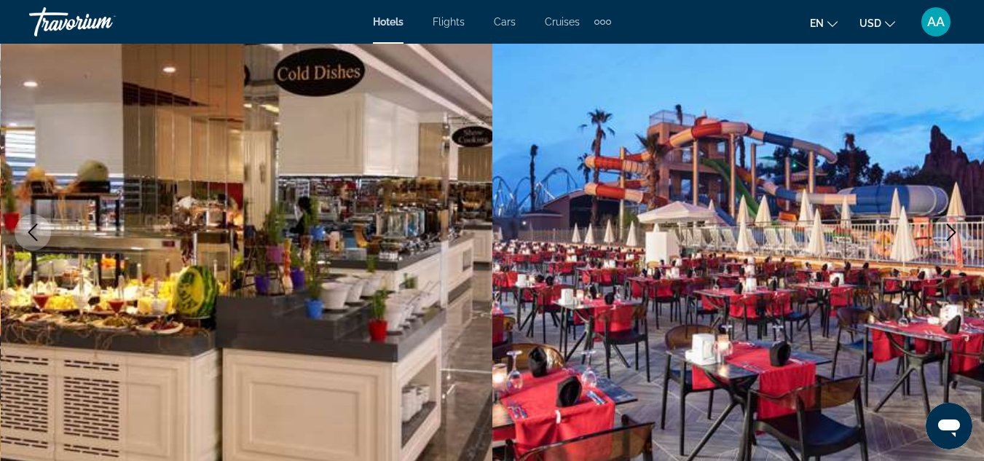
click at [956, 227] on icon "Next image" at bounding box center [951, 232] width 17 height 17
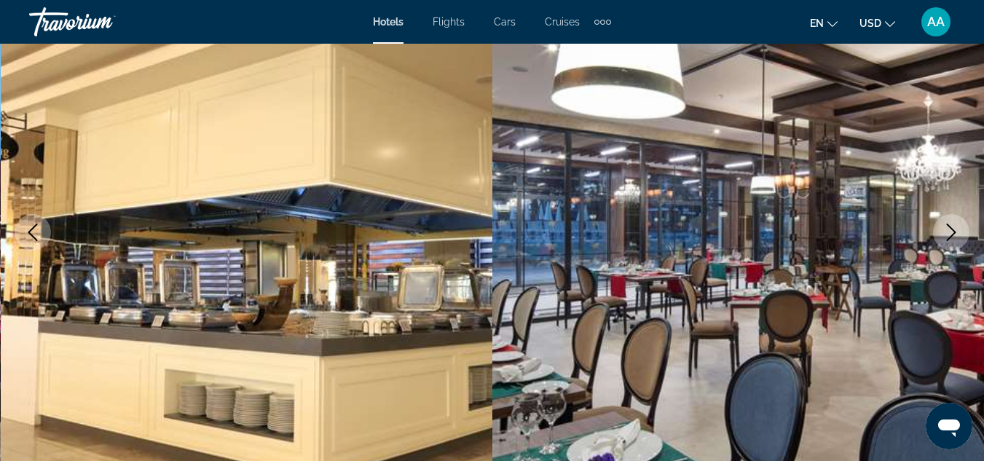
click at [956, 227] on icon "Next image" at bounding box center [951, 232] width 17 height 17
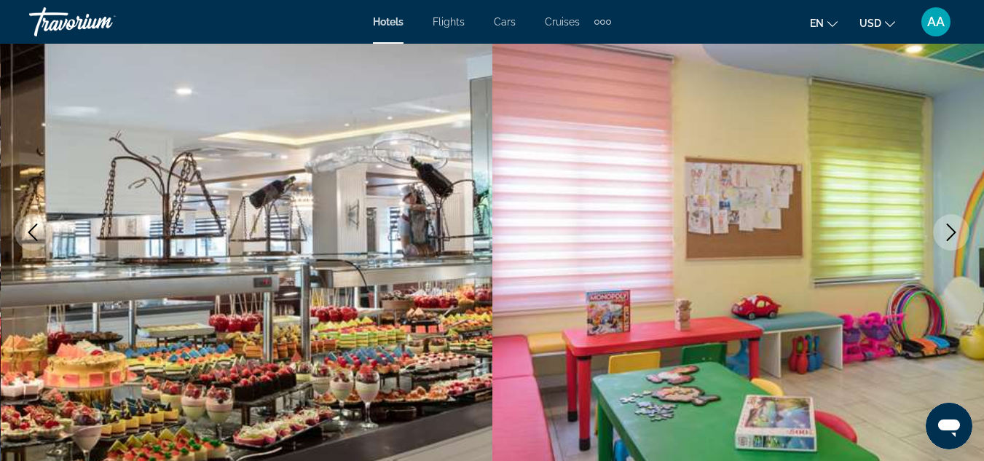
click at [956, 227] on icon "Next image" at bounding box center [951, 232] width 17 height 17
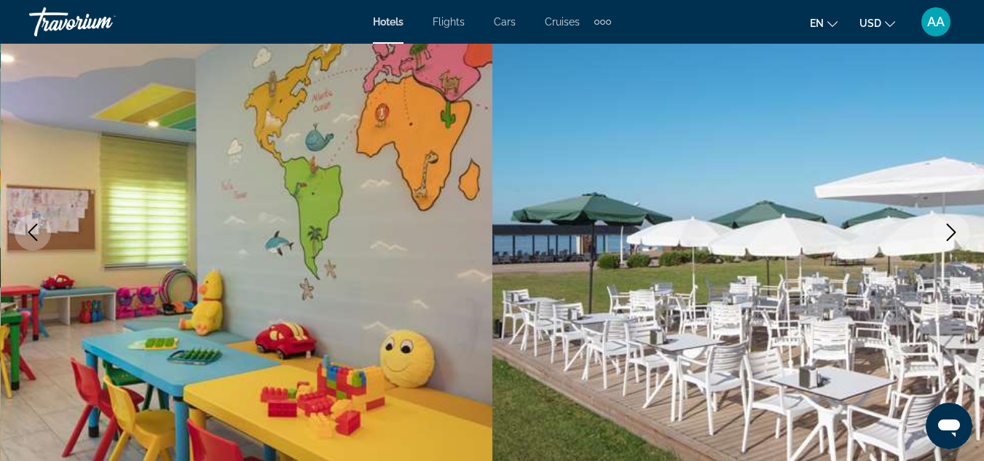
click at [956, 227] on icon "Next image" at bounding box center [951, 232] width 17 height 17
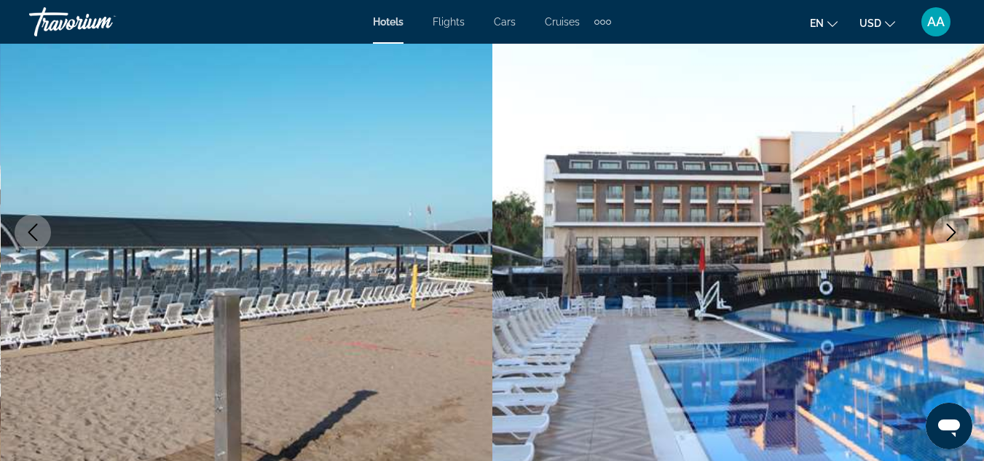
click at [956, 227] on icon "Next image" at bounding box center [951, 232] width 17 height 17
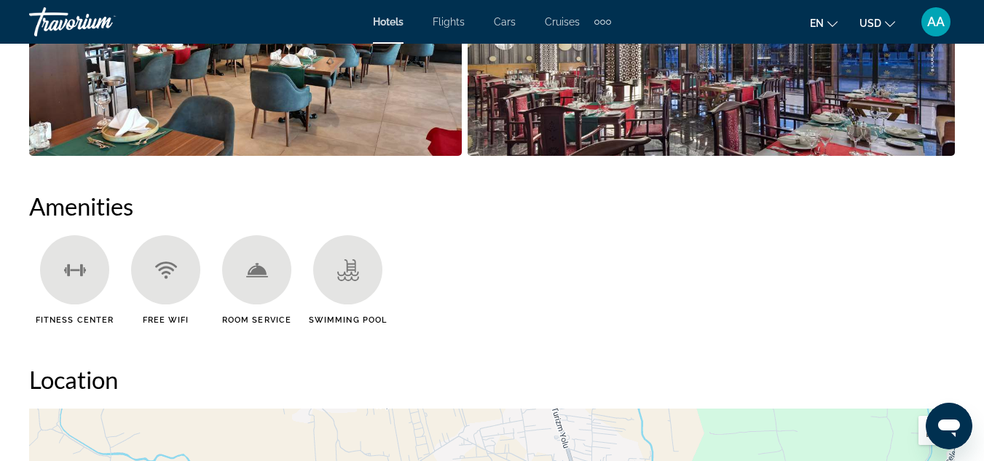
scroll to position [1312, 0]
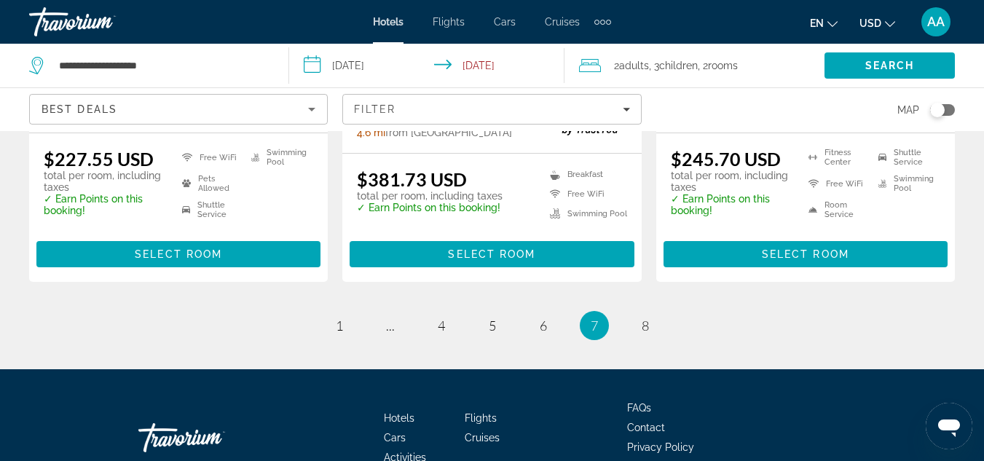
scroll to position [2140, 0]
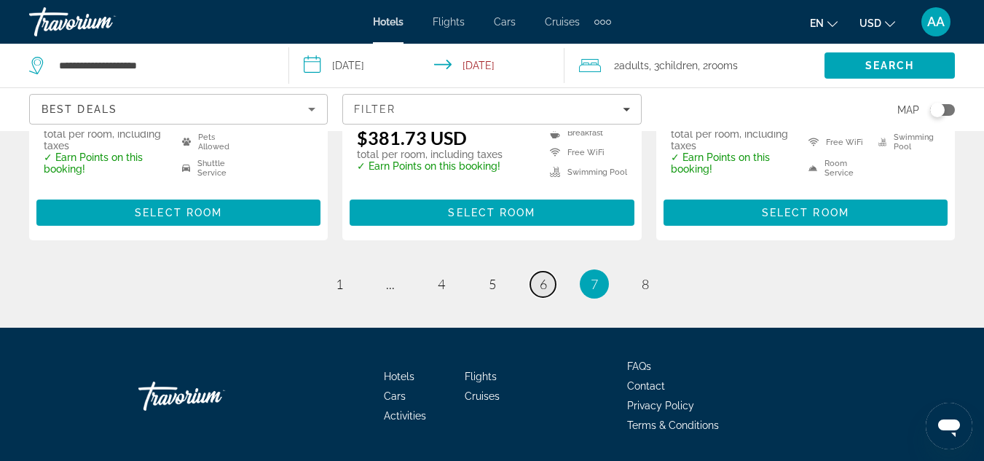
click at [537, 272] on link "page 6" at bounding box center [542, 284] width 25 height 25
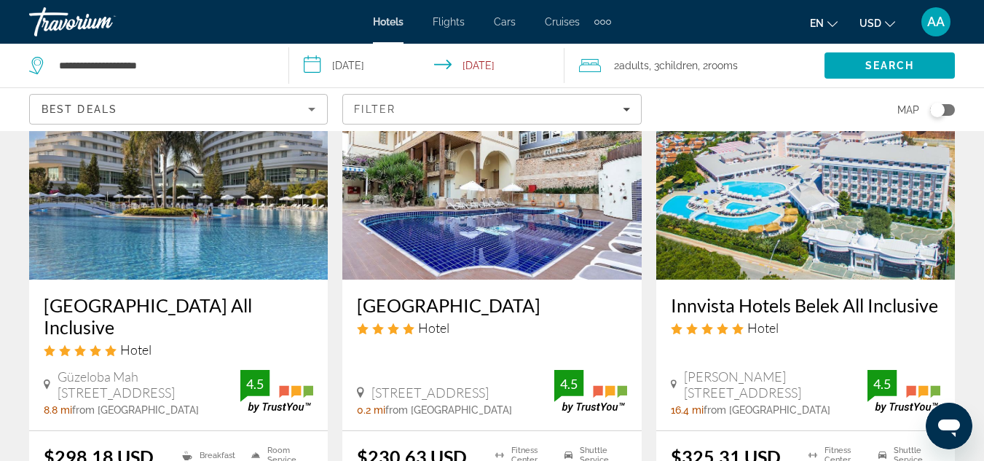
scroll to position [688, 0]
click at [98, 218] on img "Main content" at bounding box center [178, 162] width 299 height 233
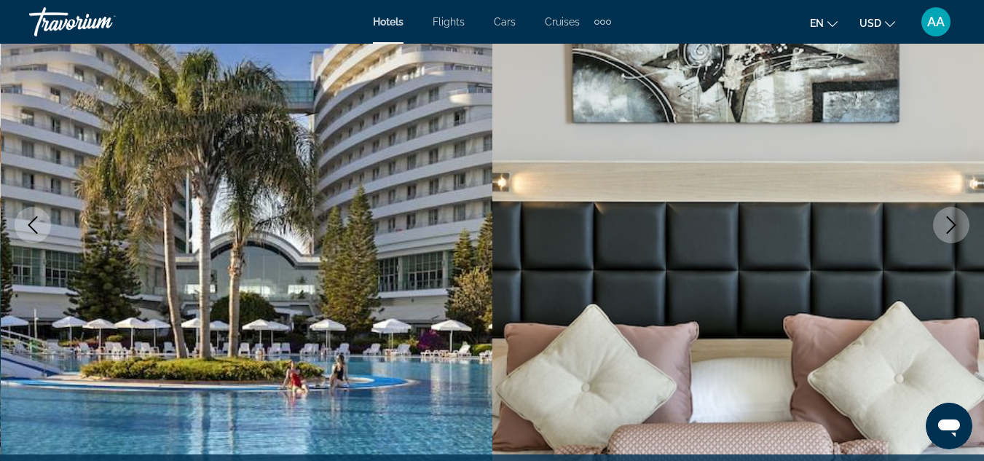
scroll to position [168, 0]
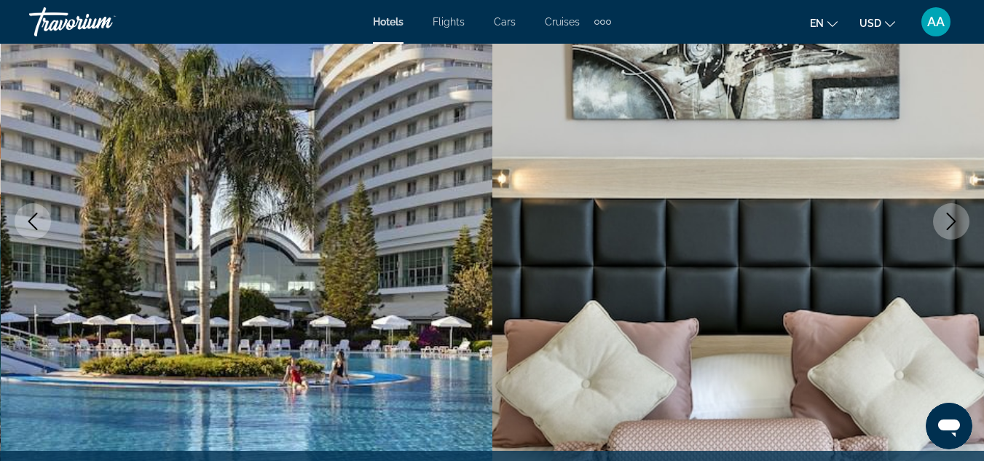
click at [952, 222] on icon "Next image" at bounding box center [951, 221] width 17 height 17
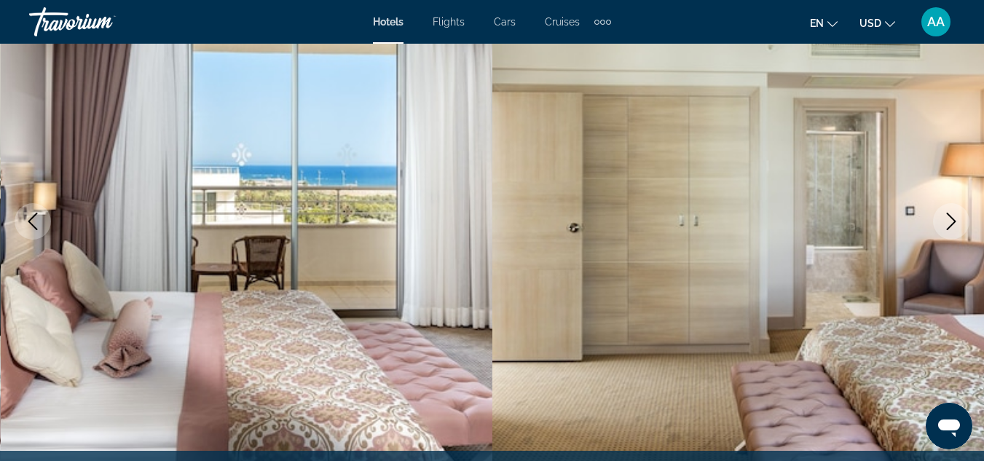
click at [947, 228] on icon "Next image" at bounding box center [951, 221] width 17 height 17
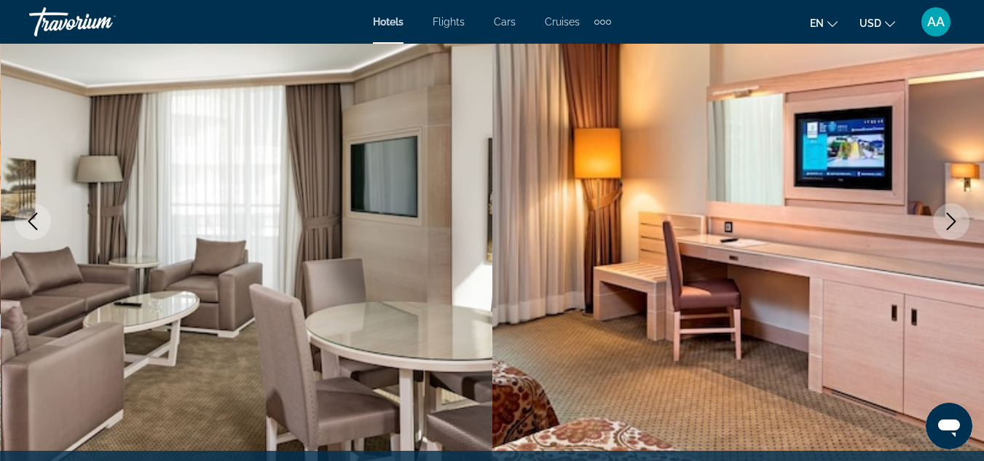
click at [24, 215] on icon "Previous image" at bounding box center [32, 221] width 17 height 17
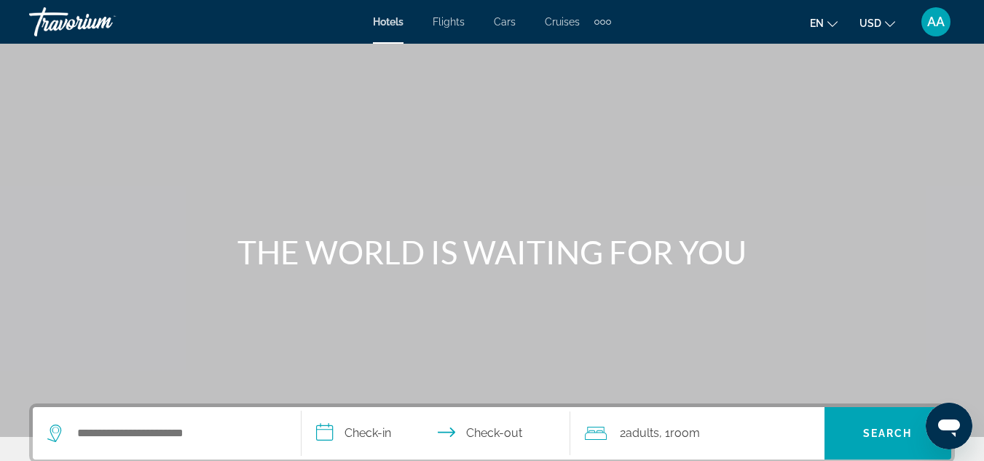
click at [459, 19] on span "Flights" at bounding box center [449, 22] width 32 height 12
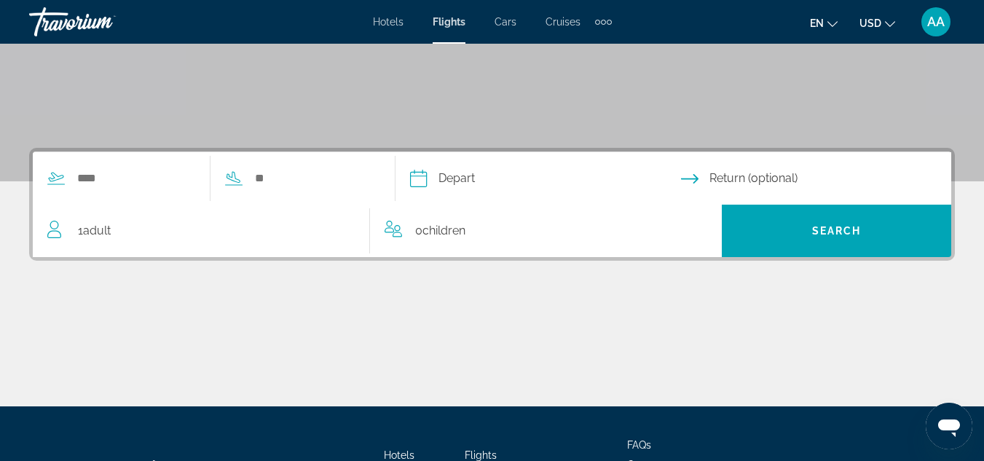
scroll to position [257, 0]
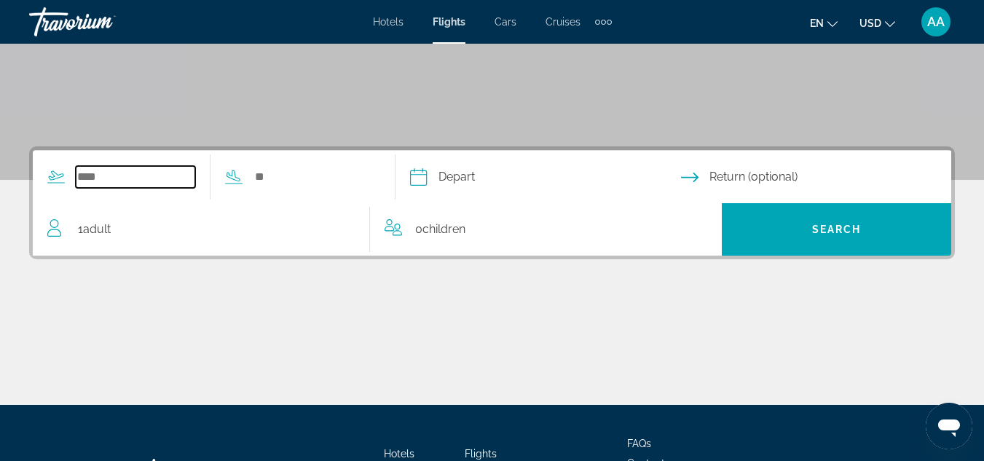
click at [160, 173] on input "Search widget" at bounding box center [135, 177] width 119 height 22
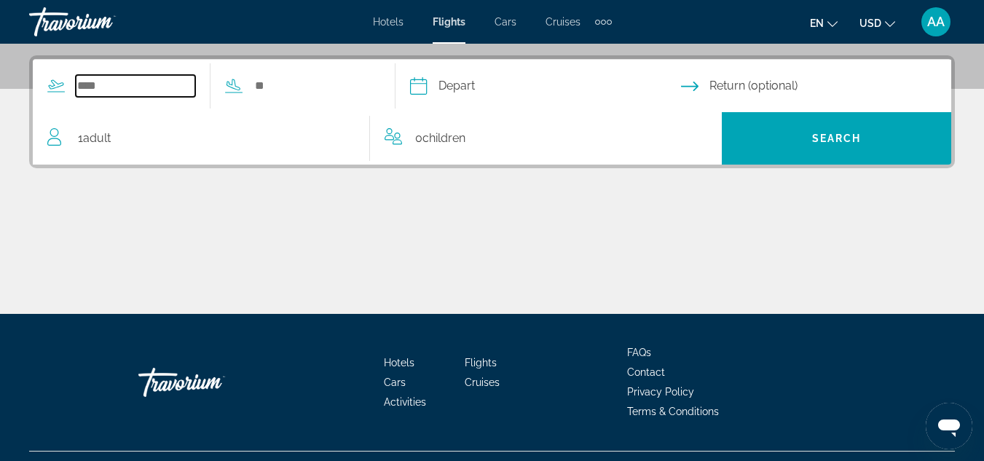
scroll to position [356, 0]
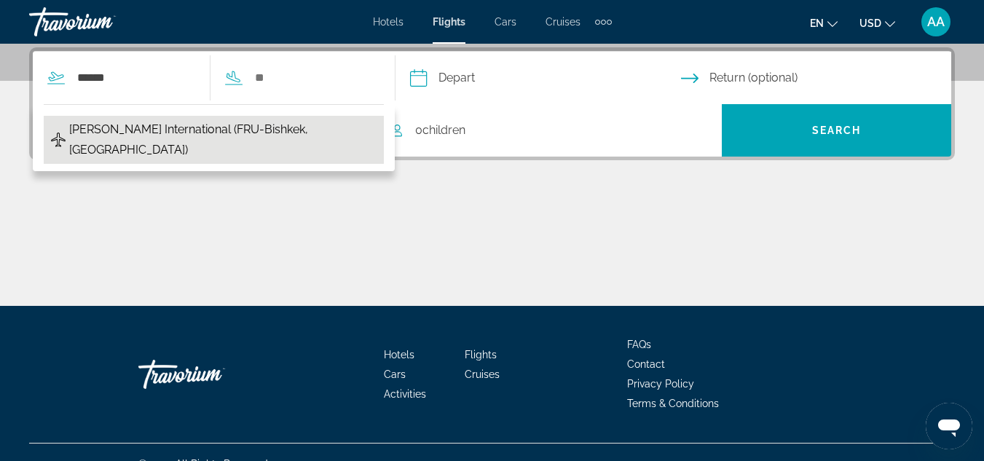
click at [166, 125] on span "[PERSON_NAME] International (FRU-Bishkek, [GEOGRAPHIC_DATA])" at bounding box center [222, 139] width 307 height 41
type input "**********"
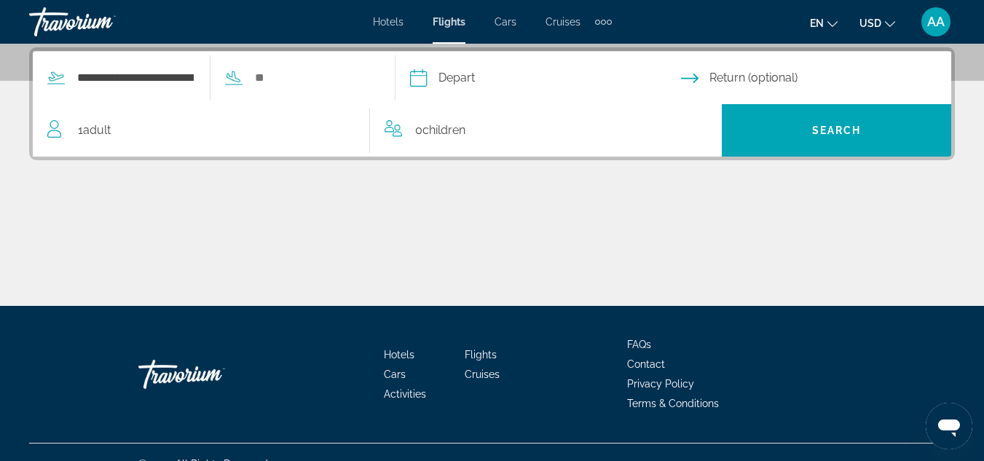
click at [291, 66] on div "**********" at bounding box center [203, 78] width 340 height 52
click at [286, 79] on input "Search widget" at bounding box center [312, 78] width 119 height 22
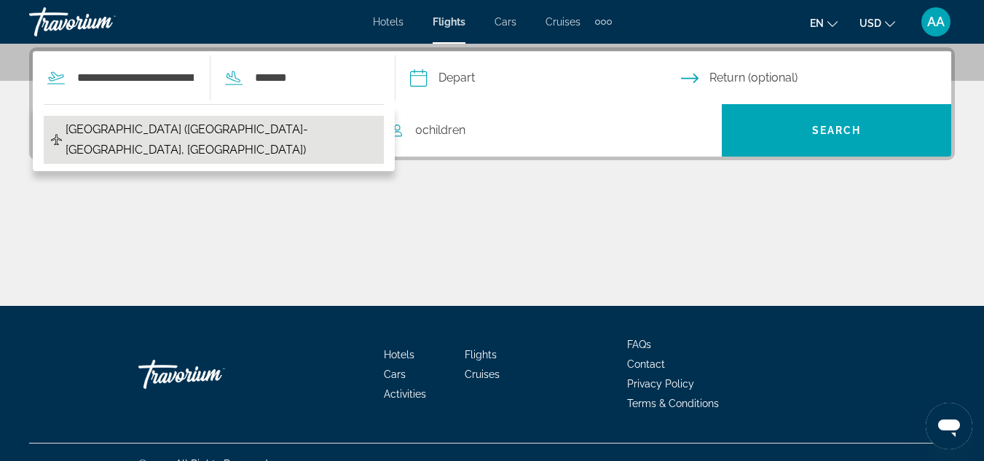
click at [179, 127] on span "[GEOGRAPHIC_DATA] ([GEOGRAPHIC_DATA]-[GEOGRAPHIC_DATA], [GEOGRAPHIC_DATA])" at bounding box center [221, 139] width 311 height 41
type input "**********"
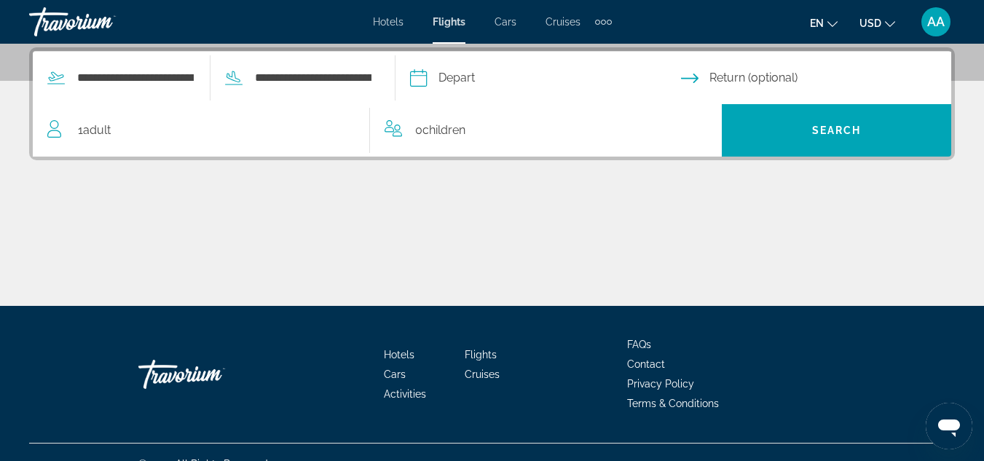
click at [463, 68] on input "Depart date" at bounding box center [544, 80] width 277 height 57
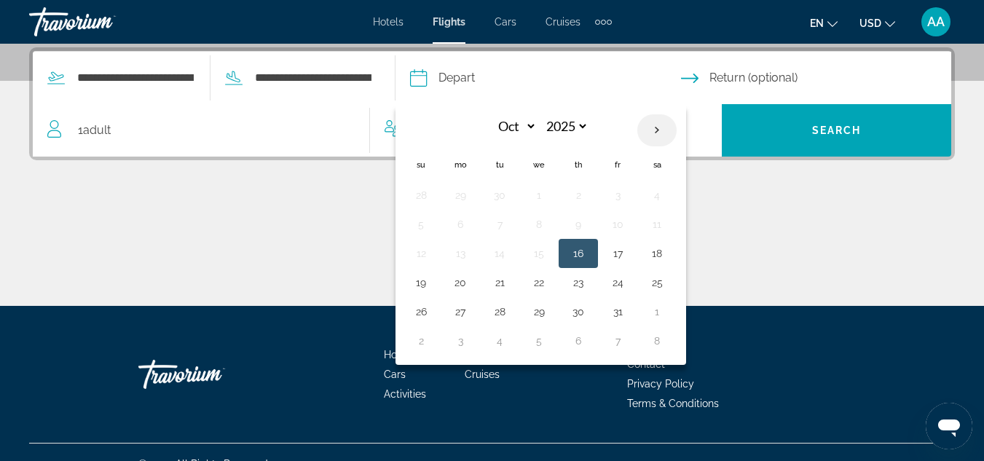
click at [677, 133] on th "Next month" at bounding box center [656, 130] width 39 height 32
select select "**"
click at [551, 305] on button "26" at bounding box center [538, 312] width 23 height 20
type input "**********"
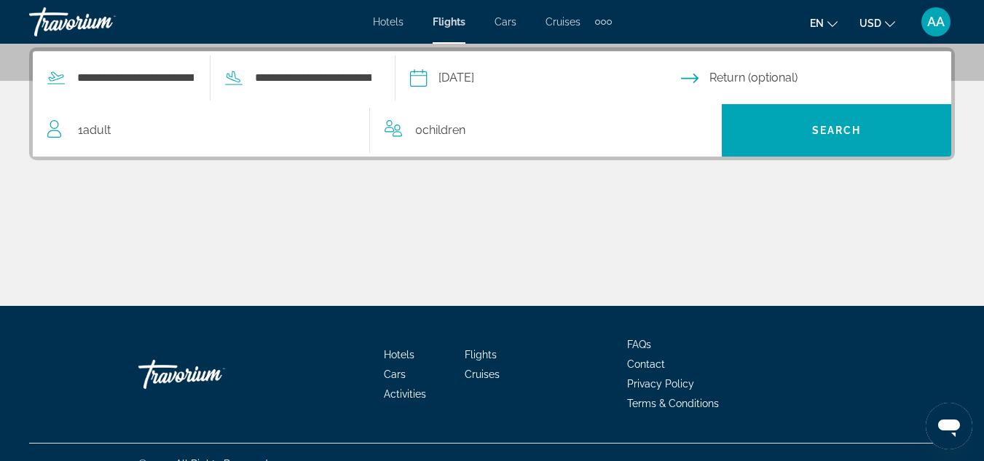
click at [707, 74] on input "Return date" at bounding box center [819, 80] width 277 height 57
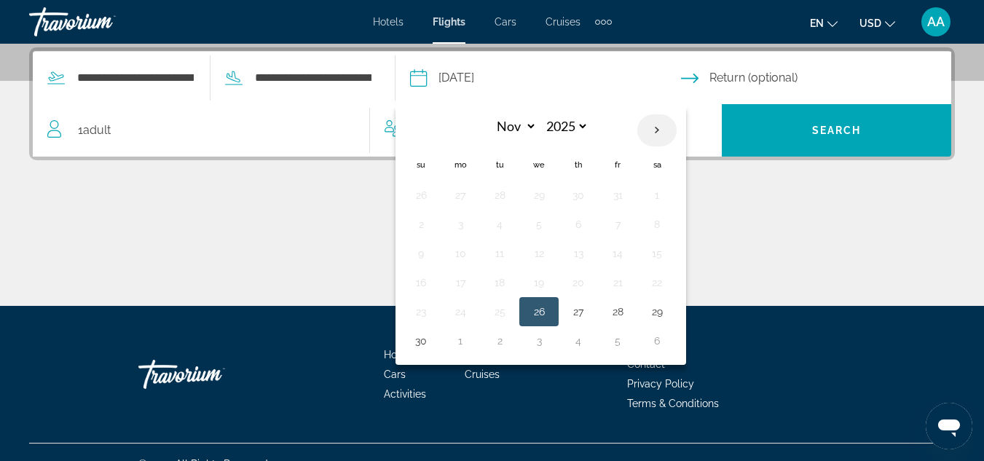
click at [677, 125] on th "Next month" at bounding box center [656, 130] width 39 height 32
select select "**"
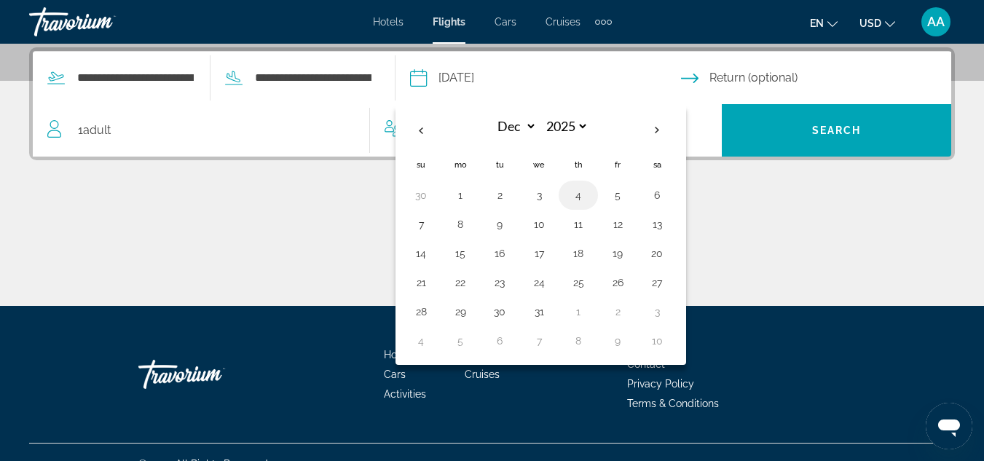
click at [590, 193] on button "4" at bounding box center [578, 195] width 23 height 20
type input "**********"
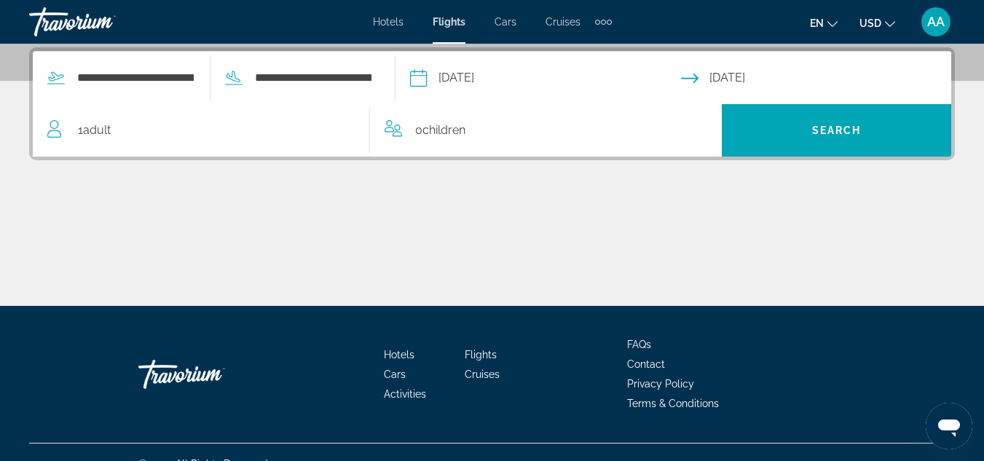
click at [417, 130] on span "0 Child Children" at bounding box center [440, 130] width 50 height 20
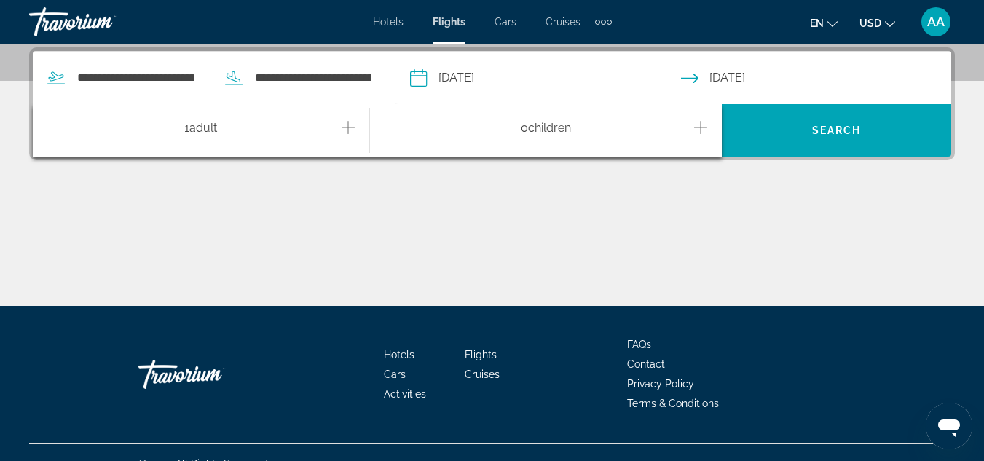
click at [703, 130] on icon "Increment children" at bounding box center [700, 127] width 13 height 17
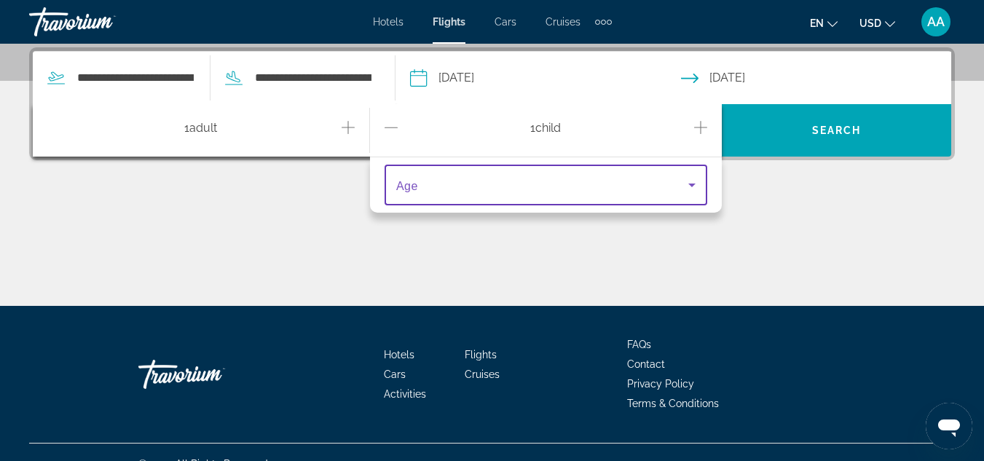
click at [525, 183] on span "Travelers: 1 adult, 1 child" at bounding box center [542, 184] width 292 height 17
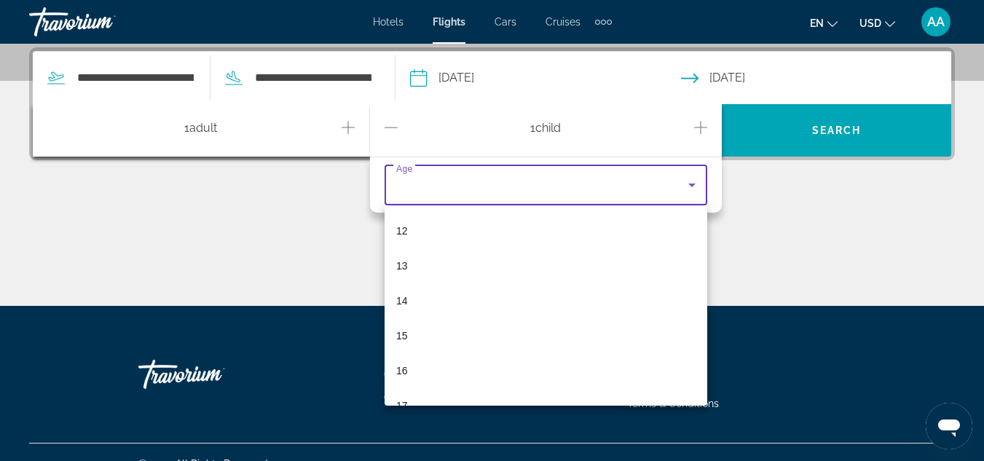
scroll to position [420, 0]
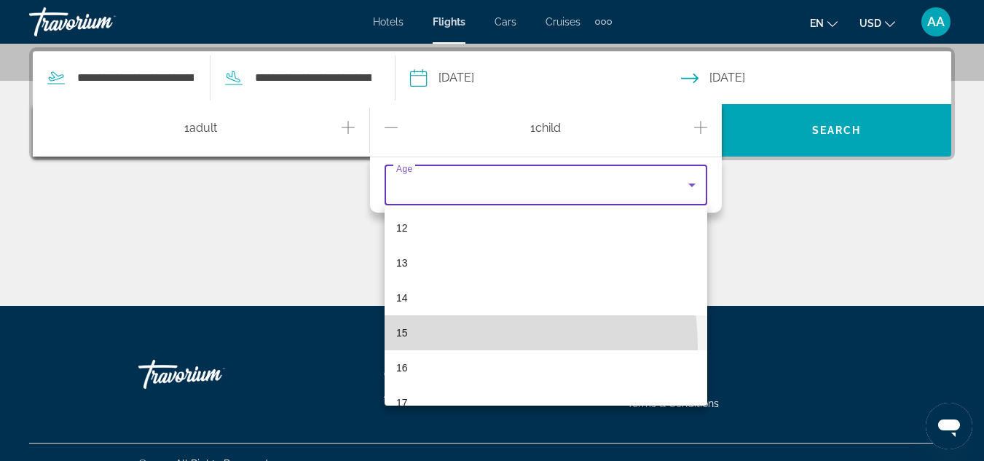
click at [422, 347] on mat-option "15" at bounding box center [546, 332] width 323 height 35
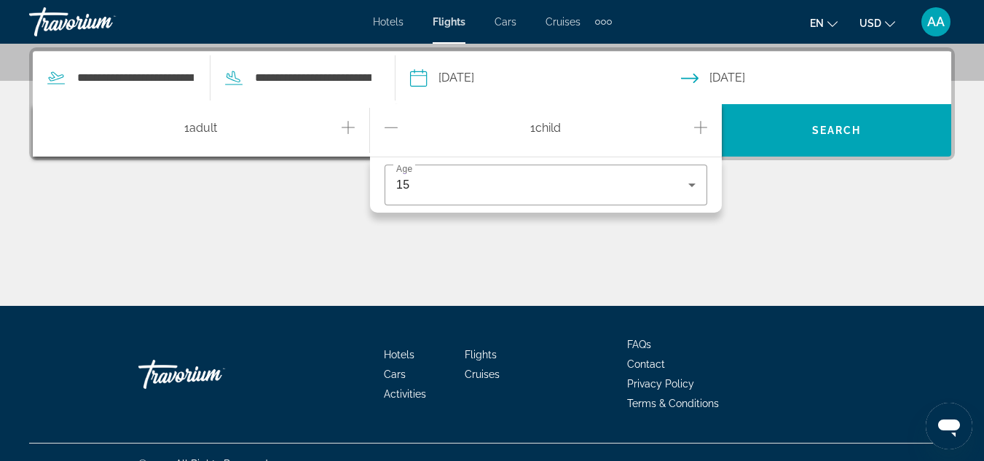
click at [236, 128] on div "1 Adult Adults" at bounding box center [208, 130] width 322 height 25
click at [194, 130] on span "Adult" at bounding box center [203, 128] width 28 height 14
click at [391, 125] on icon "Decrement children" at bounding box center [391, 127] width 13 height 17
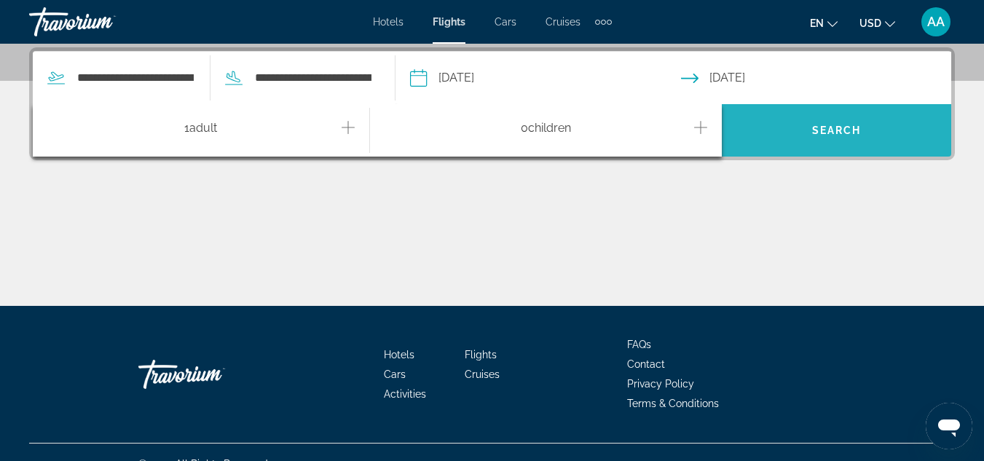
click at [849, 133] on span "Search" at bounding box center [837, 131] width 50 height 12
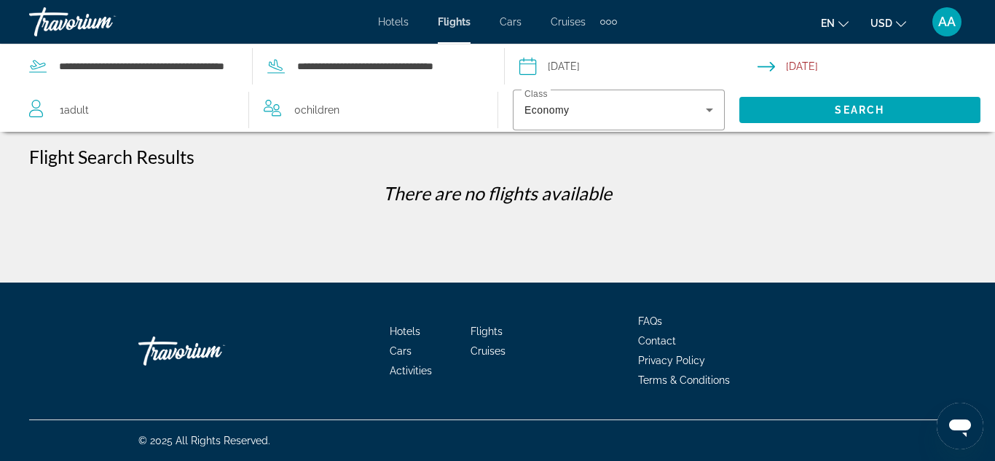
click at [564, 15] on div "Hotels Flights Cars Cruises Activities Hotels Flights Cars Cruises Activities" at bounding box center [497, 21] width 239 height 23
click at [566, 21] on span "Cruises" at bounding box center [568, 22] width 35 height 12
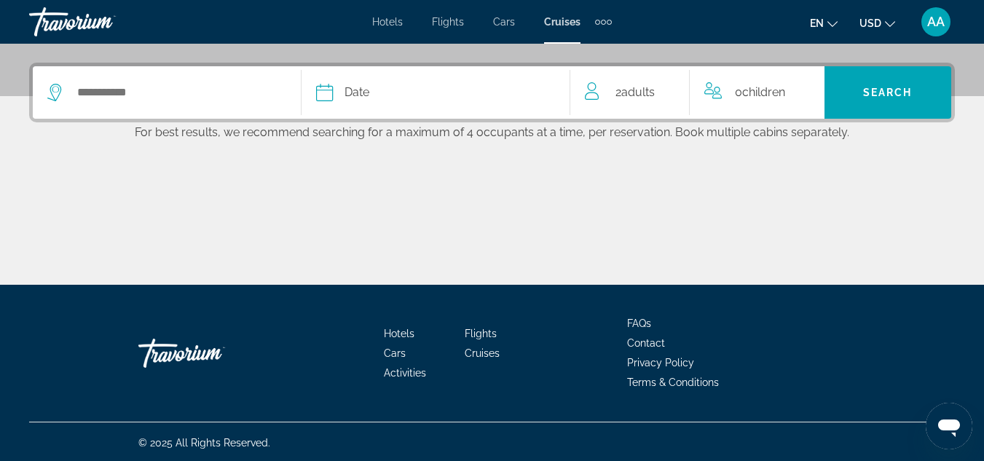
scroll to position [342, 0]
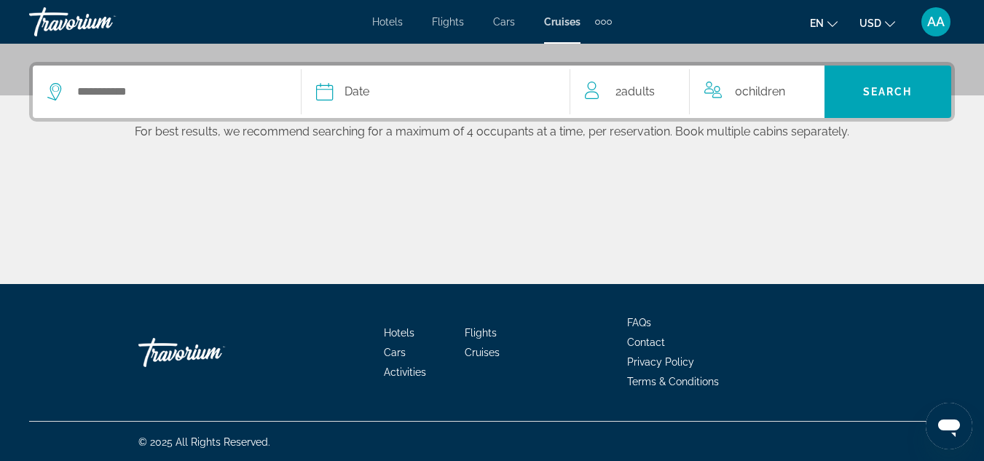
click at [394, 23] on span "Hotels" at bounding box center [387, 22] width 31 height 12
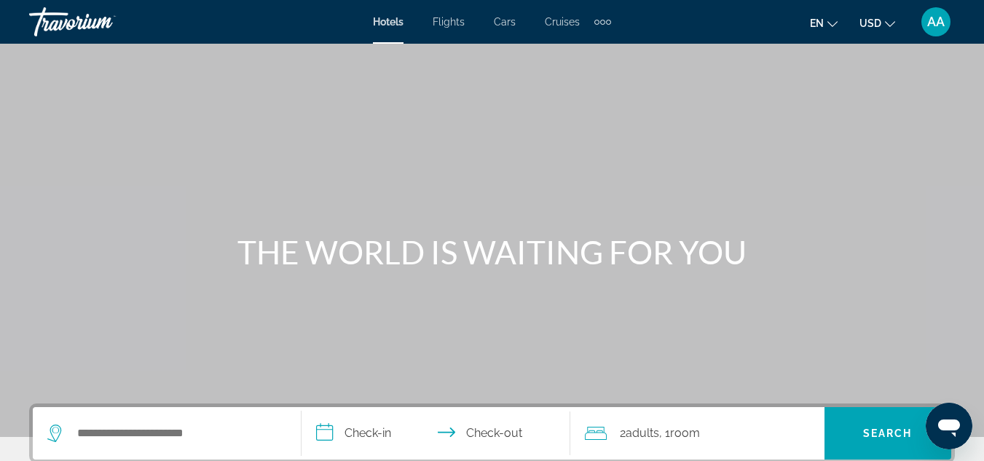
click at [602, 20] on div "Extra navigation items" at bounding box center [602, 22] width 5 height 5
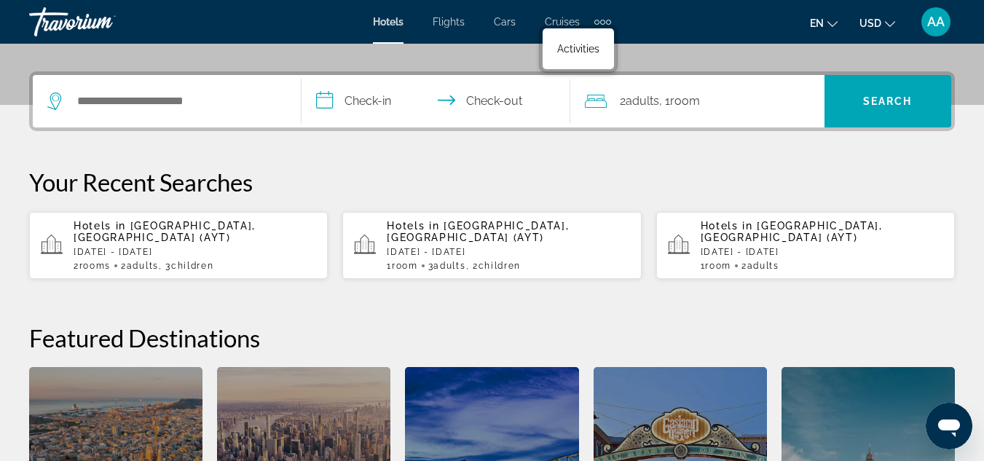
scroll to position [331, 0]
click at [257, 261] on app-hotels-recent-search "Hotels in [GEOGRAPHIC_DATA], [GEOGRAPHIC_DATA] (AYT) [DATE] - [DATE] 2 Room roo…" at bounding box center [178, 246] width 299 height 67
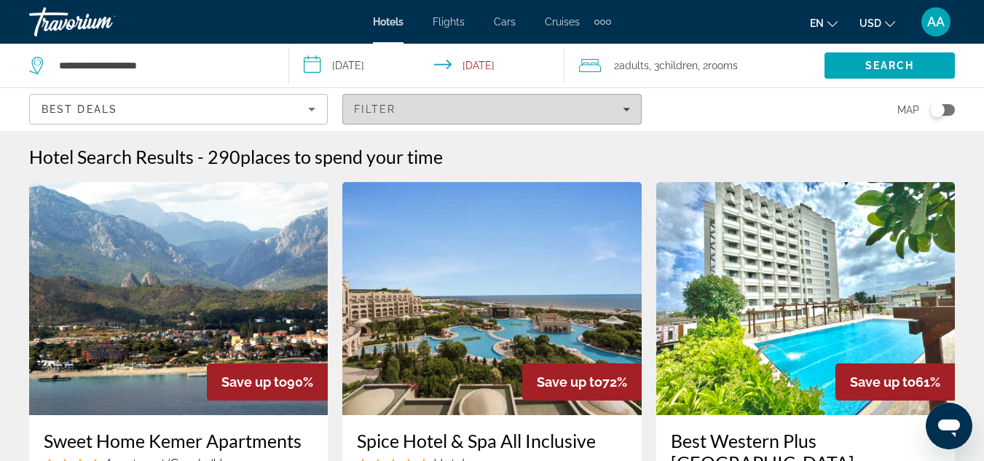
click at [614, 111] on div "Filter" at bounding box center [491, 109] width 275 height 12
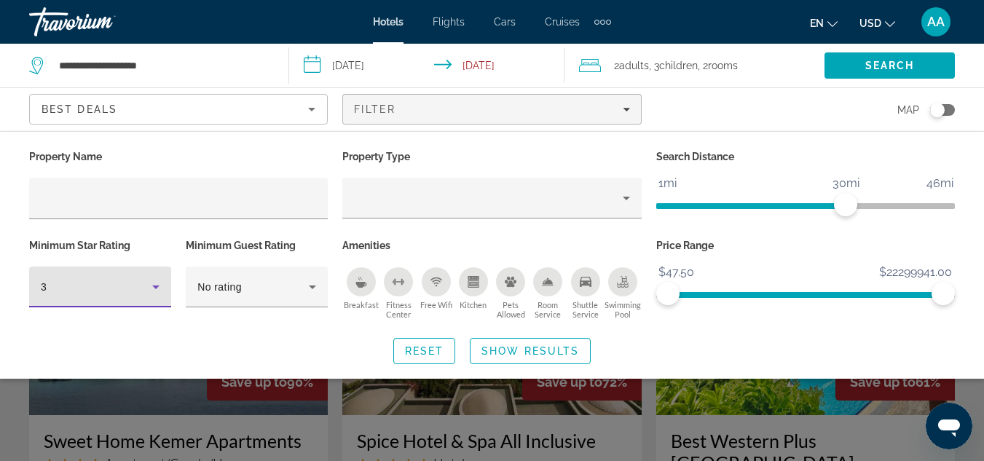
click at [154, 278] on icon "Hotel Filters" at bounding box center [155, 286] width 17 height 17
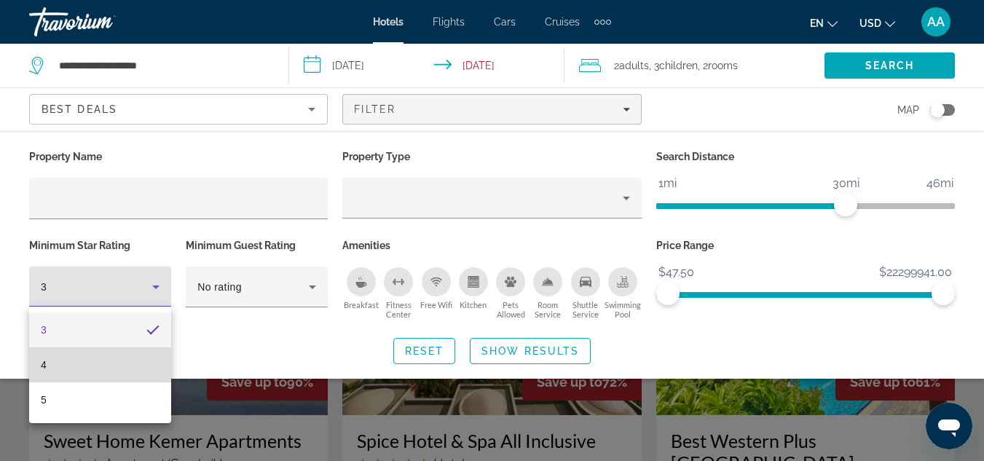
click at [109, 361] on mat-option "4" at bounding box center [100, 364] width 142 height 35
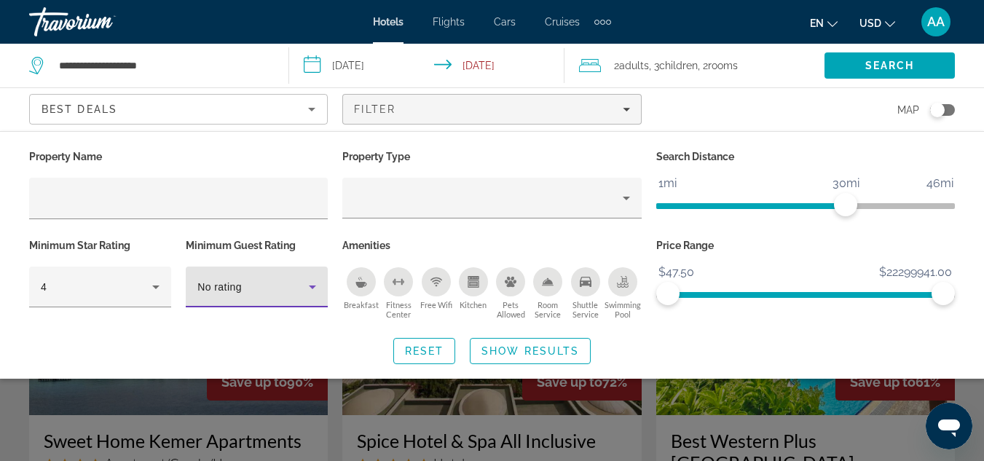
click at [314, 282] on icon "Hotel Filters" at bounding box center [312, 286] width 17 height 17
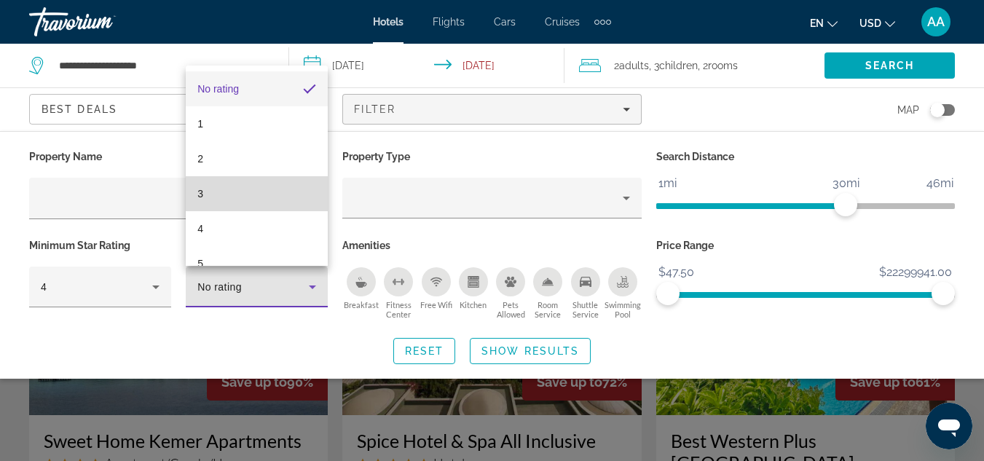
click at [286, 190] on mat-option "3" at bounding box center [257, 193] width 142 height 35
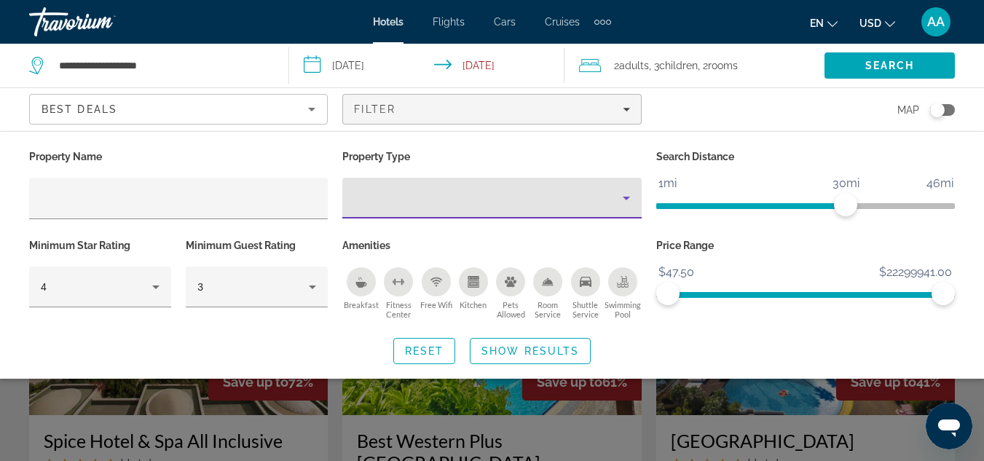
click at [624, 194] on icon "Property type" at bounding box center [626, 197] width 17 height 17
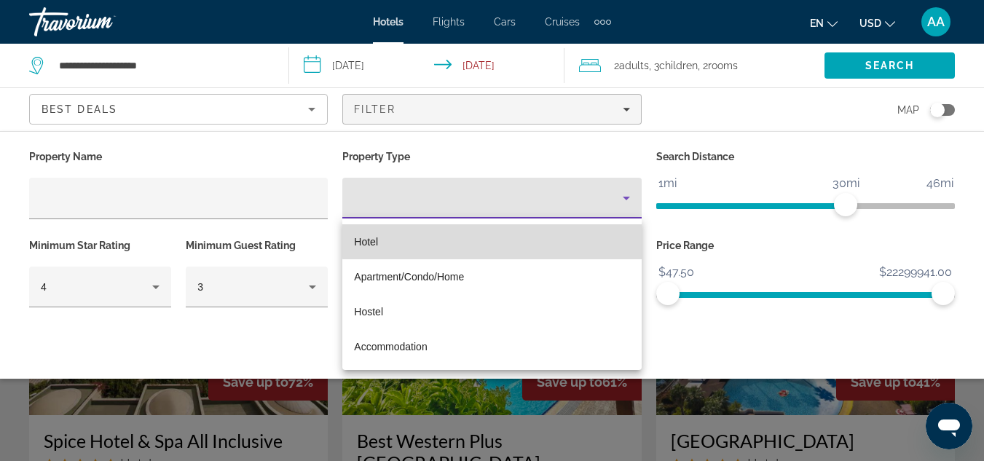
click at [587, 225] on mat-option "Hotel" at bounding box center [491, 241] width 299 height 35
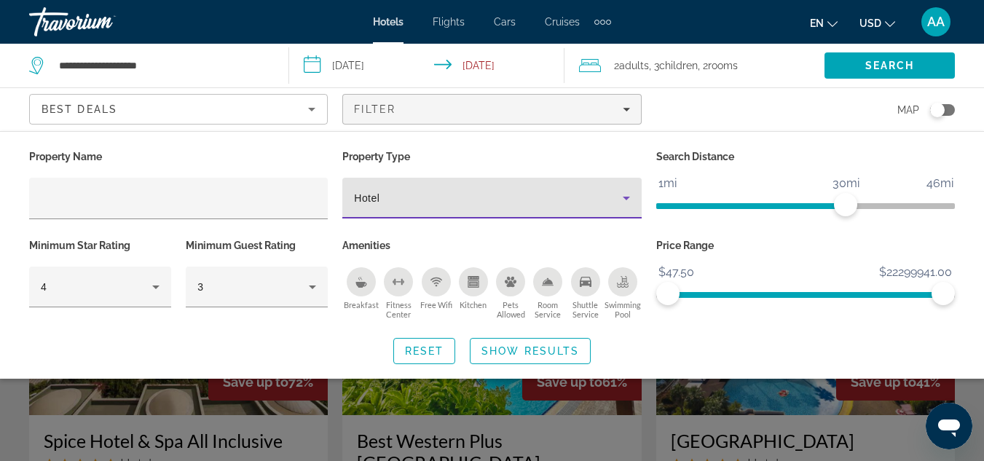
click at [632, 196] on icon "Property type" at bounding box center [626, 197] width 17 height 17
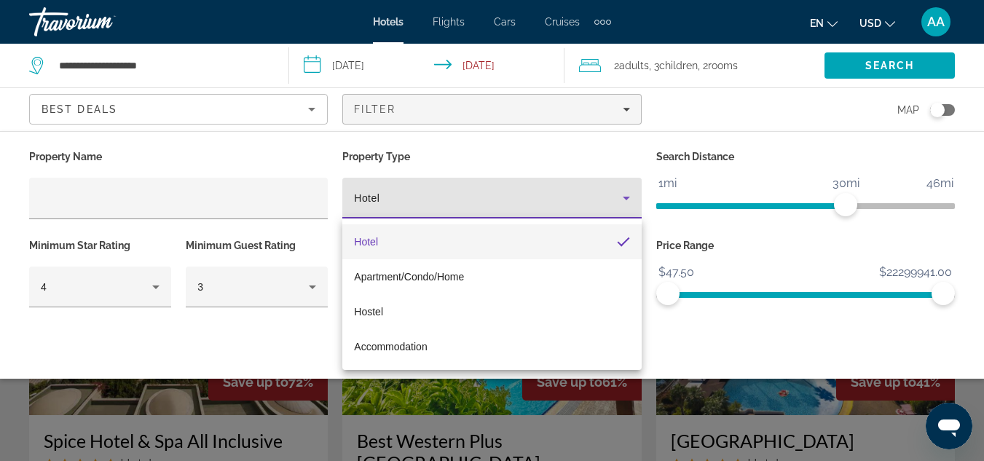
click at [573, 147] on div at bounding box center [492, 230] width 984 height 461
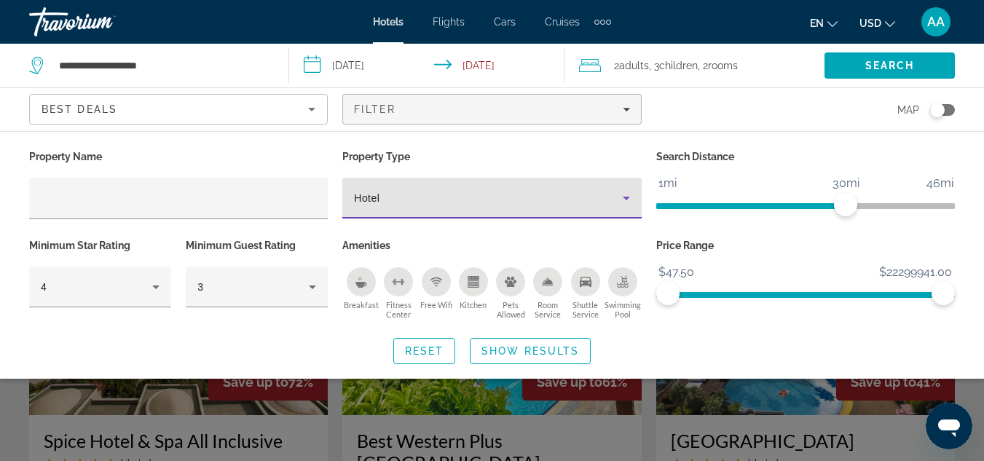
click at [623, 189] on icon "Property type" at bounding box center [626, 197] width 17 height 17
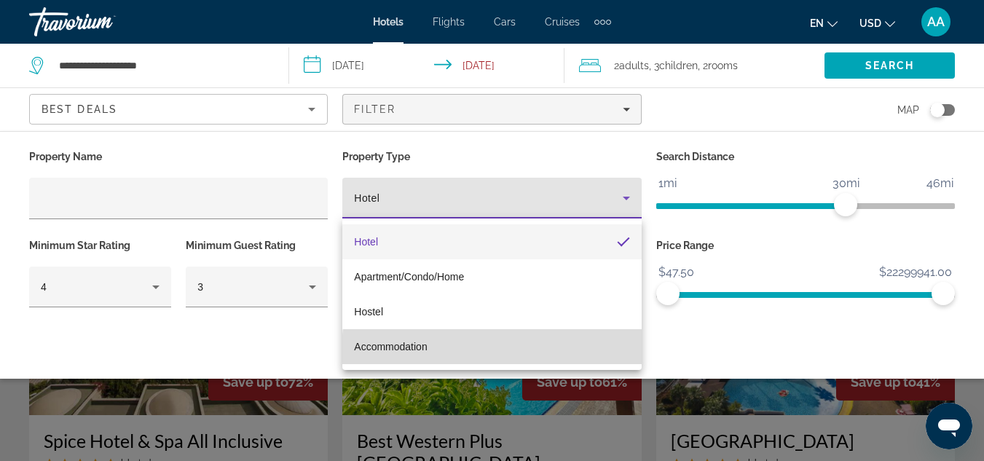
click at [503, 350] on mat-option "Accommodation" at bounding box center [491, 346] width 299 height 35
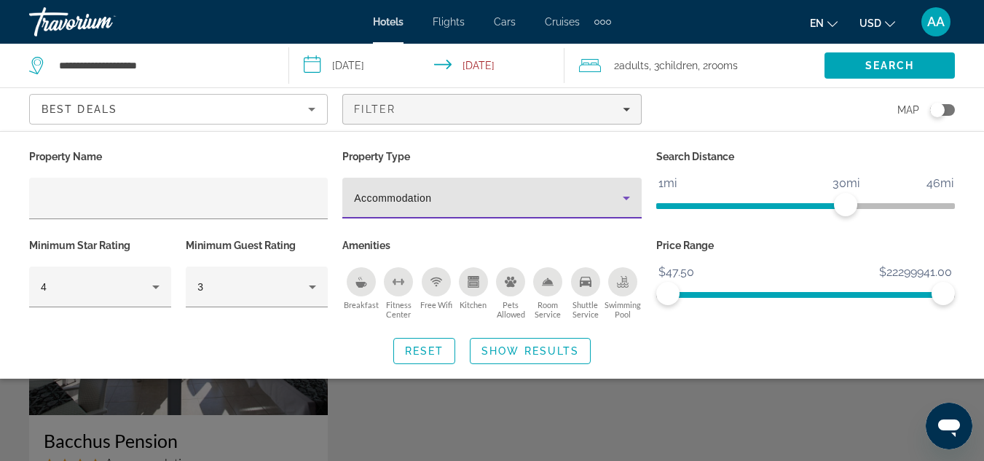
click at [622, 199] on icon "Property type" at bounding box center [626, 197] width 17 height 17
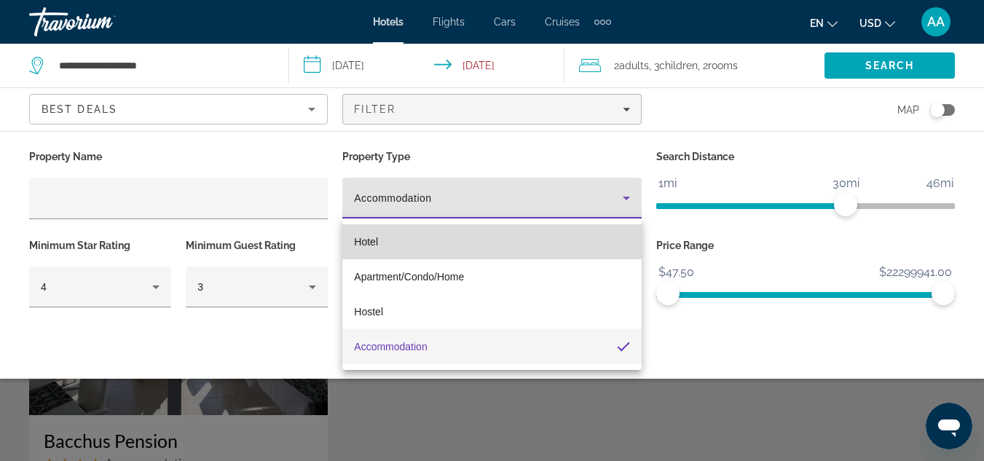
click at [473, 236] on mat-option "Hotel" at bounding box center [491, 241] width 299 height 35
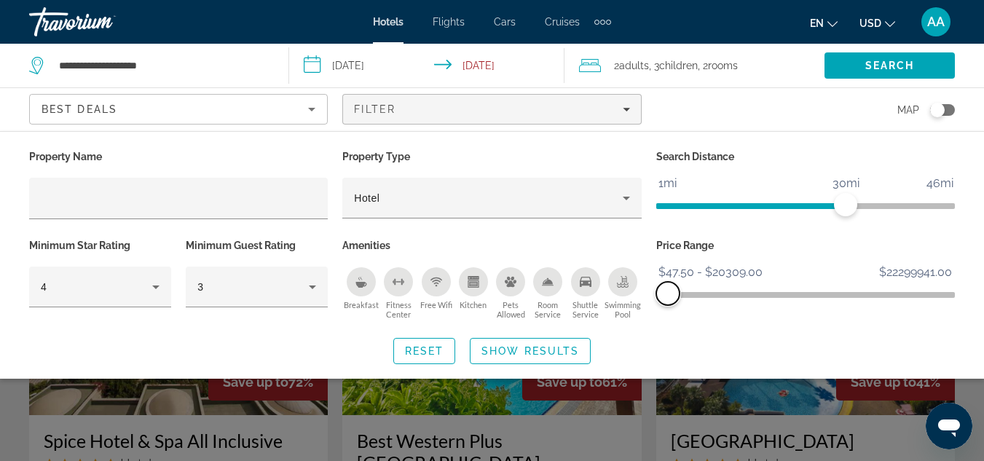
drag, startPoint x: 934, startPoint y: 291, endPoint x: 668, endPoint y: 329, distance: 268.5
click at [668, 329] on div "Property Name Property Type Hotel Search Distance 1mi 46mi 30mi Minimum Star Ra…" at bounding box center [492, 255] width 984 height 218
click at [506, 343] on span "Search widget" at bounding box center [530, 351] width 119 height 35
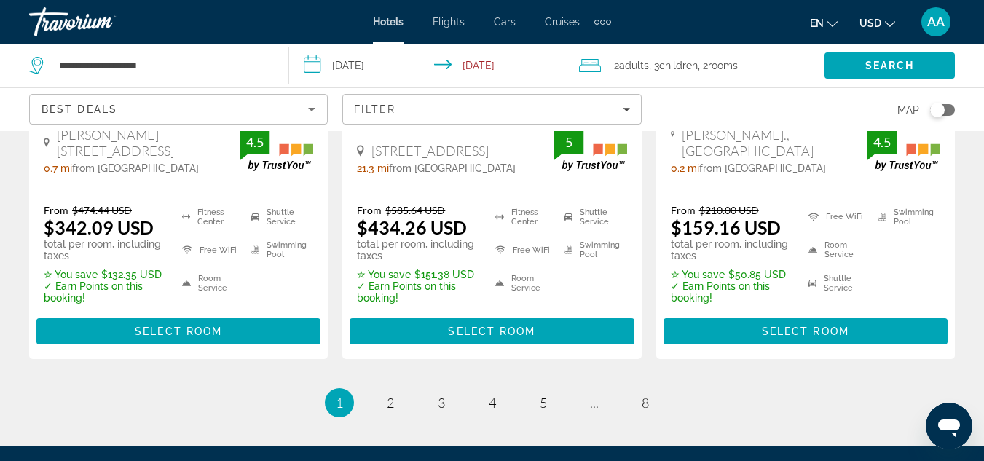
scroll to position [2274, 0]
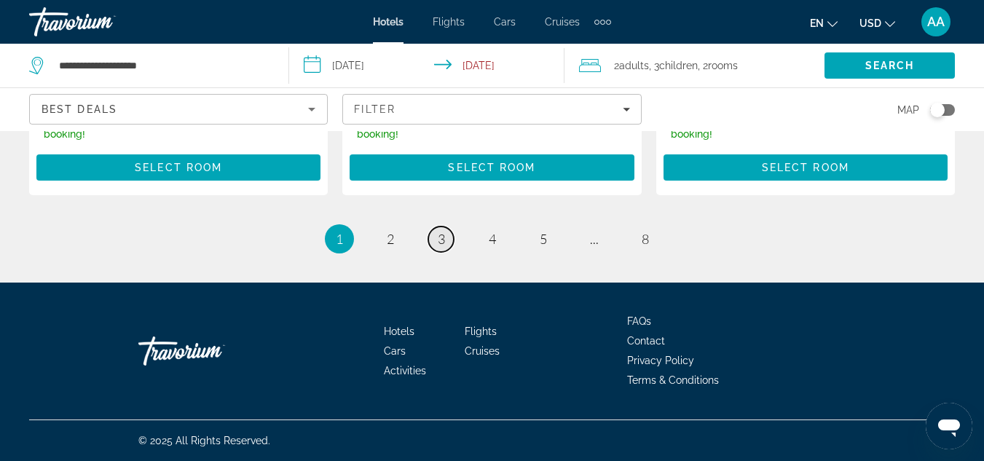
click at [439, 245] on span "3" at bounding box center [441, 239] width 7 height 16
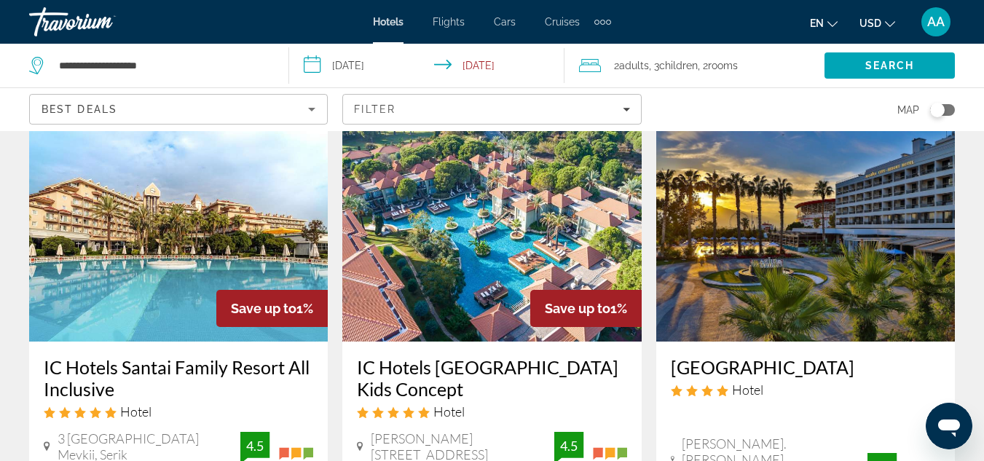
scroll to position [1844, 0]
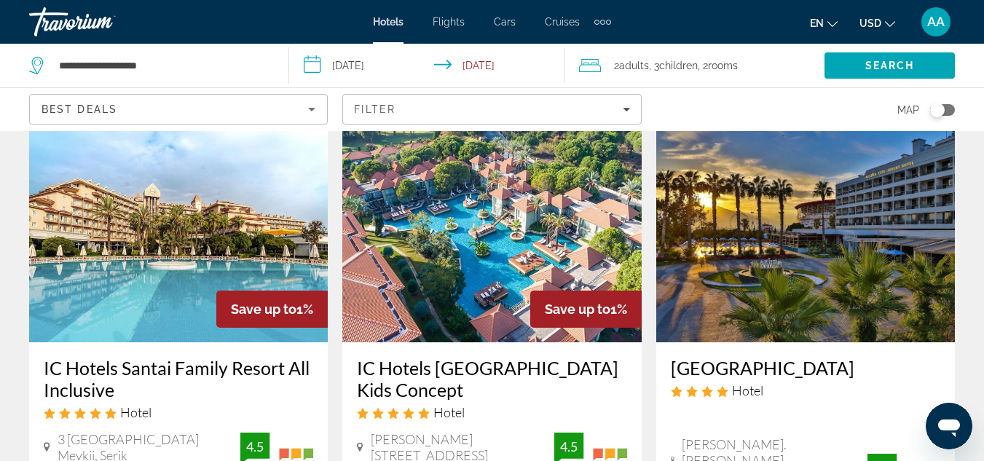
click at [439, 245] on img "Main content" at bounding box center [491, 225] width 299 height 233
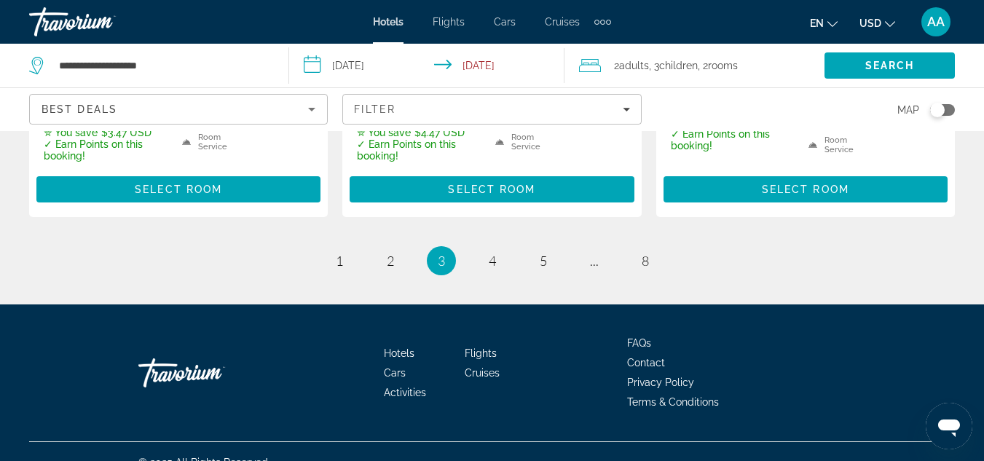
scroll to position [2289, 0]
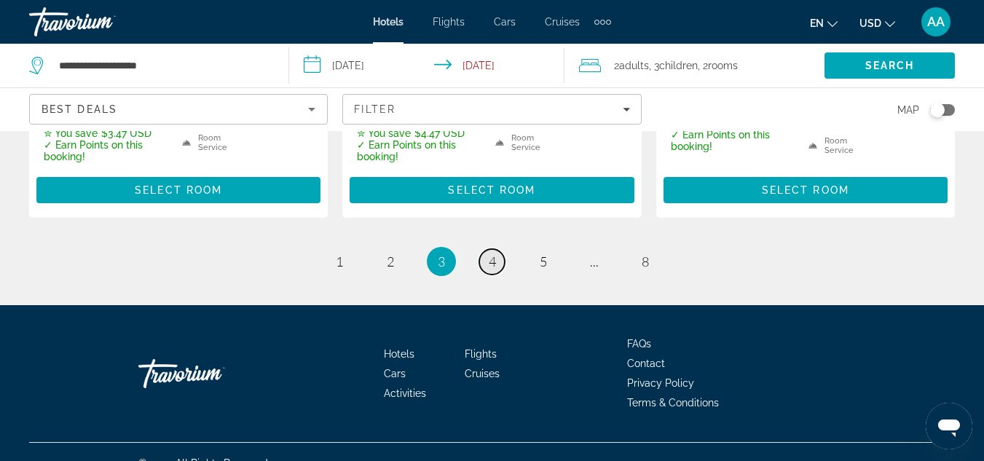
click at [490, 249] on link "page 4" at bounding box center [491, 261] width 25 height 25
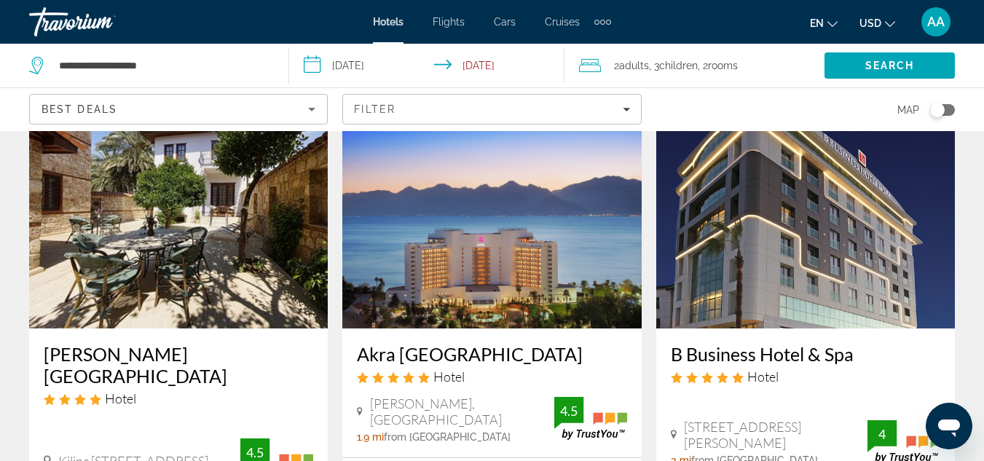
scroll to position [87, 0]
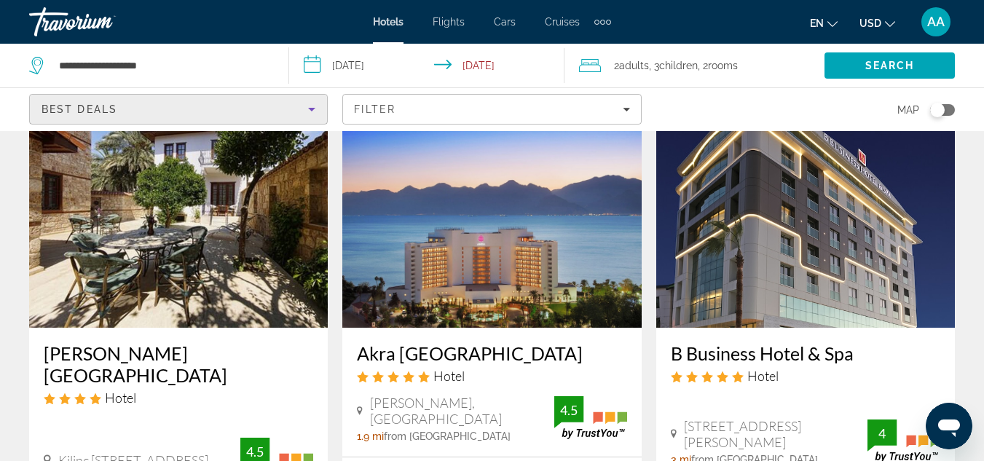
click at [315, 103] on icon "Sort by" at bounding box center [311, 109] width 17 height 17
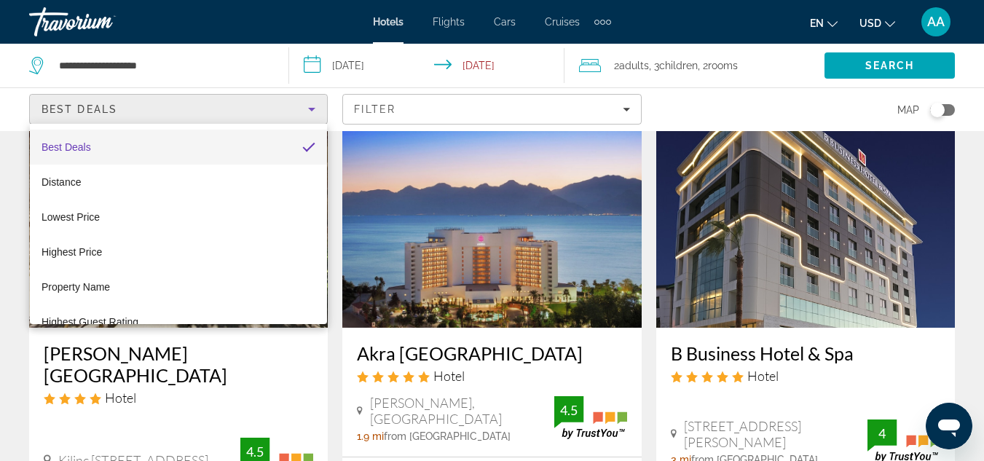
click at [315, 103] on div at bounding box center [492, 230] width 984 height 461
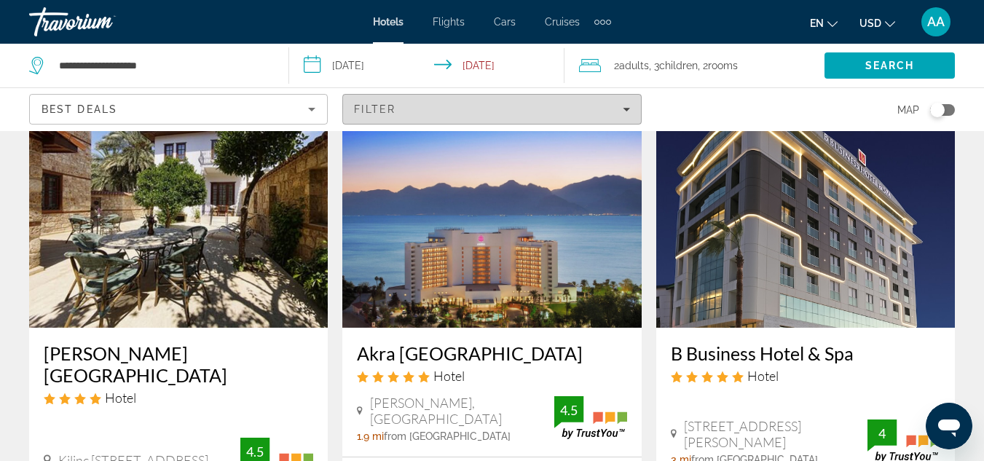
click at [625, 106] on icon "Filters" at bounding box center [626, 109] width 7 height 7
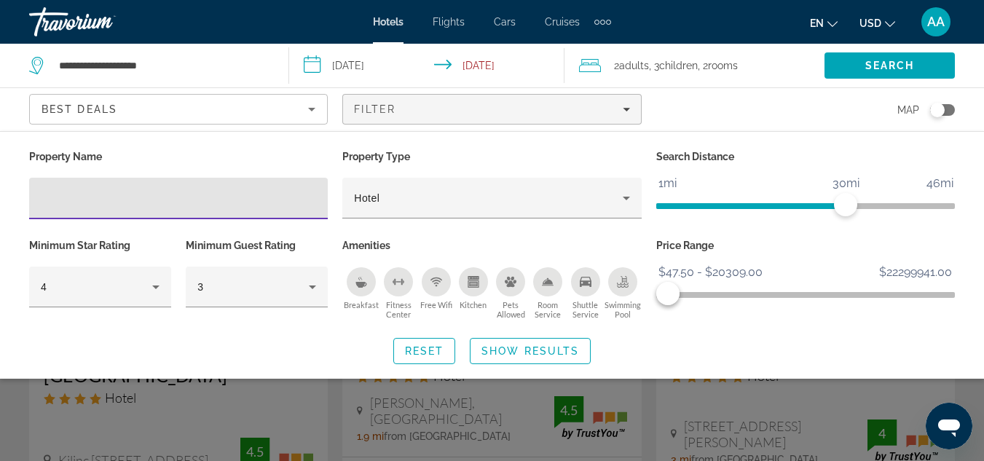
click at [198, 197] on input "Hotel Filters" at bounding box center [178, 198] width 275 height 17
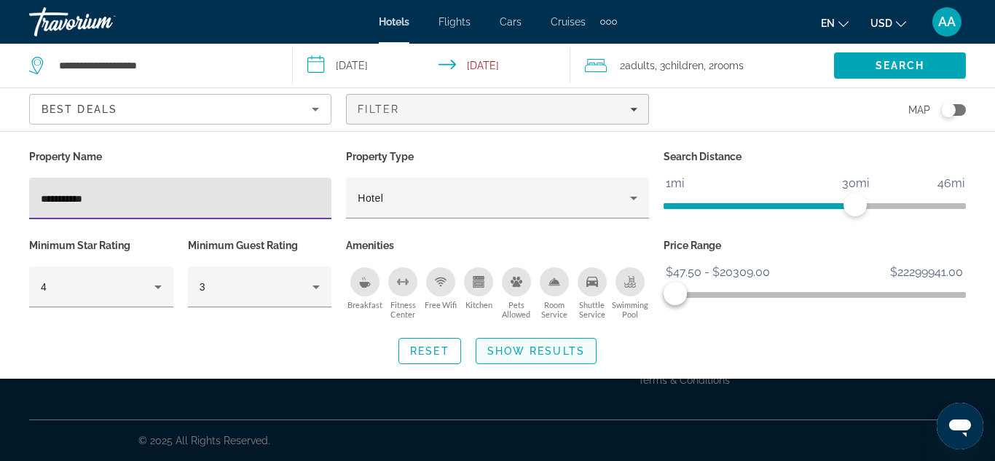
type input "**********"
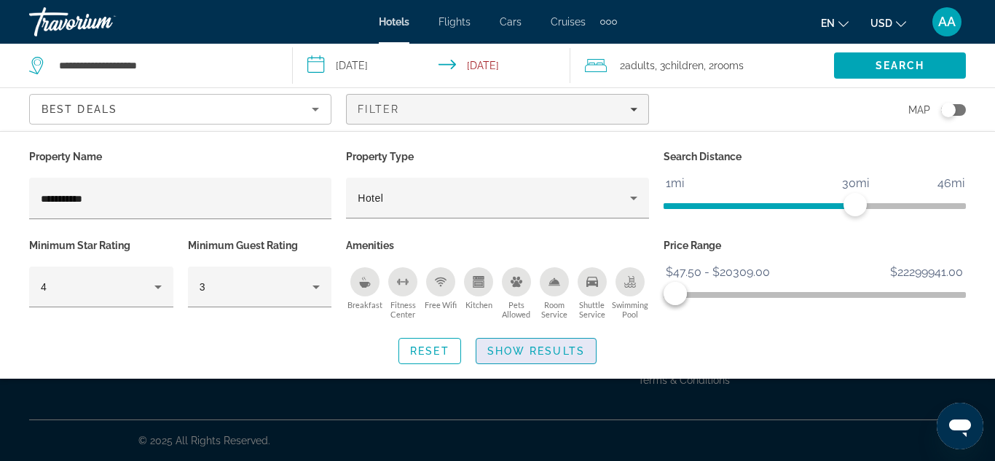
click at [559, 344] on span "Search widget" at bounding box center [535, 351] width 119 height 35
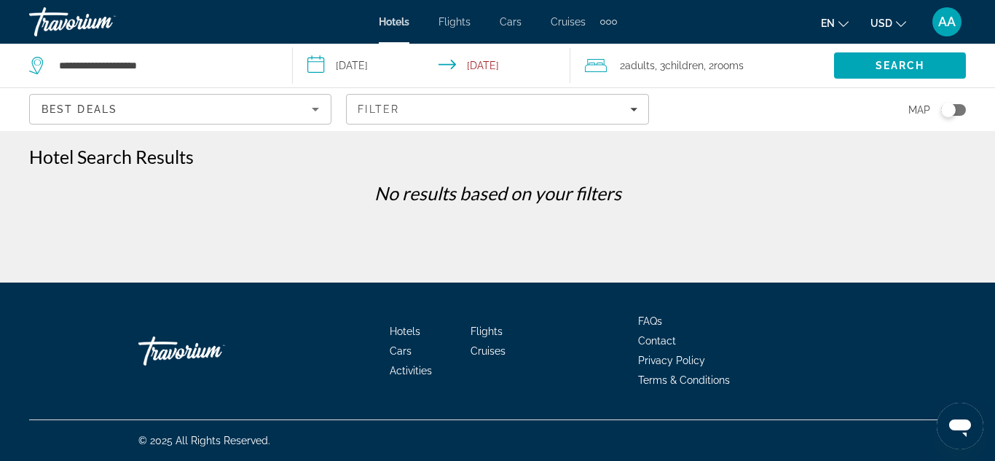
click at [317, 118] on div "Best Deals" at bounding box center [181, 115] width 278 height 41
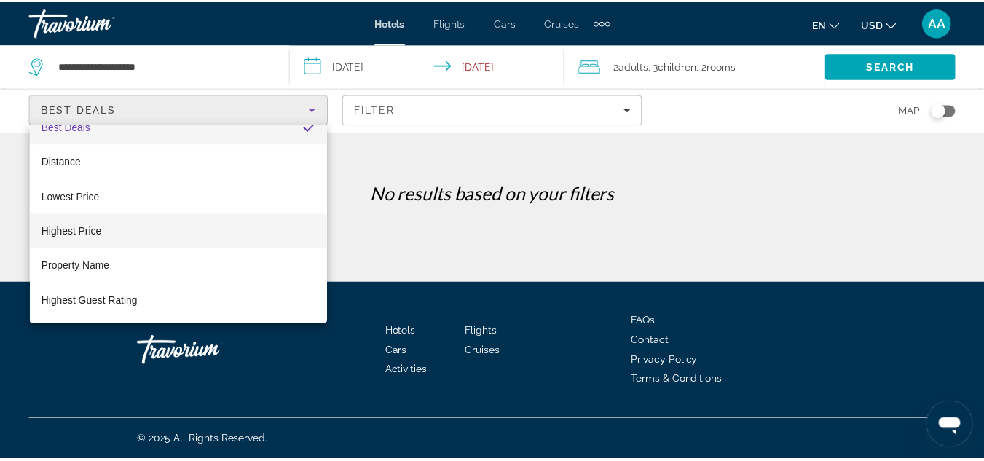
scroll to position [20, 0]
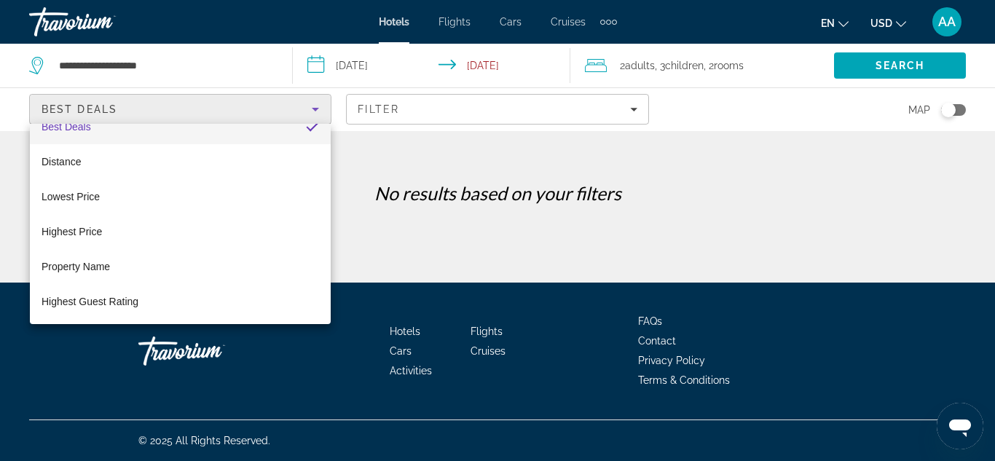
click at [356, 199] on div at bounding box center [497, 230] width 995 height 461
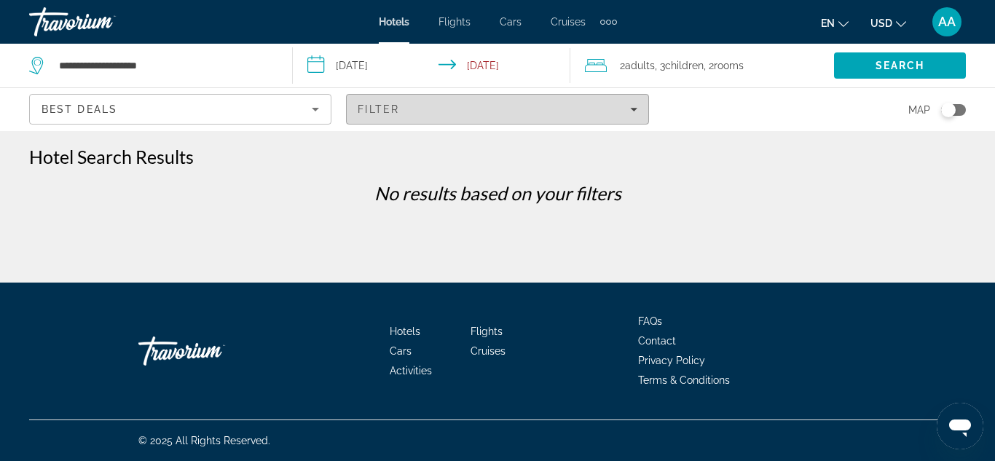
click at [516, 93] on span "Filters" at bounding box center [497, 109] width 301 height 35
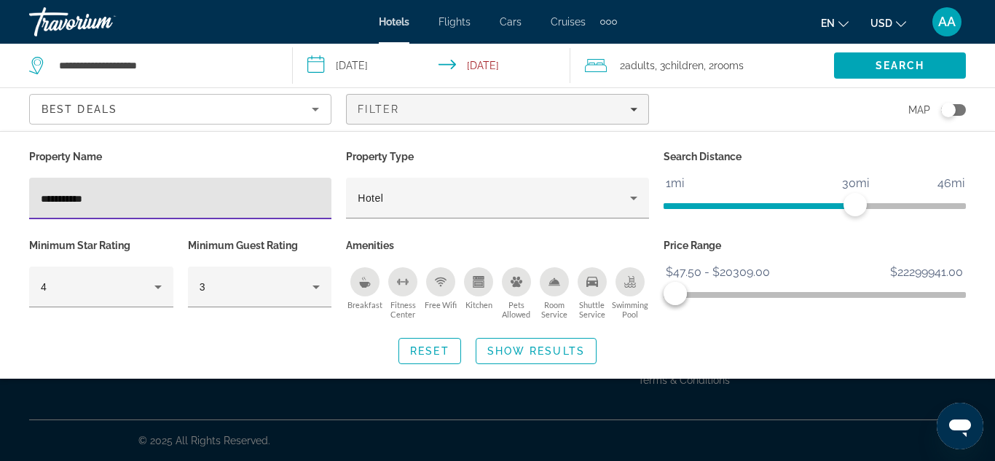
drag, startPoint x: 103, startPoint y: 196, endPoint x: 0, endPoint y: 204, distance: 103.0
click at [0, 204] on div "**********" at bounding box center [497, 255] width 995 height 218
type input "*"
type input "****"
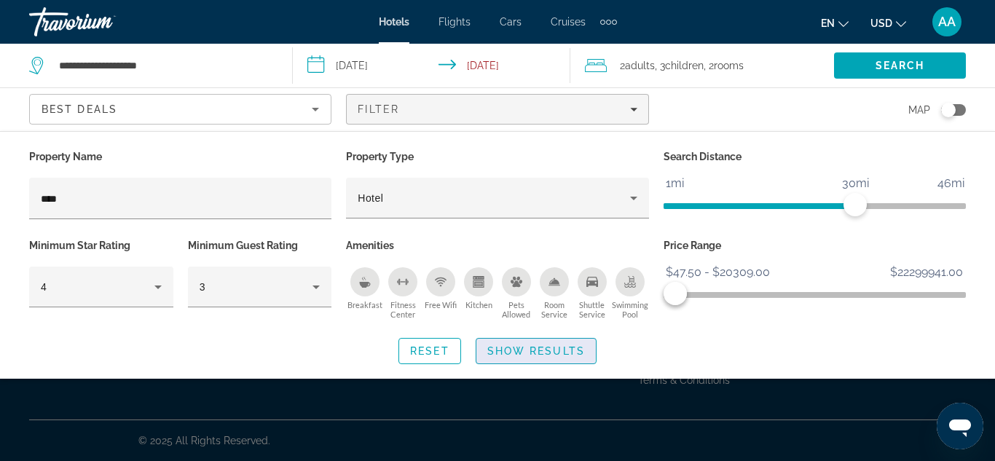
click at [530, 349] on span "Show Results" at bounding box center [536, 351] width 98 height 12
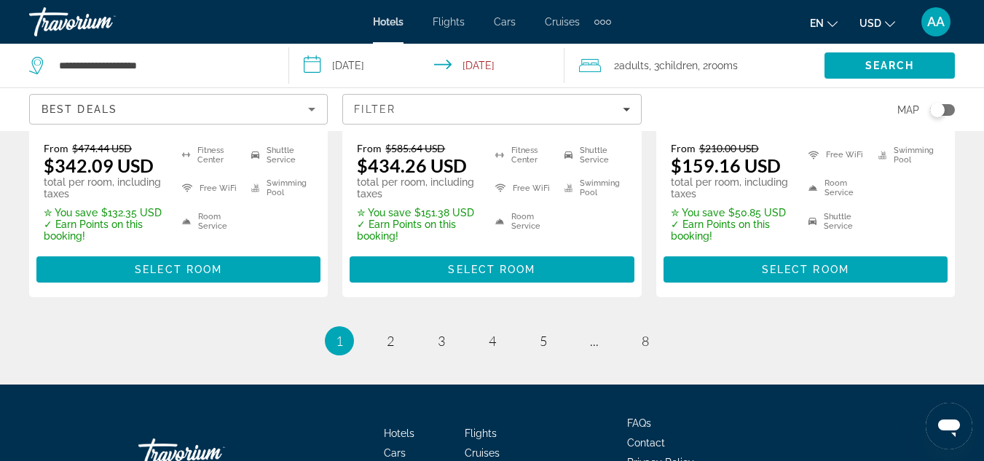
scroll to position [2179, 0]
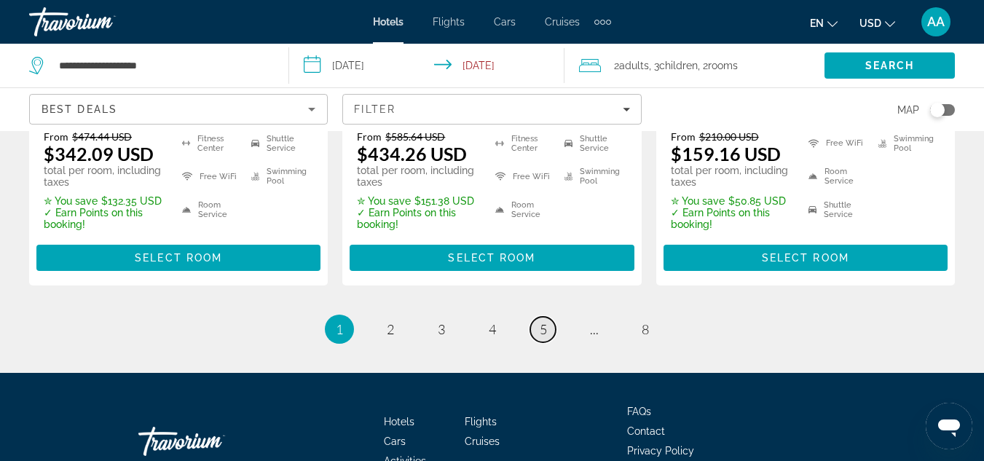
click at [552, 338] on link "page 5" at bounding box center [542, 329] width 25 height 25
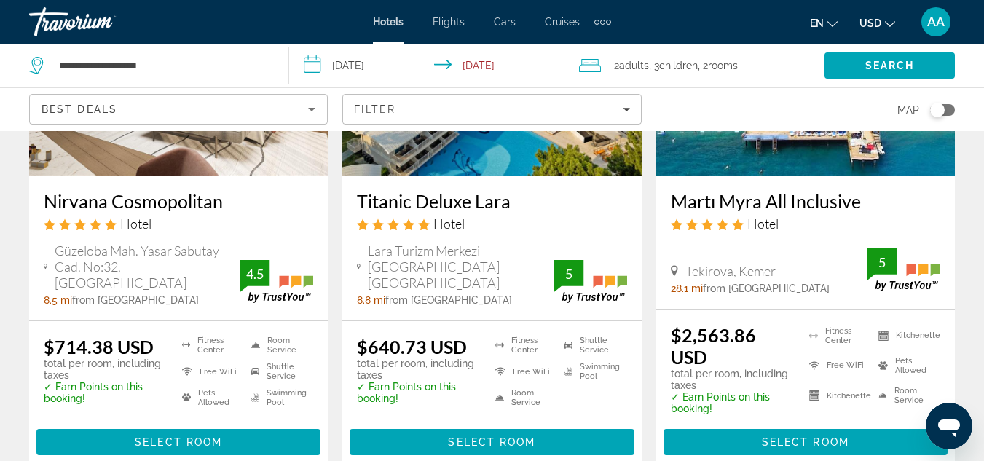
scroll to position [814, 0]
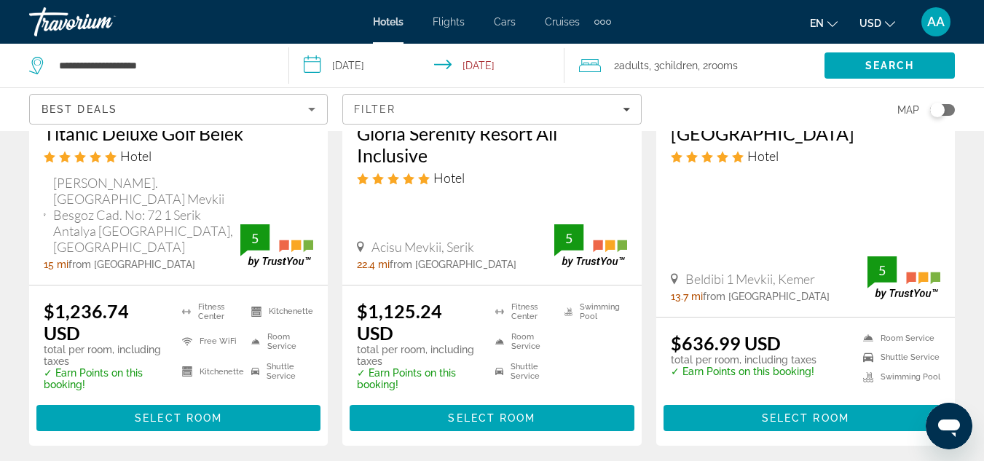
click at [552, 361] on li "Shuttle Service" at bounding box center [522, 372] width 69 height 23
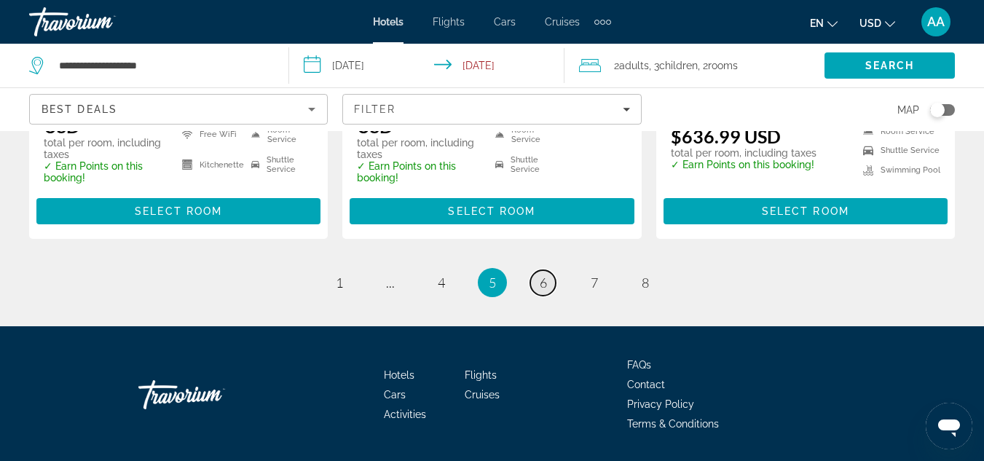
click at [551, 270] on link "page 6" at bounding box center [542, 282] width 25 height 25
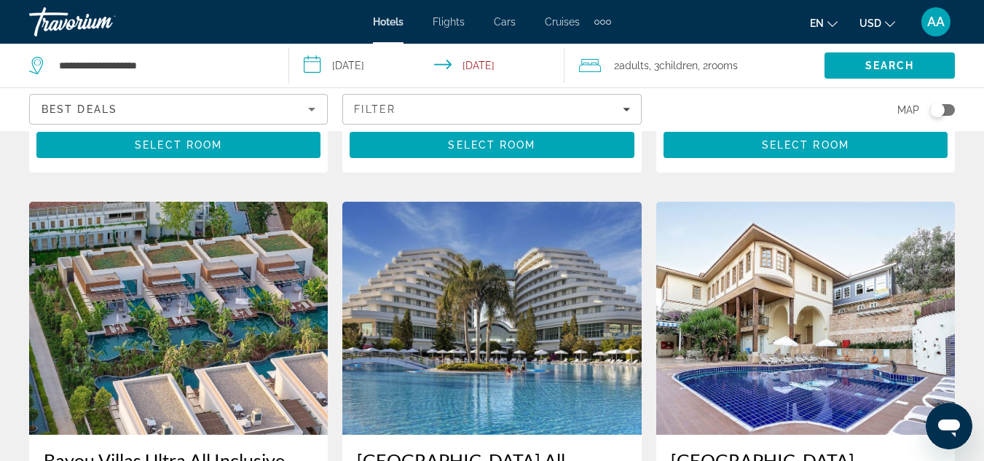
scroll to position [1094, 0]
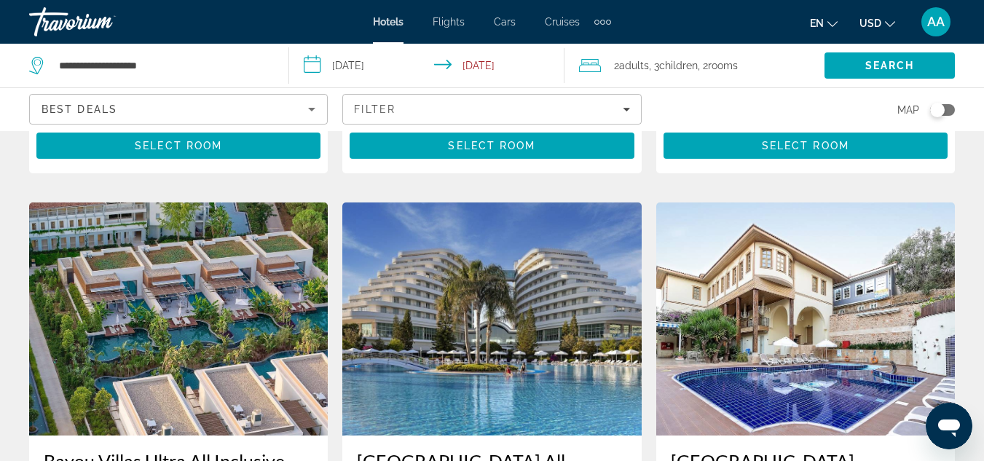
click at [537, 304] on img "Main content" at bounding box center [491, 318] width 299 height 233
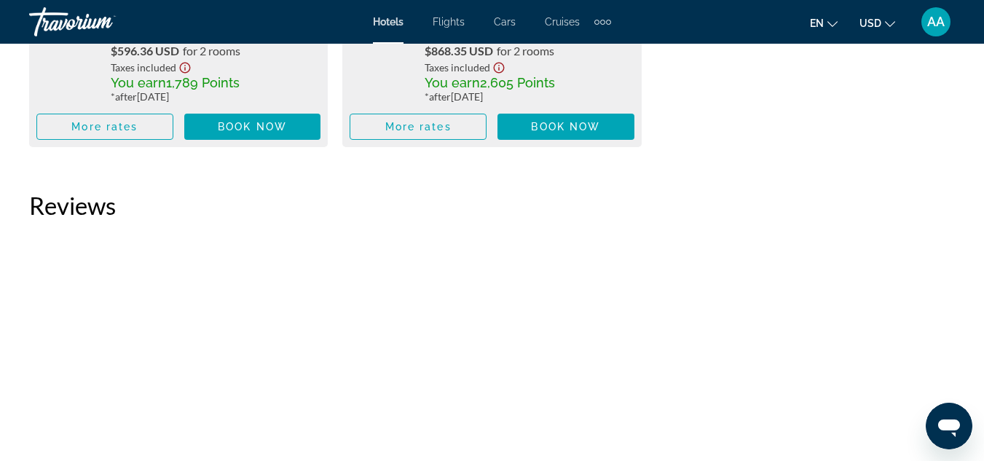
scroll to position [2745, 0]
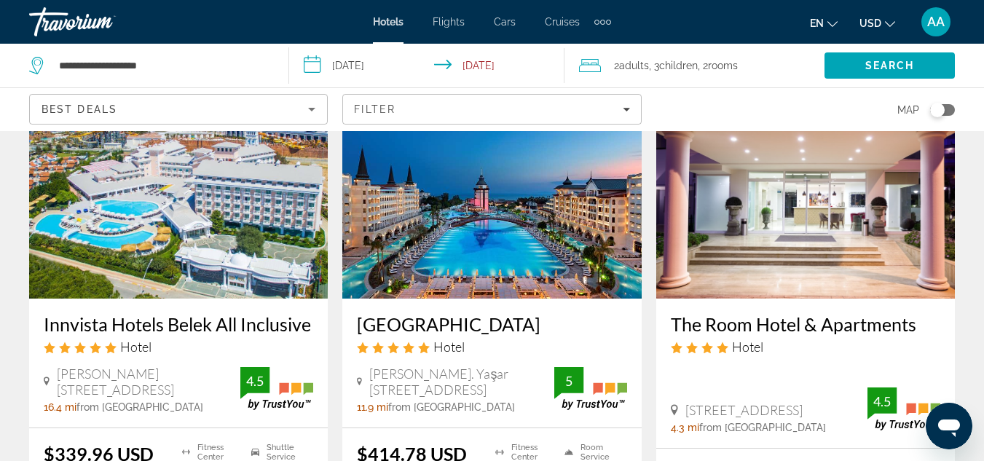
scroll to position [1787, 0]
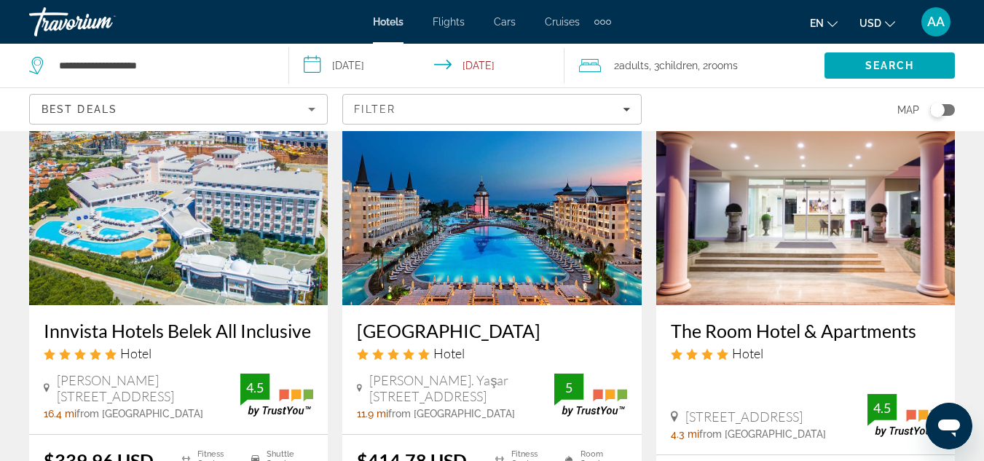
click at [128, 199] on img "Main content" at bounding box center [178, 188] width 299 height 233
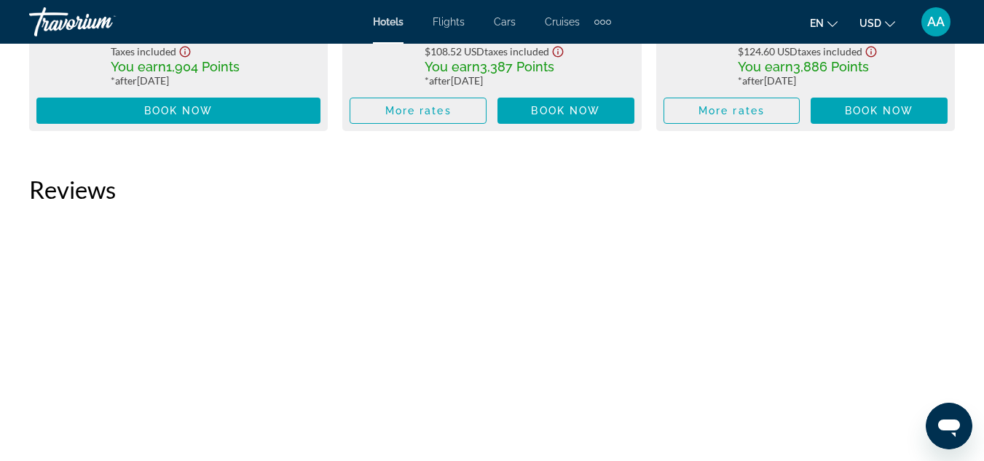
scroll to position [2761, 0]
